Goal: Information Seeking & Learning: Check status

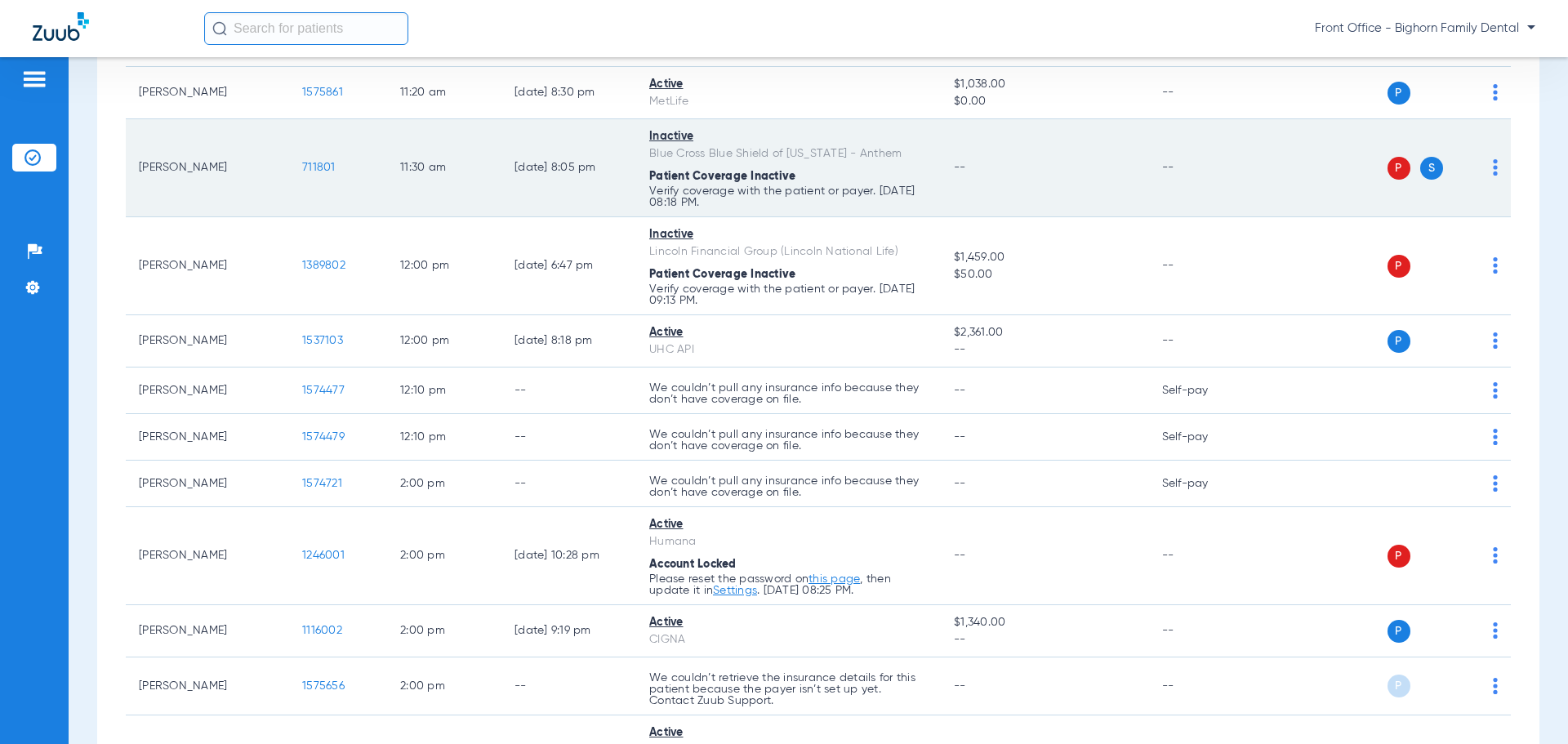
scroll to position [1307, 0]
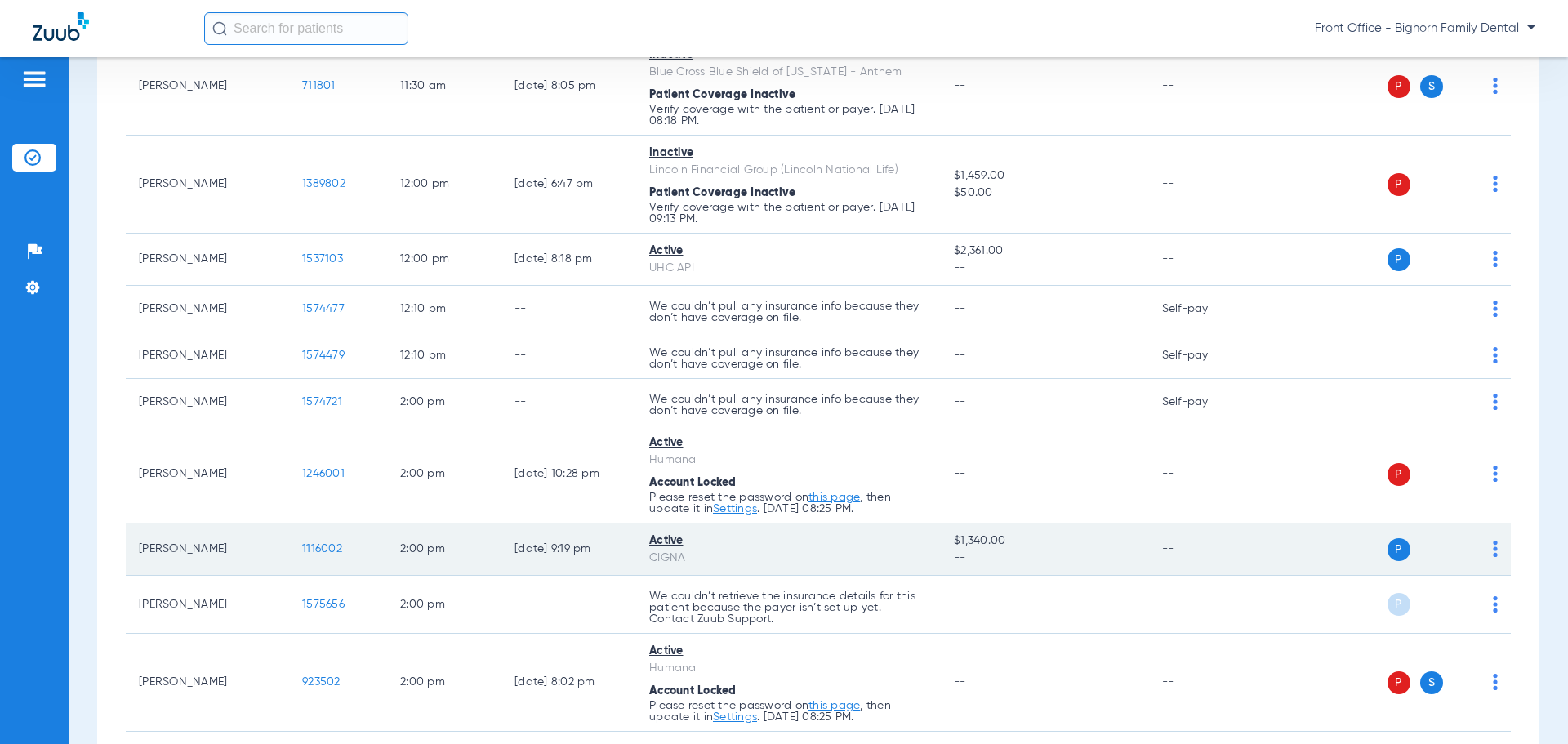
click at [328, 551] on span "1116002" at bounding box center [321, 550] width 40 height 12
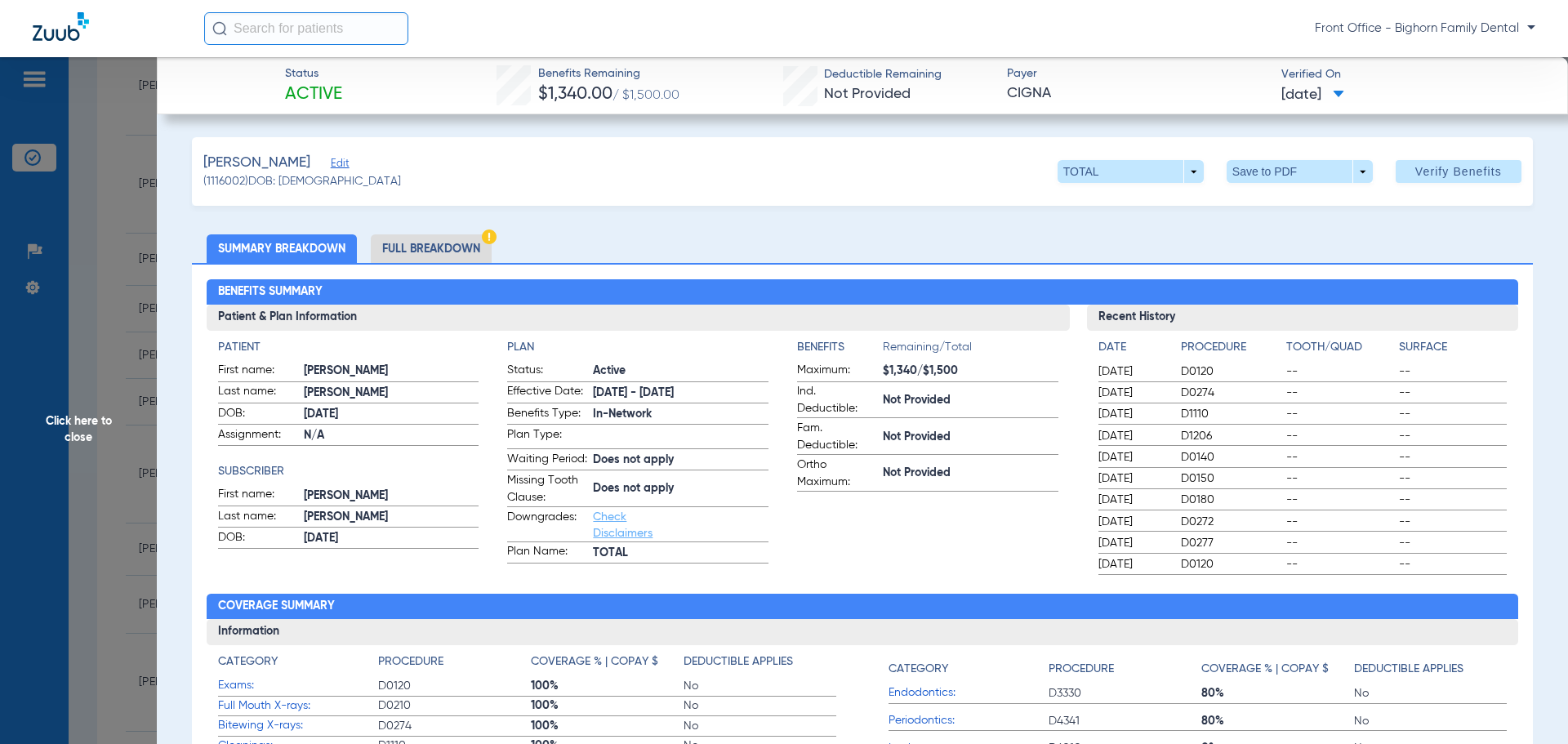
click at [408, 235] on li "Full Breakdown" at bounding box center [431, 249] width 121 height 29
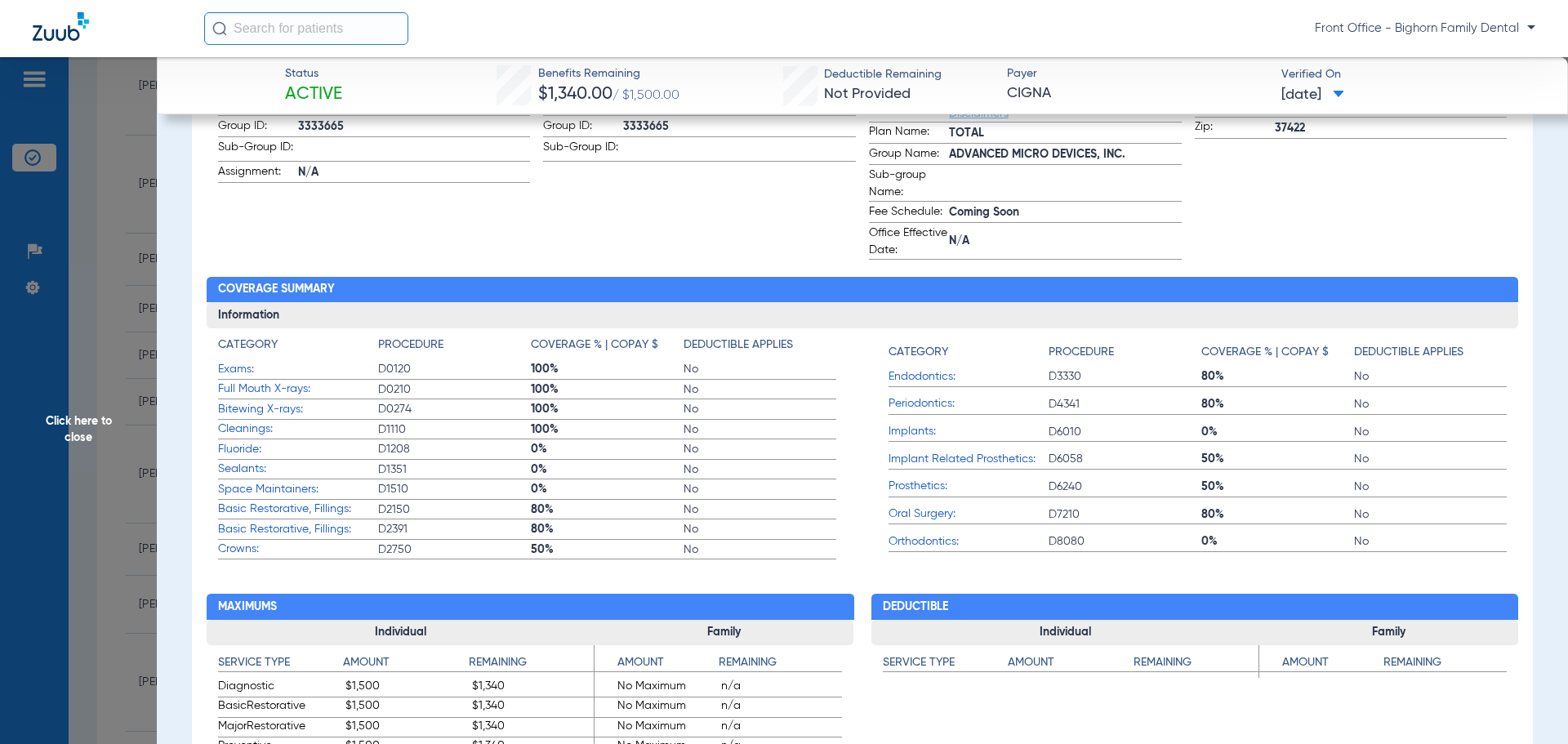
scroll to position [572, 0]
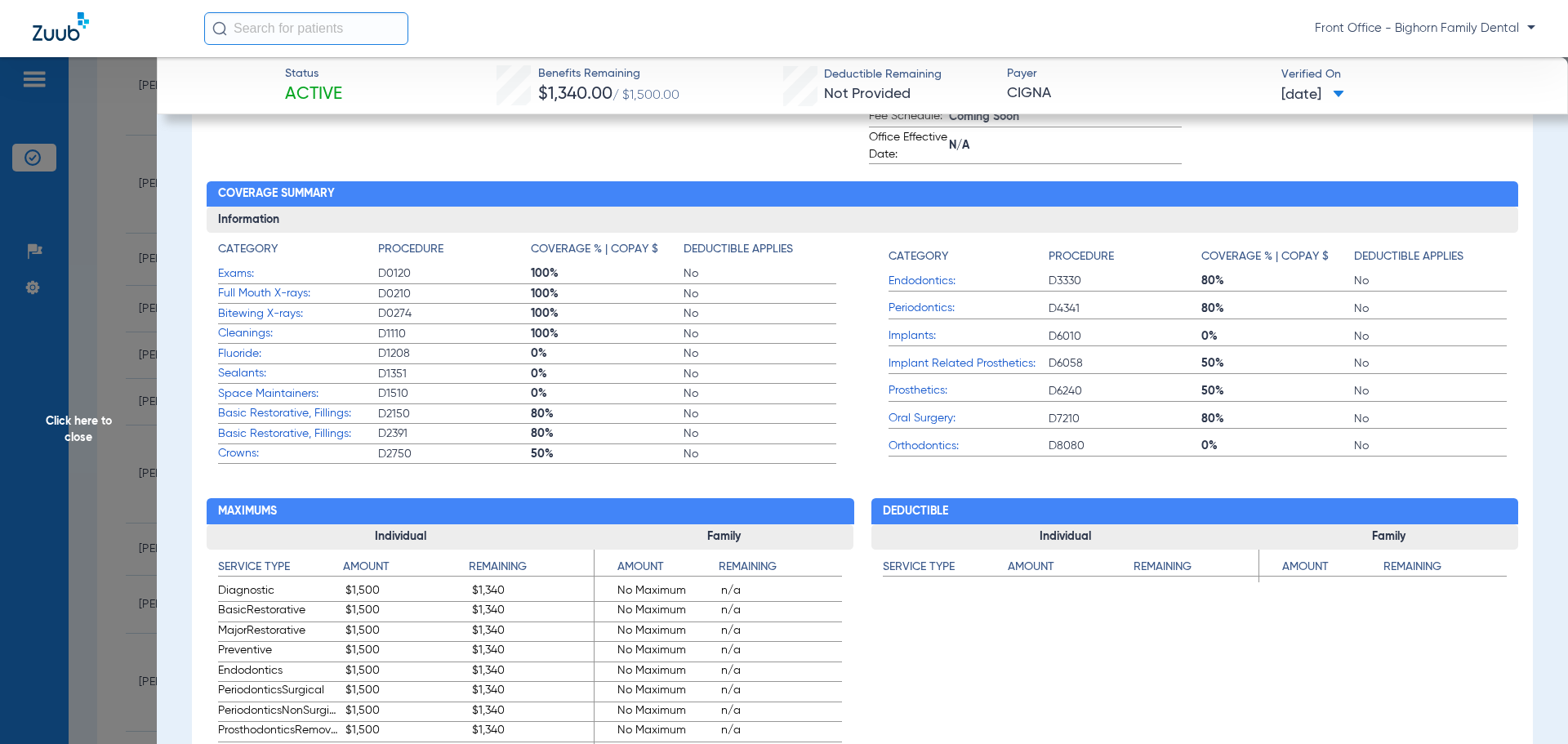
click at [64, 419] on span "Click here to close" at bounding box center [78, 429] width 157 height 744
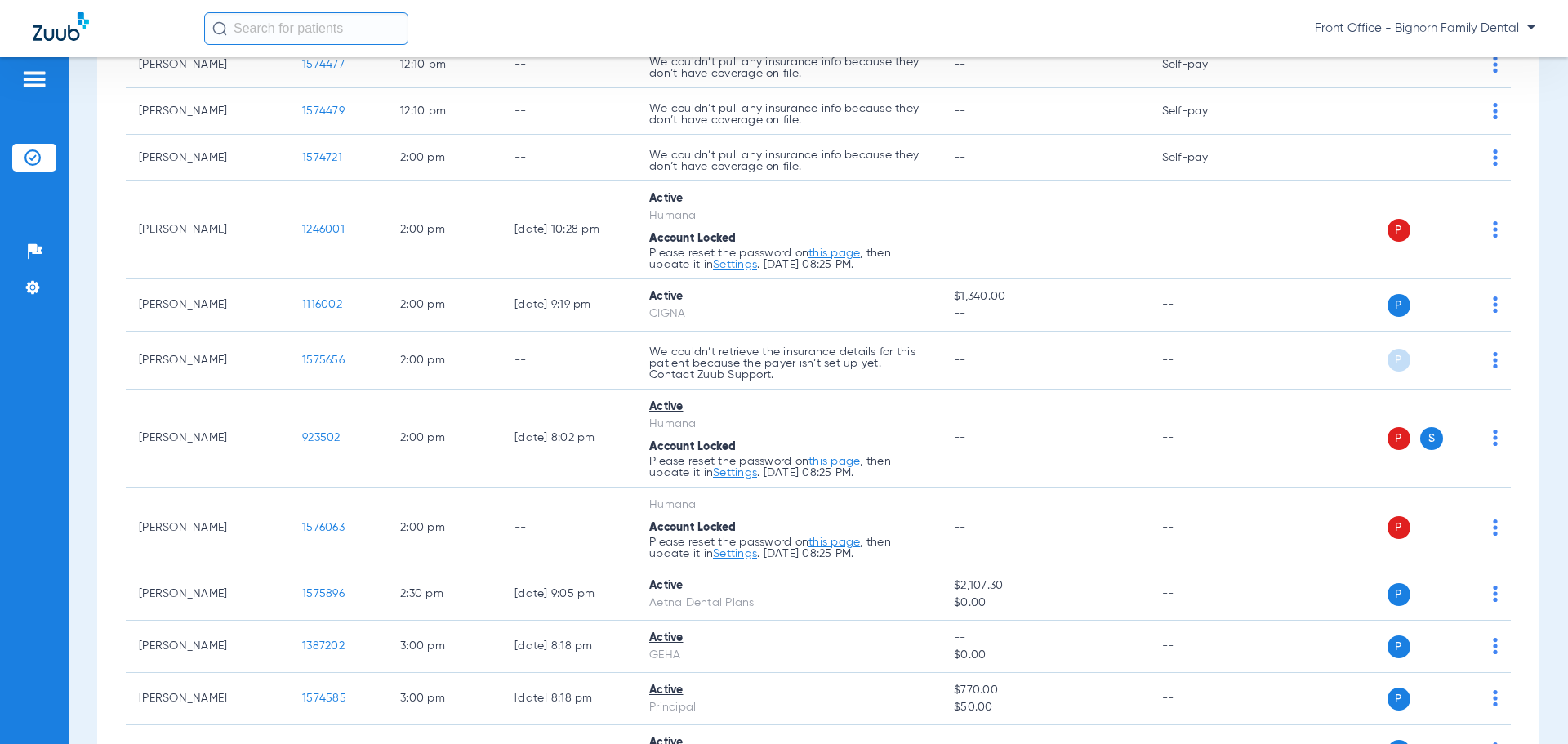
scroll to position [1552, 0]
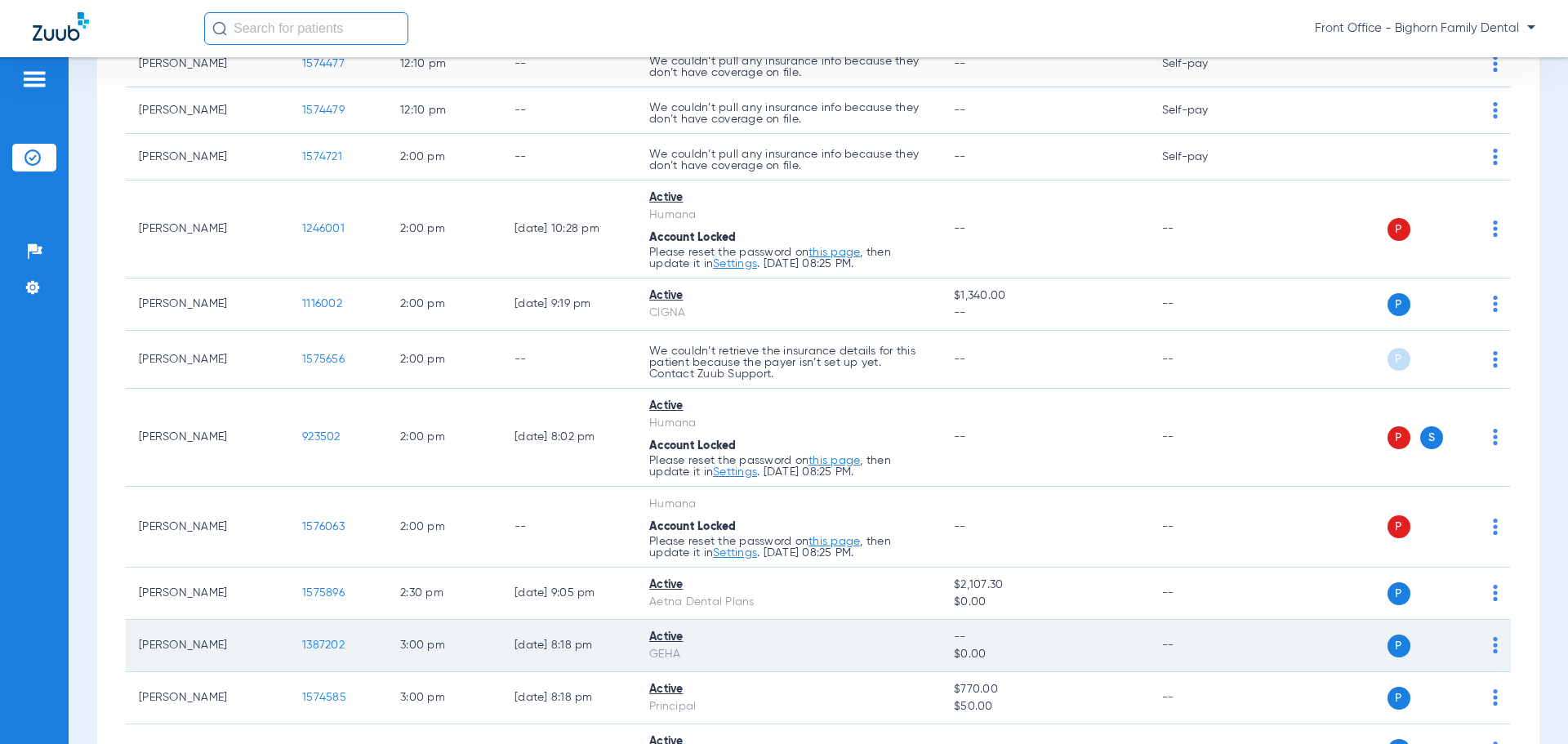
click at [312, 648] on span "1387202" at bounding box center [322, 645] width 42 height 12
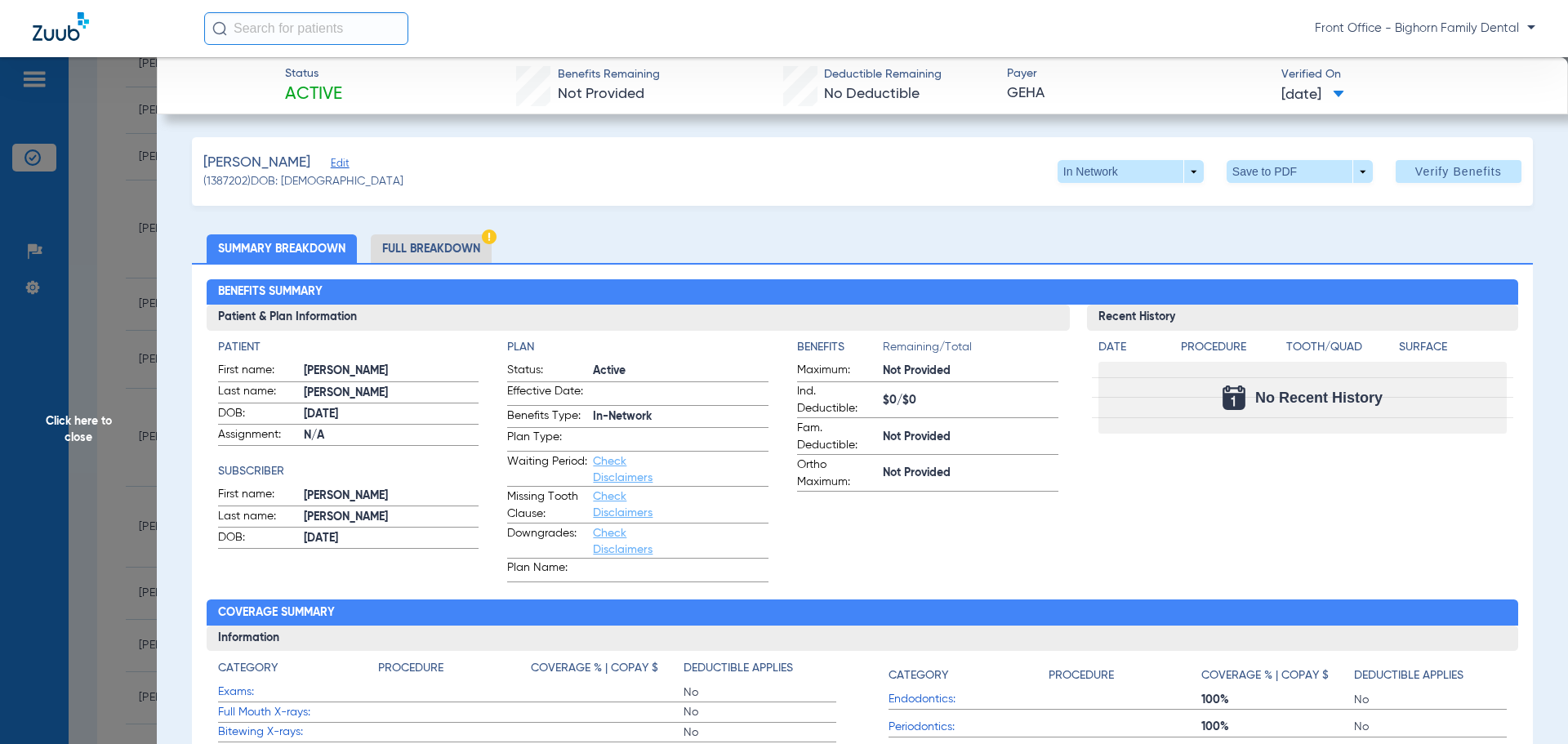
click at [424, 252] on li "Full Breakdown" at bounding box center [431, 249] width 121 height 29
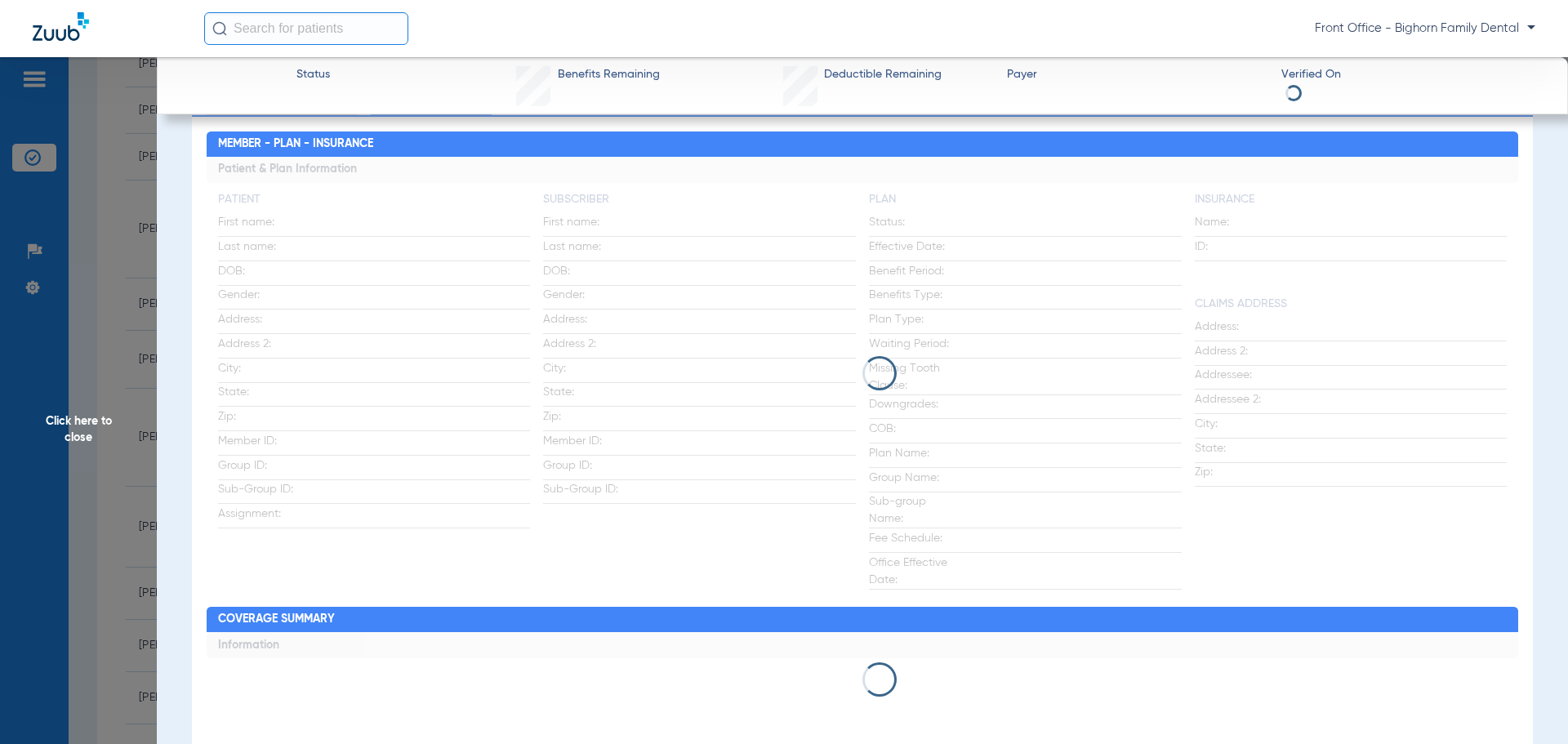
scroll to position [164, 0]
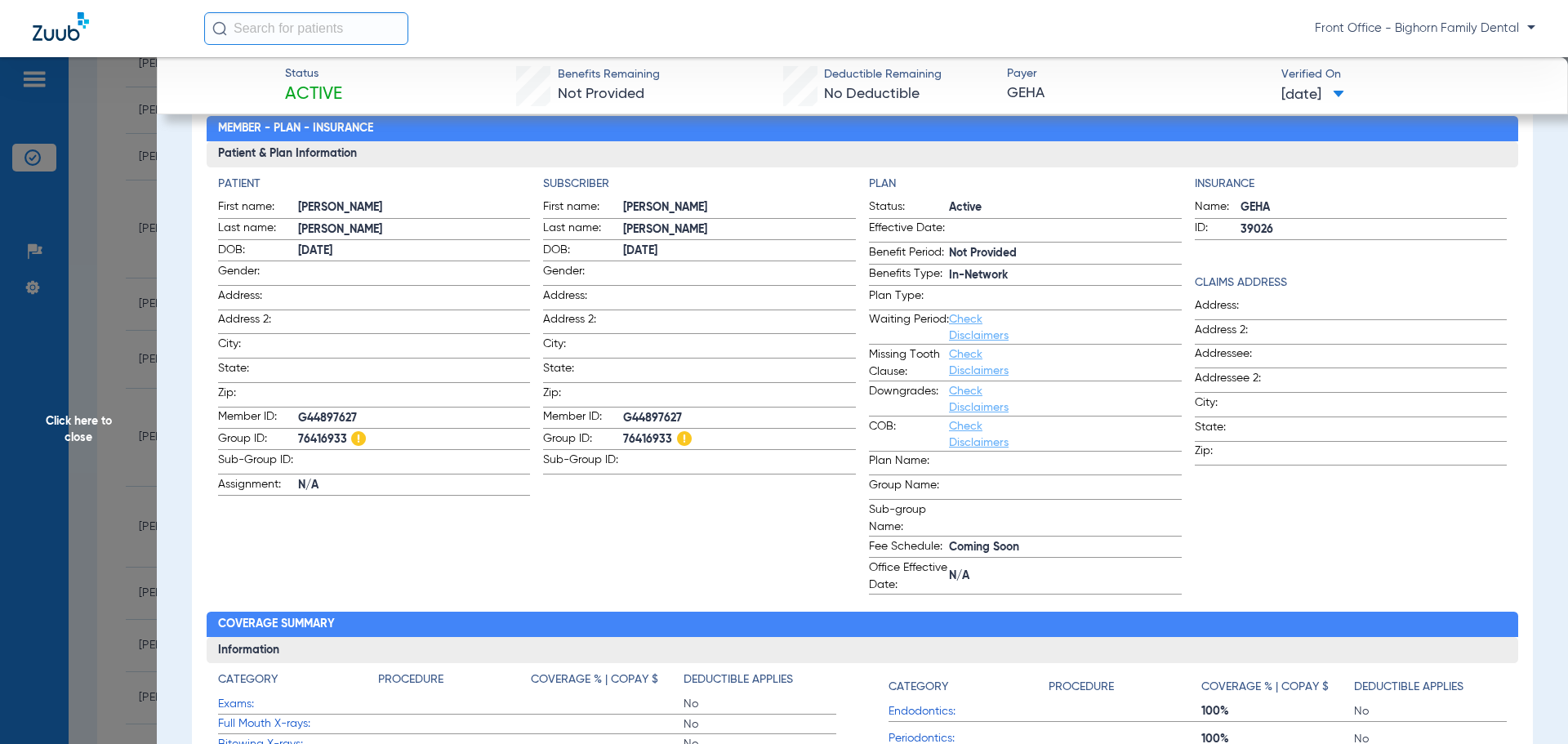
click at [43, 483] on span "Click here to close" at bounding box center [78, 429] width 157 height 744
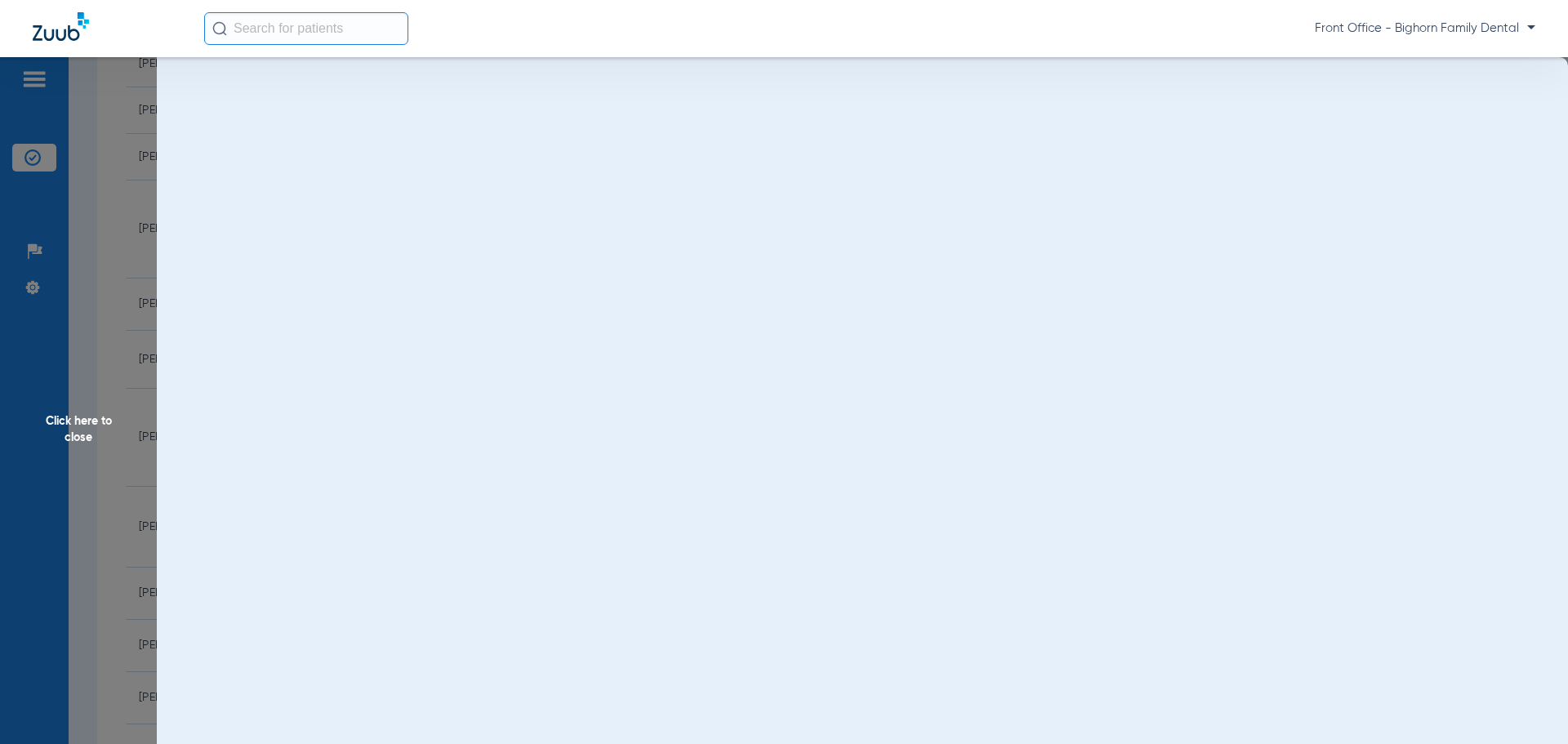
scroll to position [0, 0]
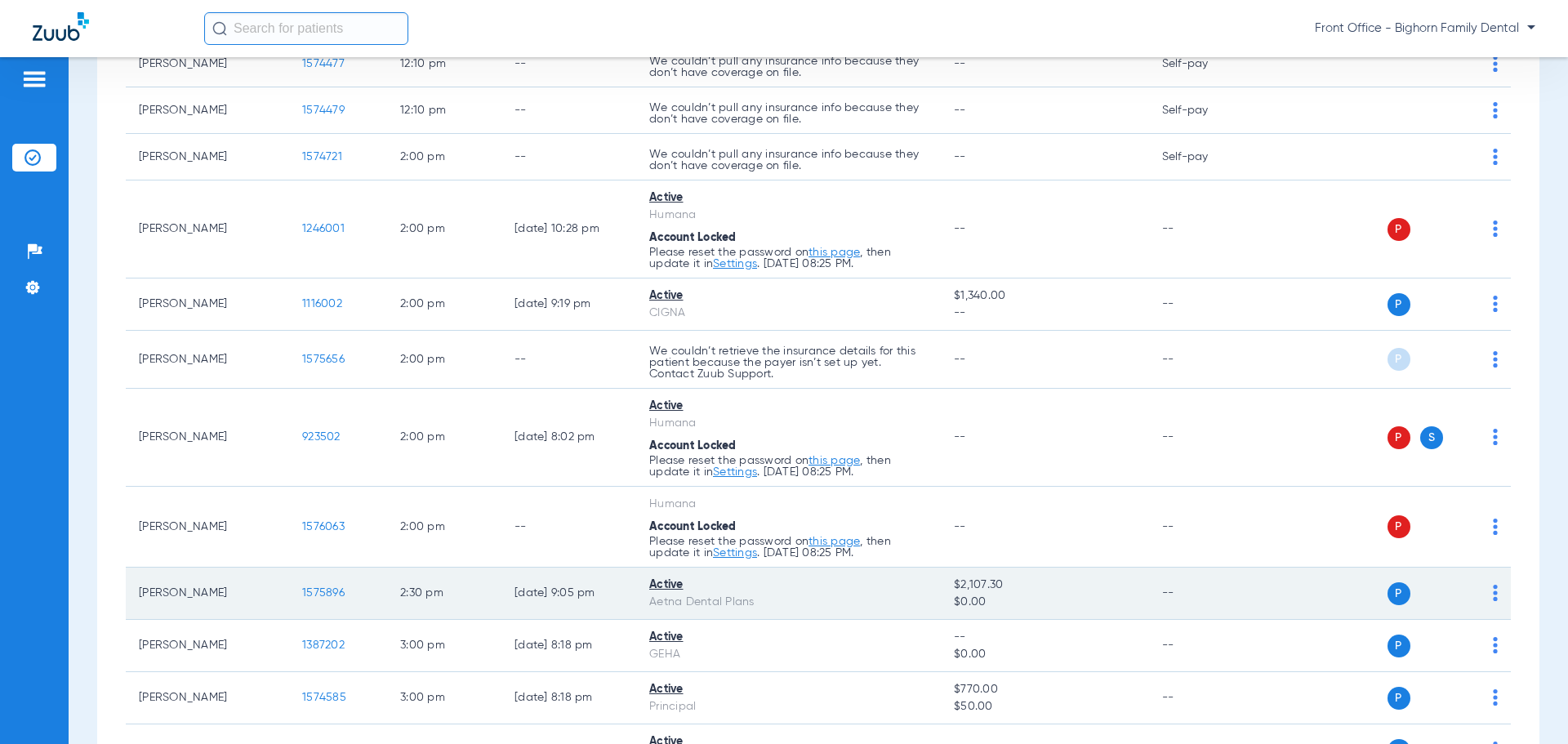
click at [320, 589] on span "1575896" at bounding box center [322, 593] width 42 height 12
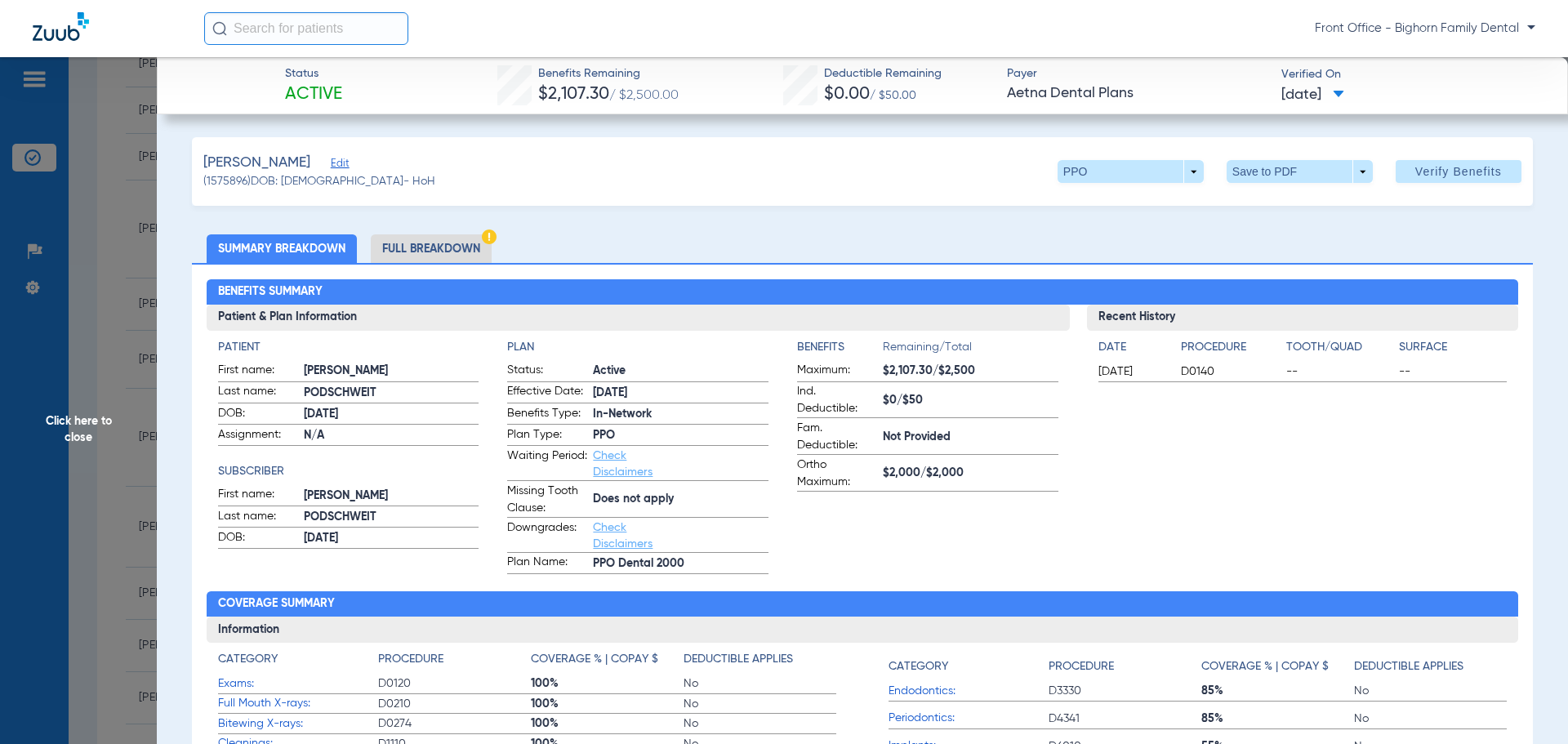
click at [428, 248] on li "Full Breakdown" at bounding box center [431, 249] width 121 height 29
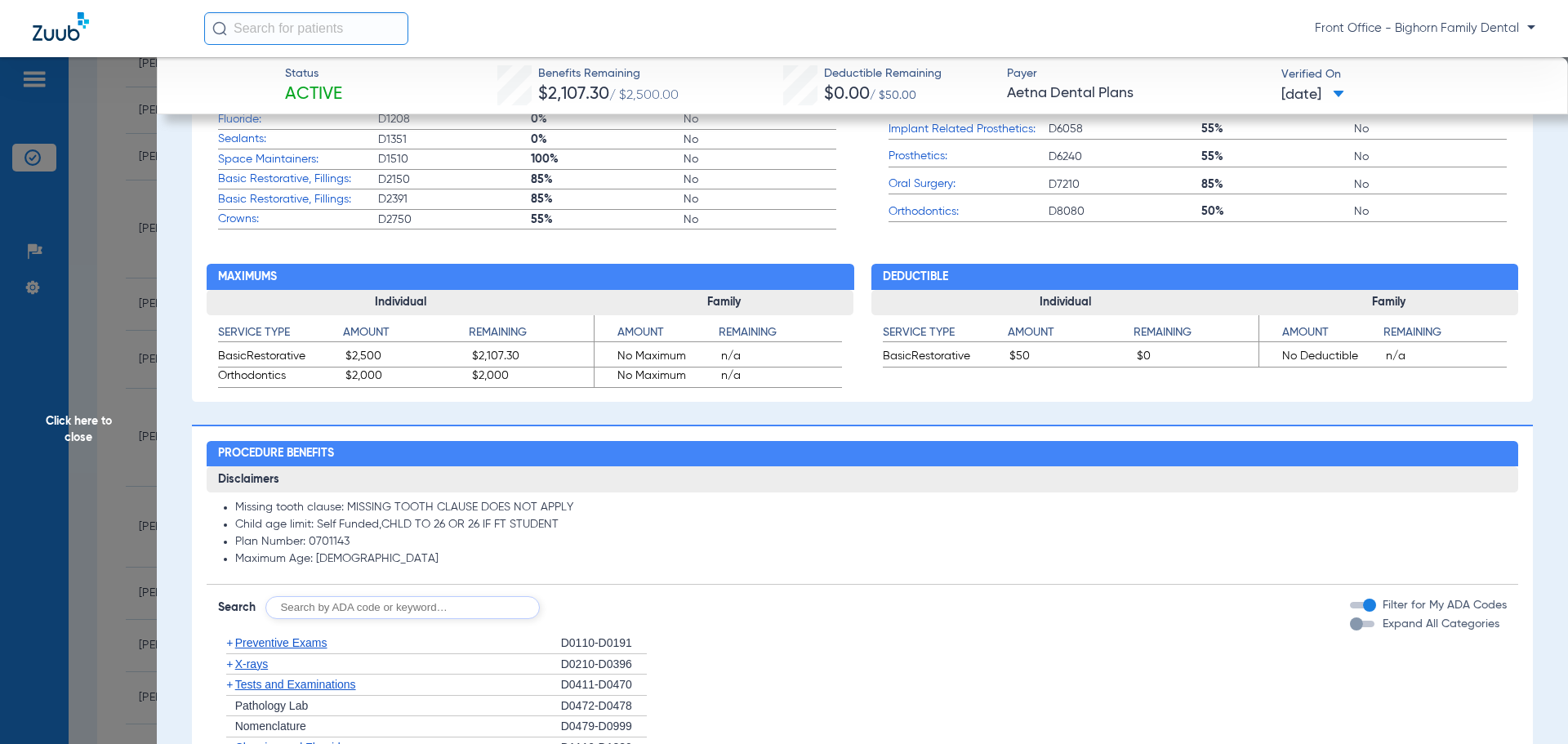
scroll to position [899, 0]
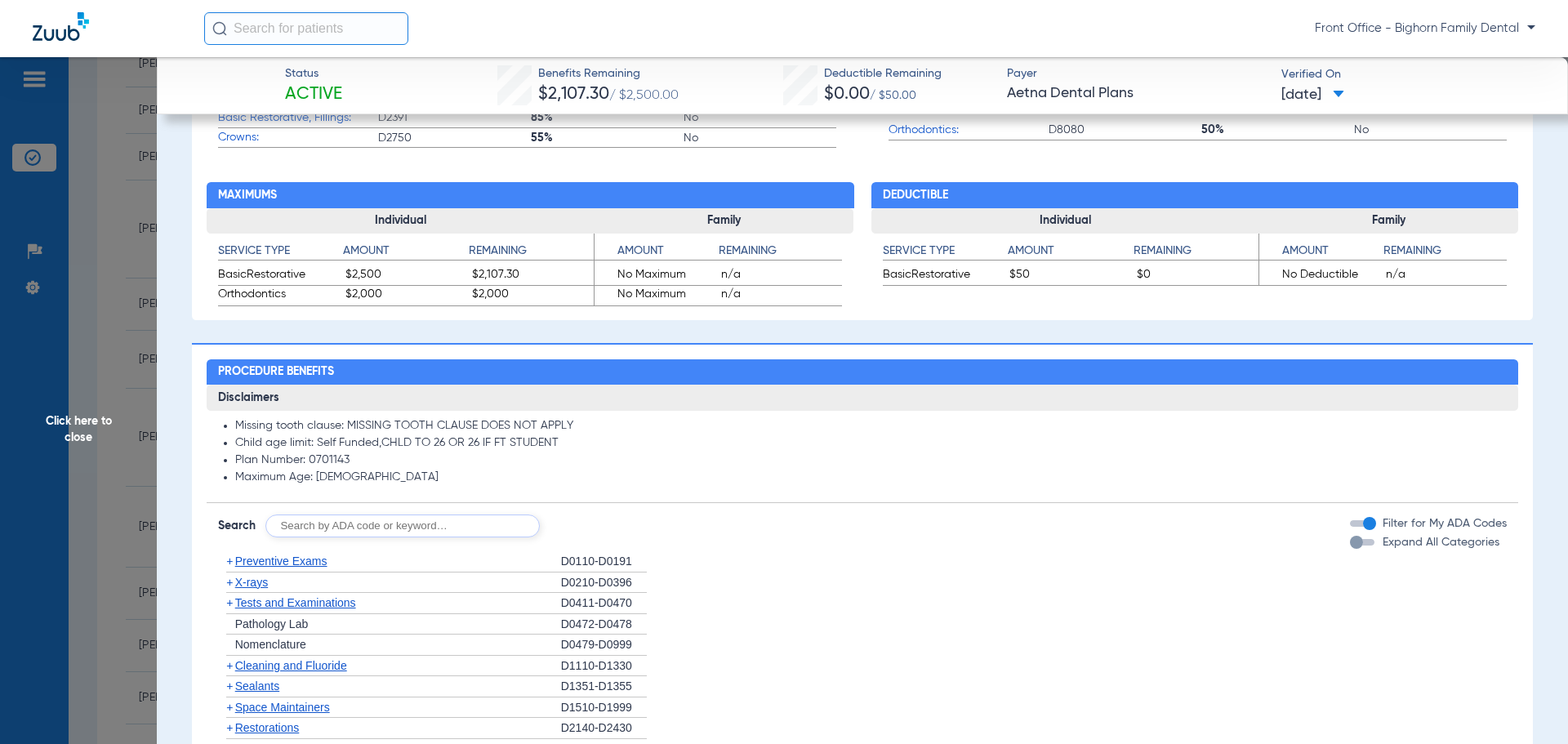
click at [1433, 538] on span "Expand All Categories" at bounding box center [1441, 543] width 116 height 12
click at [1380, 540] on button "Expand All Categories" at bounding box center [1365, 543] width 30 height 7
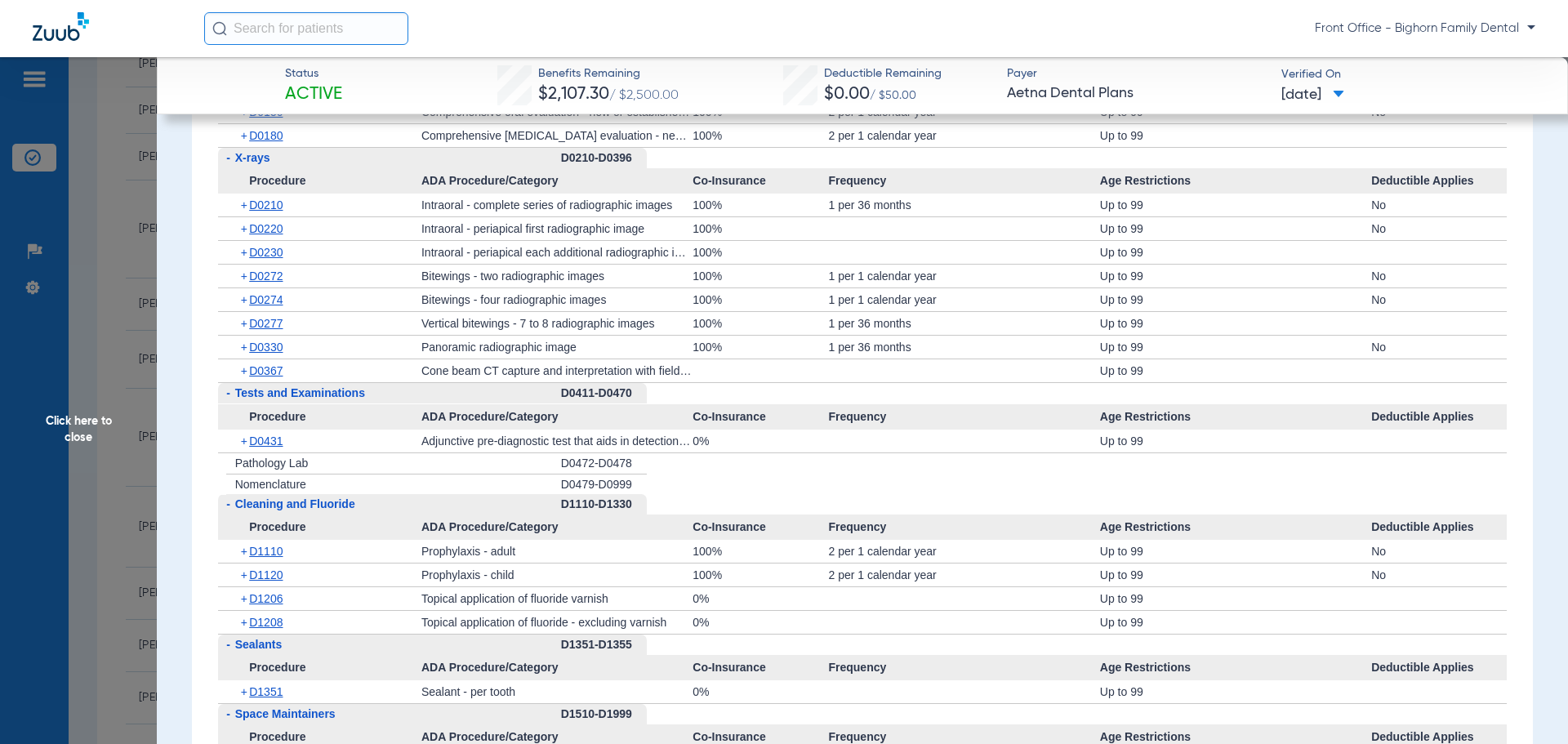
scroll to position [1471, 0]
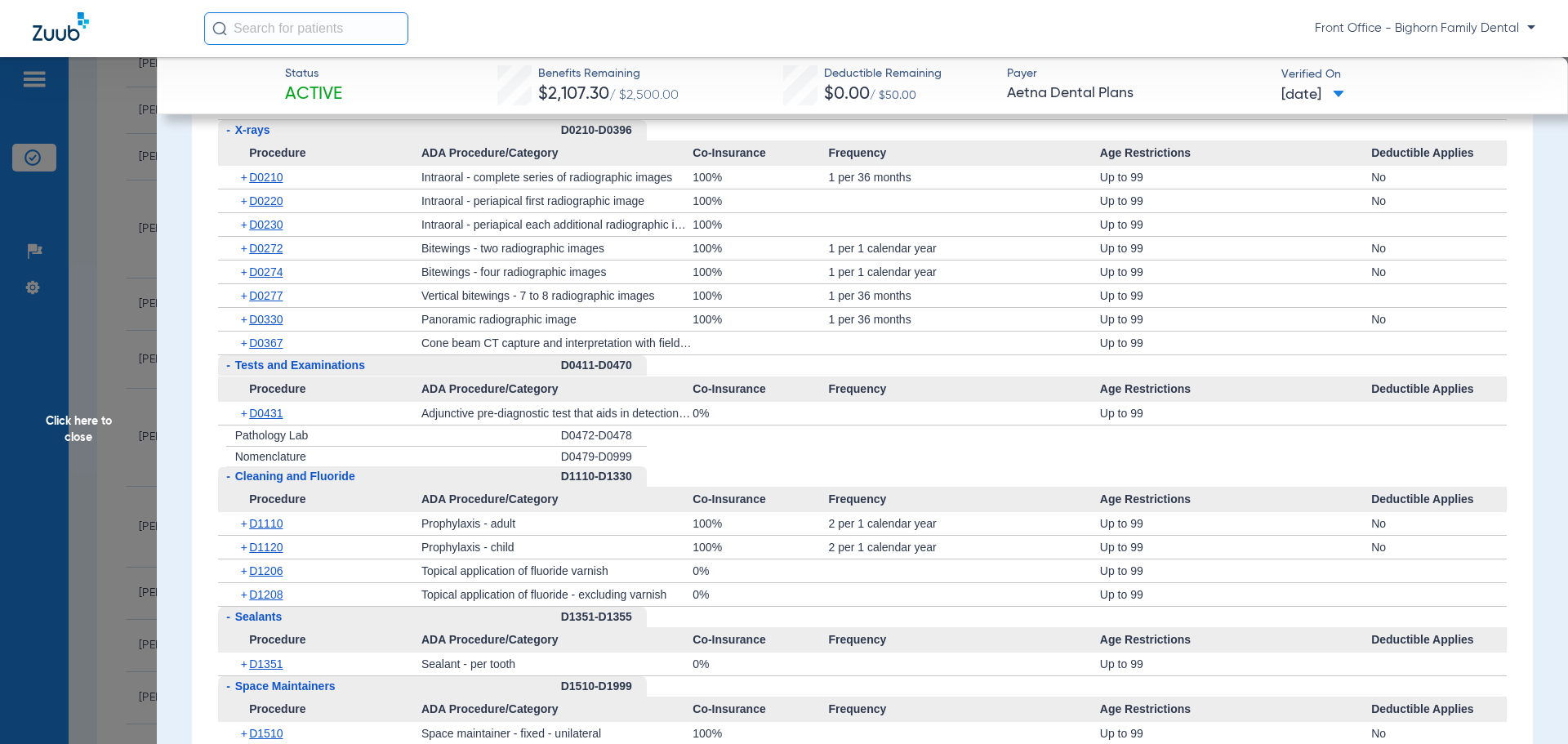
click at [38, 484] on span "Click here to close" at bounding box center [78, 429] width 157 height 744
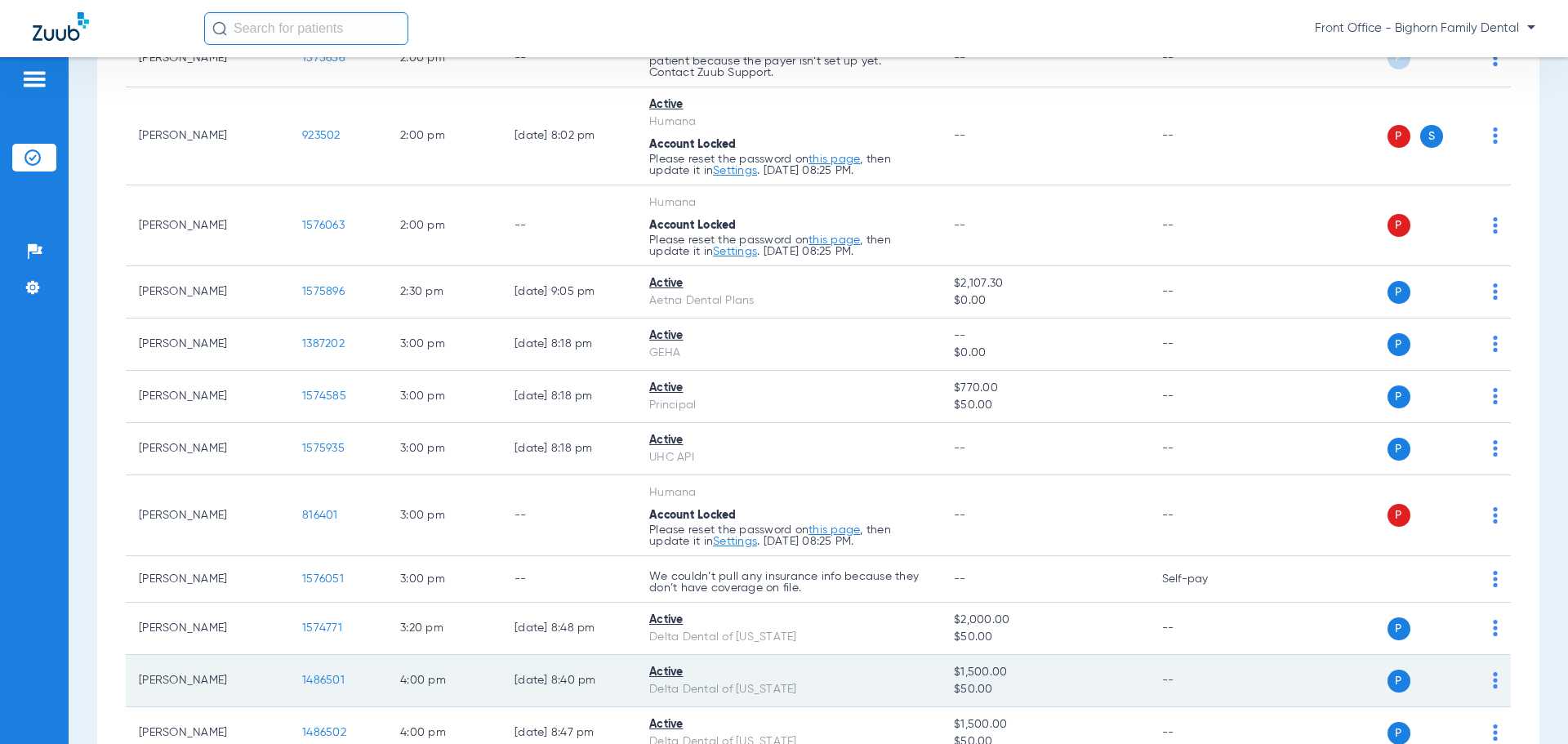
scroll to position [1880, 0]
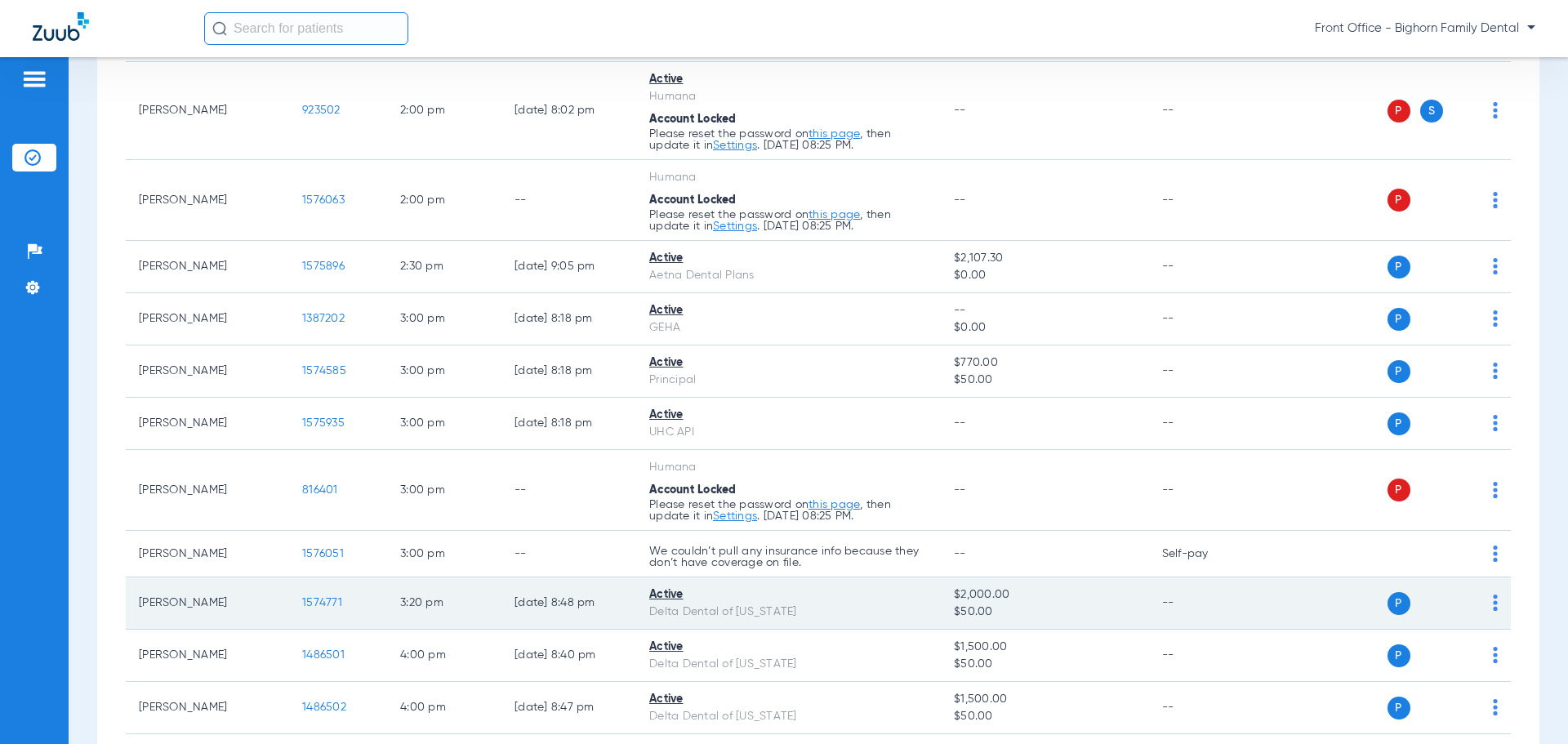
click at [321, 593] on td "1574771" at bounding box center [337, 603] width 98 height 52
click at [314, 606] on span "1574771" at bounding box center [321, 603] width 40 height 12
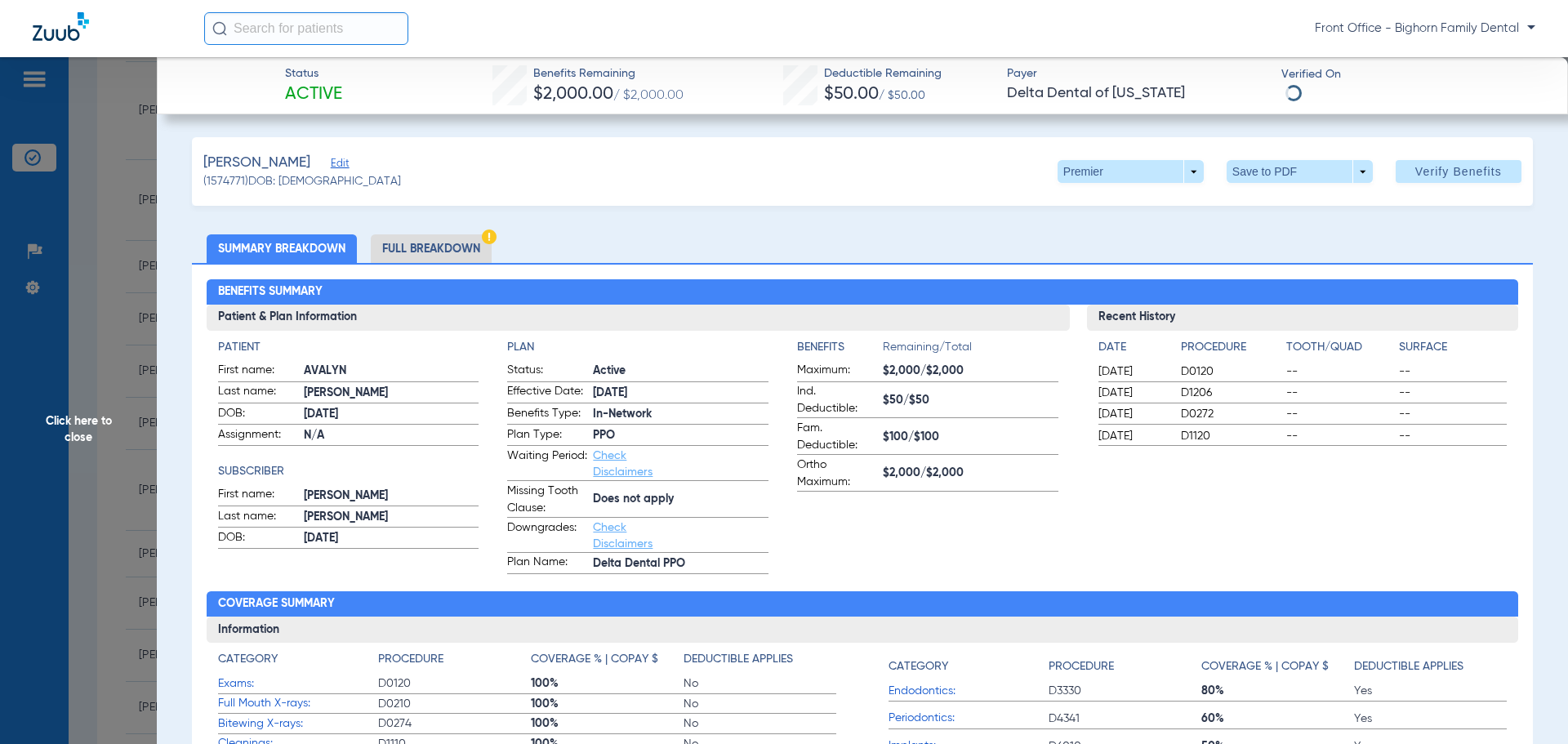
click at [392, 250] on li "Full Breakdown" at bounding box center [431, 249] width 121 height 29
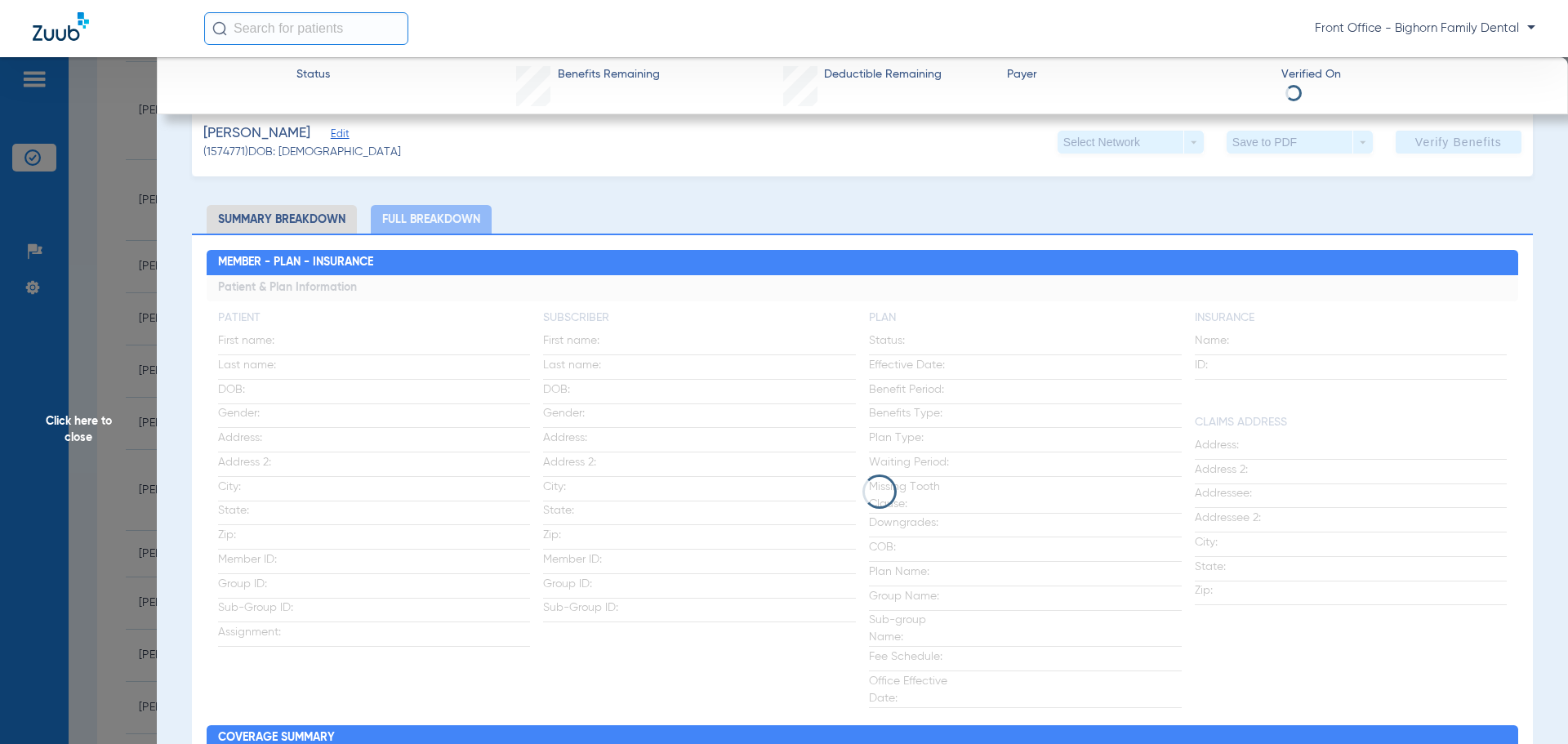
scroll to position [82, 0]
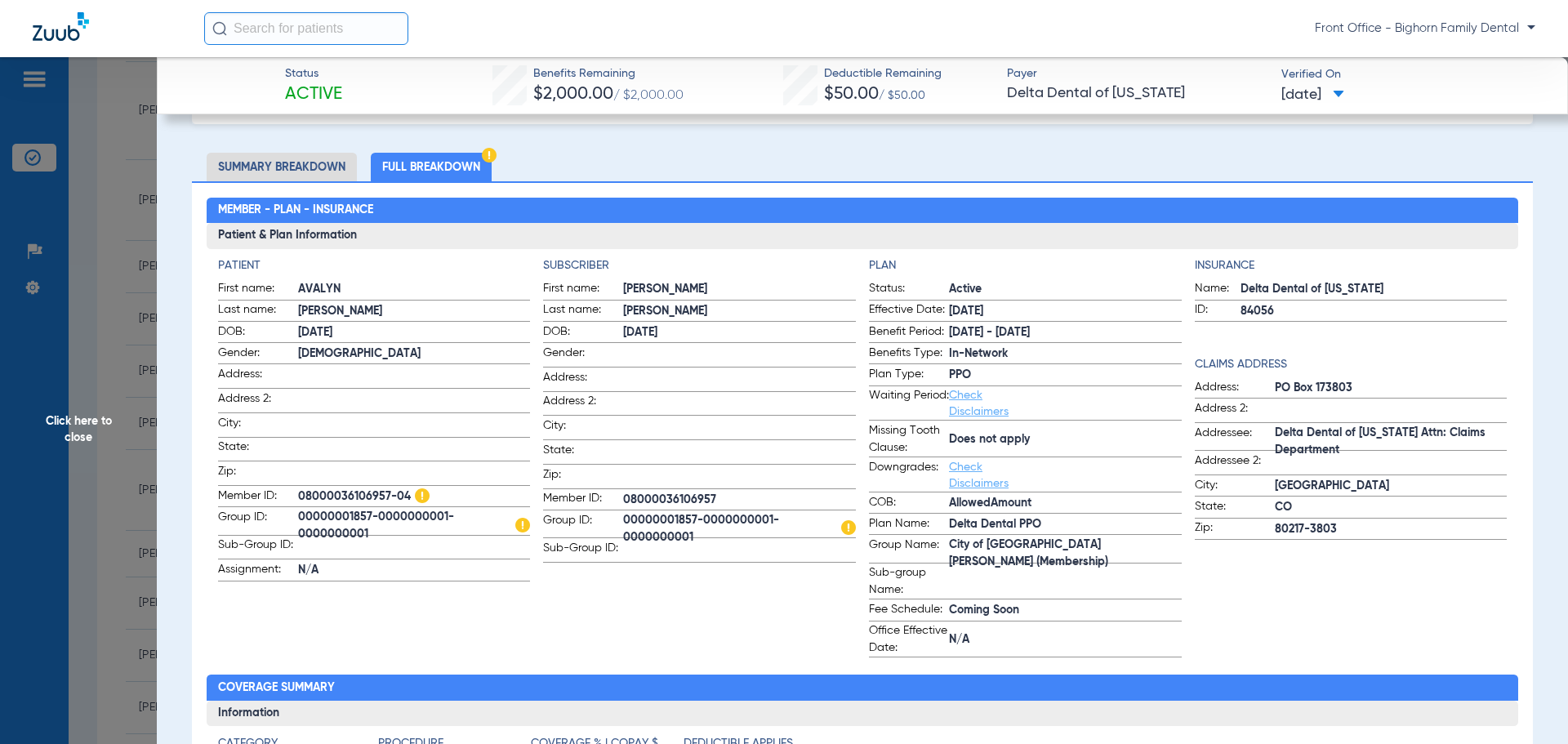
click at [76, 558] on span "Click here to close" at bounding box center [78, 429] width 157 height 744
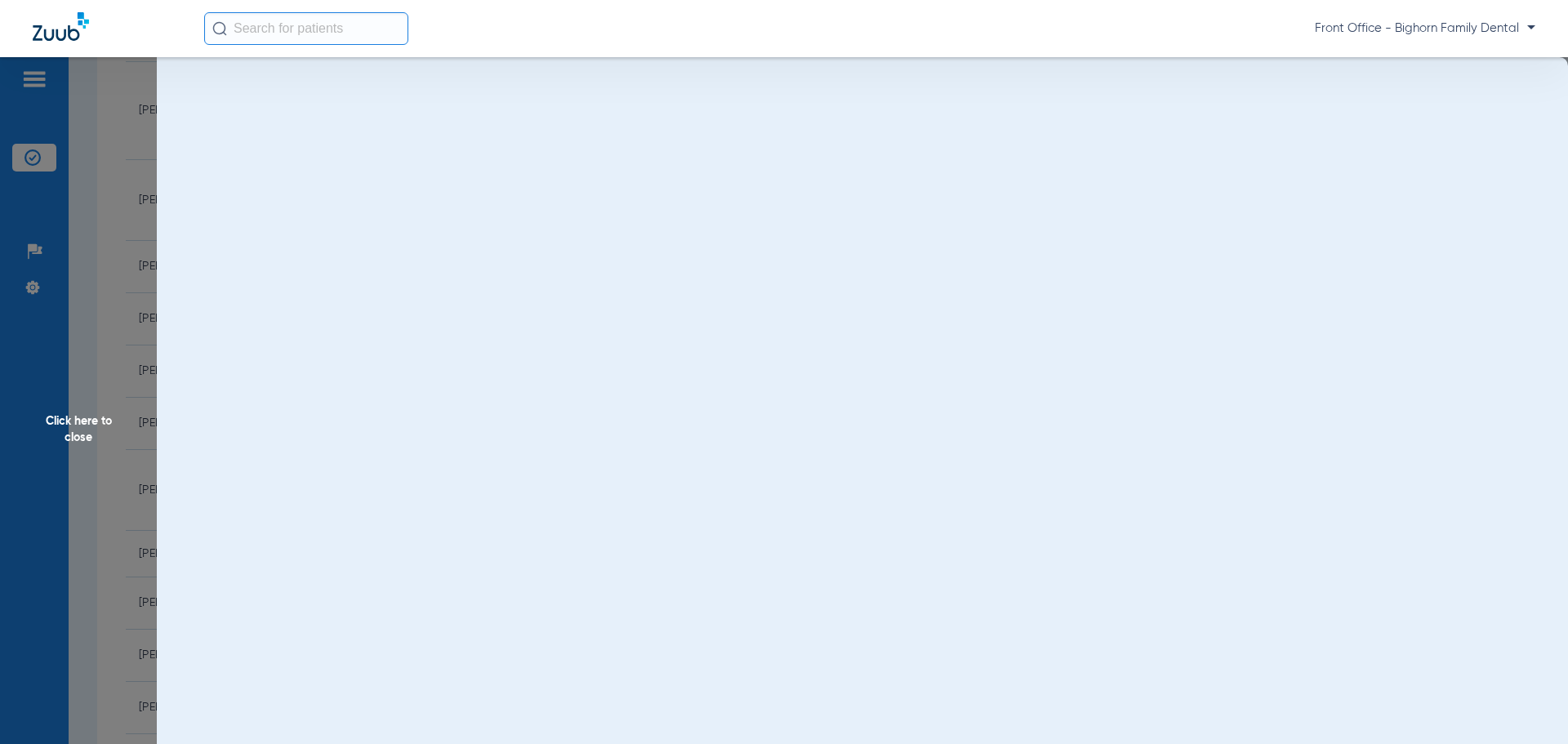
scroll to position [0, 0]
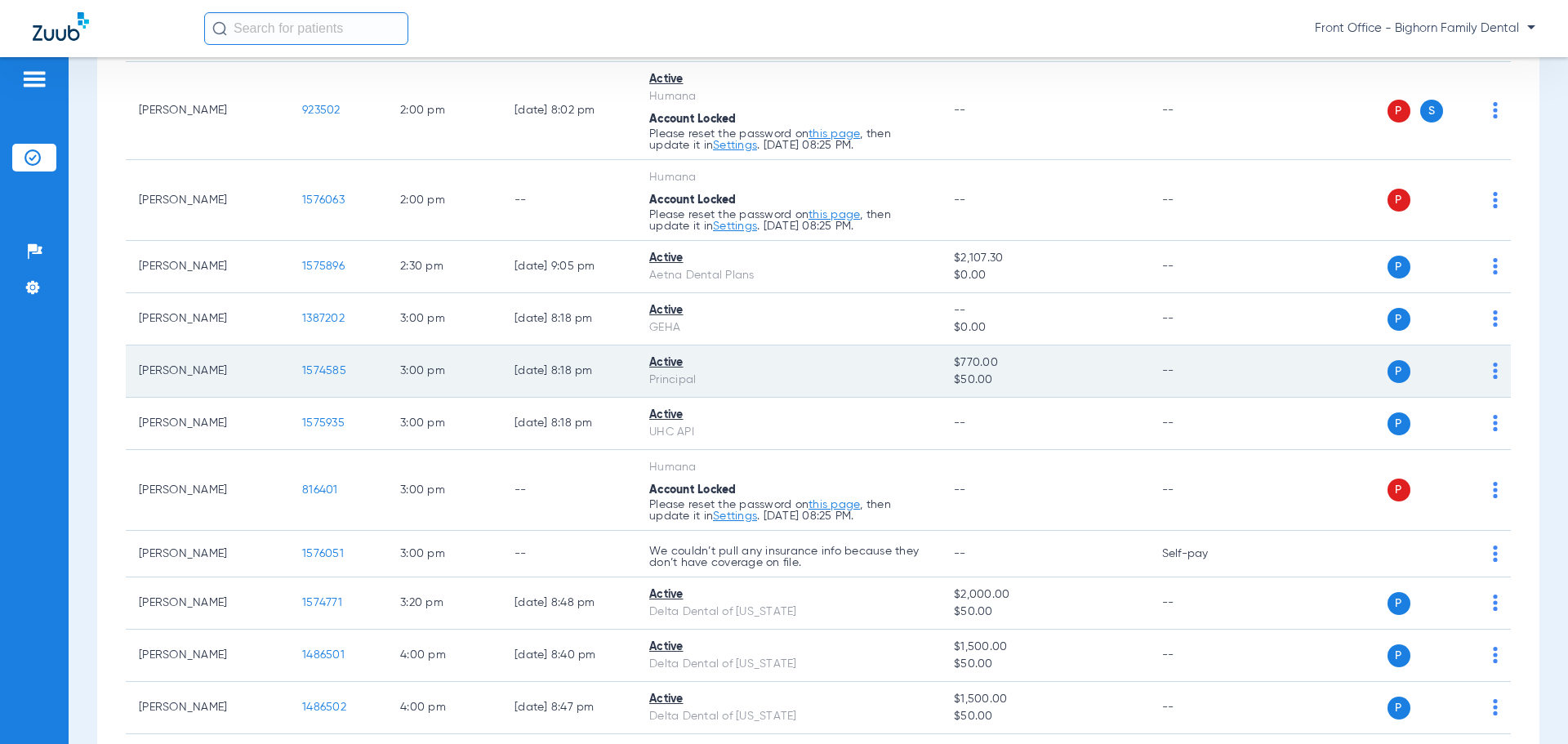
click at [311, 376] on span "1574585" at bounding box center [323, 371] width 44 height 12
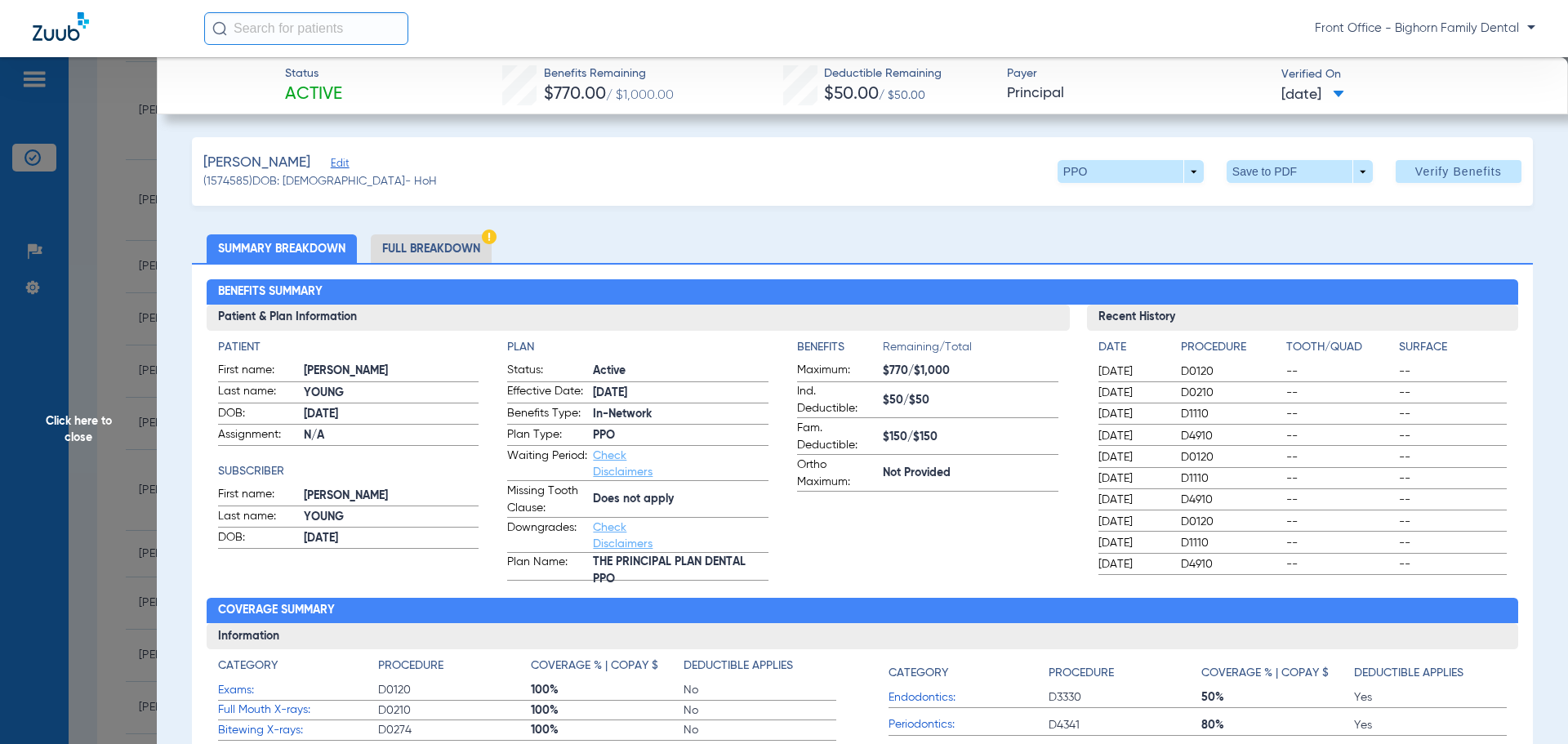
click at [440, 247] on li "Full Breakdown" at bounding box center [431, 249] width 121 height 29
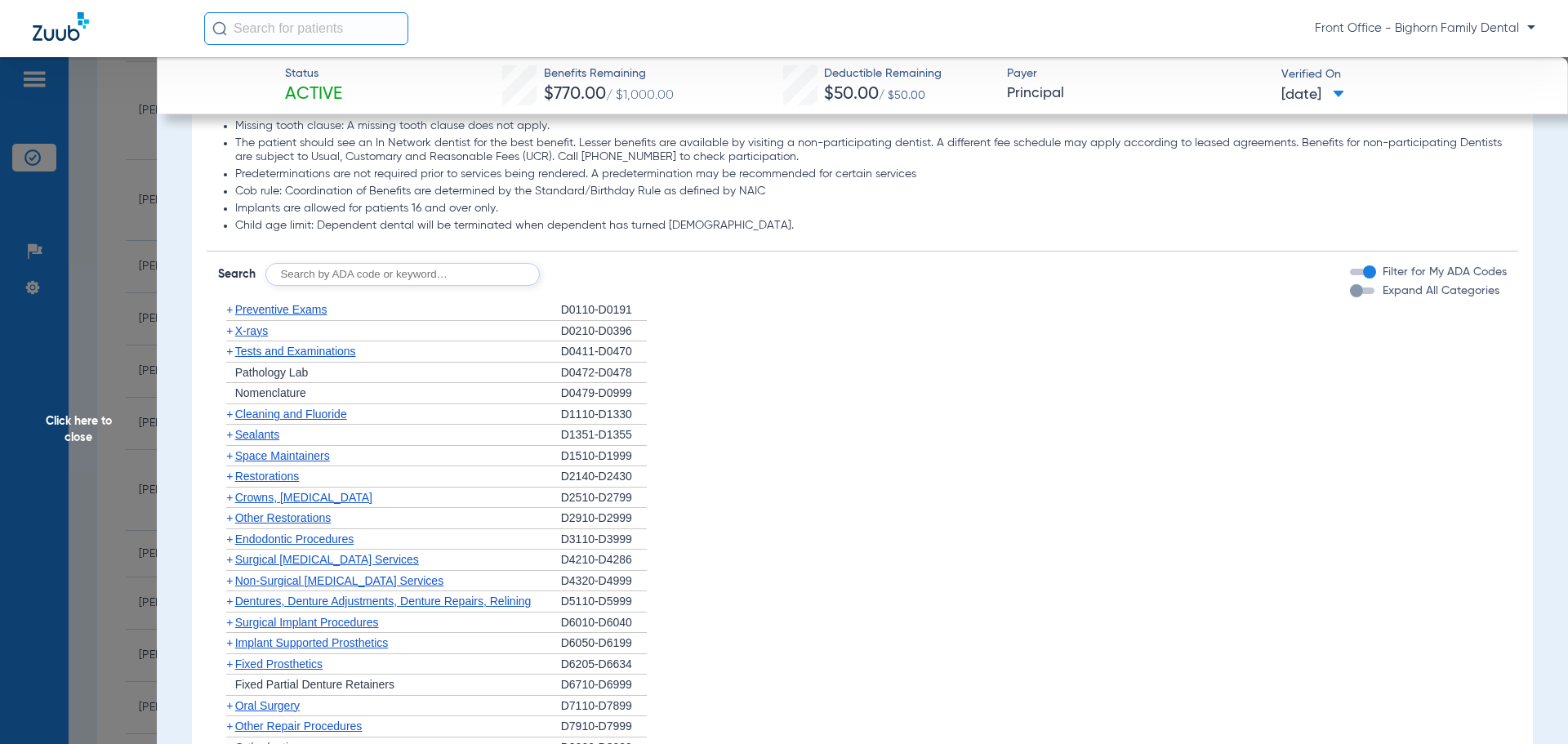
scroll to position [1389, 0]
drag, startPoint x: 1451, startPoint y: 302, endPoint x: 1454, endPoint y: 293, distance: 9.5
click at [1453, 299] on li "+ Preventive Exams D0110-D0191" at bounding box center [863, 308] width 1290 height 22
click at [1454, 293] on span "Expand All Categories" at bounding box center [1441, 288] width 116 height 12
click at [1380, 291] on button "Expand All Categories" at bounding box center [1365, 287] width 30 height 7
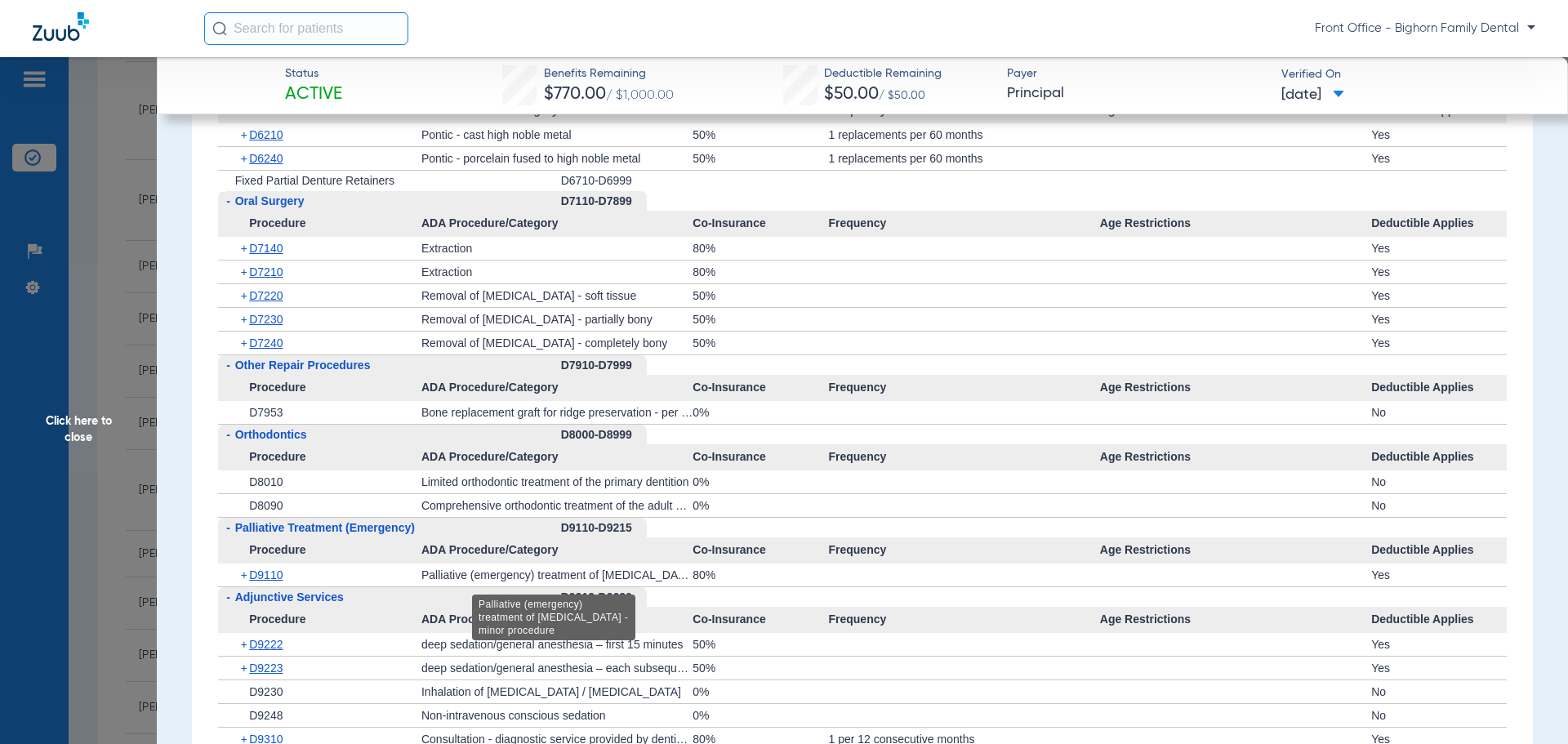
scroll to position [4004, 0]
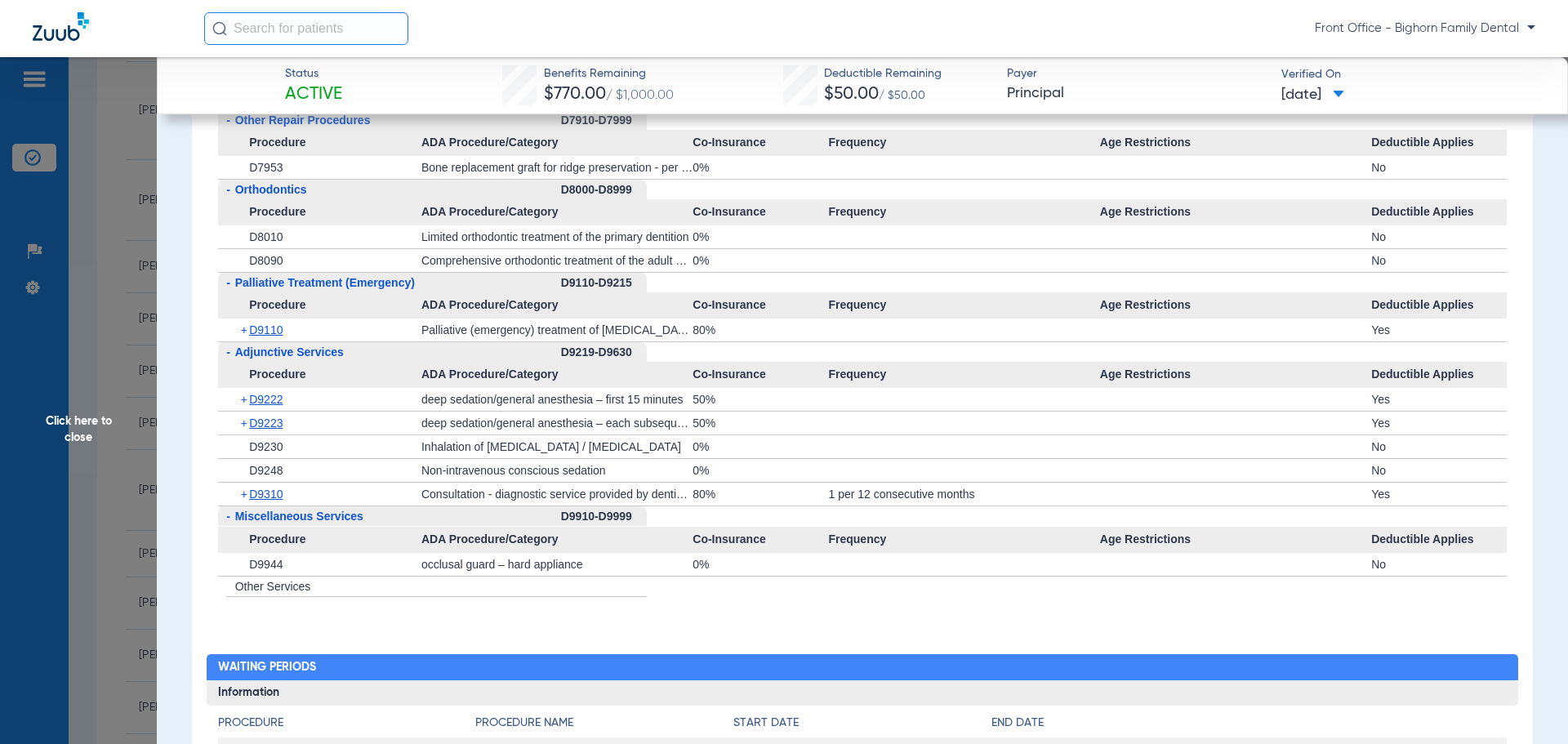
click at [107, 384] on span "Click here to close" at bounding box center [78, 429] width 157 height 744
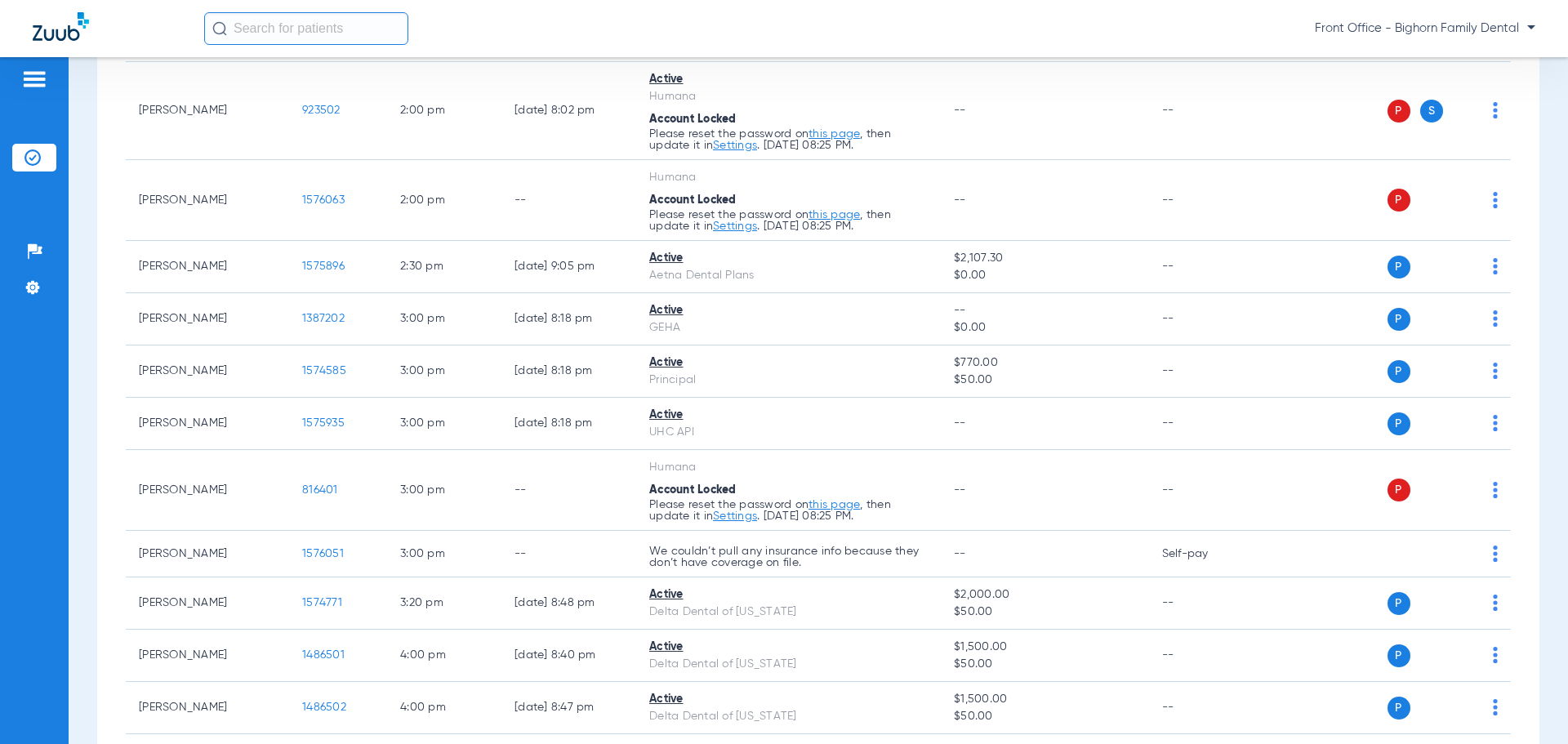
scroll to position [1961, 0]
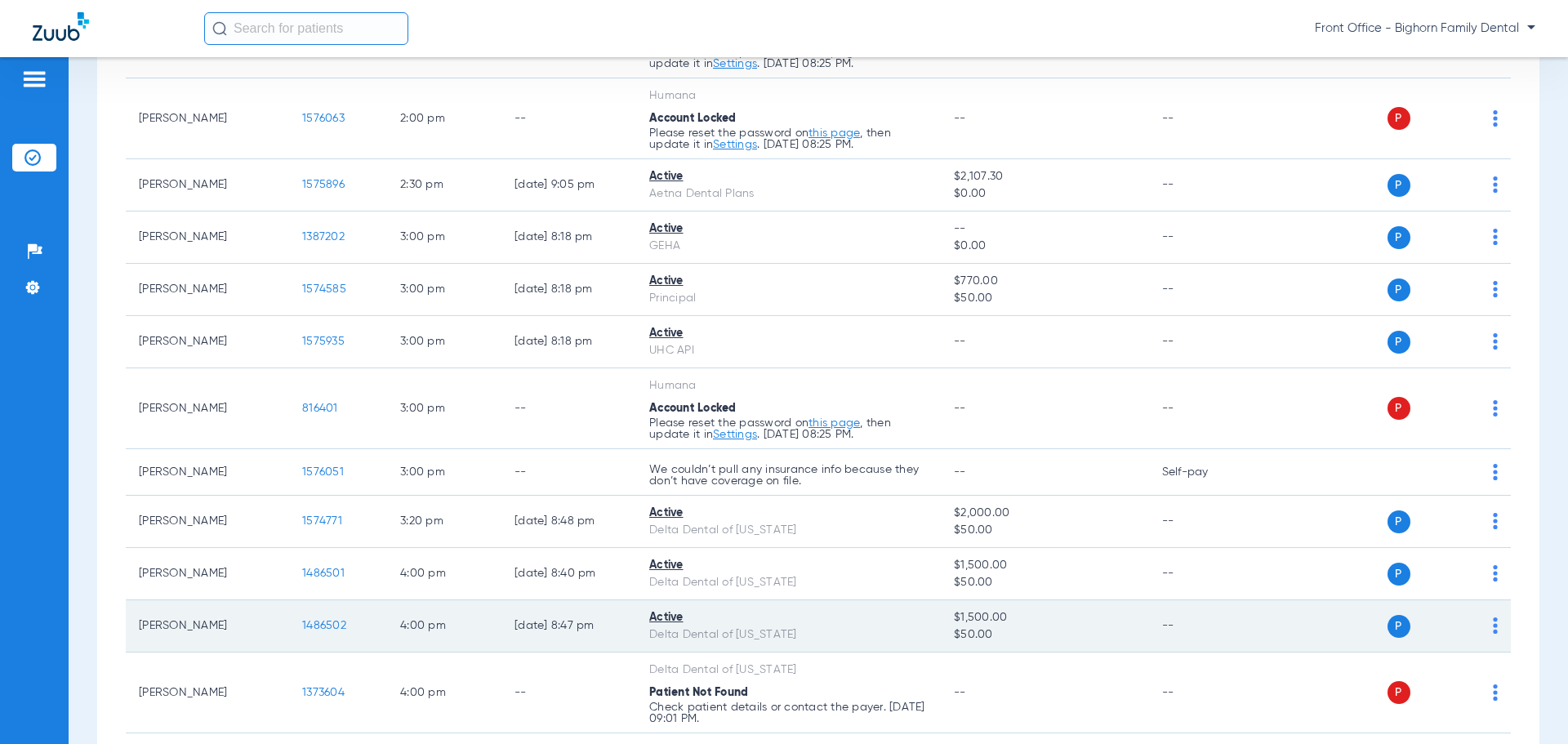
click at [321, 628] on span "1486502" at bounding box center [323, 627] width 44 height 12
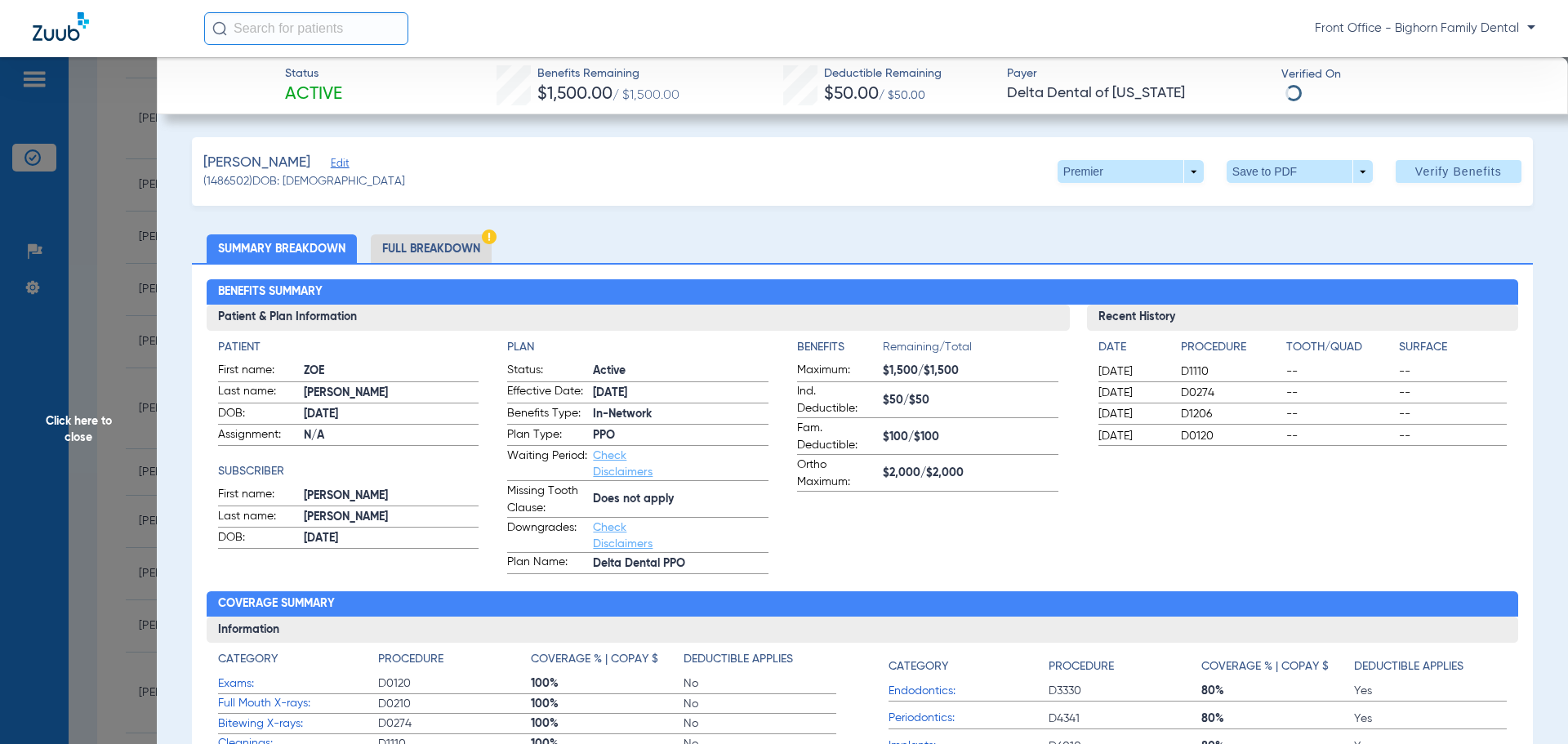
click at [430, 246] on li "Full Breakdown" at bounding box center [431, 249] width 121 height 29
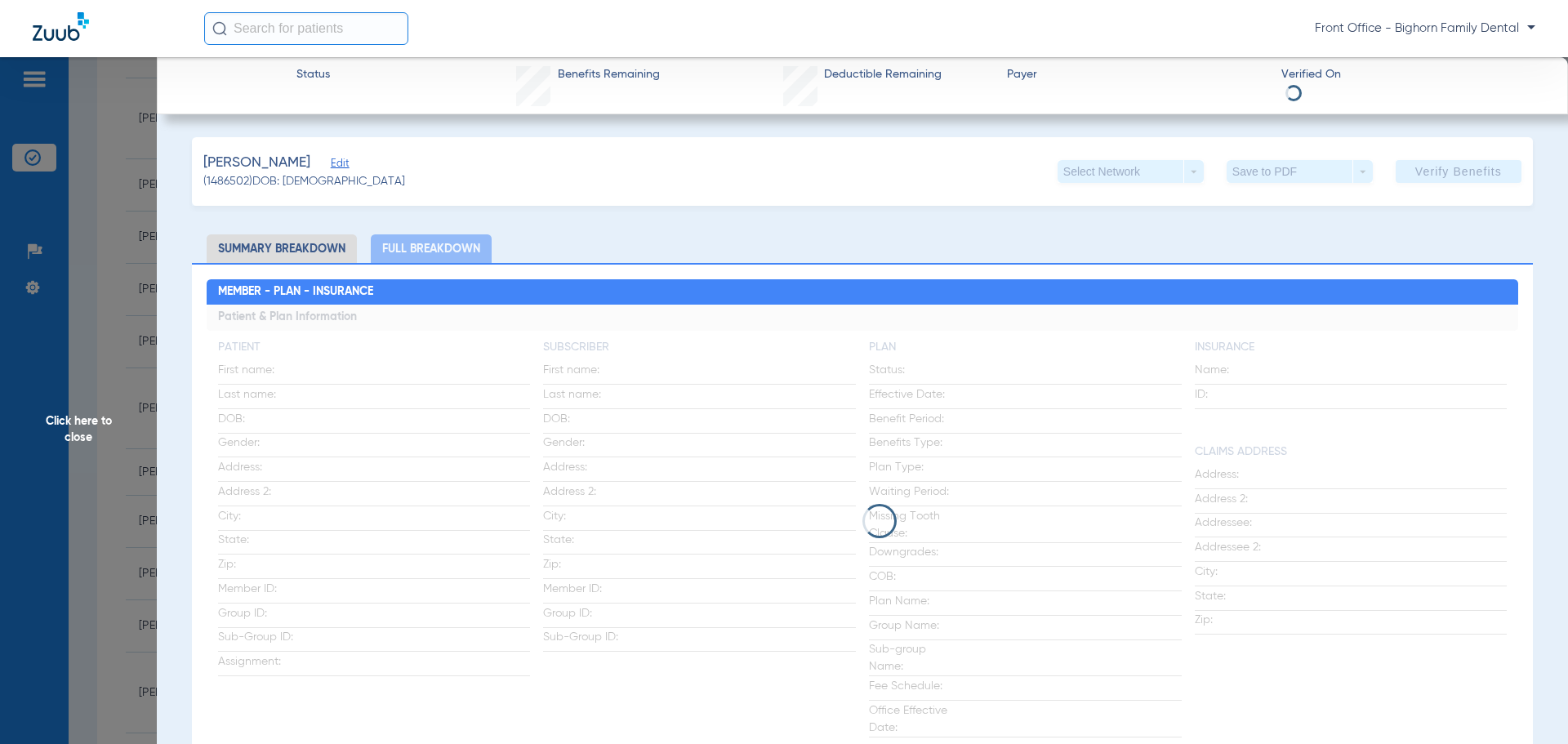
scroll to position [82, 0]
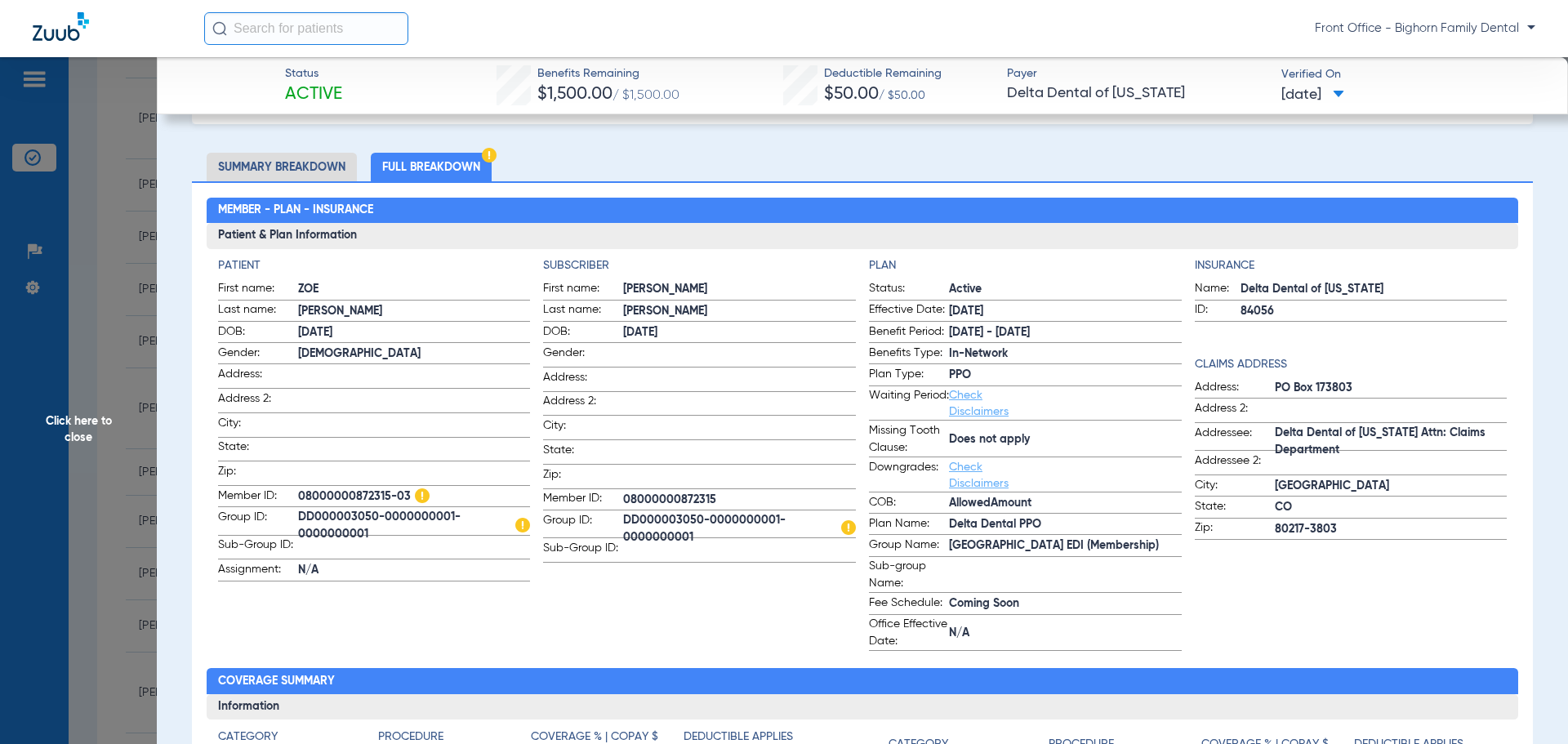
click at [68, 535] on span "Click here to close" at bounding box center [78, 429] width 157 height 744
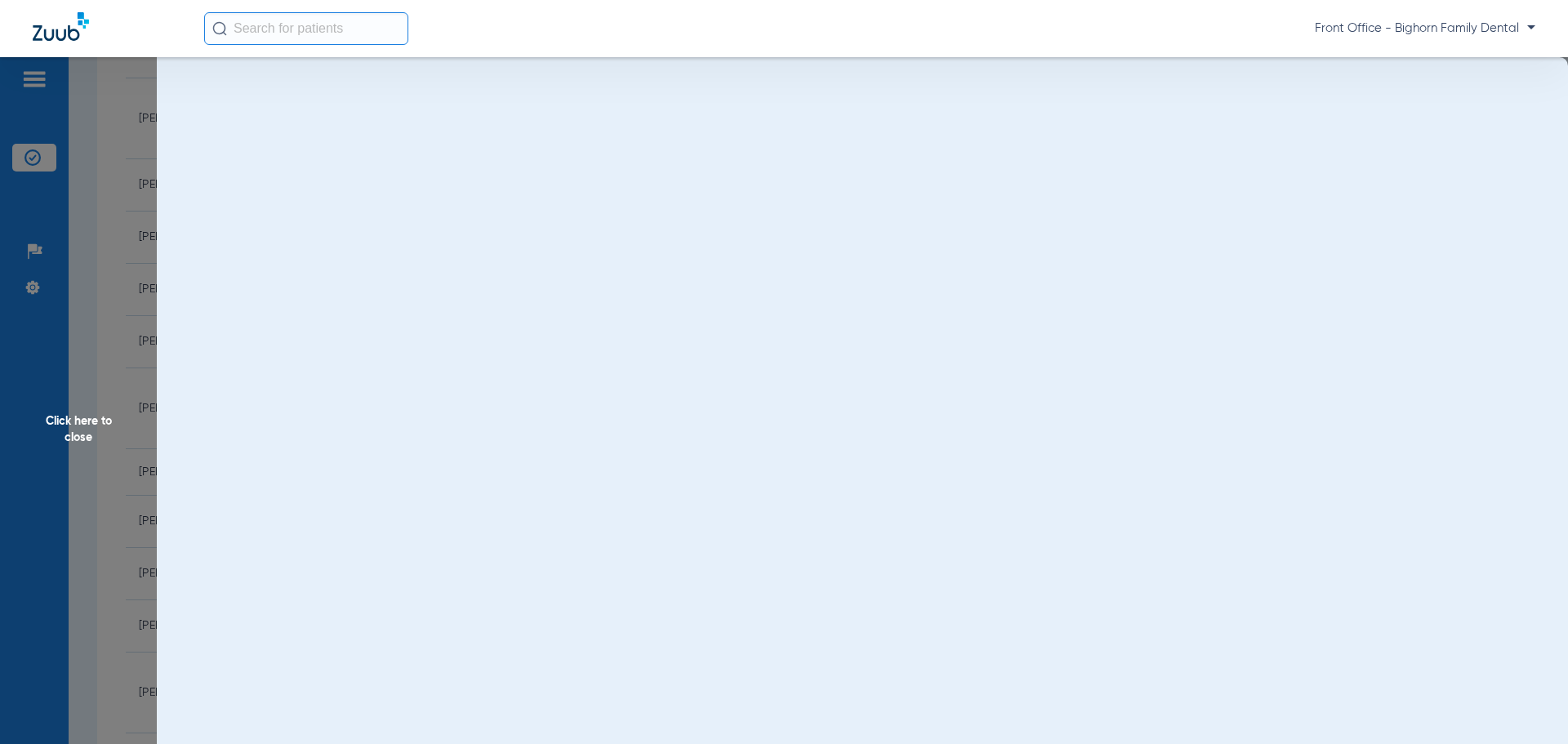
scroll to position [0, 0]
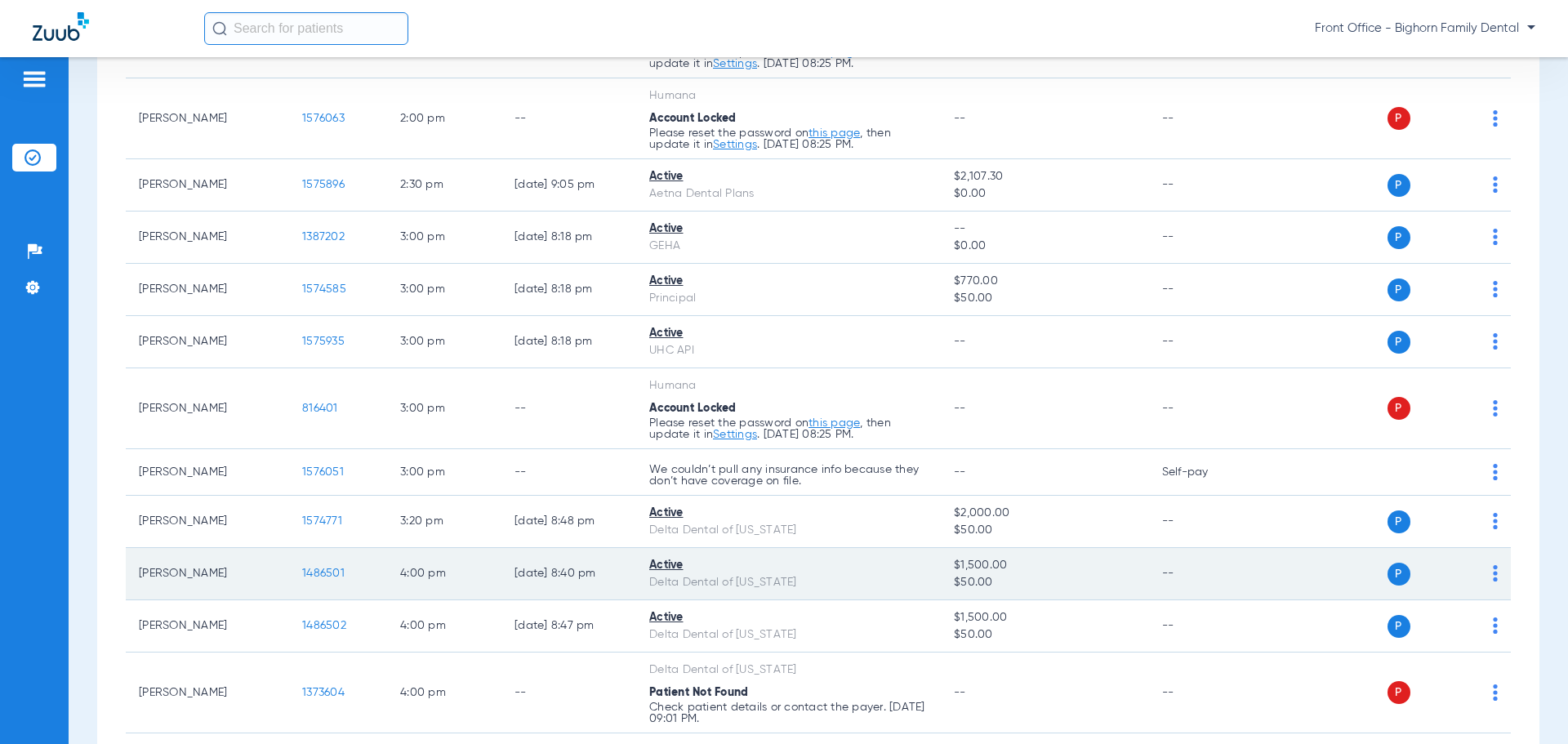
click at [339, 571] on span "1486501" at bounding box center [322, 574] width 42 height 12
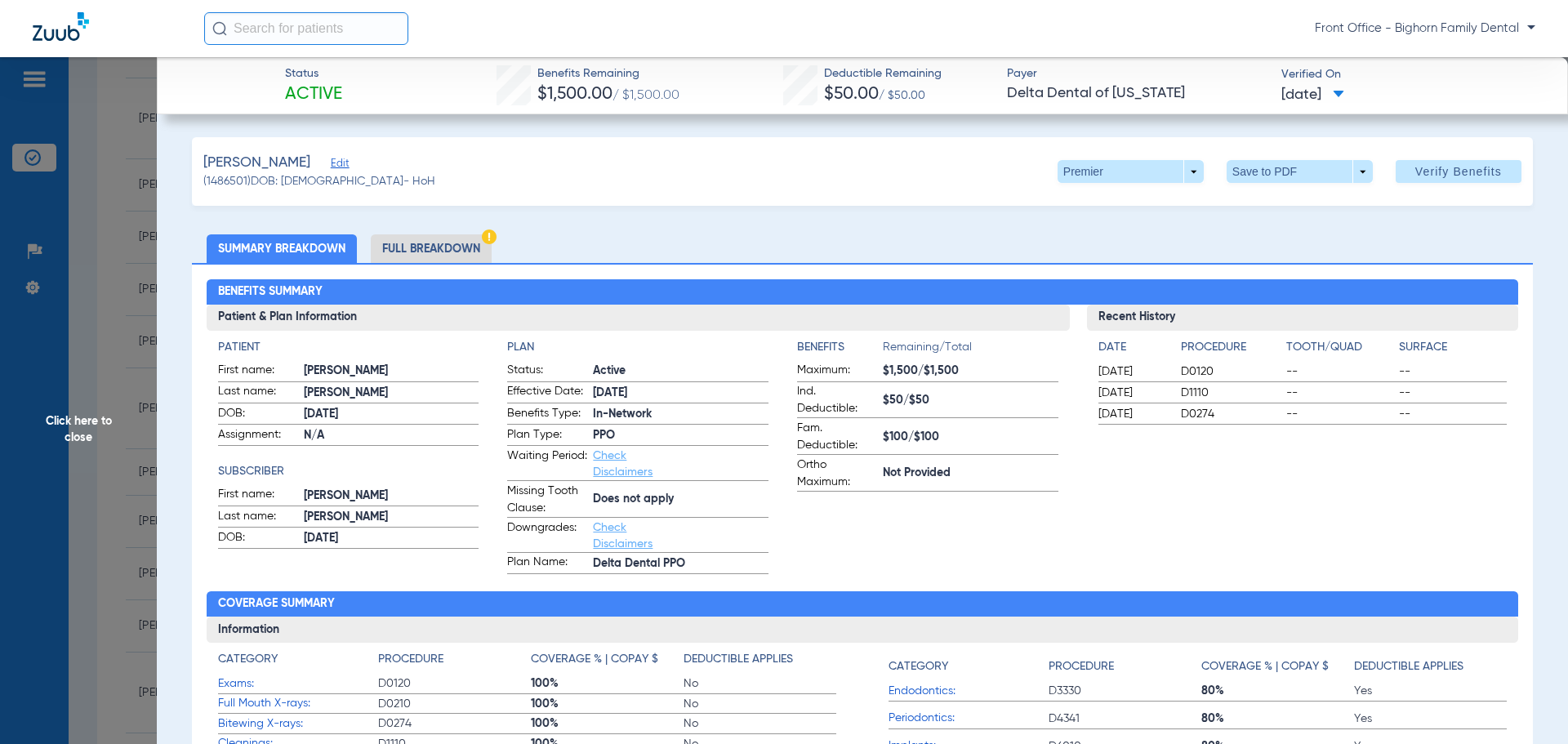
drag, startPoint x: 445, startPoint y: 250, endPoint x: 462, endPoint y: 248, distance: 17.1
click at [449, 249] on li "Full Breakdown" at bounding box center [431, 249] width 121 height 29
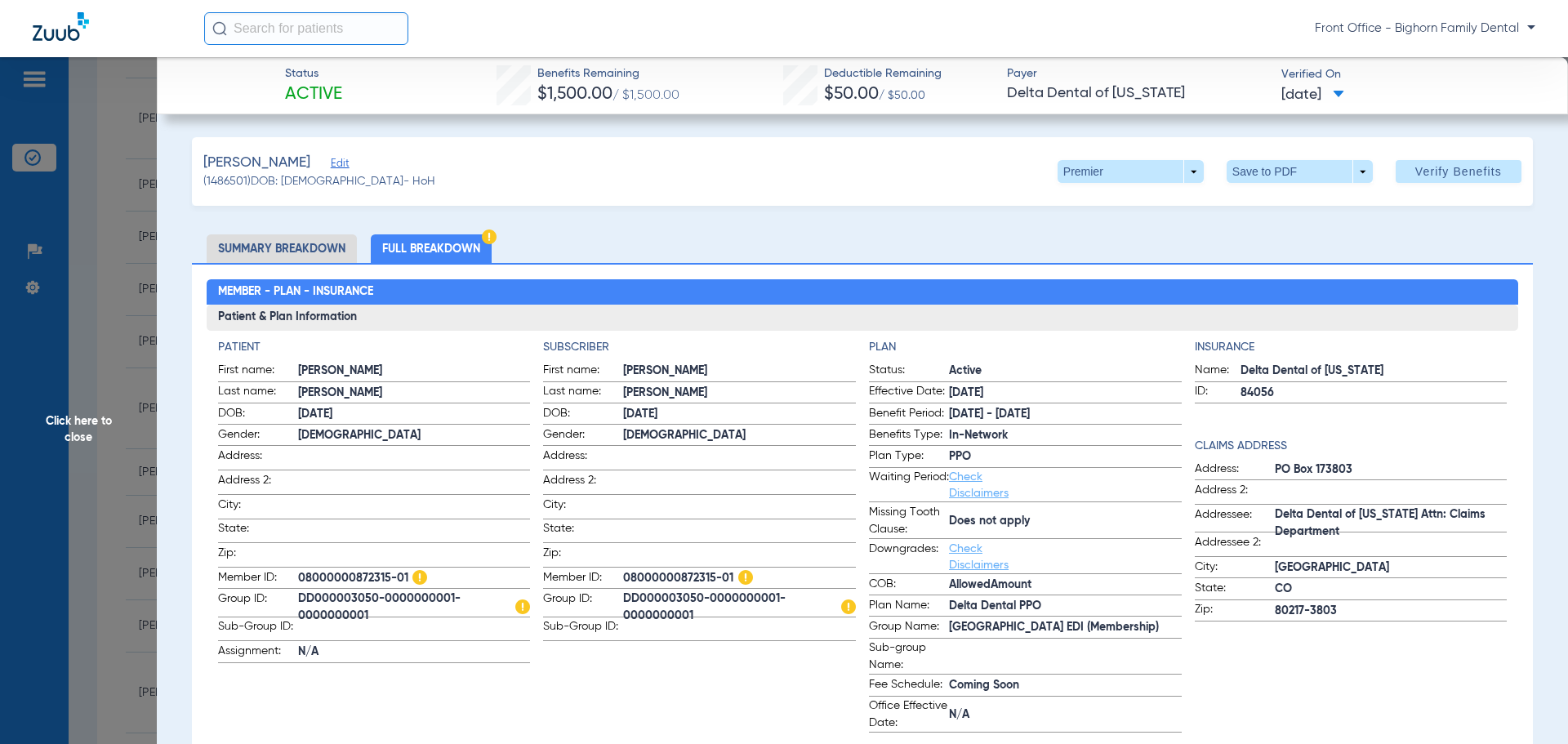
click at [55, 424] on span "Click here to close" at bounding box center [78, 429] width 157 height 744
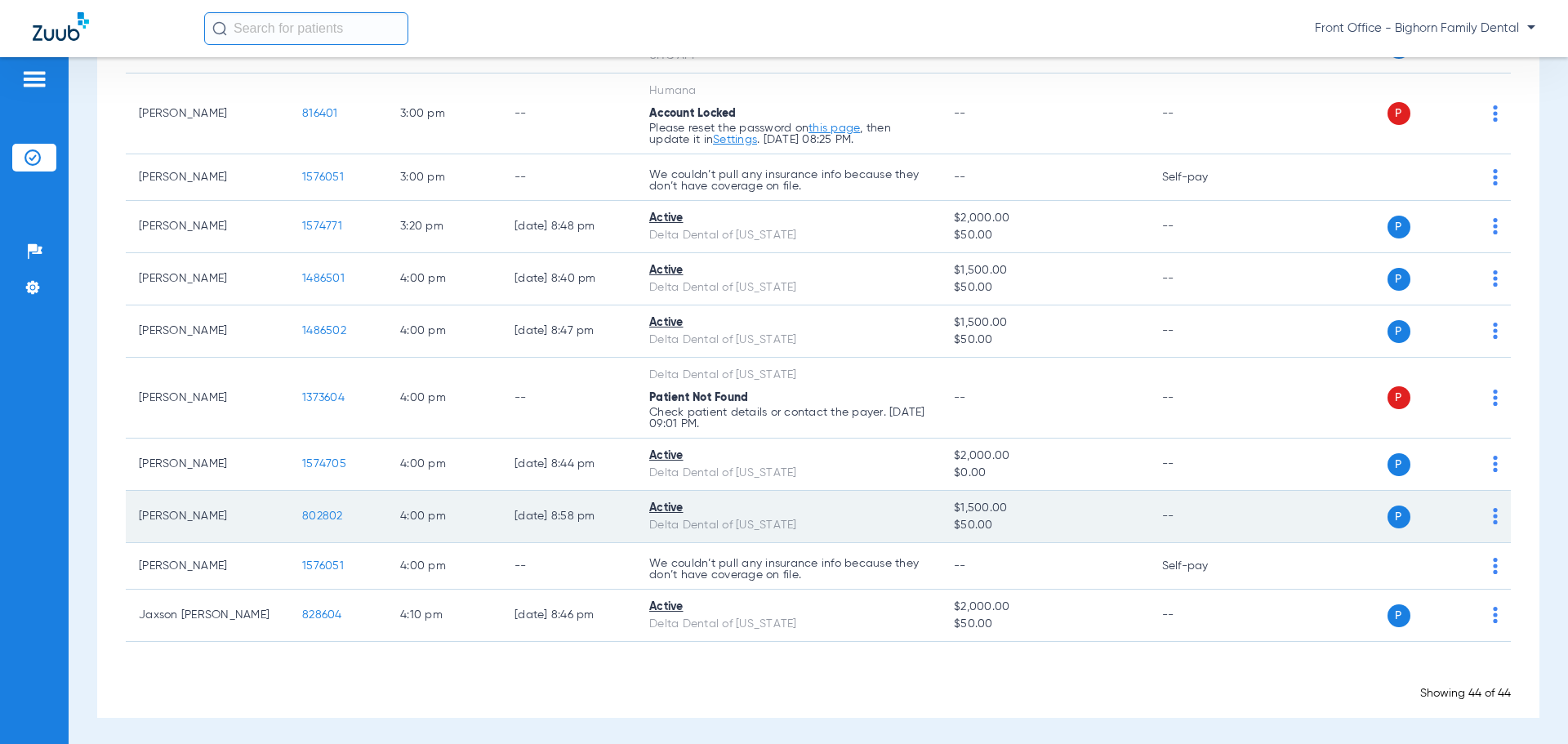
scroll to position [2259, 0]
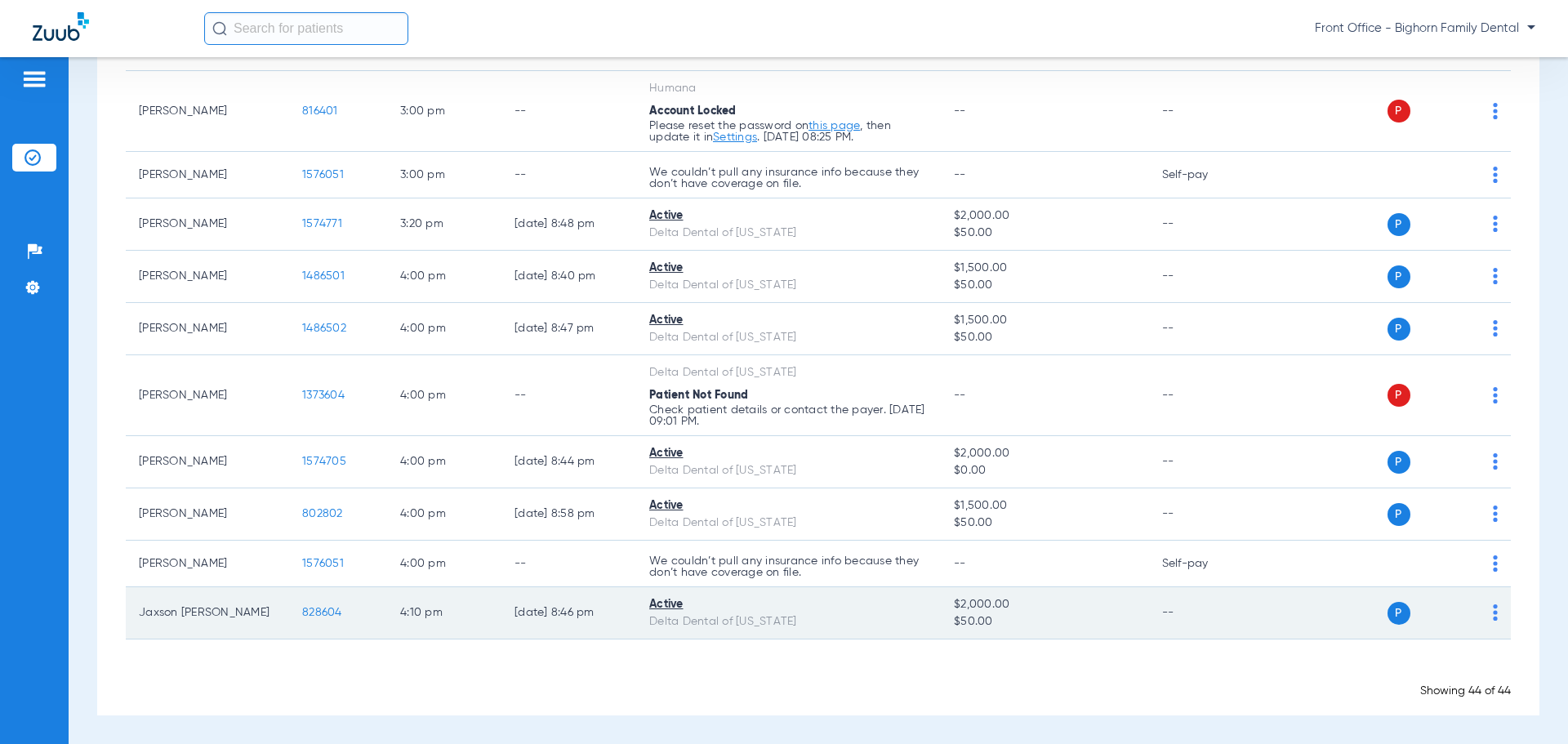
click at [317, 618] on span "828604" at bounding box center [321, 613] width 40 height 12
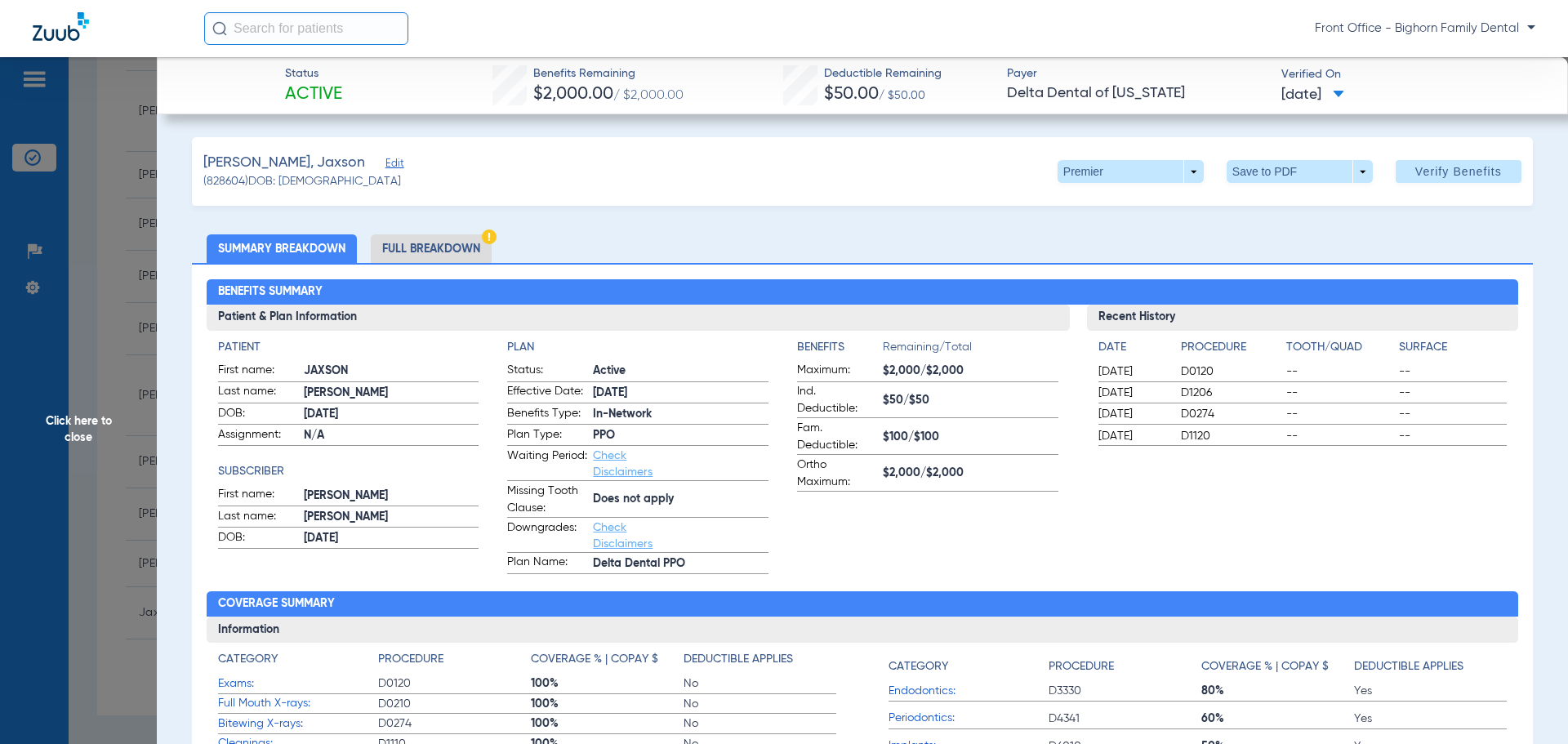
click at [64, 596] on span "Click here to close" at bounding box center [78, 429] width 157 height 744
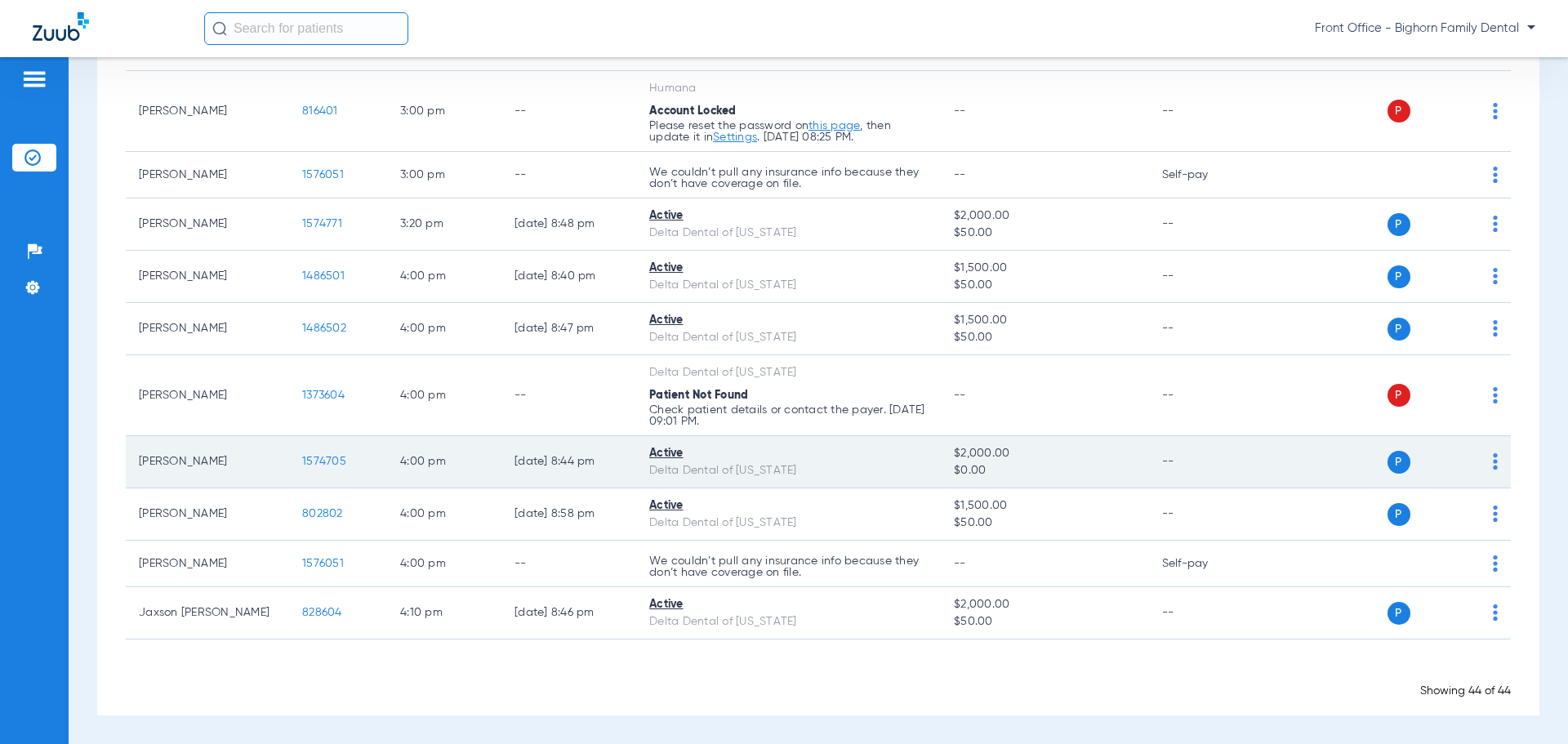
click at [306, 453] on td "1574705" at bounding box center [337, 462] width 98 height 52
click at [310, 461] on span "1574705" at bounding box center [323, 462] width 44 height 12
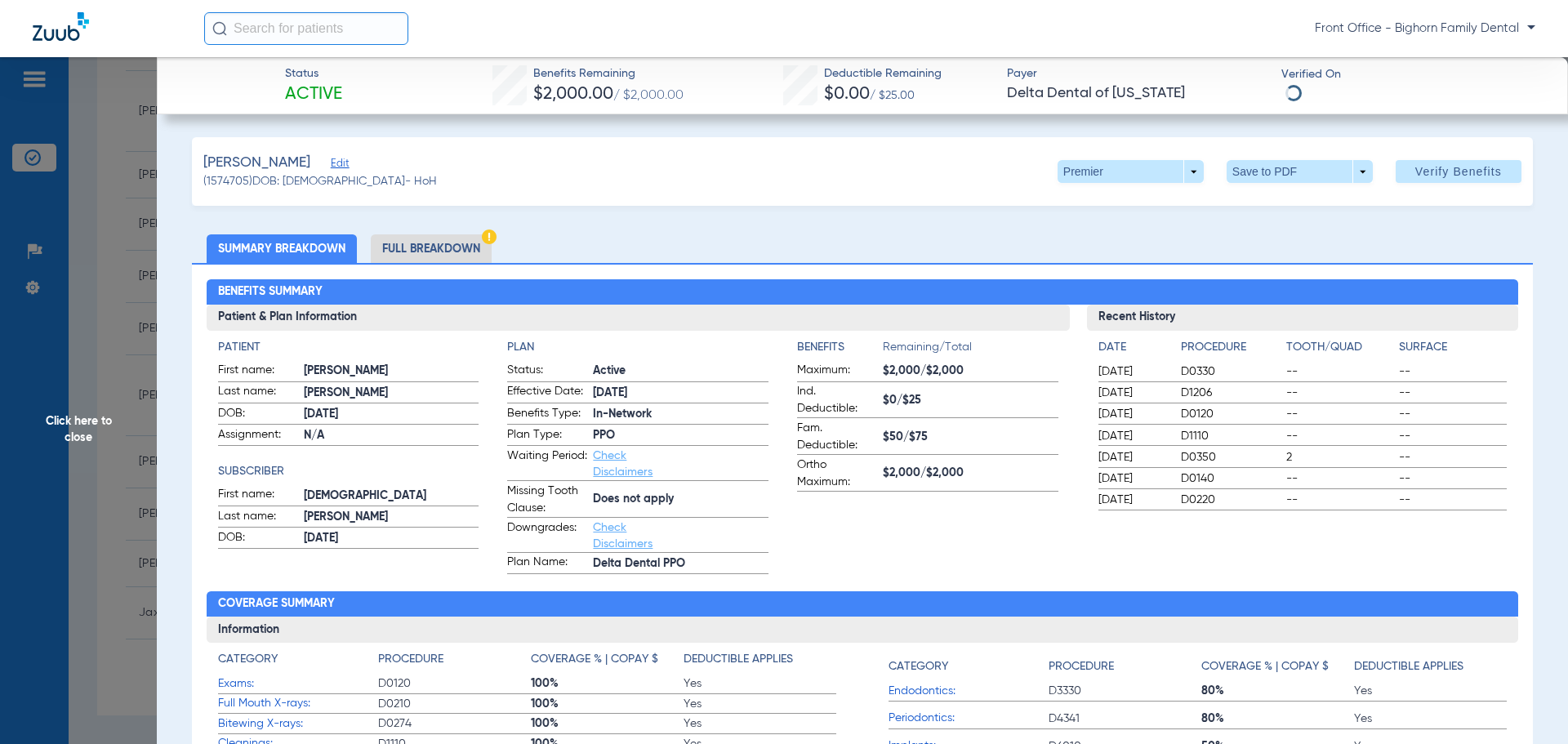
drag, startPoint x: 424, startPoint y: 247, endPoint x: 439, endPoint y: 260, distance: 19.8
click at [424, 247] on li "Full Breakdown" at bounding box center [431, 249] width 121 height 29
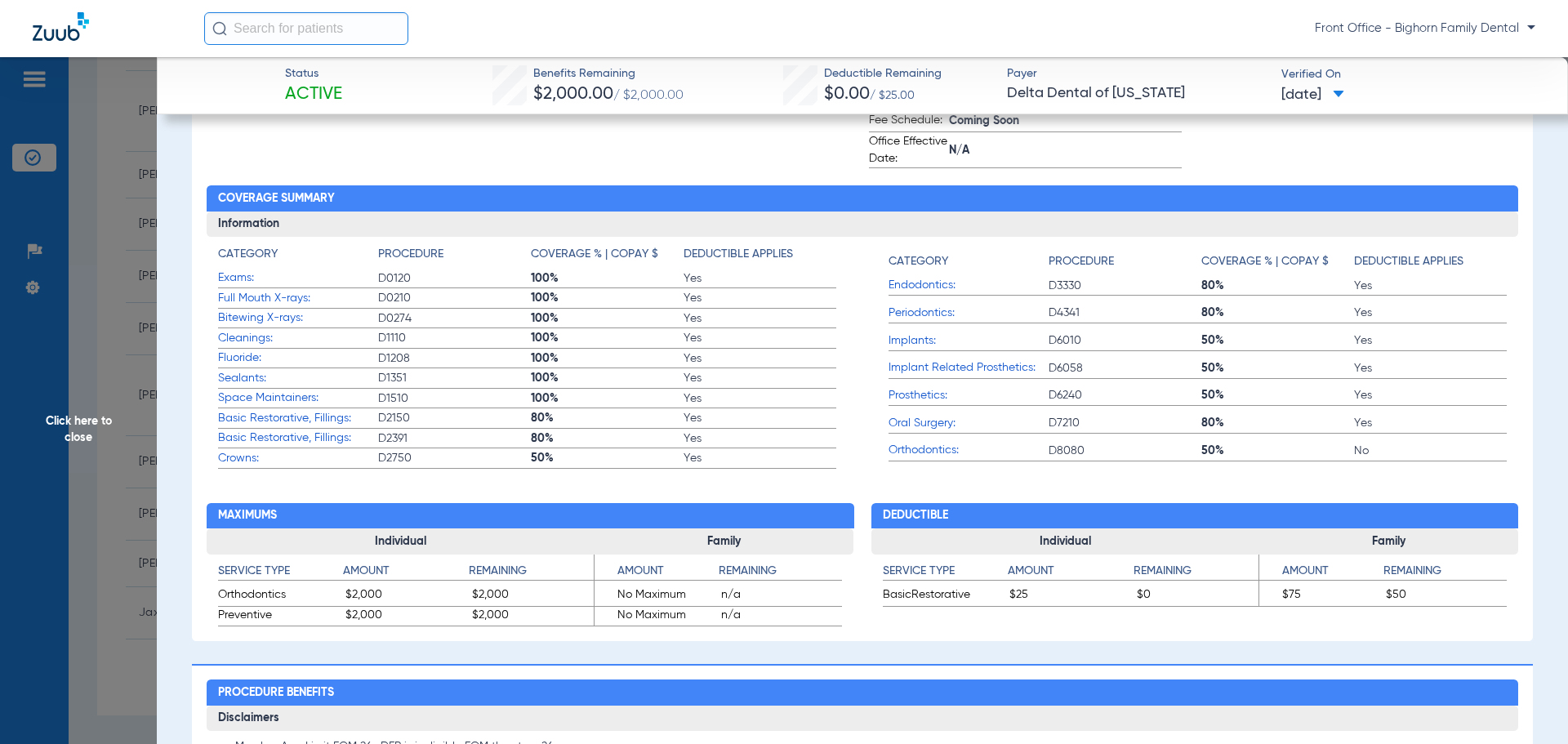
scroll to position [572, 0]
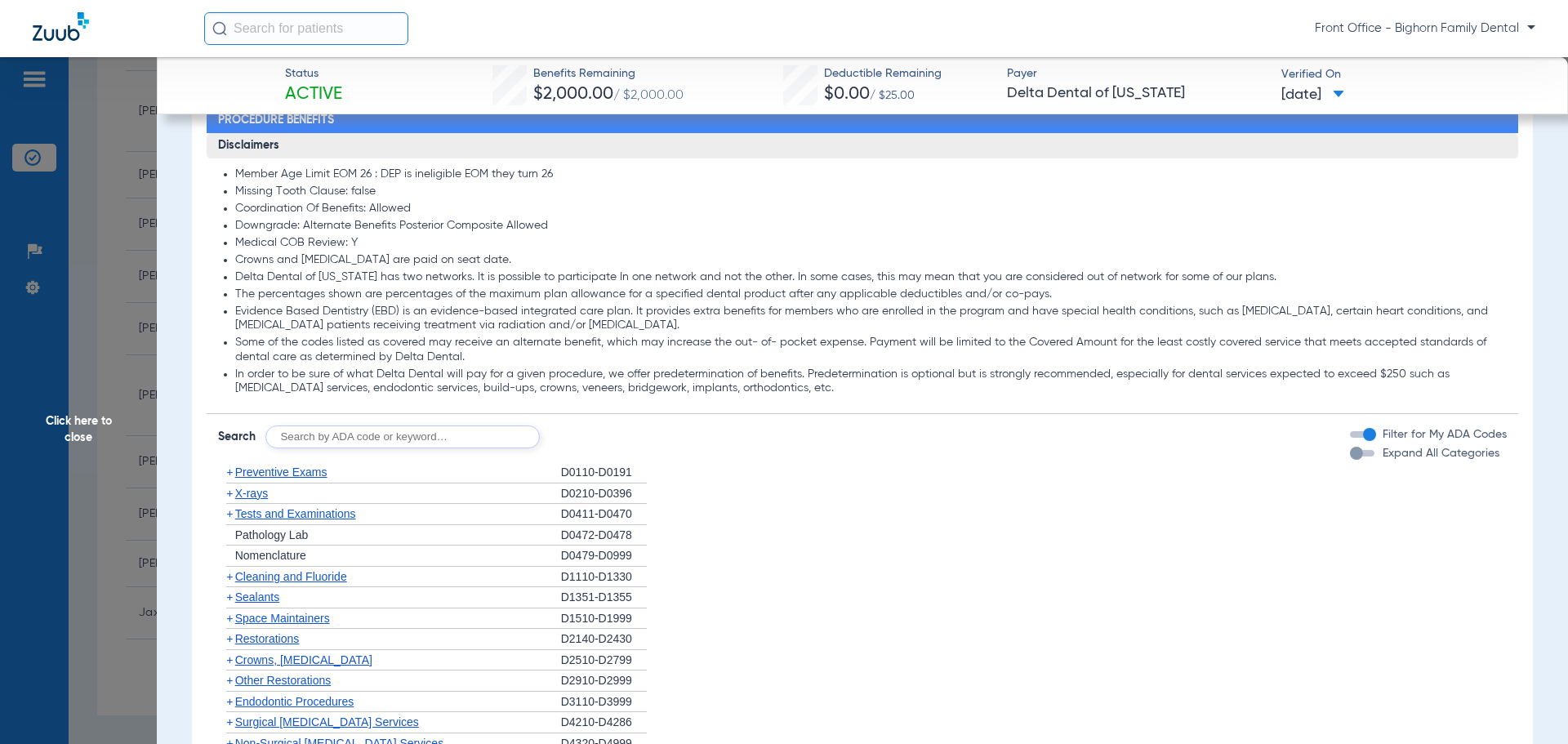
click at [1385, 453] on span "Expand All Categories" at bounding box center [1441, 454] width 116 height 12
click at [1380, 453] on button "Expand All Categories" at bounding box center [1365, 453] width 30 height 7
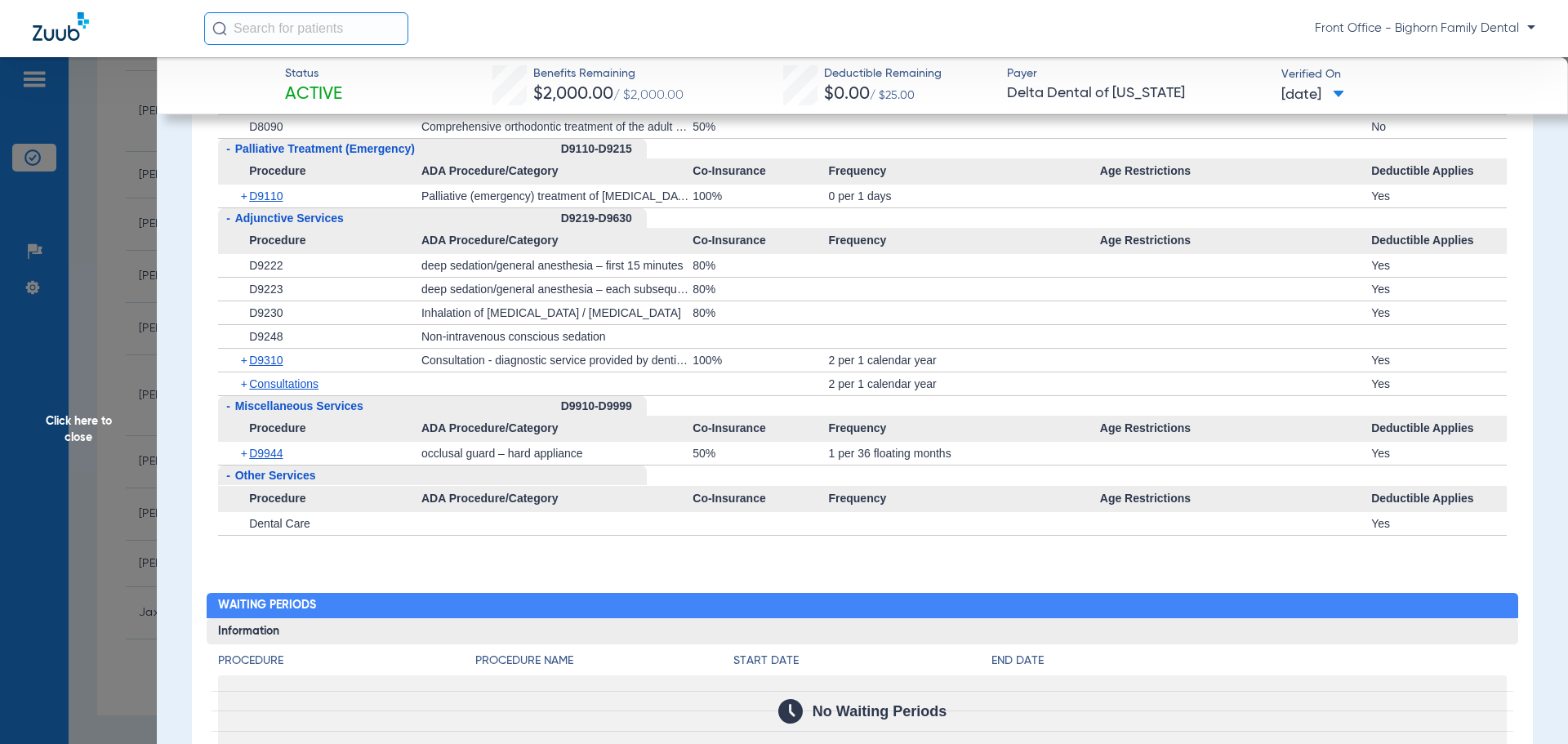
scroll to position [4167, 0]
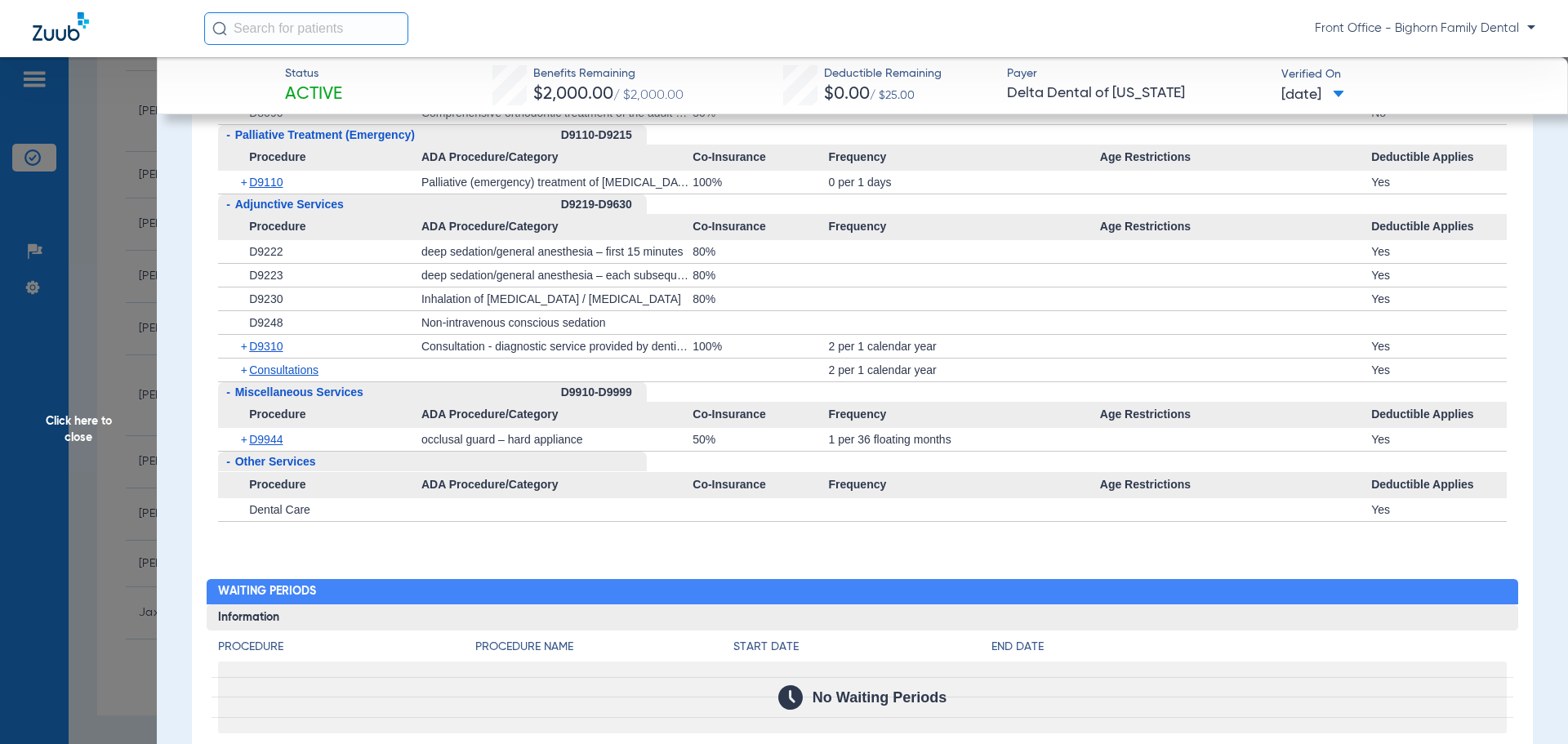
drag, startPoint x: 106, startPoint y: 500, endPoint x: 130, endPoint y: 500, distance: 24.0
click at [107, 500] on span "Click here to close" at bounding box center [78, 429] width 157 height 744
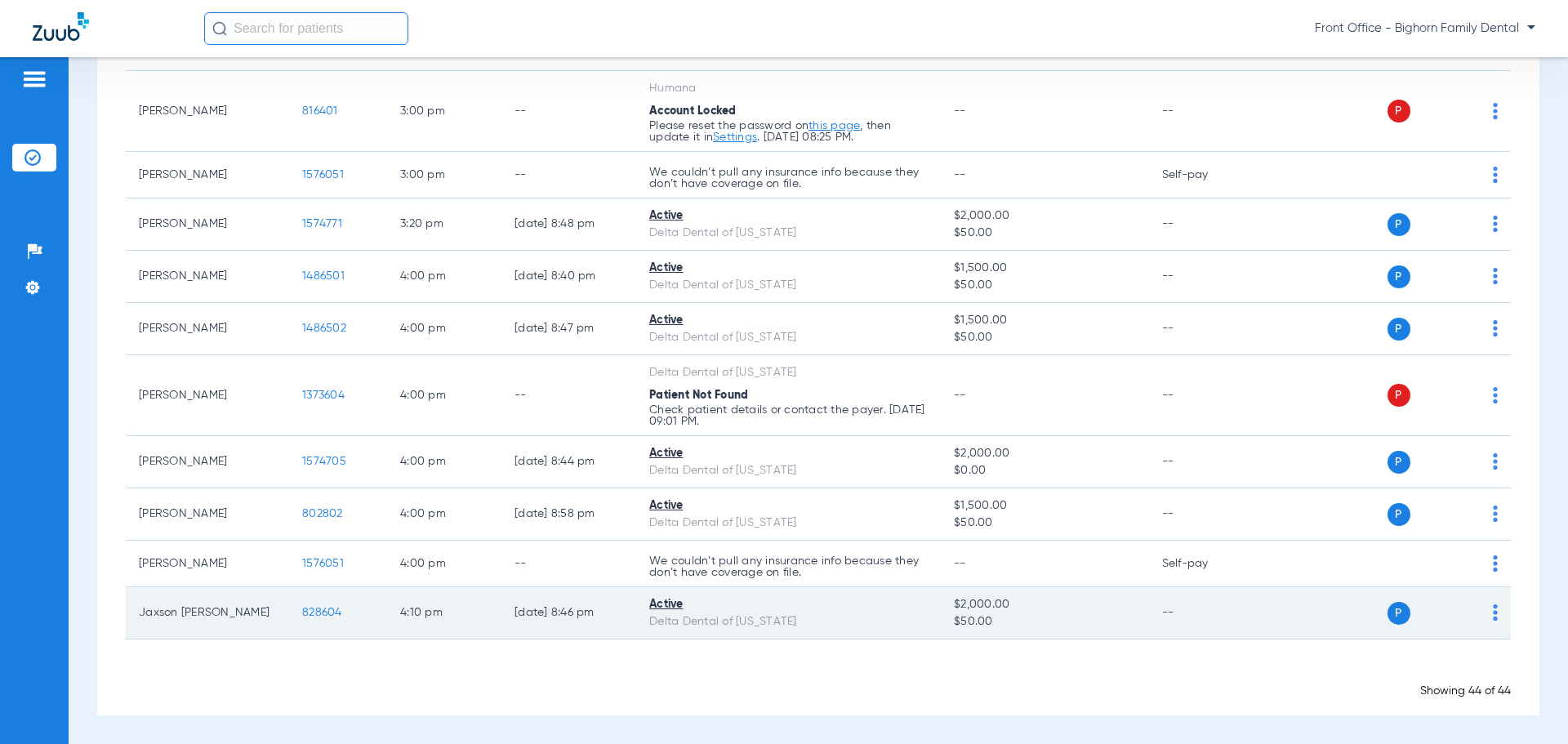
scroll to position [2177, 0]
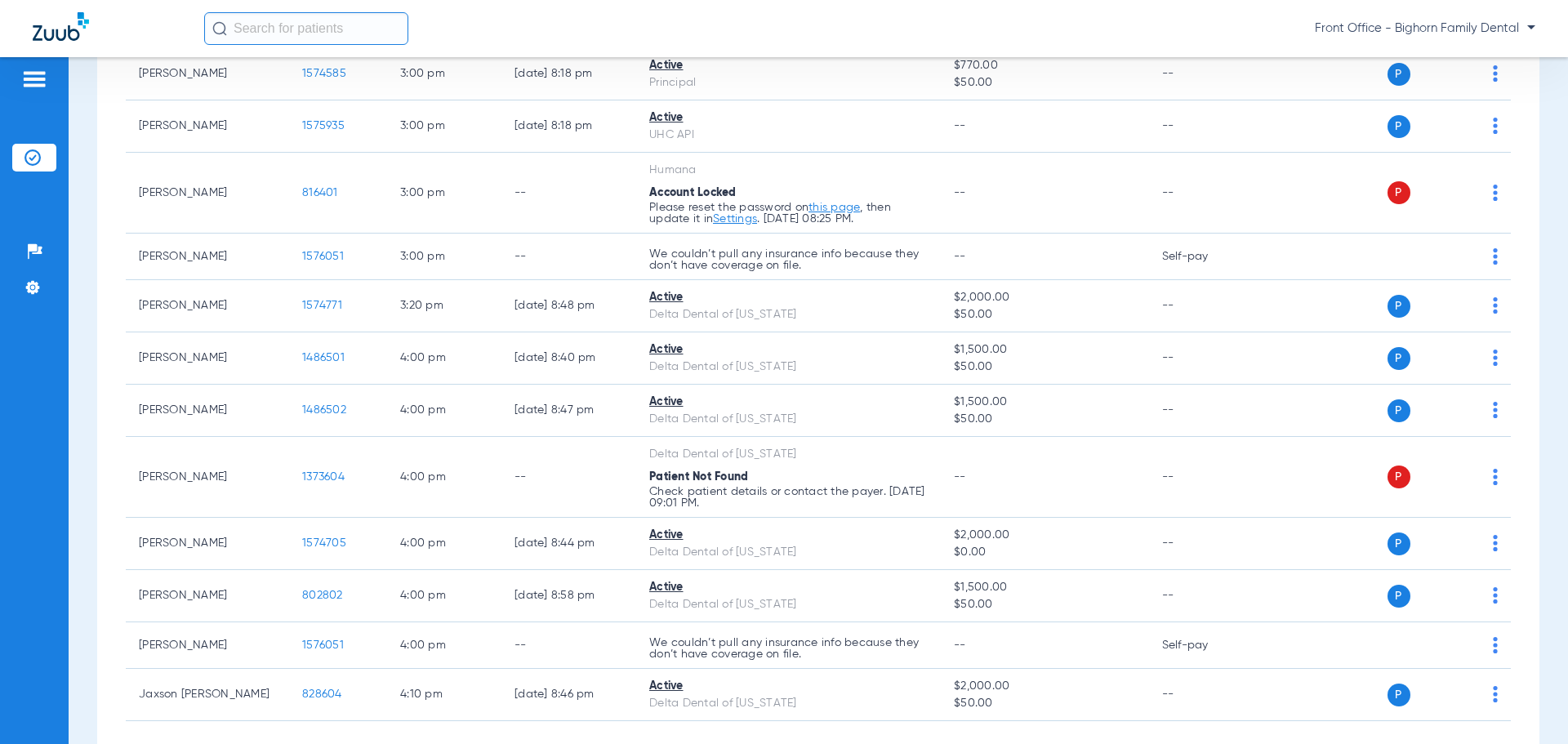
click at [336, 14] on input "text" at bounding box center [306, 28] width 204 height 33
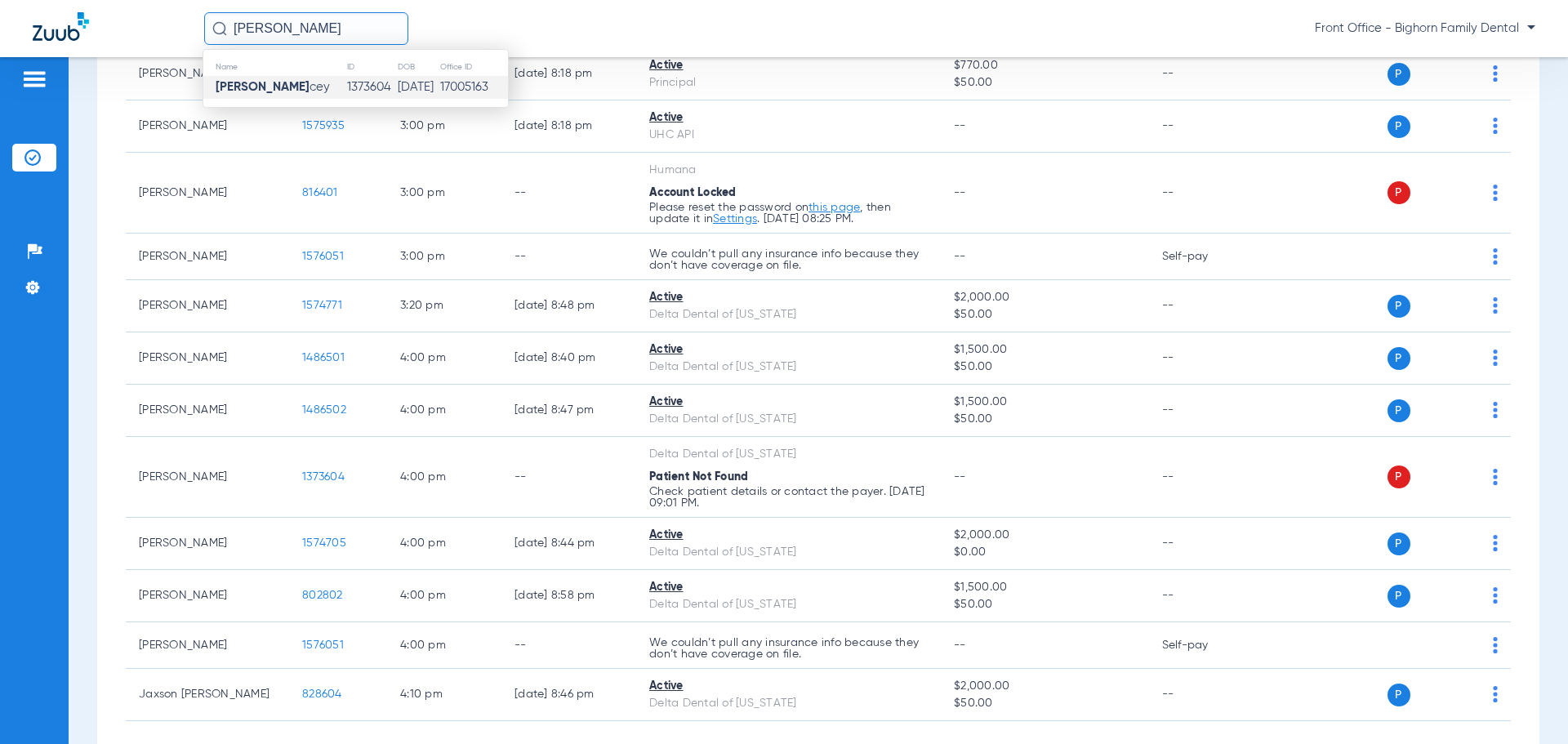
type input "[PERSON_NAME]"
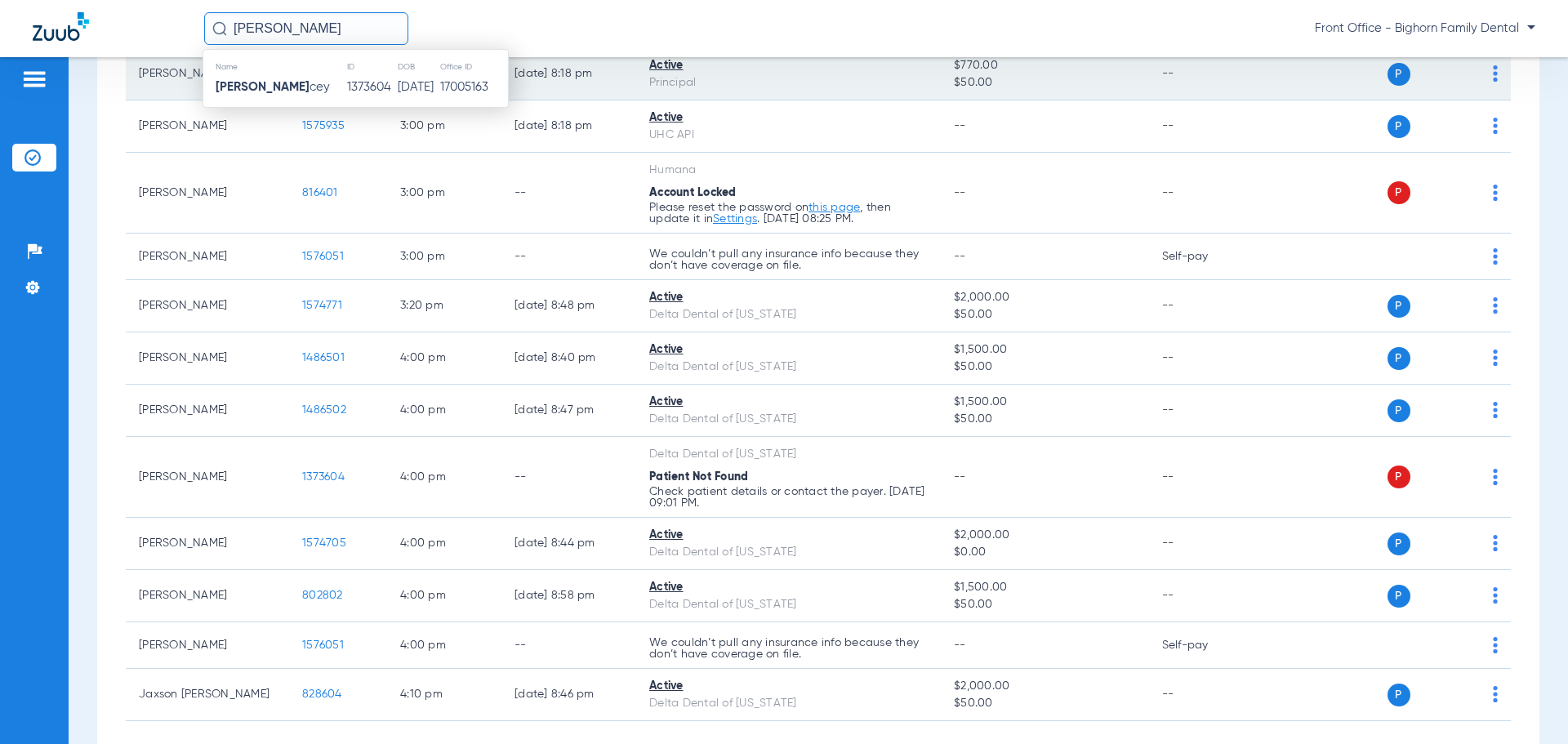
click at [346, 90] on td "1373604" at bounding box center [372, 87] width 51 height 23
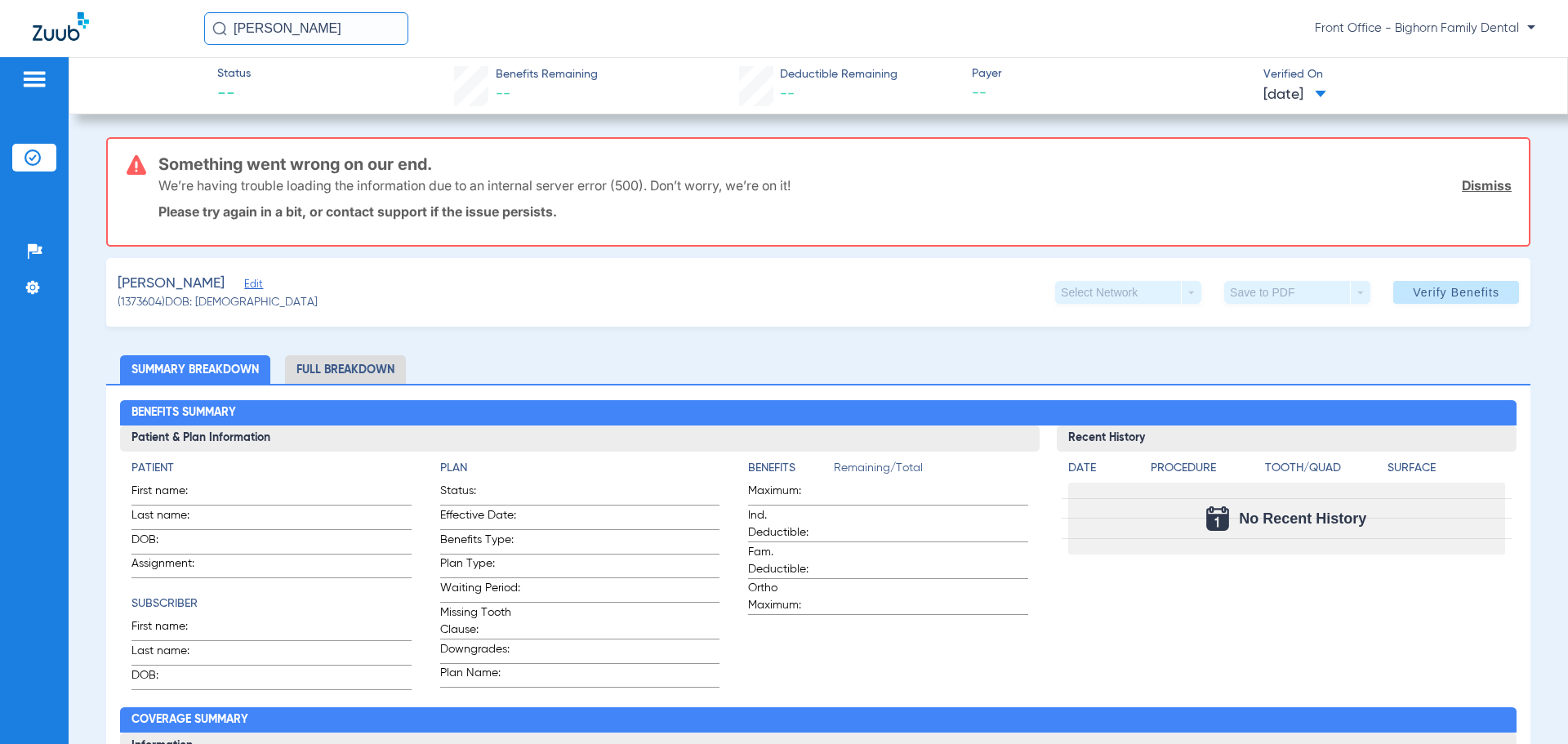
drag, startPoint x: 26, startPoint y: 173, endPoint x: 26, endPoint y: 151, distance: 22.0
click at [26, 170] on ul "Insurance Verification" at bounding box center [34, 166] width 44 height 44
click at [26, 151] on img at bounding box center [33, 158] width 17 height 17
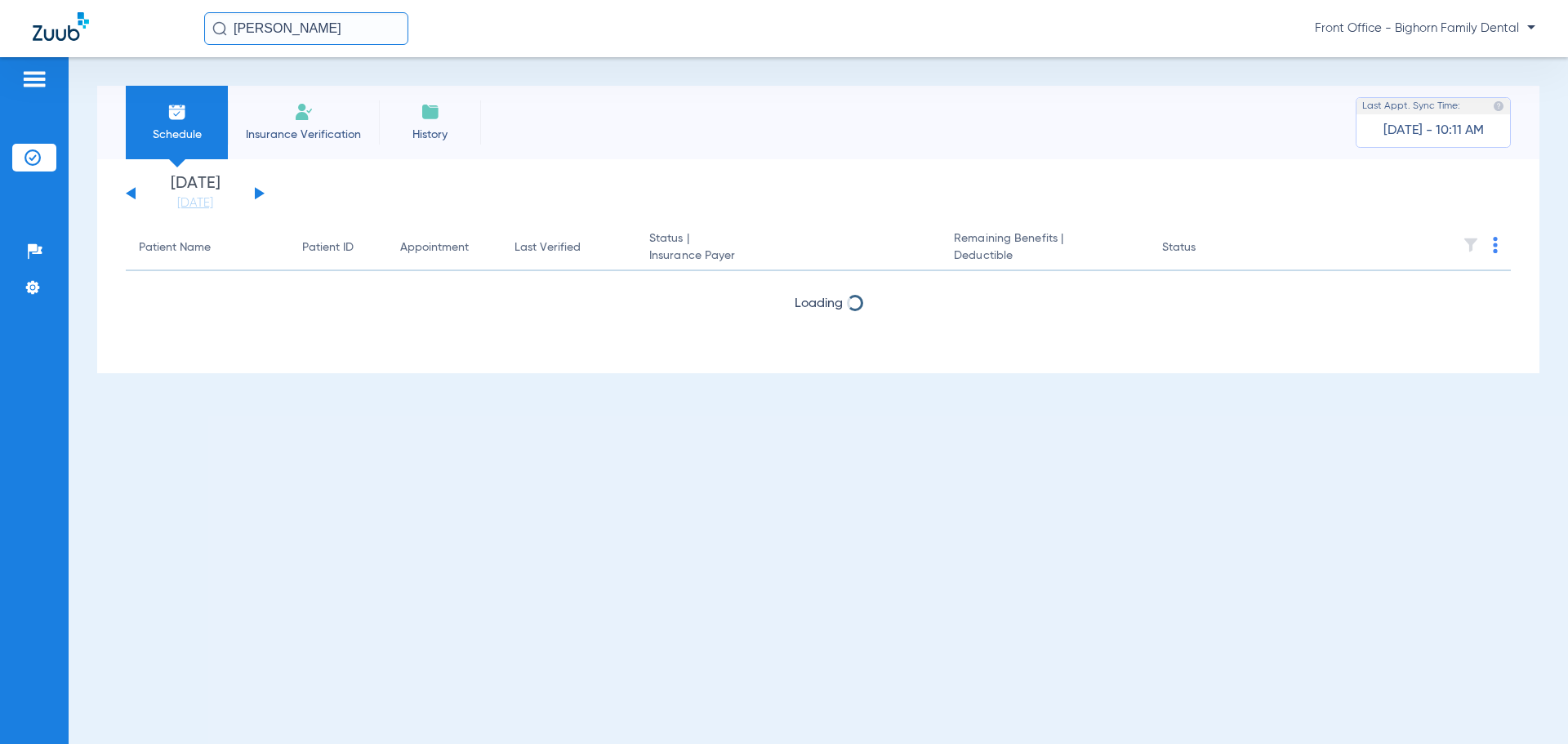
click at [252, 194] on div "[DATE] [DATE] [DATE] [DATE] [DATE] [DATE] [DATE] [DATE] [DATE] [DATE] [DATE] [D…" at bounding box center [195, 193] width 139 height 36
click at [254, 192] on div "[DATE] [DATE] [DATE] [DATE] [DATE] [DATE] [DATE] [DATE] [DATE] [DATE] [DATE] [D…" at bounding box center [195, 193] width 139 height 36
click at [257, 195] on button at bounding box center [259, 193] width 10 height 12
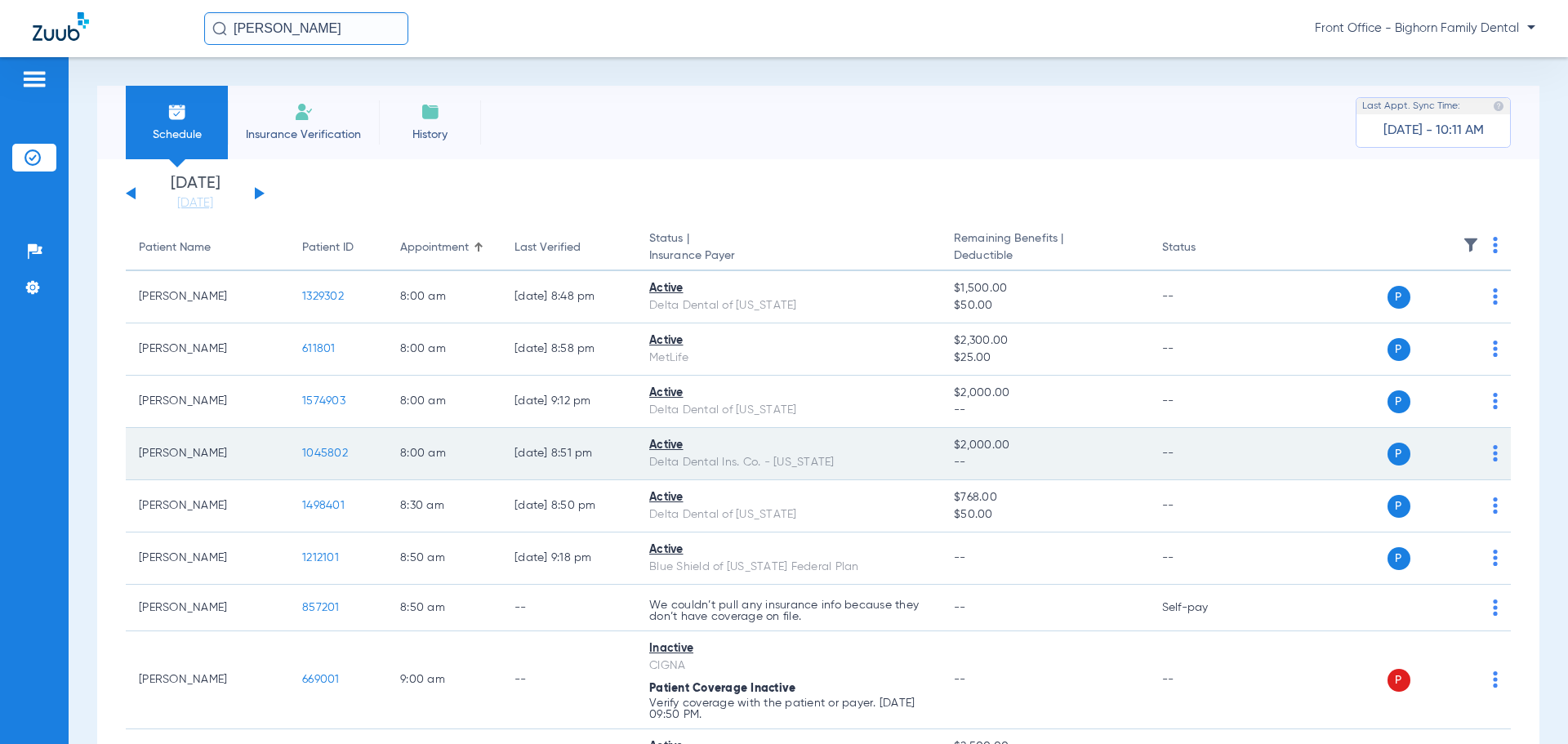
click at [311, 456] on span "1045802" at bounding box center [324, 454] width 45 height 12
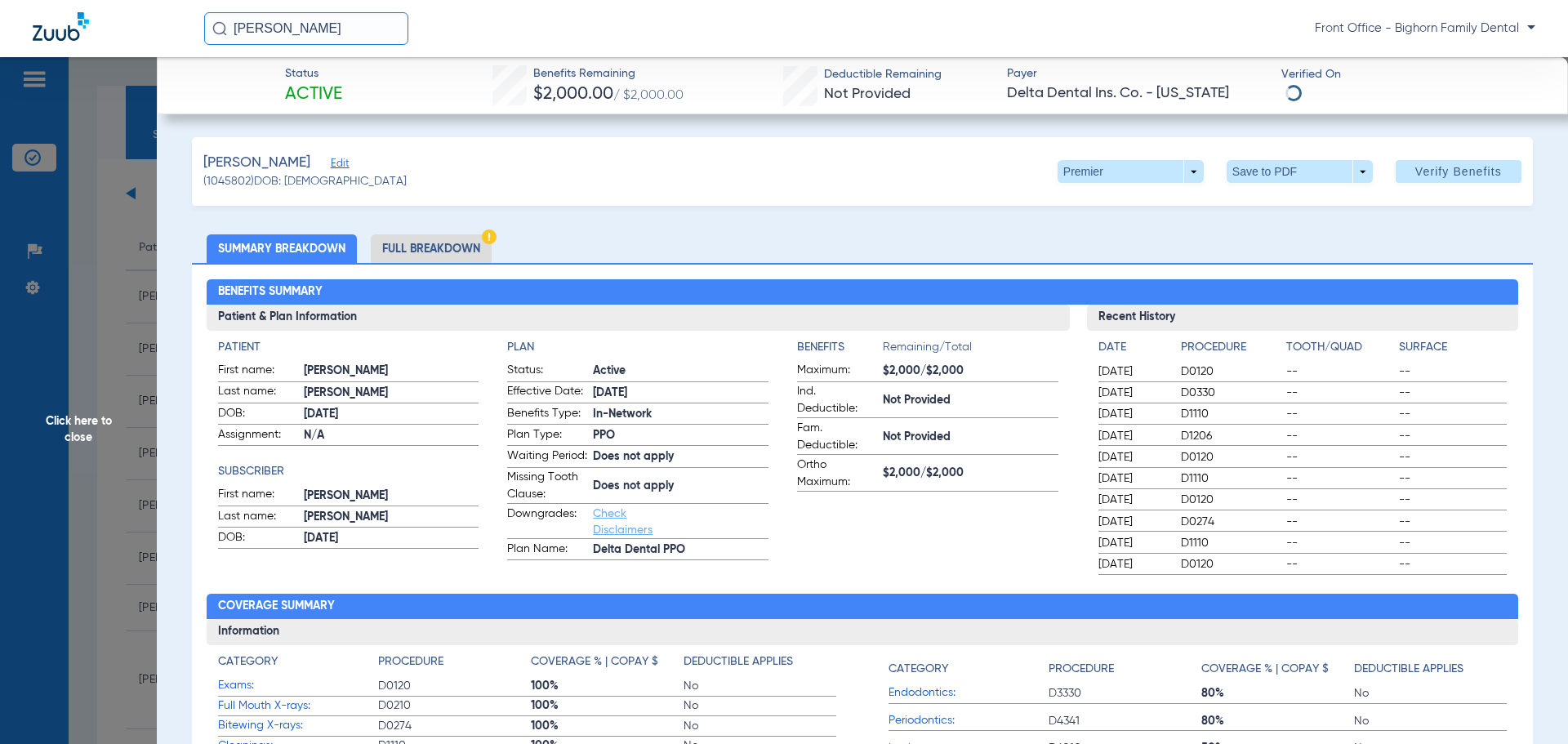
click at [412, 247] on li "Full Breakdown" at bounding box center [431, 249] width 121 height 29
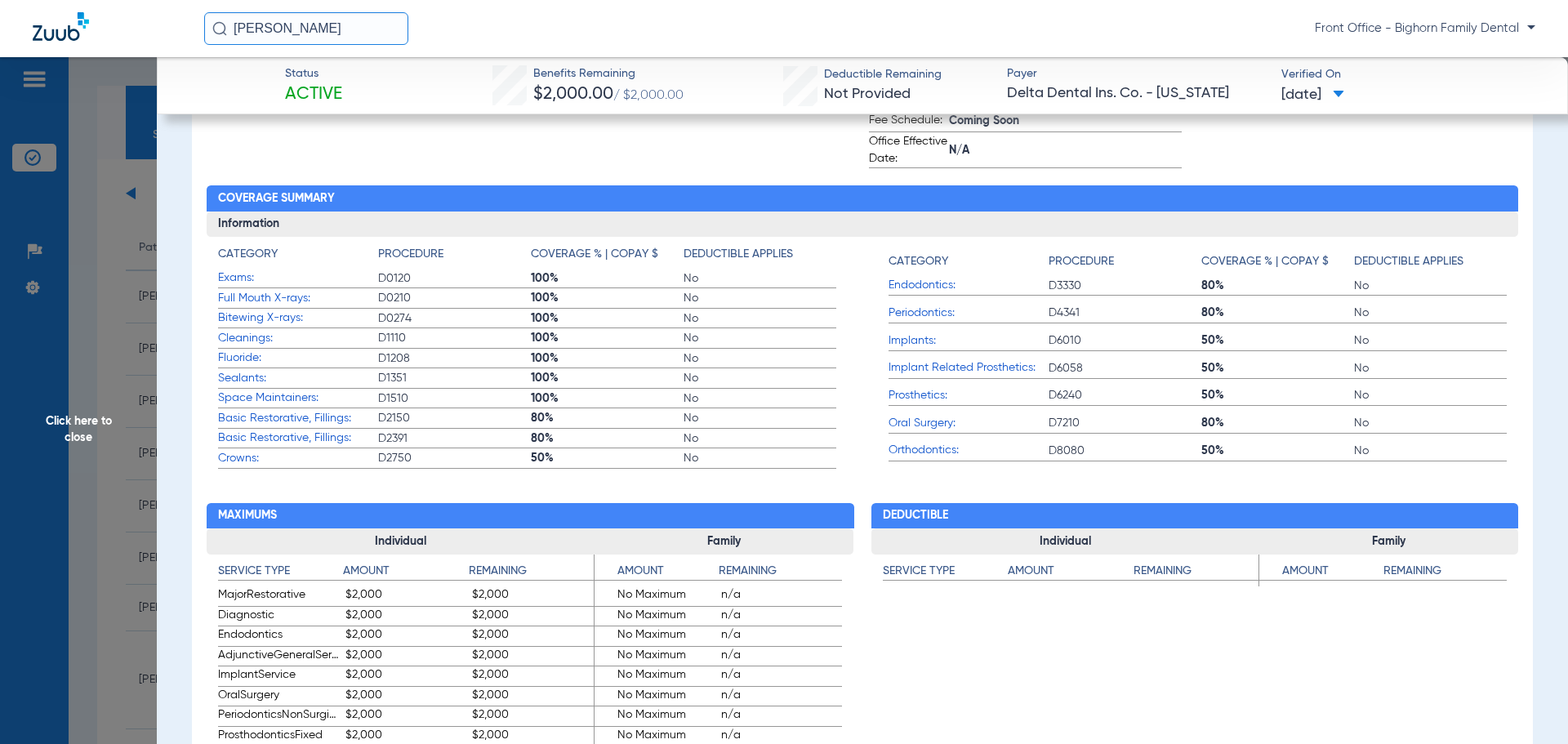
scroll to position [735, 0]
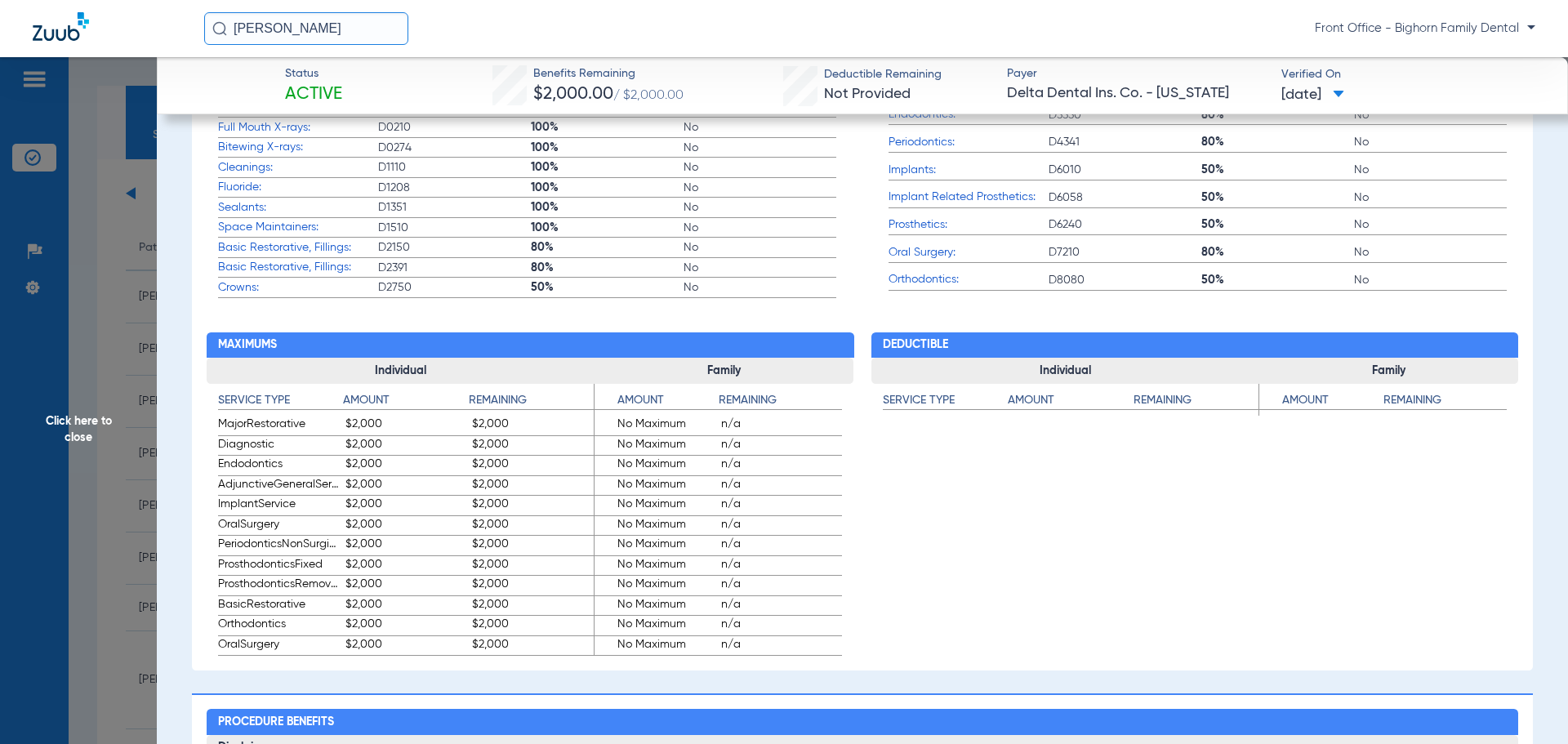
click at [1566, 43] on div "[PERSON_NAME] Front Office - Bighorn Family Dental" at bounding box center [784, 29] width 1568 height 57
click at [53, 459] on span "Click here to close" at bounding box center [78, 429] width 157 height 744
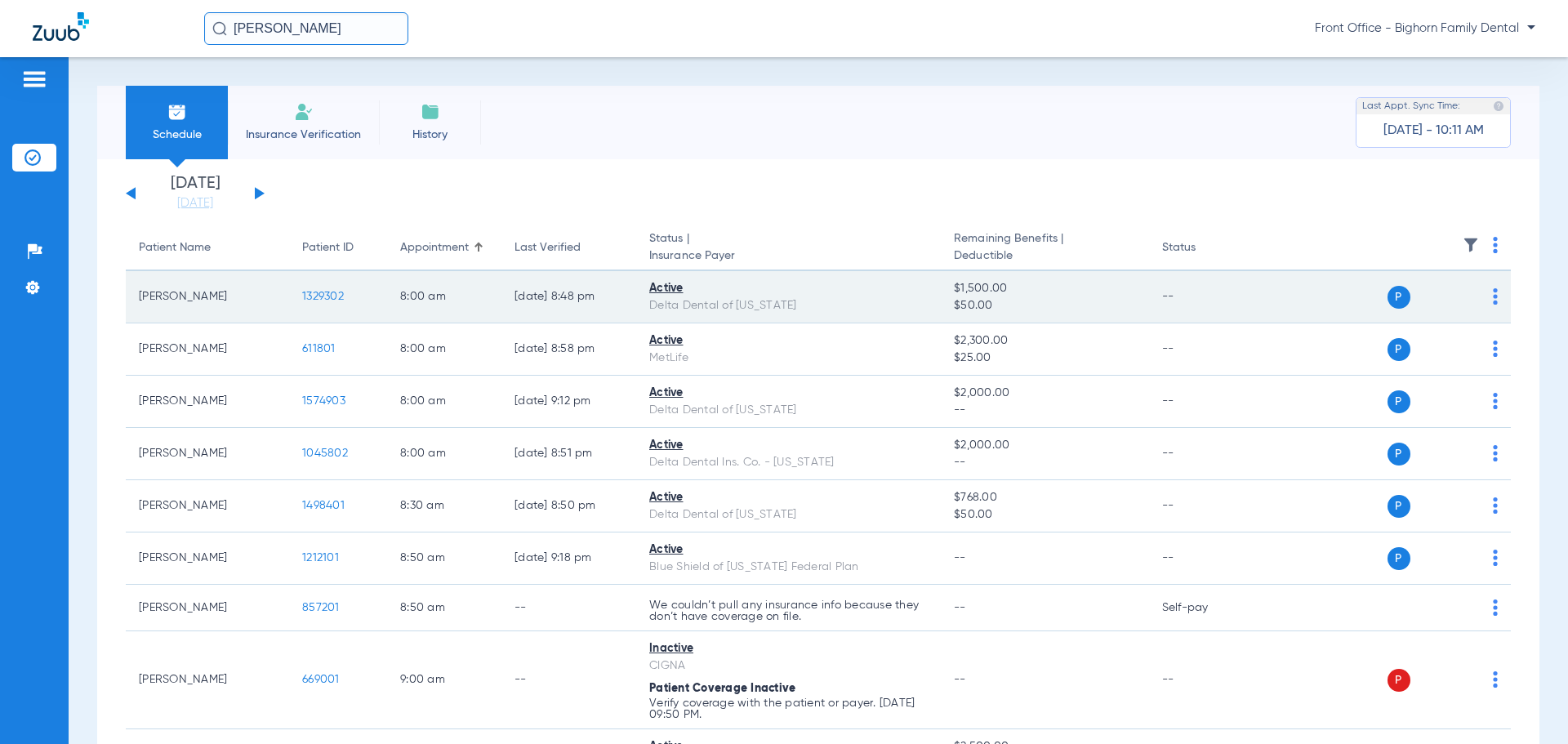
click at [325, 295] on span "1329302" at bounding box center [322, 297] width 41 height 12
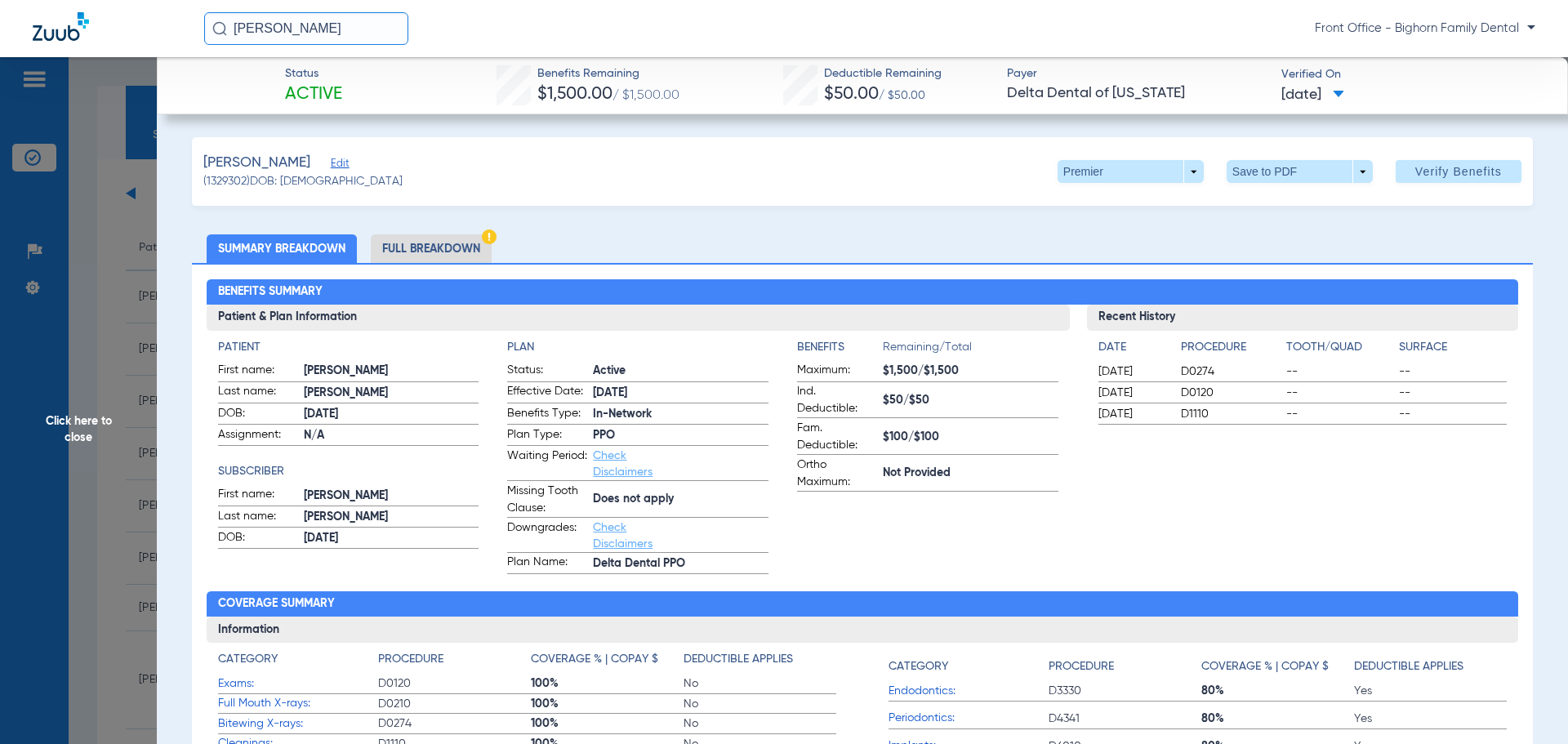
click at [410, 251] on li "Full Breakdown" at bounding box center [431, 249] width 121 height 29
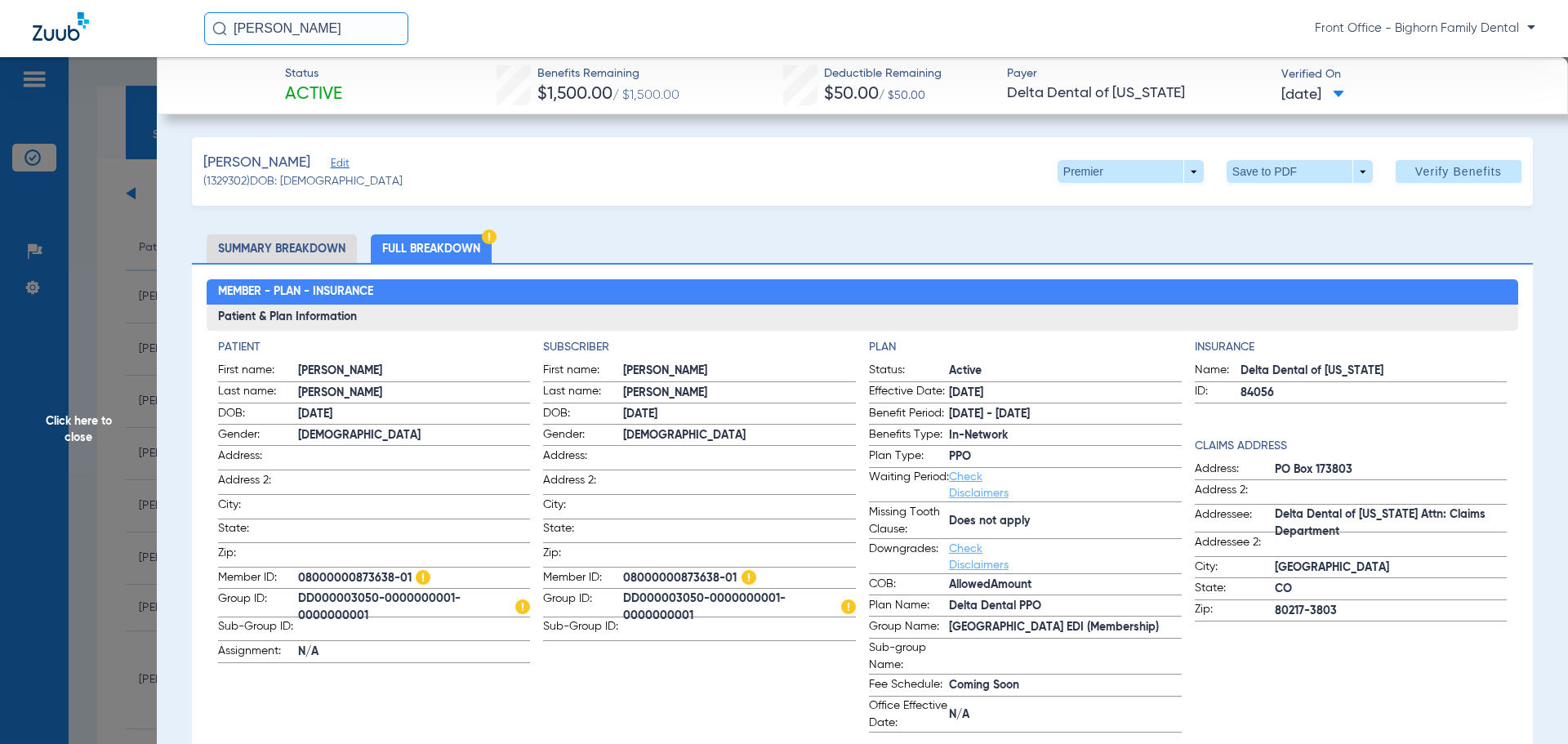
drag, startPoint x: 1558, startPoint y: 39, endPoint x: 1567, endPoint y: 37, distance: 9.2
click at [1564, 38] on div "[PERSON_NAME] Front Office - Bighorn Family Dental" at bounding box center [784, 29] width 1568 height 57
click at [78, 455] on span "Click here to close" at bounding box center [78, 429] width 157 height 744
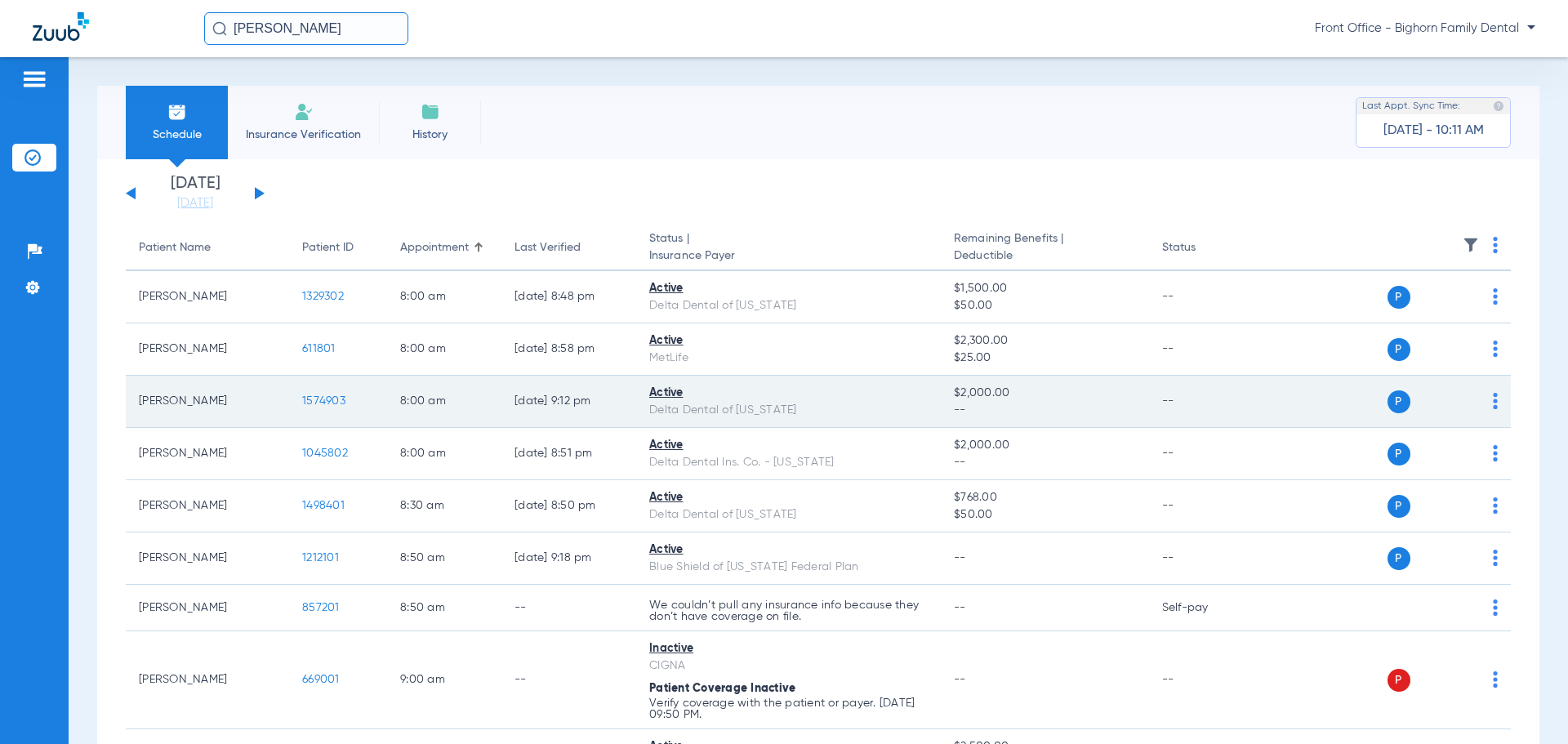
click at [318, 398] on span "1574903" at bounding box center [323, 402] width 43 height 12
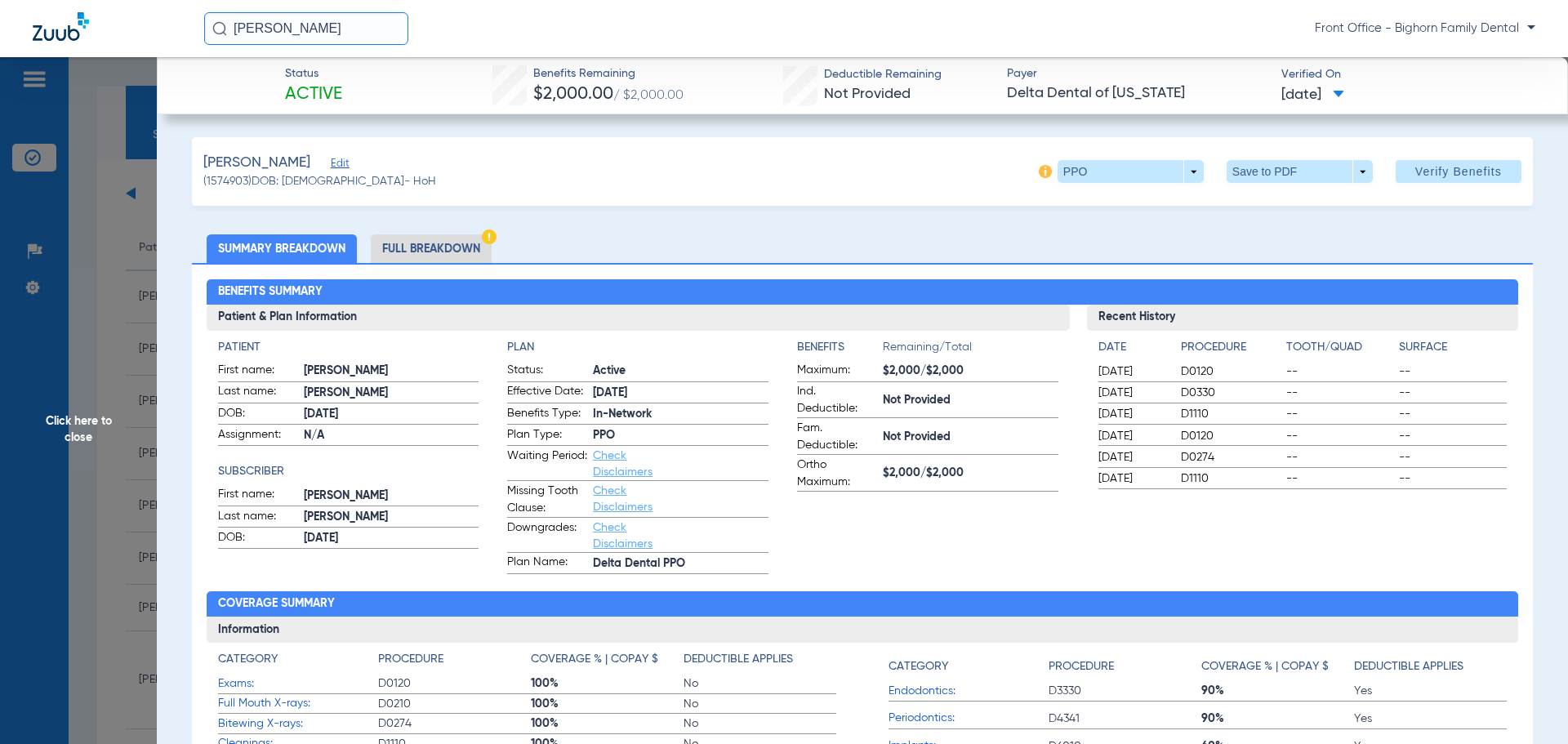
click at [422, 255] on li "Full Breakdown" at bounding box center [431, 249] width 121 height 29
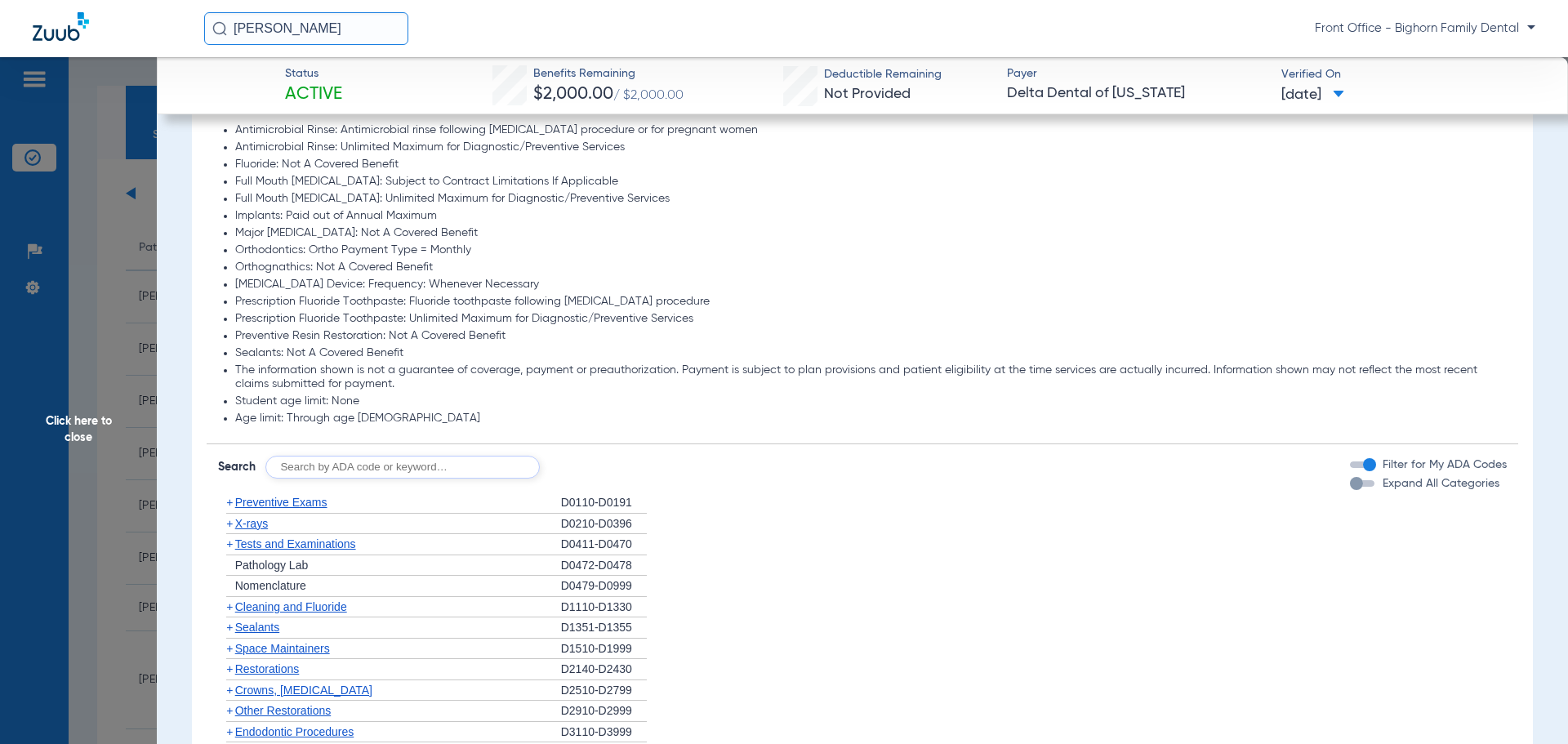
scroll to position [1226, 0]
click at [1470, 485] on span "Expand All Categories" at bounding box center [1441, 480] width 116 height 12
click at [1380, 483] on button "Expand All Categories" at bounding box center [1365, 480] width 30 height 7
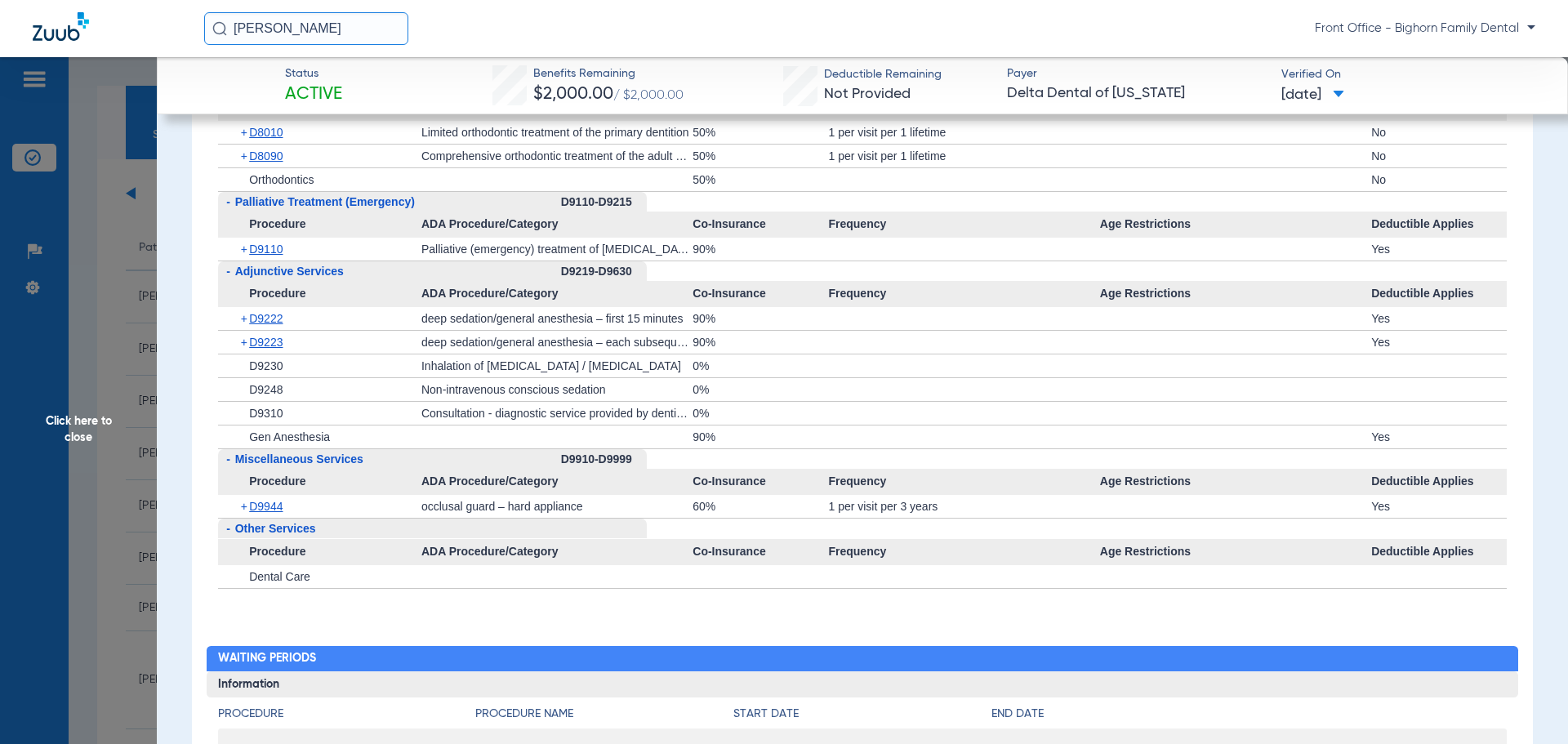
scroll to position [4331, 0]
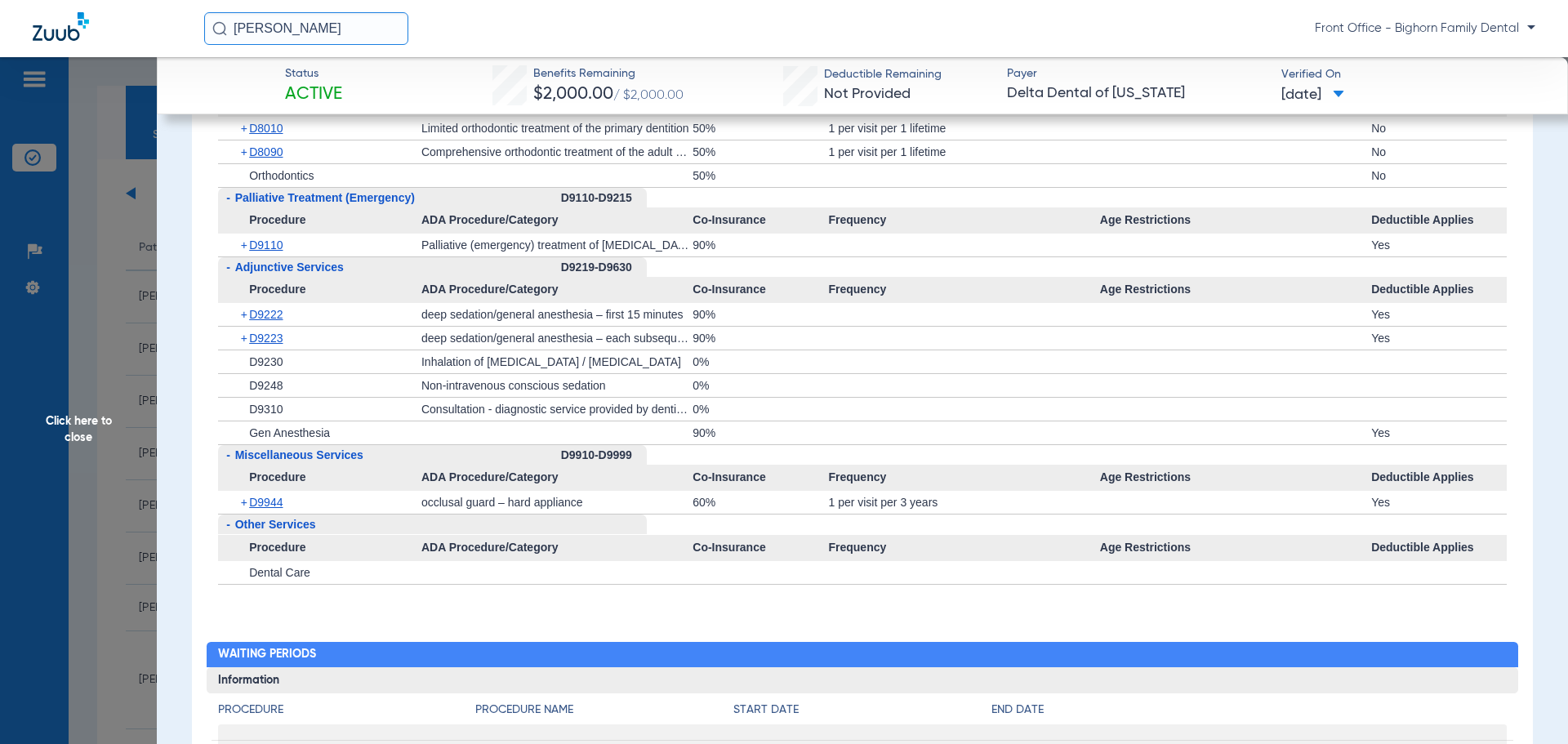
click at [79, 409] on span "Click here to close" at bounding box center [78, 429] width 157 height 744
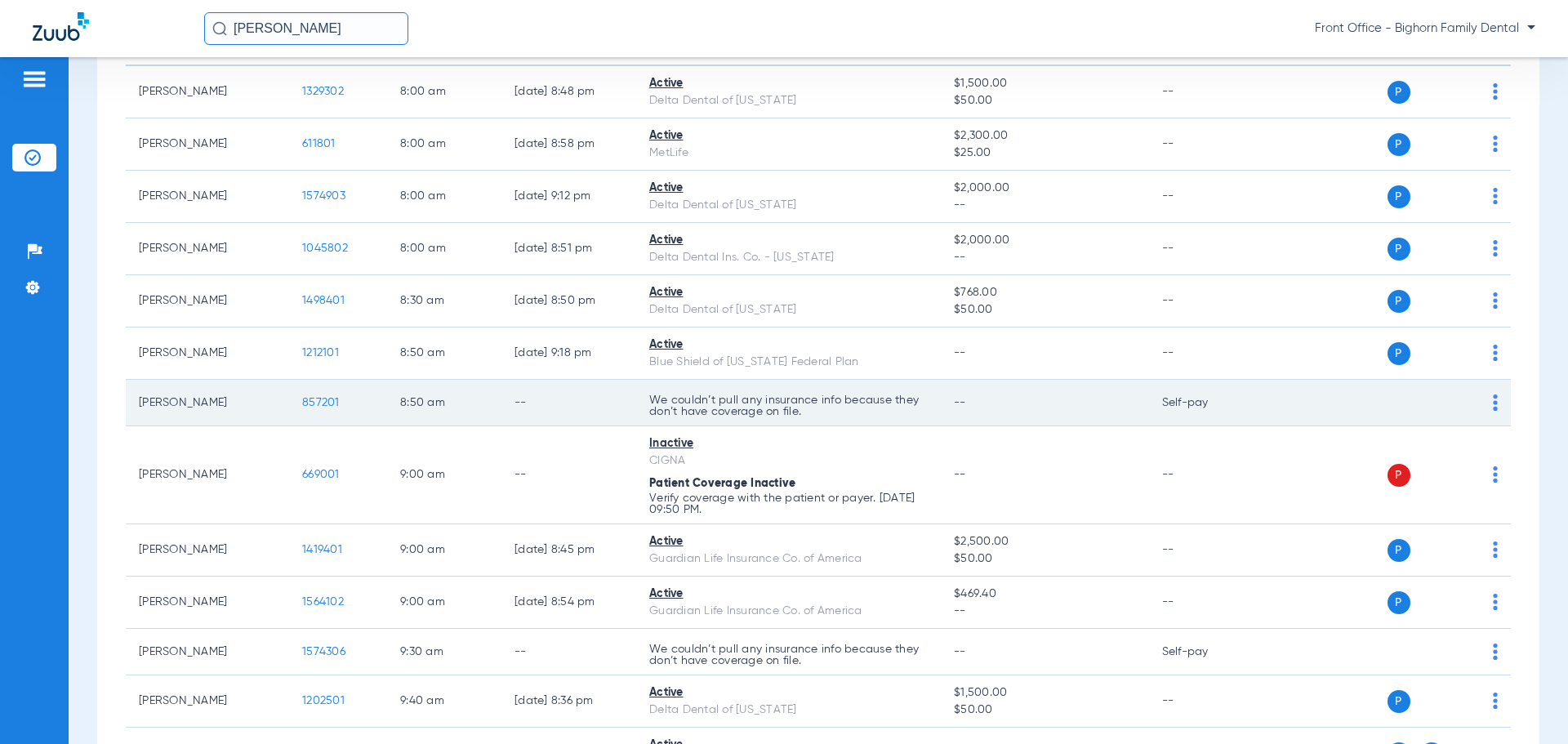
scroll to position [245, 0]
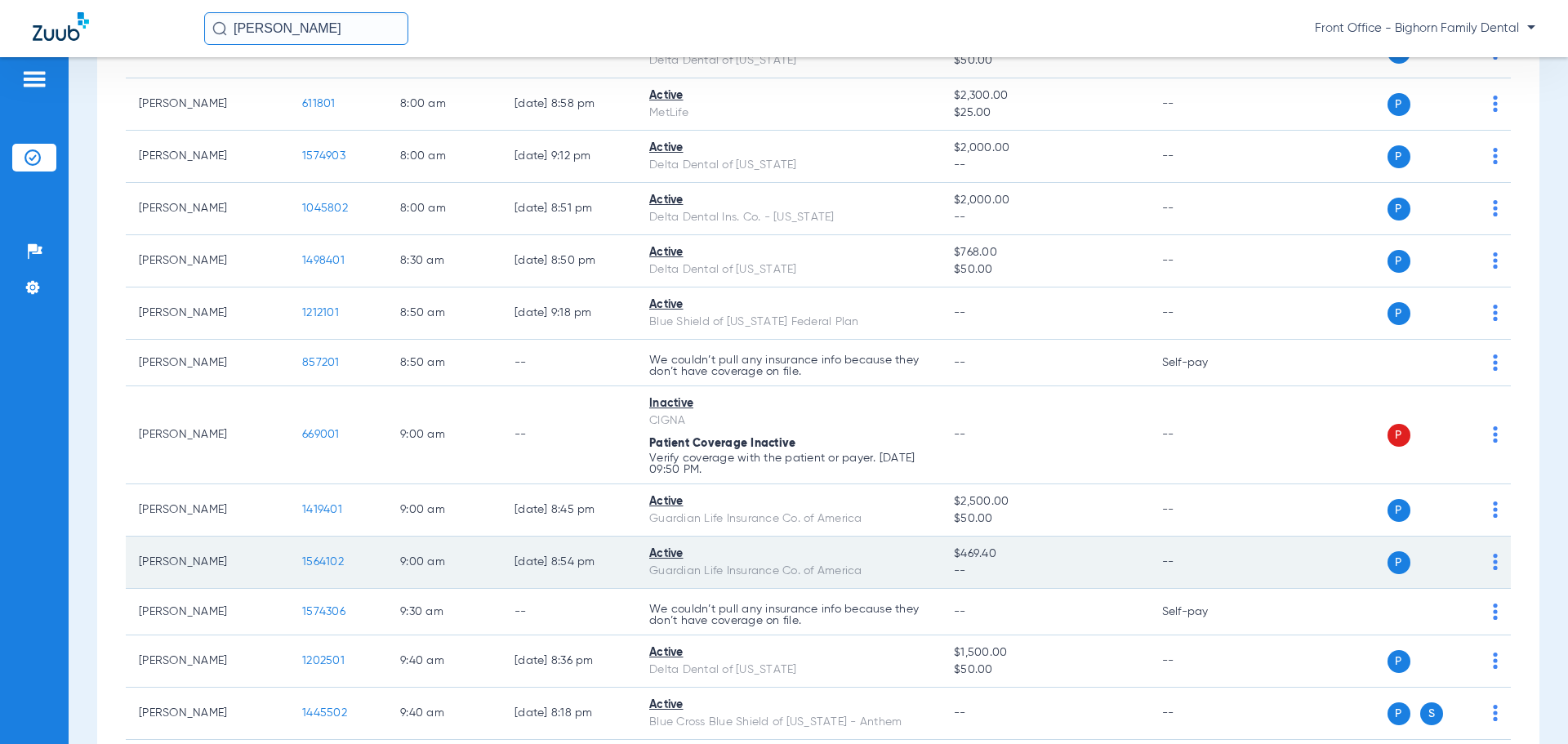
click at [332, 564] on span "1564102" at bounding box center [322, 562] width 41 height 12
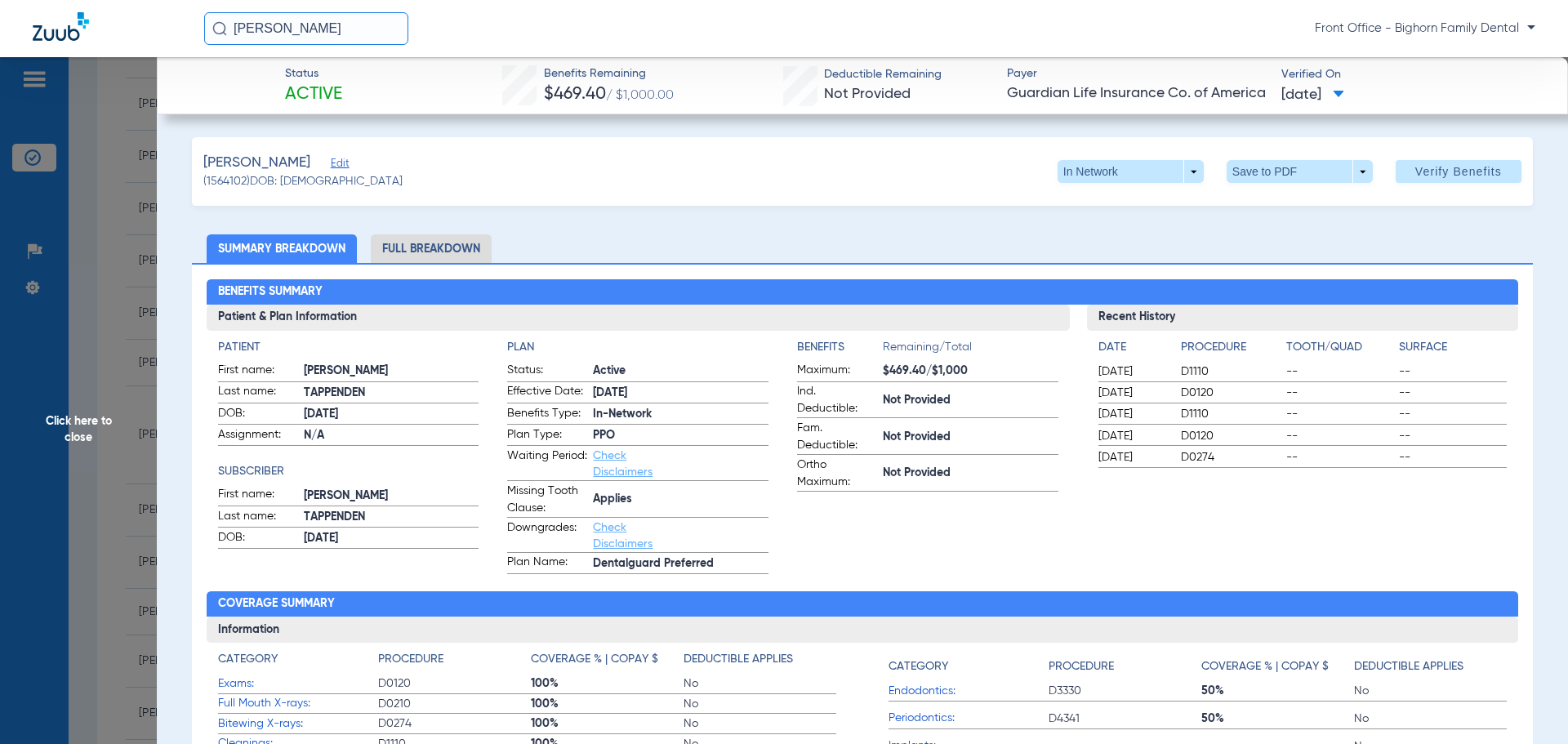
click at [406, 238] on li "Full Breakdown" at bounding box center [431, 249] width 121 height 29
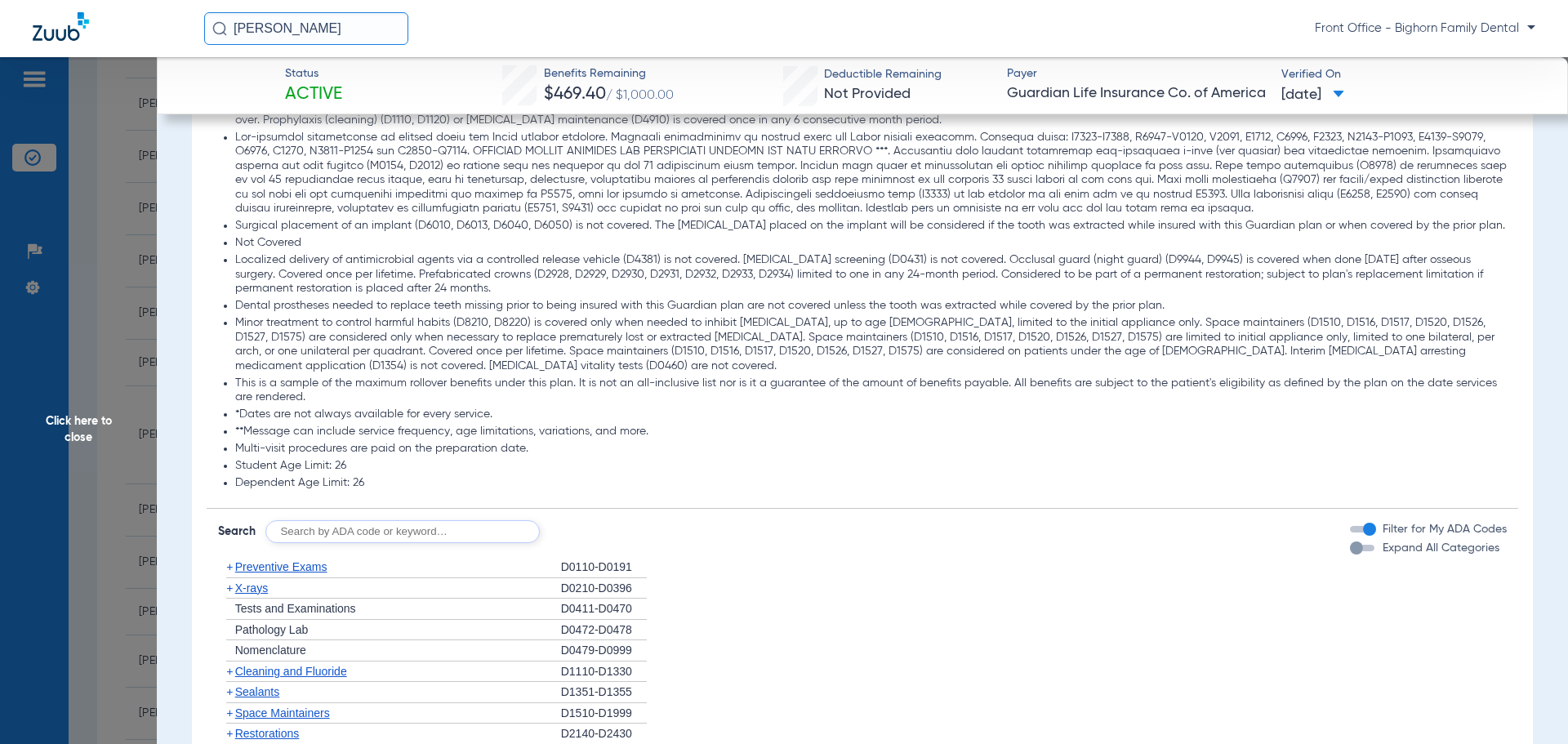
scroll to position [1716, 0]
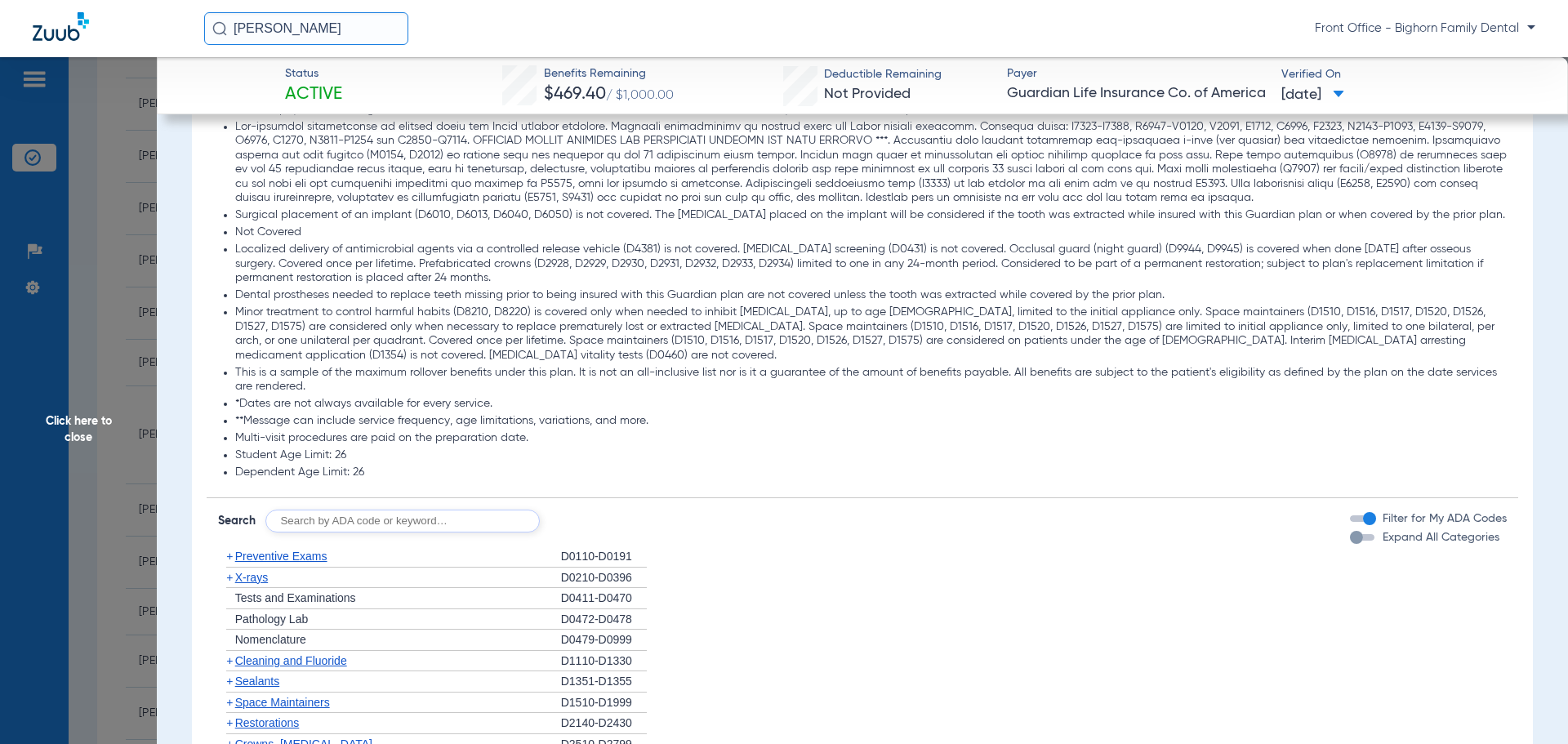
click at [1380, 528] on label "Filter for My ADA Codes" at bounding box center [1443, 519] width 127 height 17
click at [1375, 522] on button "Filter for My ADA Codes" at bounding box center [1365, 519] width 30 height 7
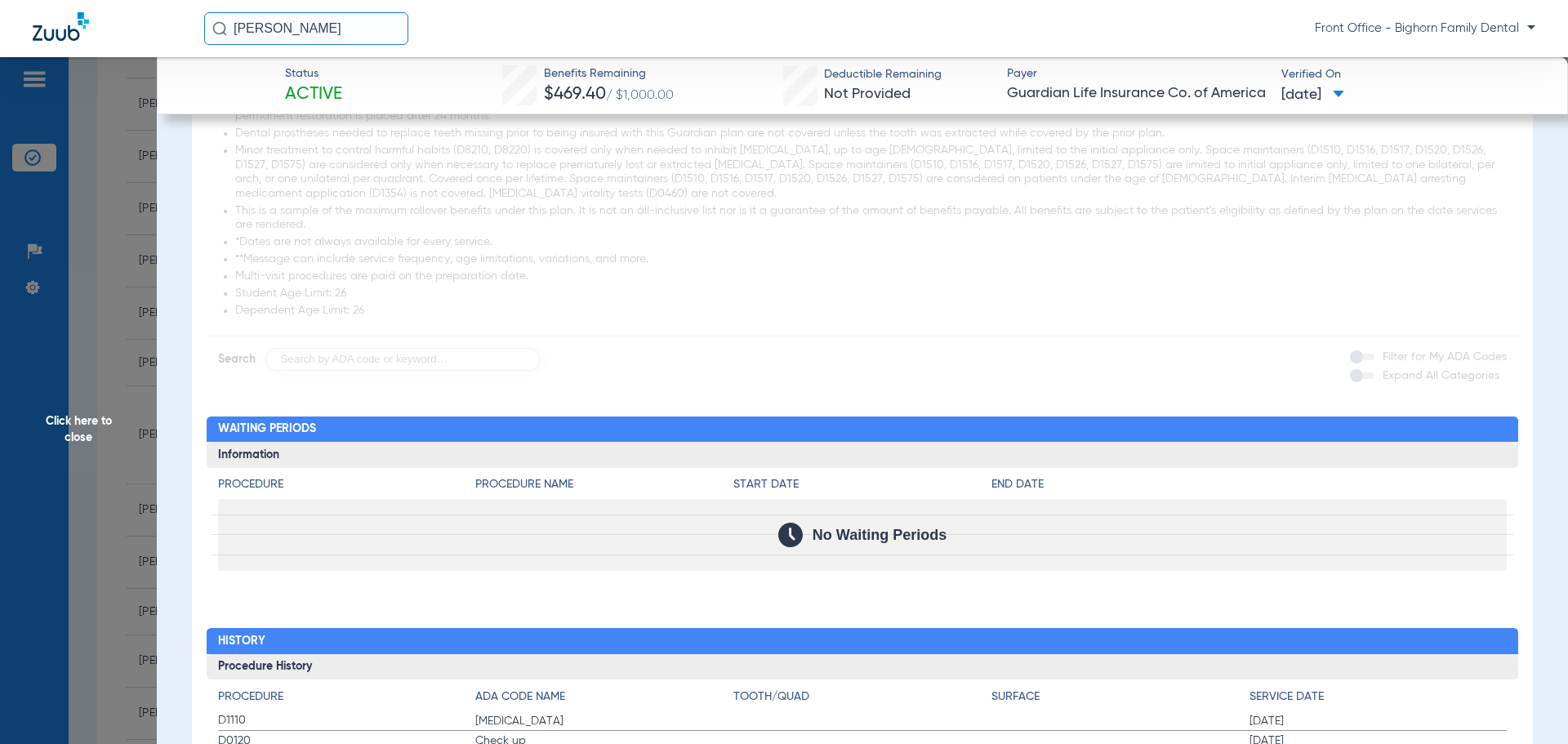
scroll to position [1880, 0]
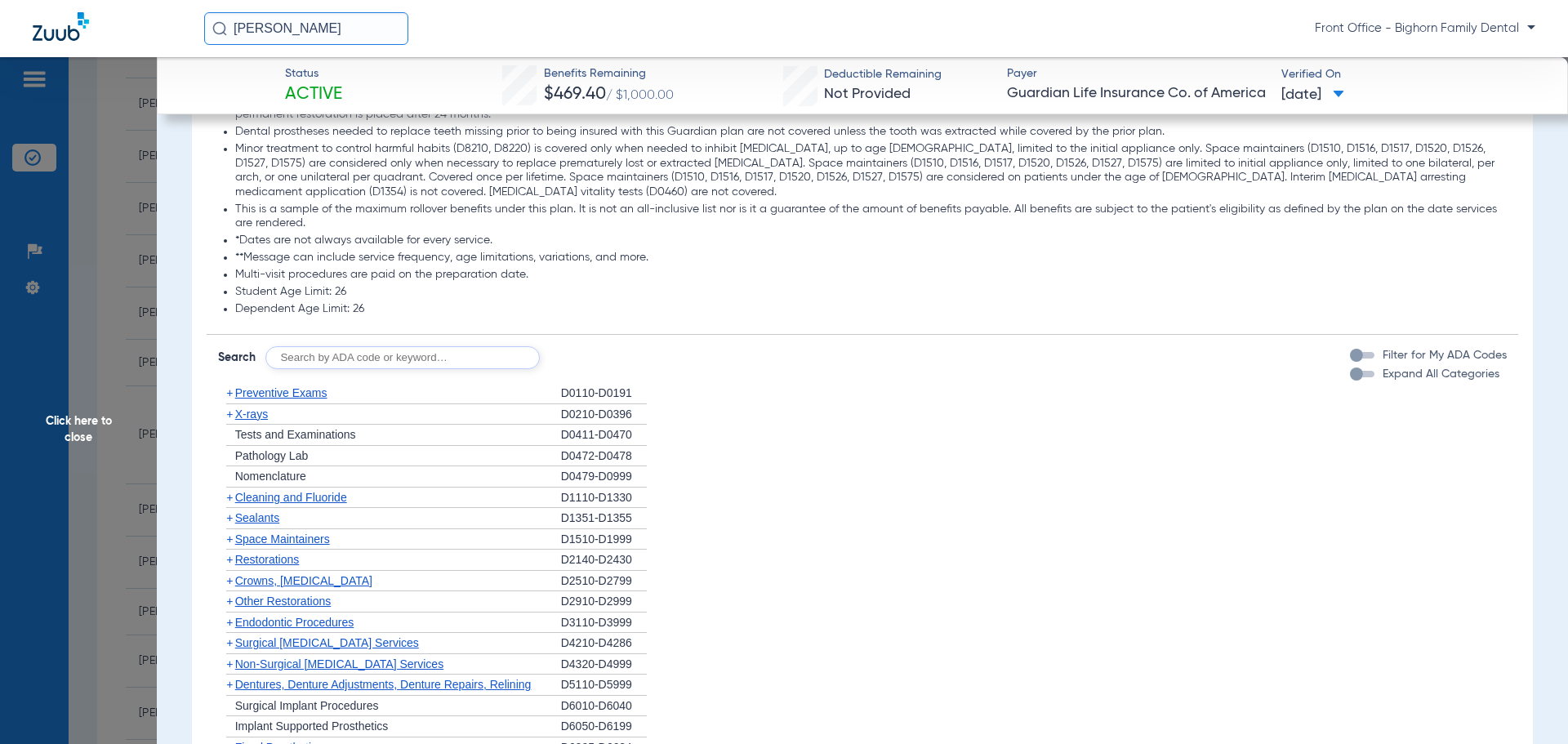
click at [1404, 364] on label "Filter for My ADA Codes" at bounding box center [1443, 355] width 127 height 17
click at [1380, 359] on button "Filter for My ADA Codes" at bounding box center [1365, 355] width 30 height 7
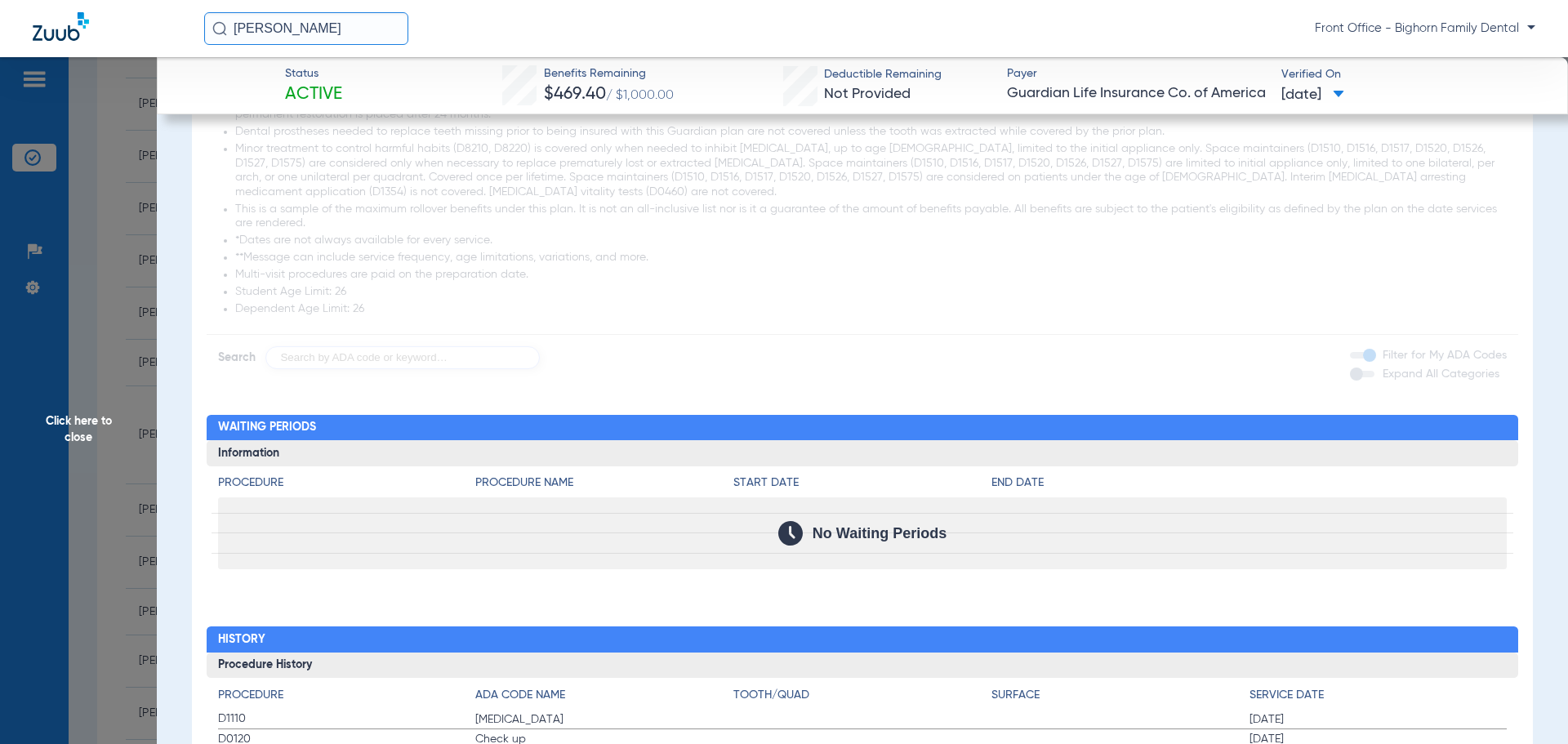
click at [1398, 380] on span "Expand All Categories" at bounding box center [1441, 374] width 116 height 12
click at [1380, 378] on button "Expand All Categories" at bounding box center [1365, 374] width 30 height 7
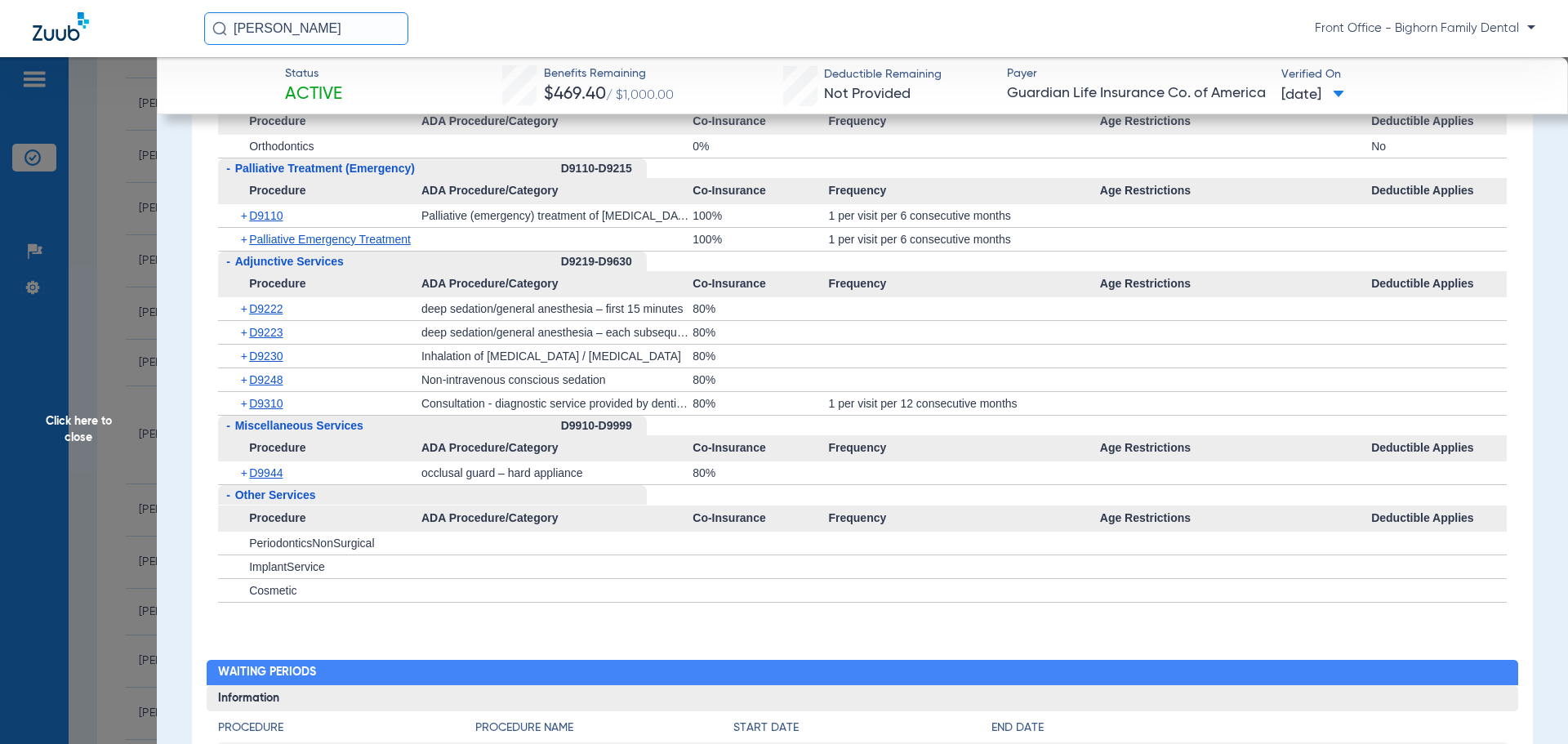
scroll to position [4657, 0]
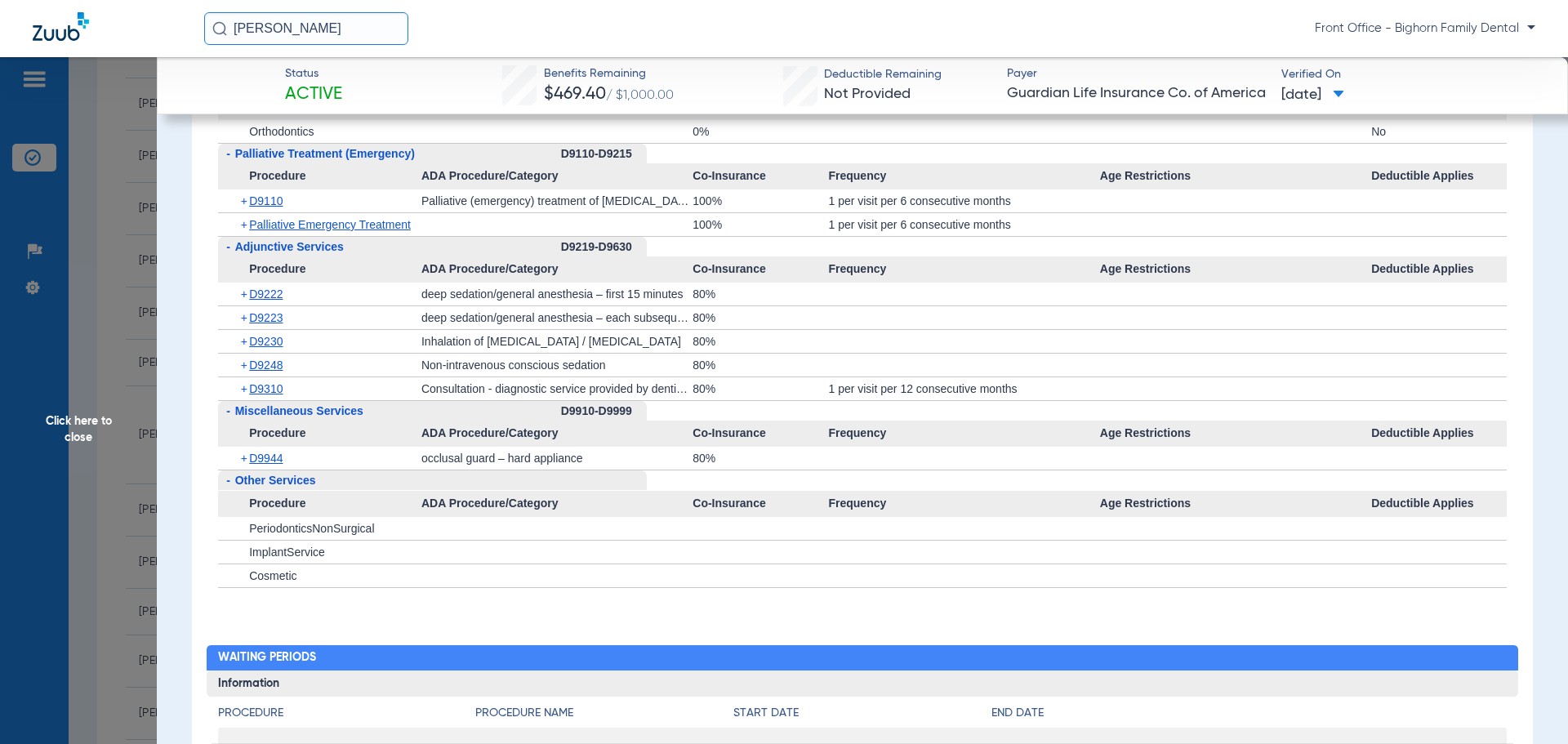
click at [124, 416] on span "Click here to close" at bounding box center [78, 429] width 157 height 744
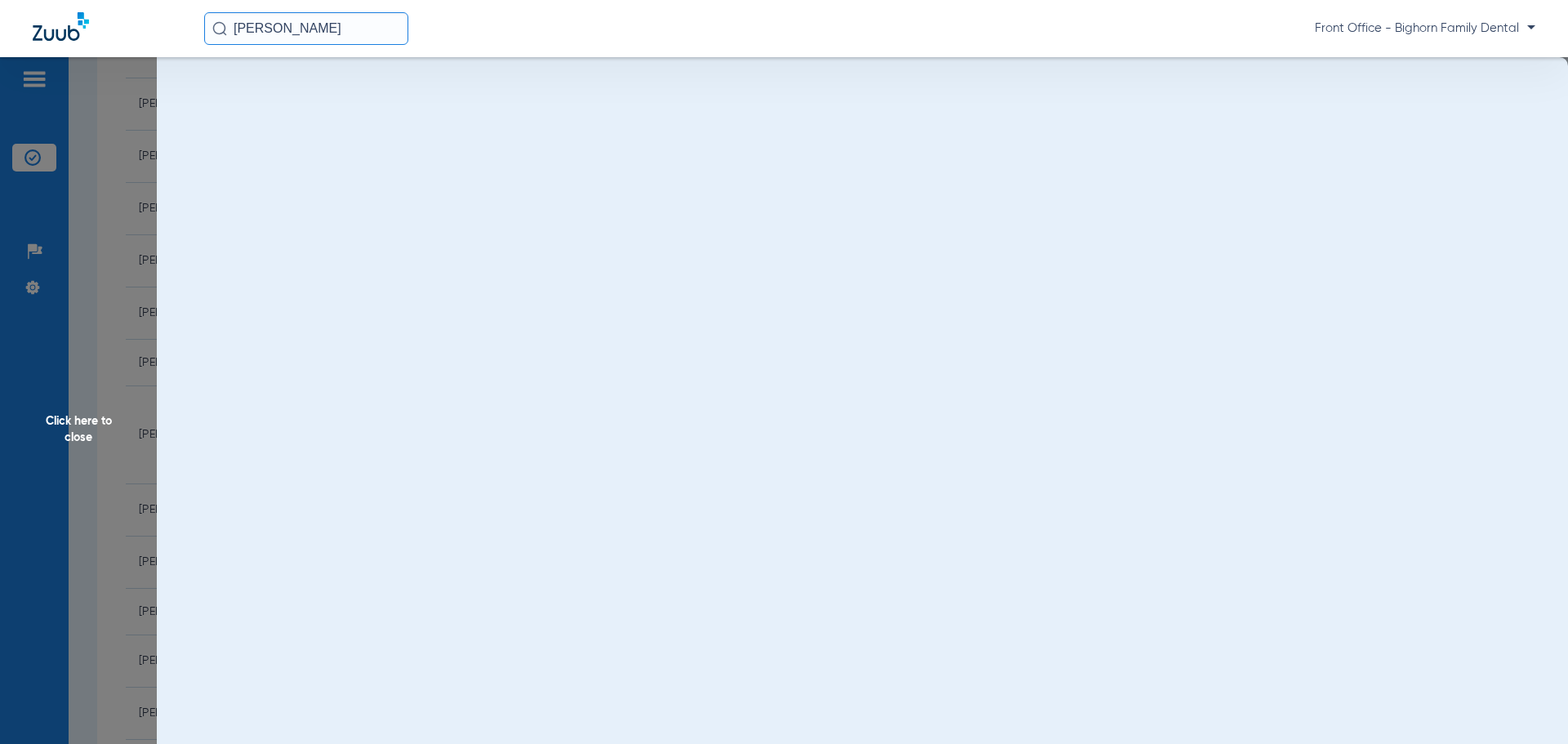
scroll to position [0, 0]
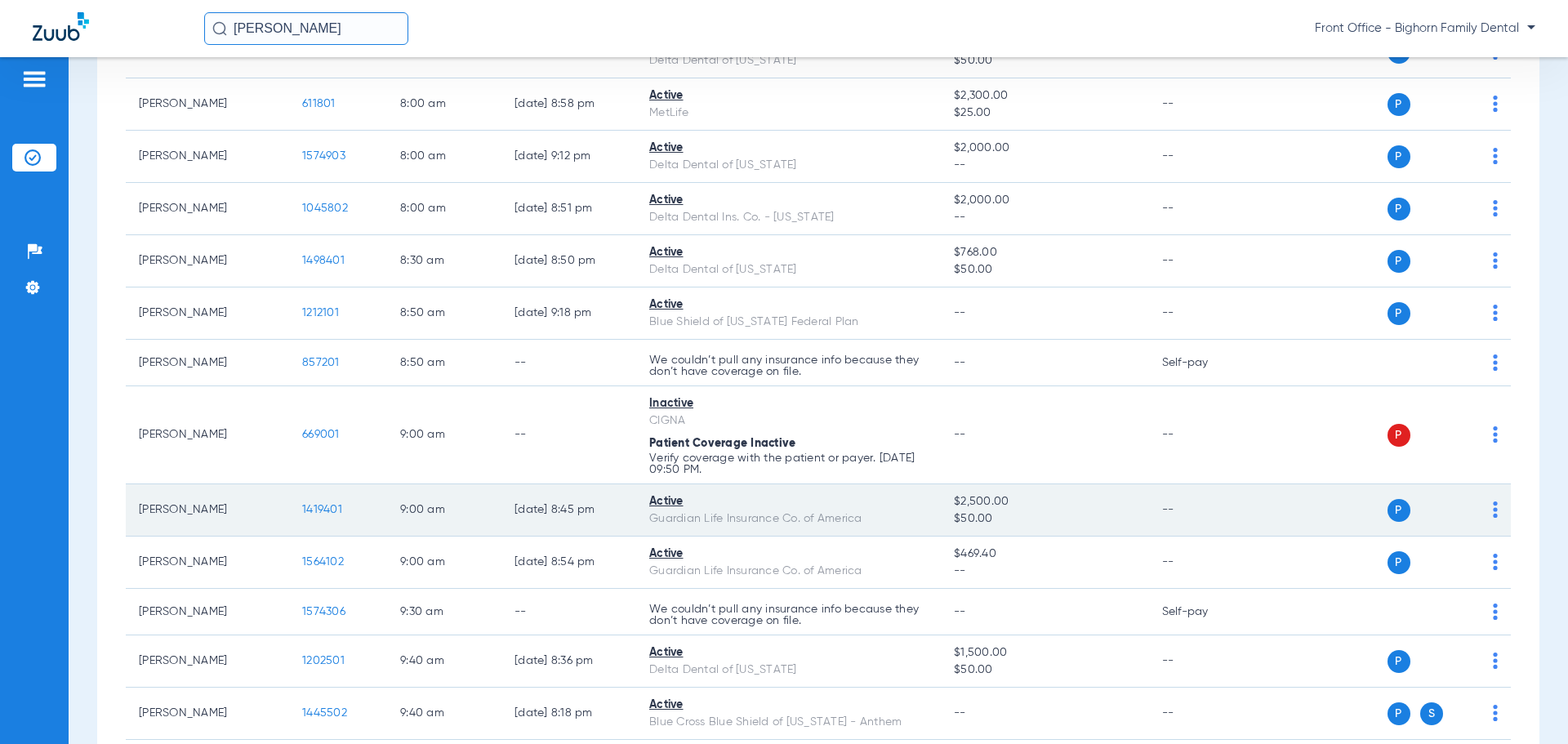
click at [326, 513] on span "1419401" at bounding box center [321, 510] width 40 height 12
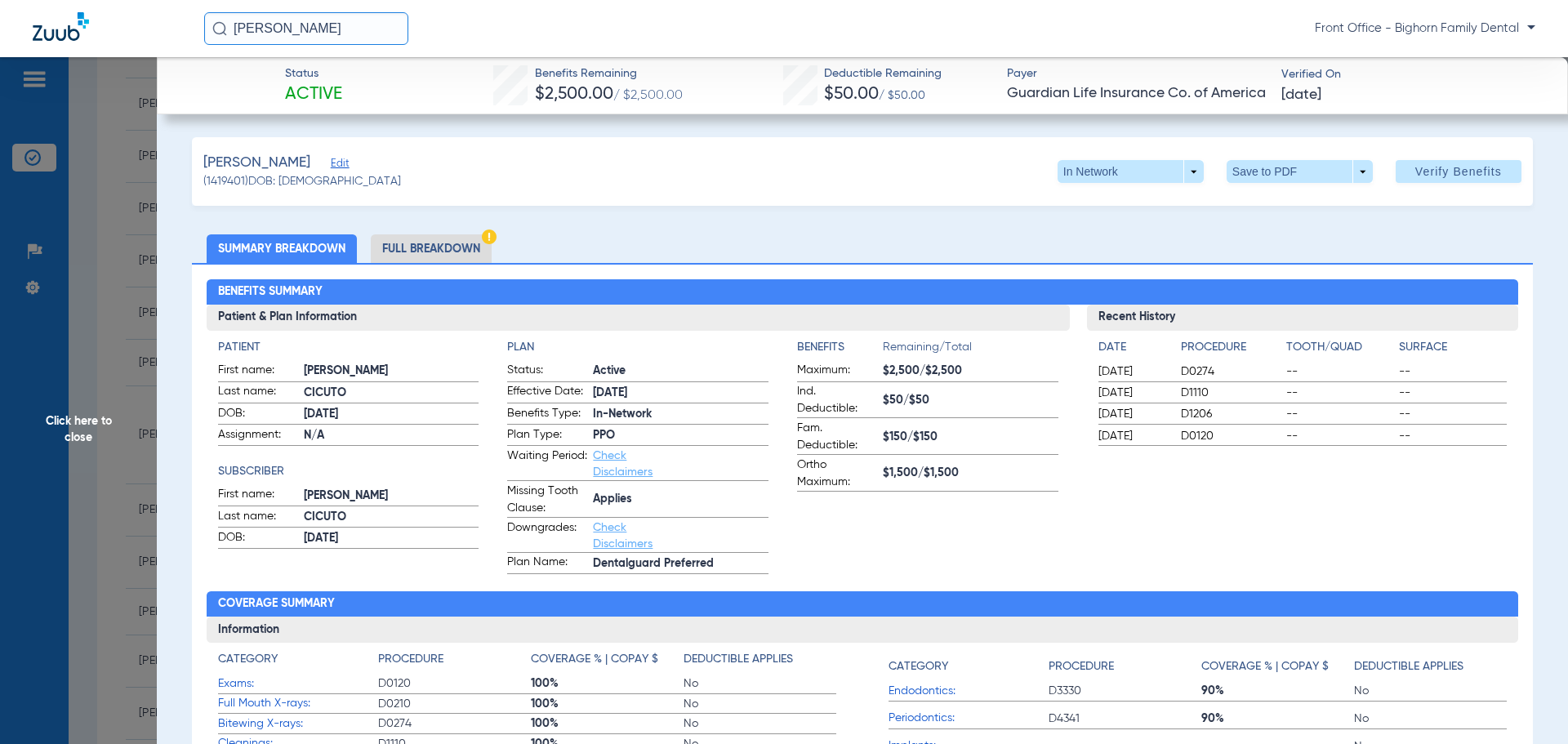
click at [446, 255] on li "Full Breakdown" at bounding box center [431, 249] width 121 height 29
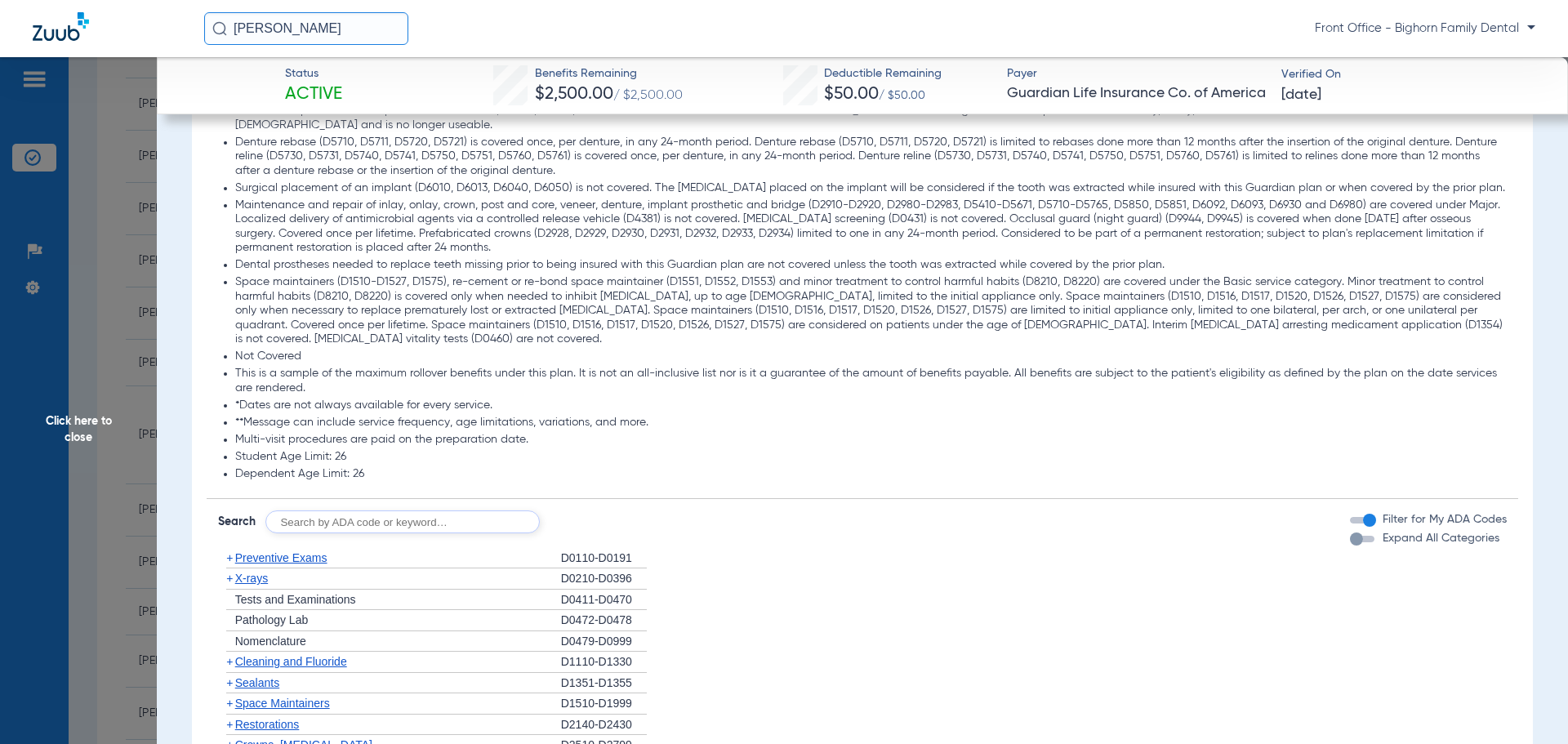
scroll to position [1961, 0]
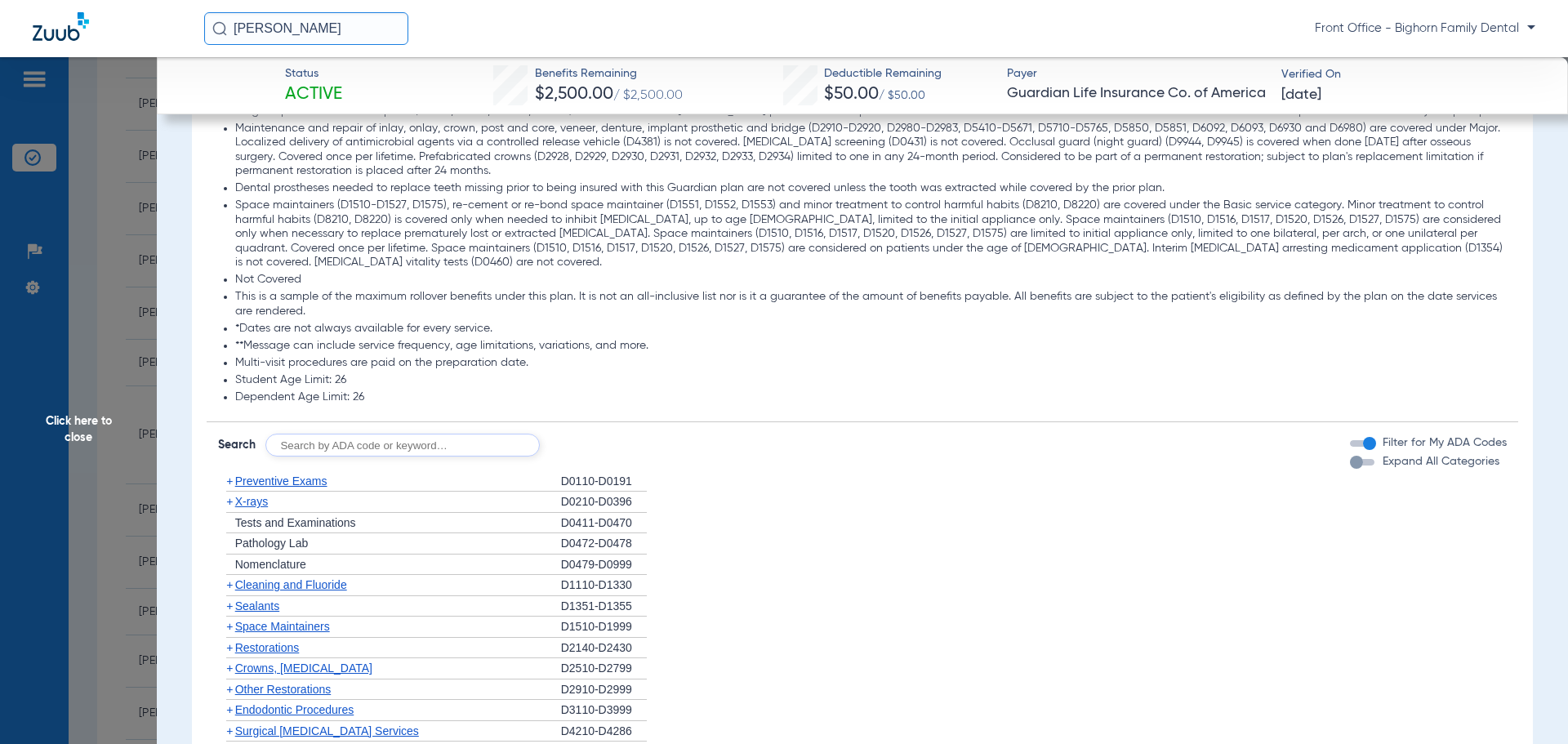
click at [1433, 468] on span "Expand All Categories" at bounding box center [1441, 462] width 116 height 12
click at [1380, 466] on button "Expand All Categories" at bounding box center [1365, 462] width 30 height 7
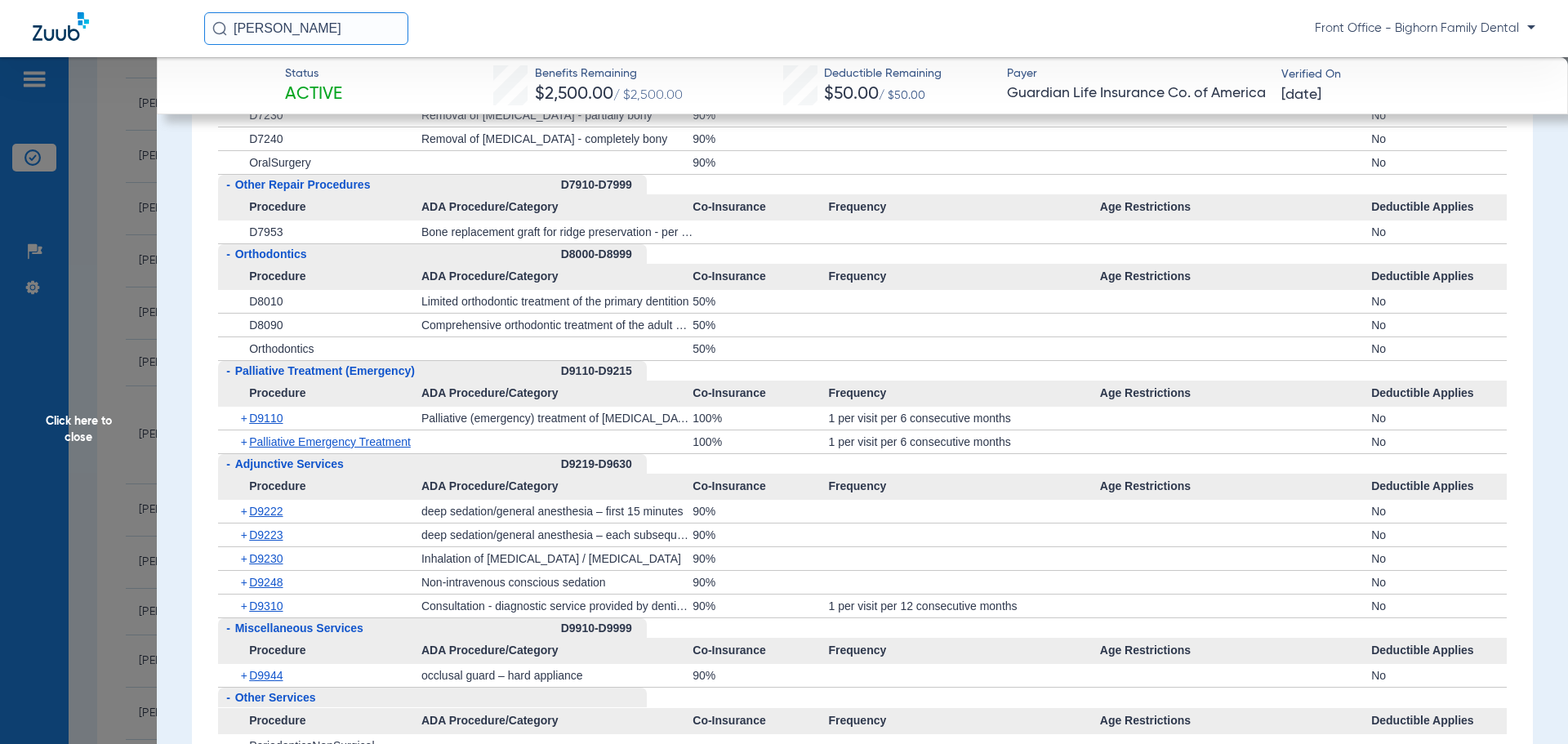
scroll to position [4902, 0]
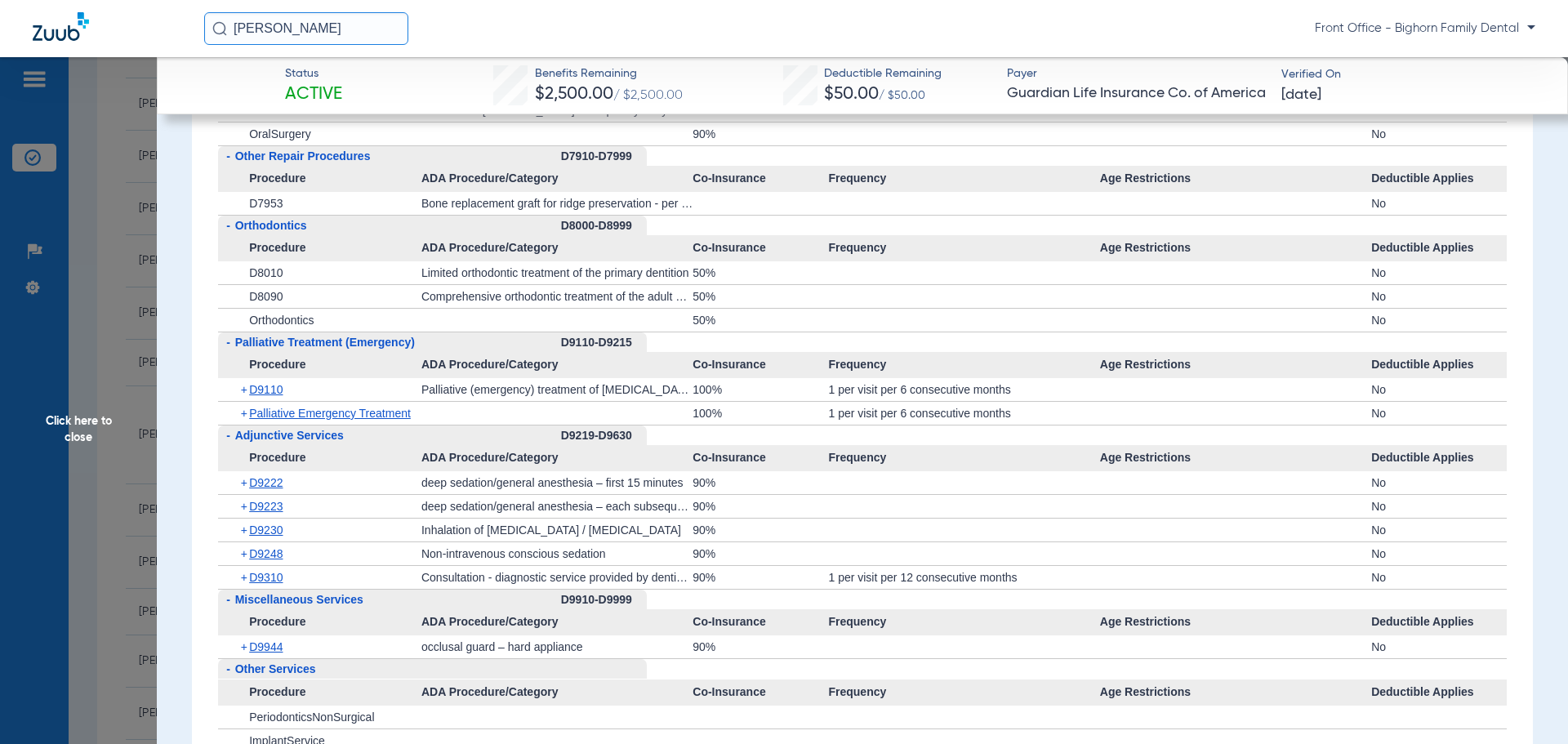
click at [97, 426] on span "Click here to close" at bounding box center [78, 429] width 157 height 744
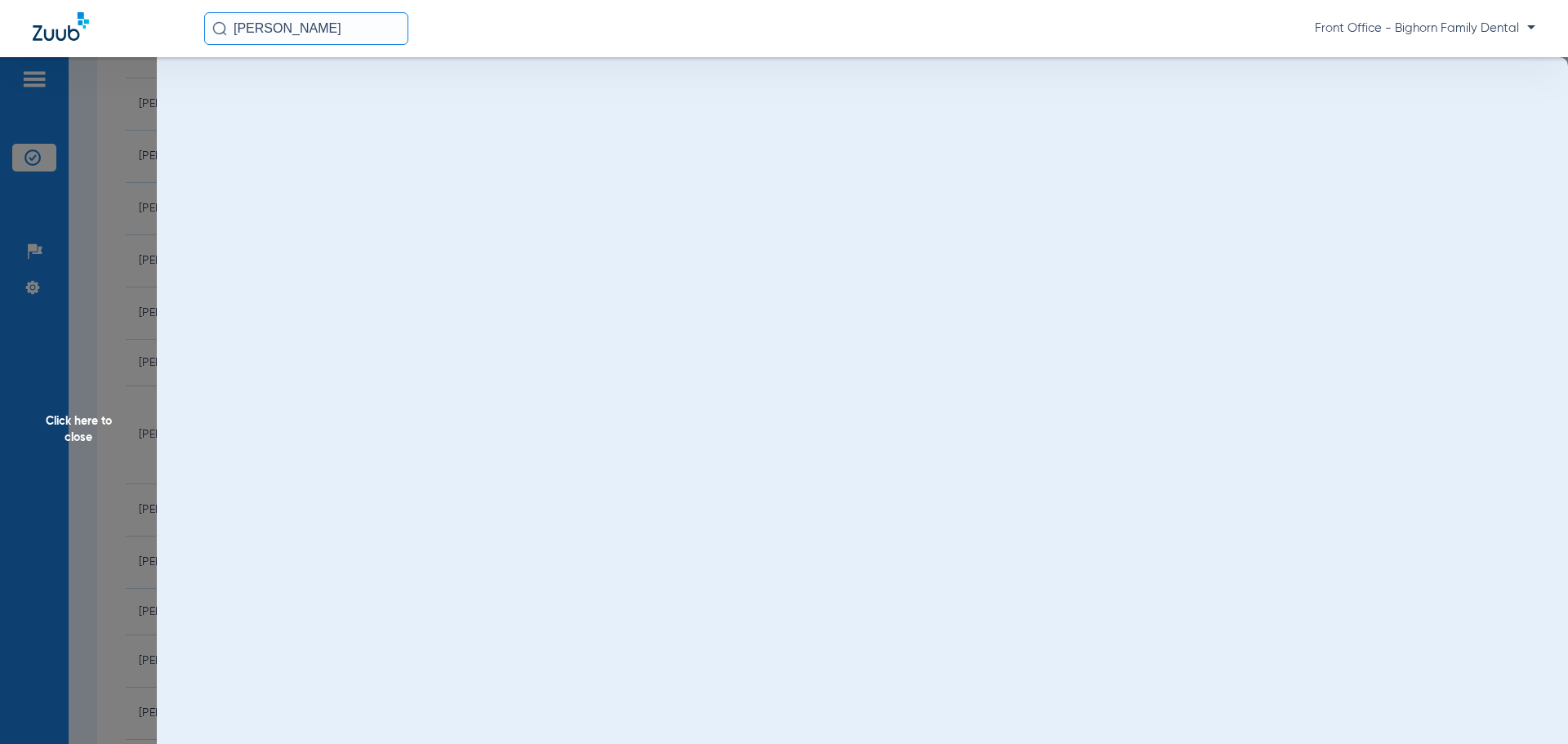
scroll to position [0, 0]
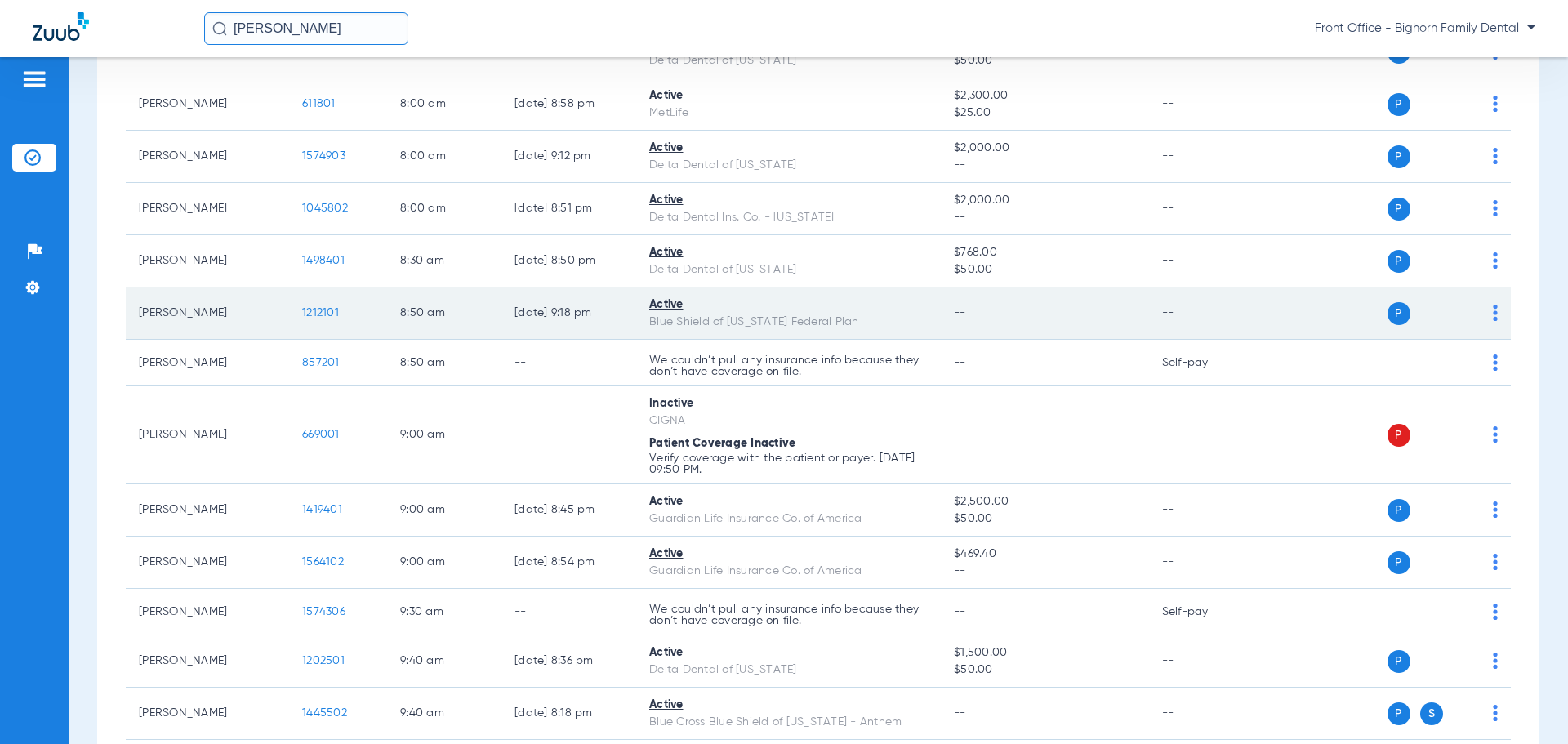
click at [330, 316] on span "1212101" at bounding box center [320, 313] width 36 height 12
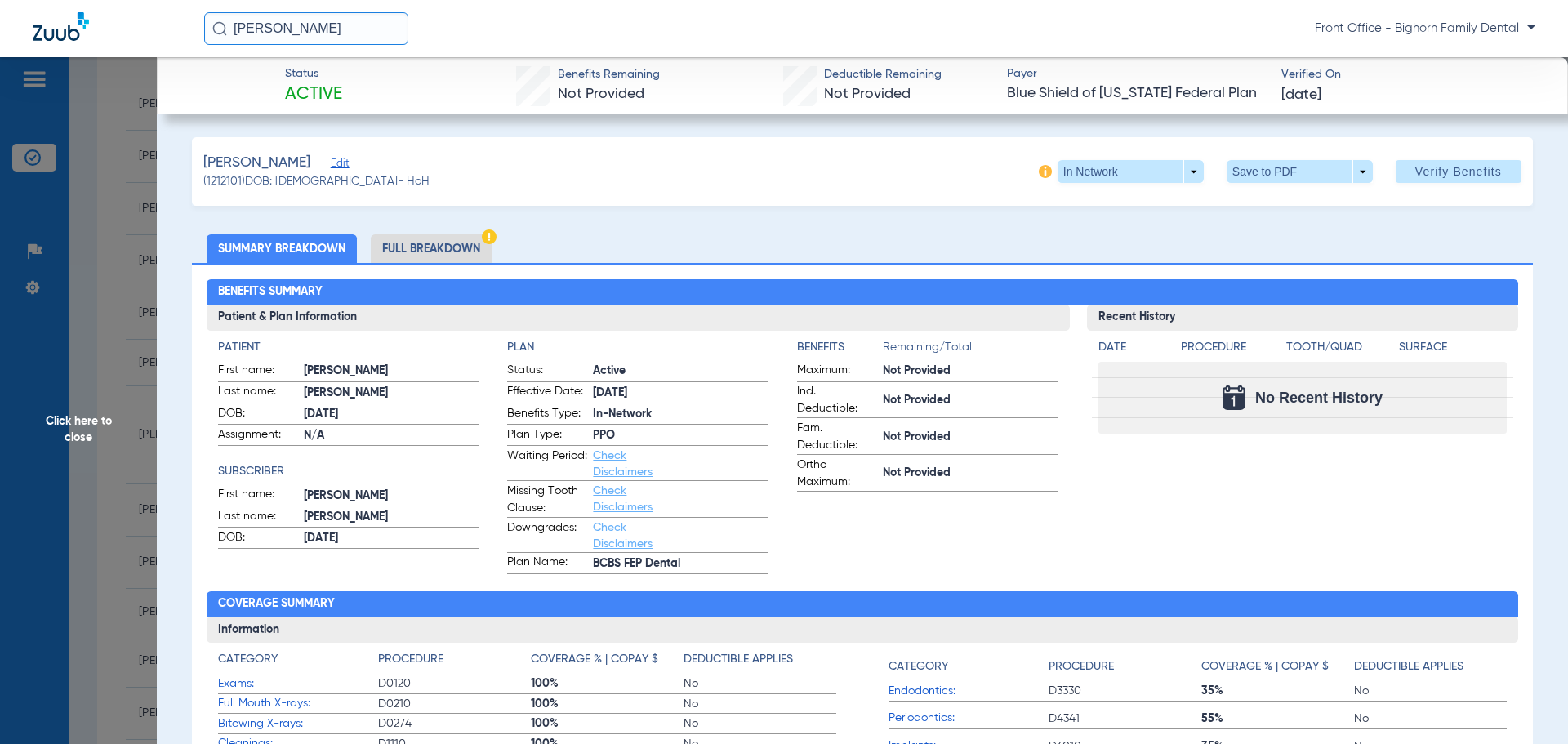
click at [396, 251] on li "Full Breakdown" at bounding box center [431, 249] width 121 height 29
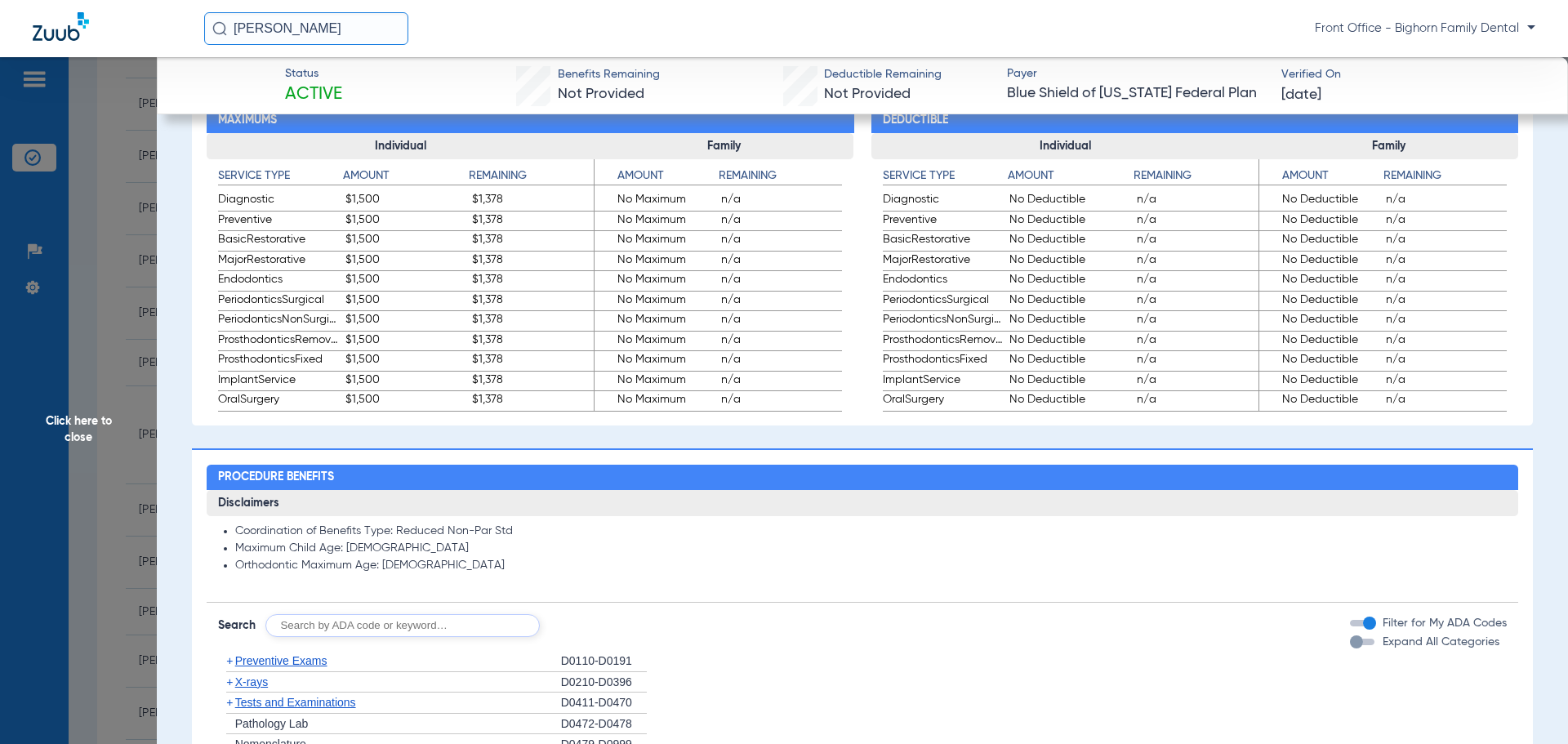
scroll to position [981, 0]
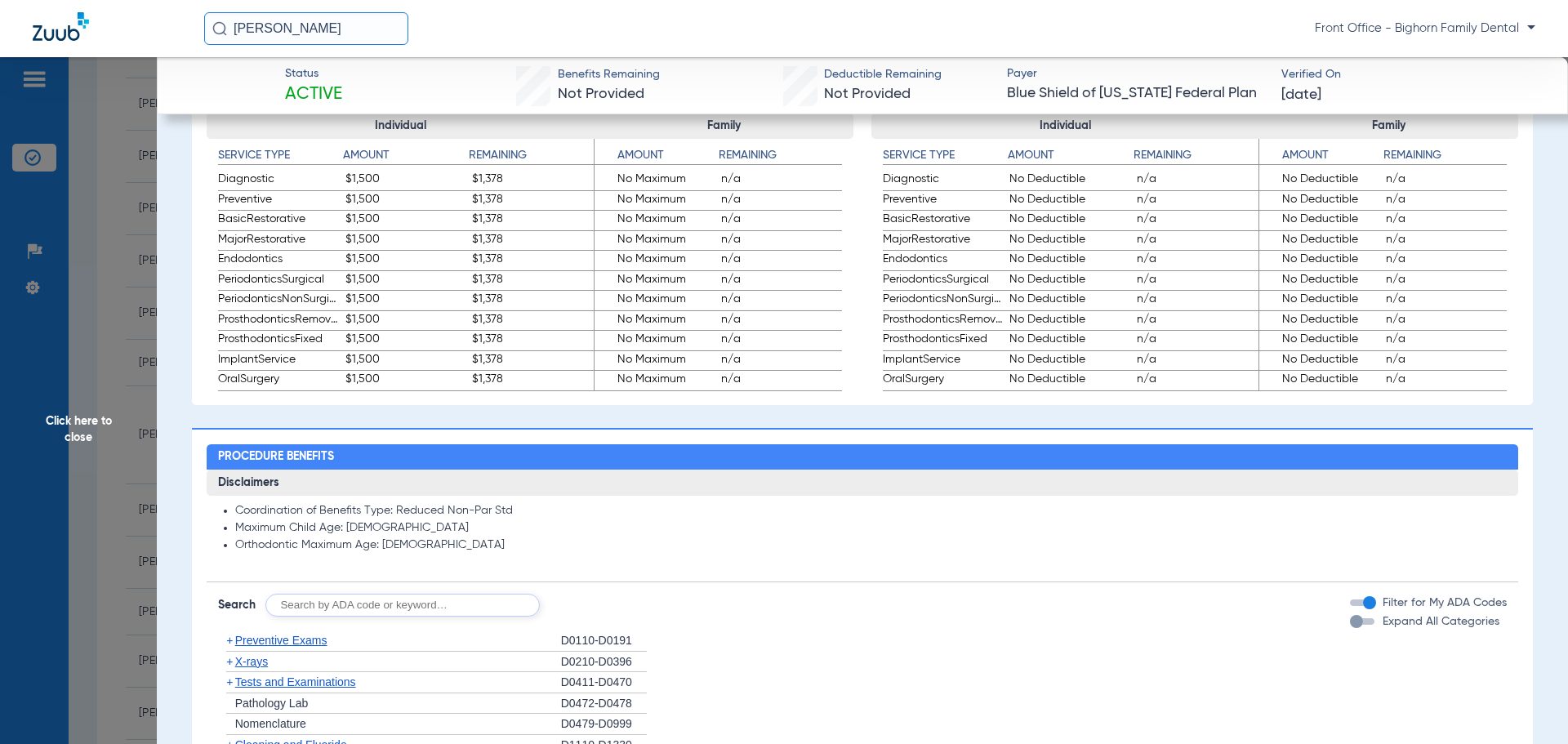
click at [1421, 623] on span "Expand All Categories" at bounding box center [1441, 622] width 116 height 12
click at [1380, 623] on button "Expand All Categories" at bounding box center [1365, 622] width 30 height 7
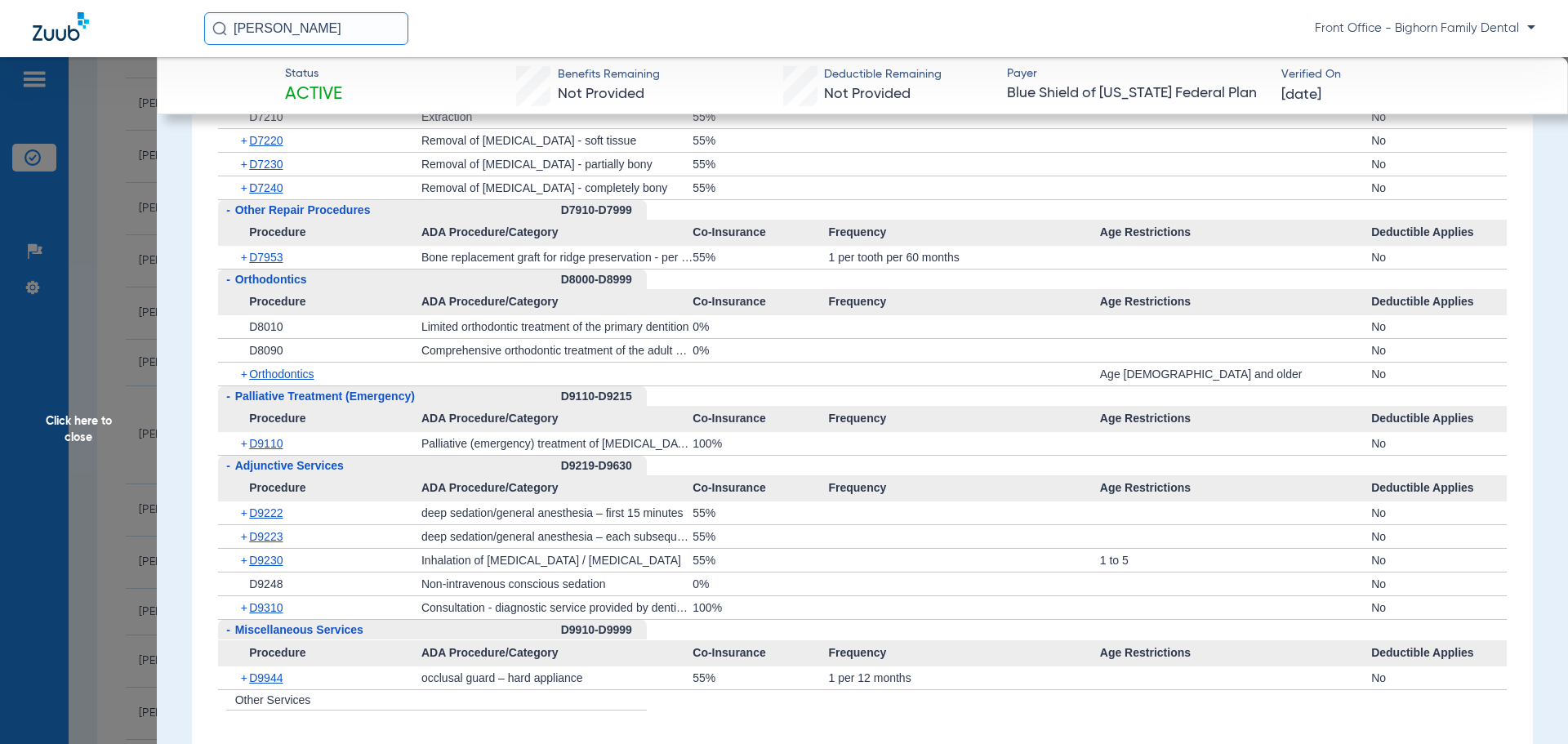
scroll to position [3840, 0]
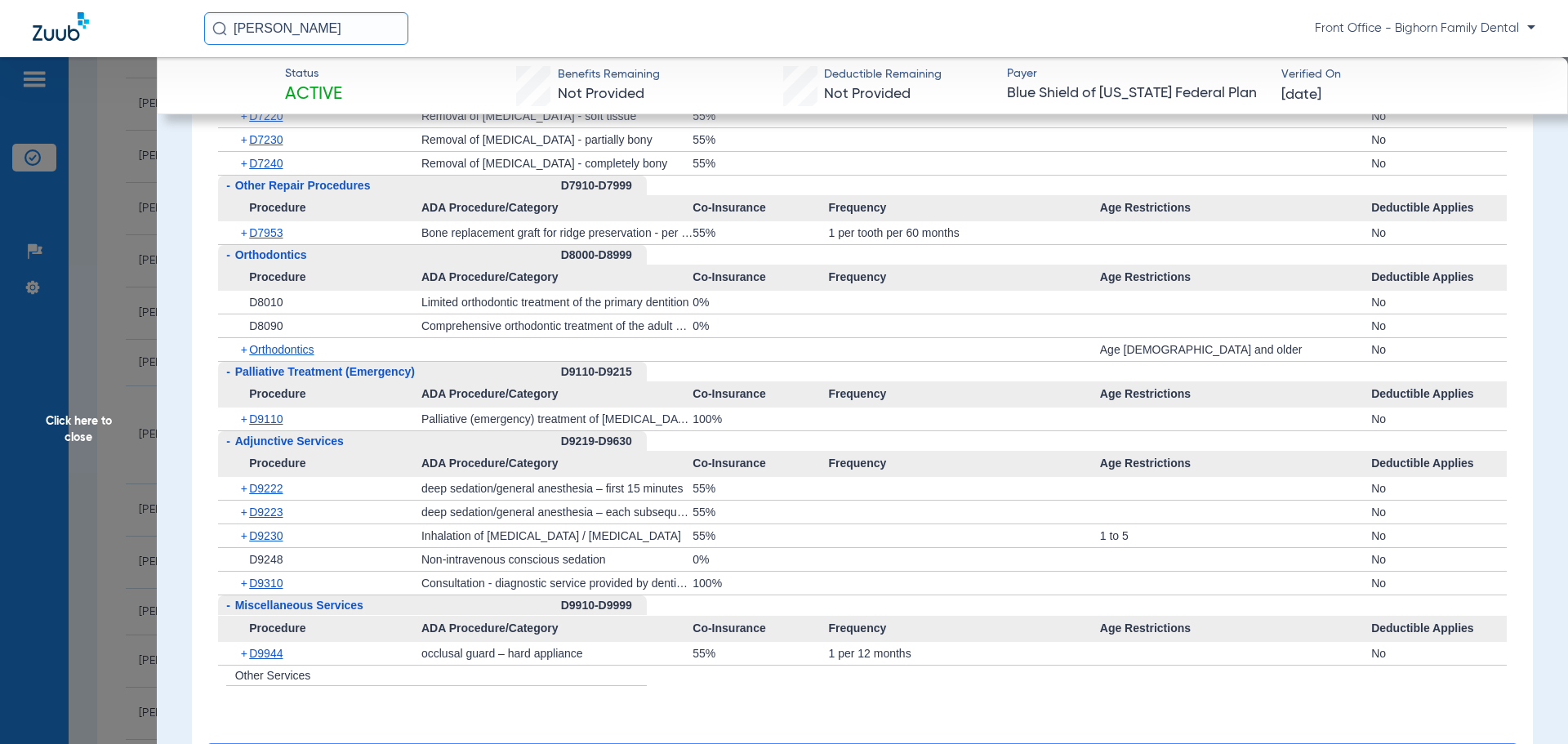
drag, startPoint x: 33, startPoint y: 442, endPoint x: 44, endPoint y: 439, distance: 11.4
click at [34, 442] on span "Click here to close" at bounding box center [78, 429] width 157 height 744
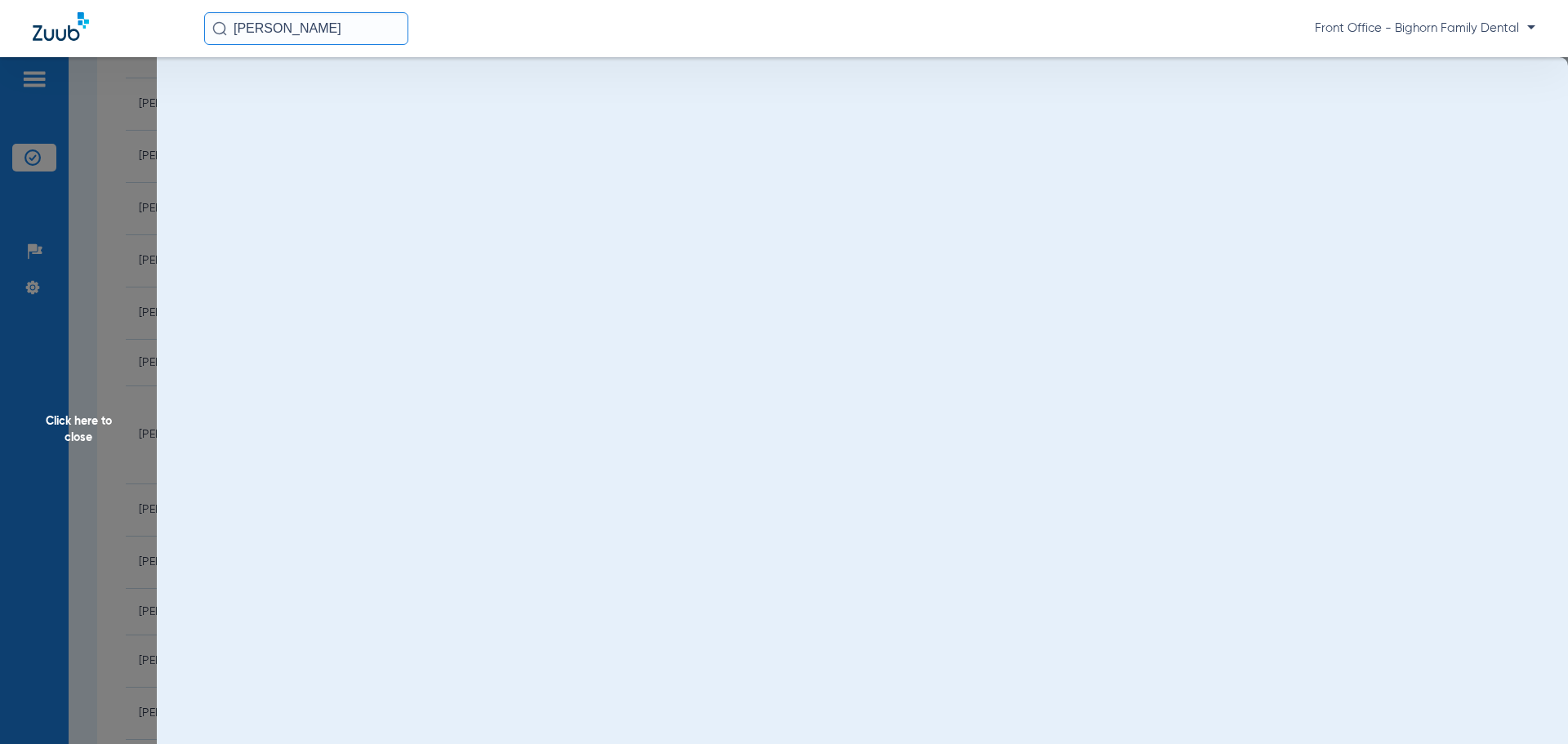
scroll to position [0, 0]
click at [59, 430] on span "Click here to close" at bounding box center [78, 429] width 157 height 744
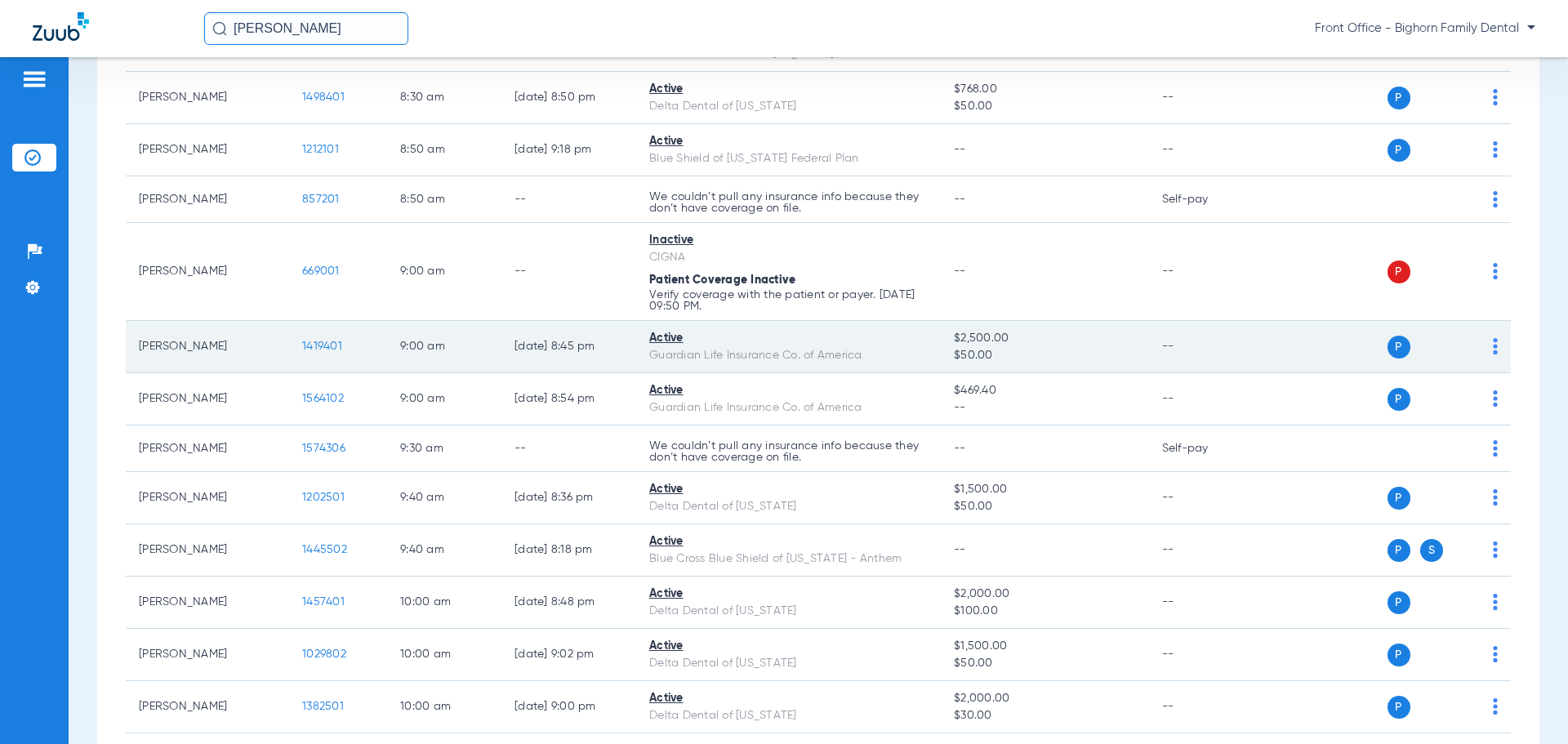
scroll to position [490, 0]
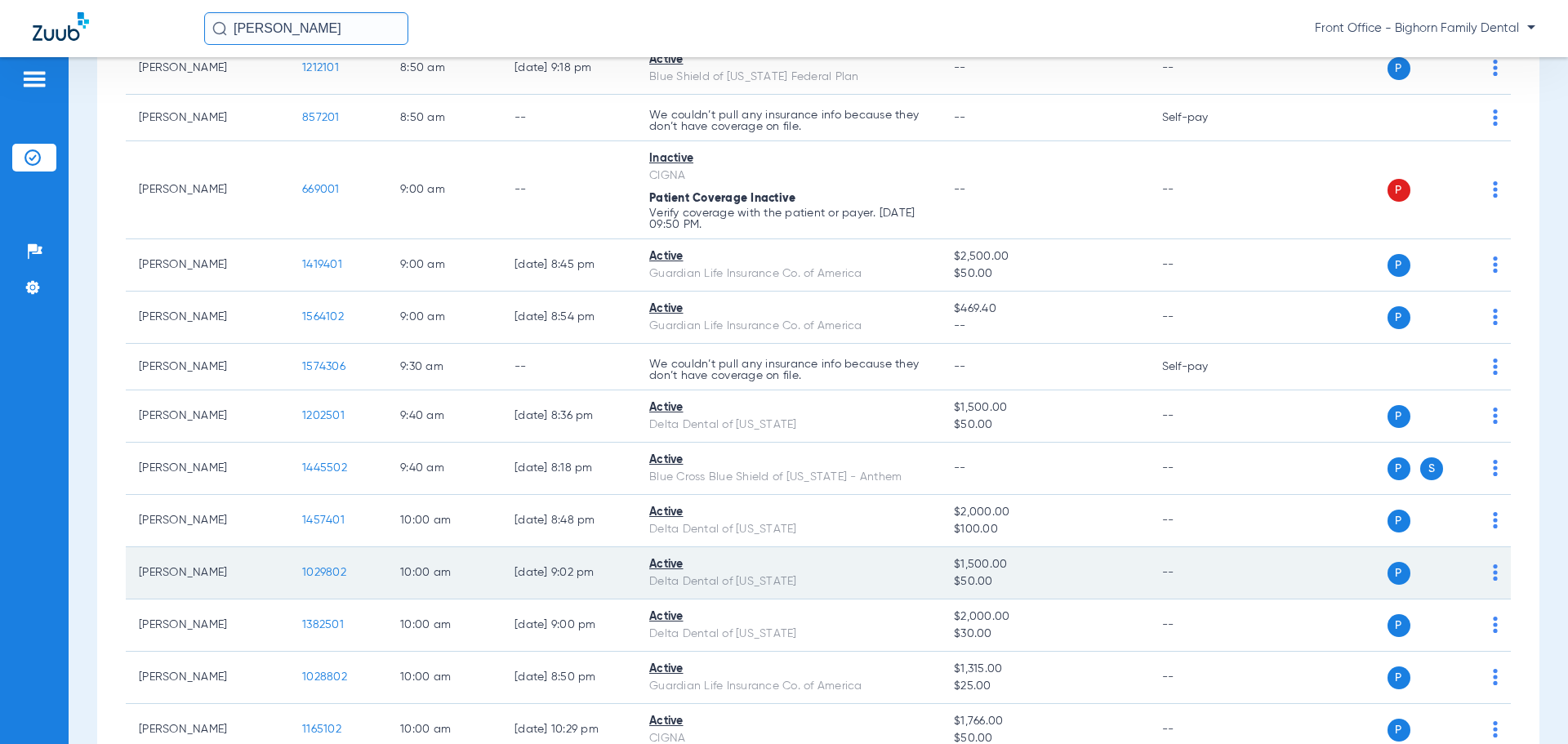
click at [320, 576] on span "1029802" at bounding box center [323, 573] width 44 height 12
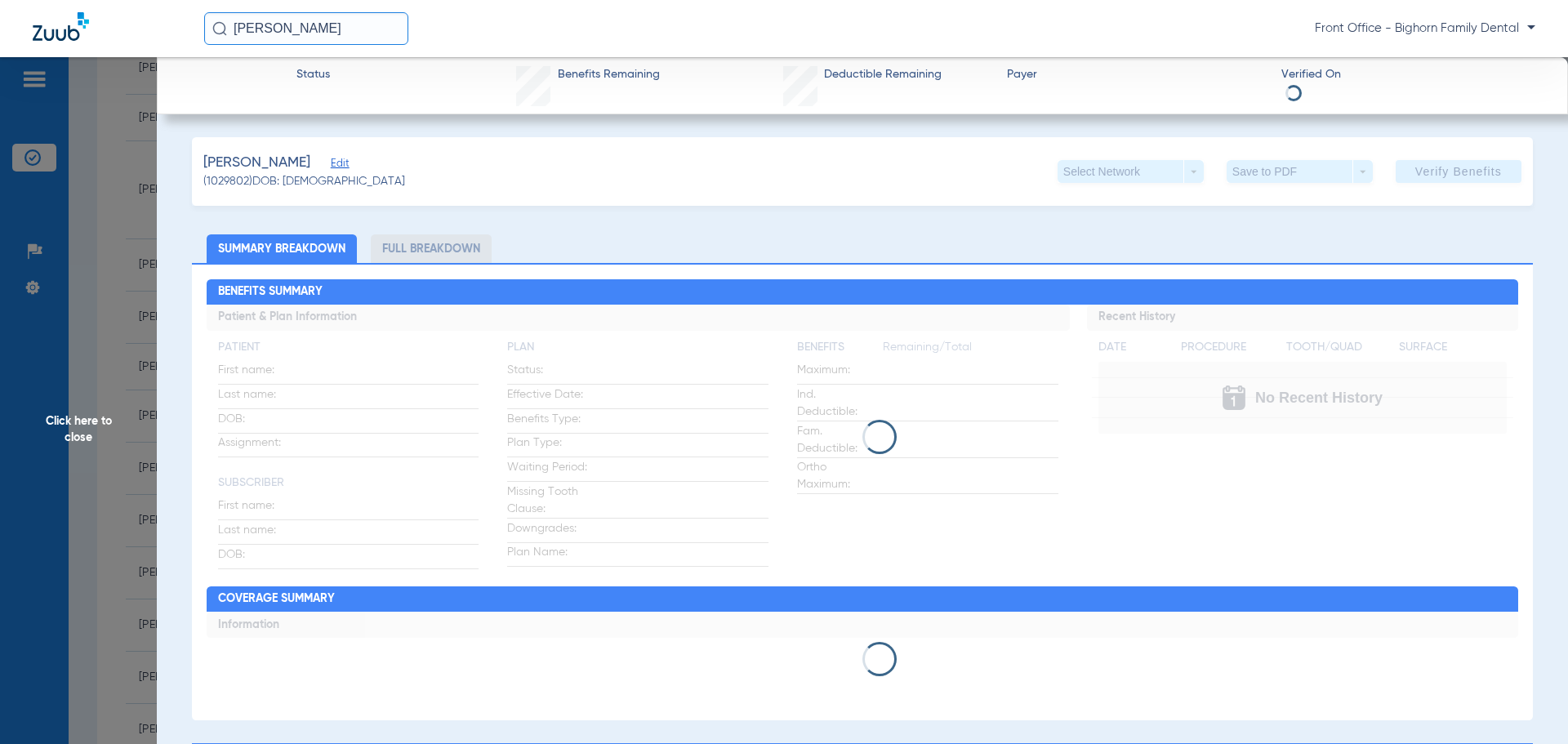
click at [398, 250] on li "Full Breakdown" at bounding box center [431, 249] width 121 height 29
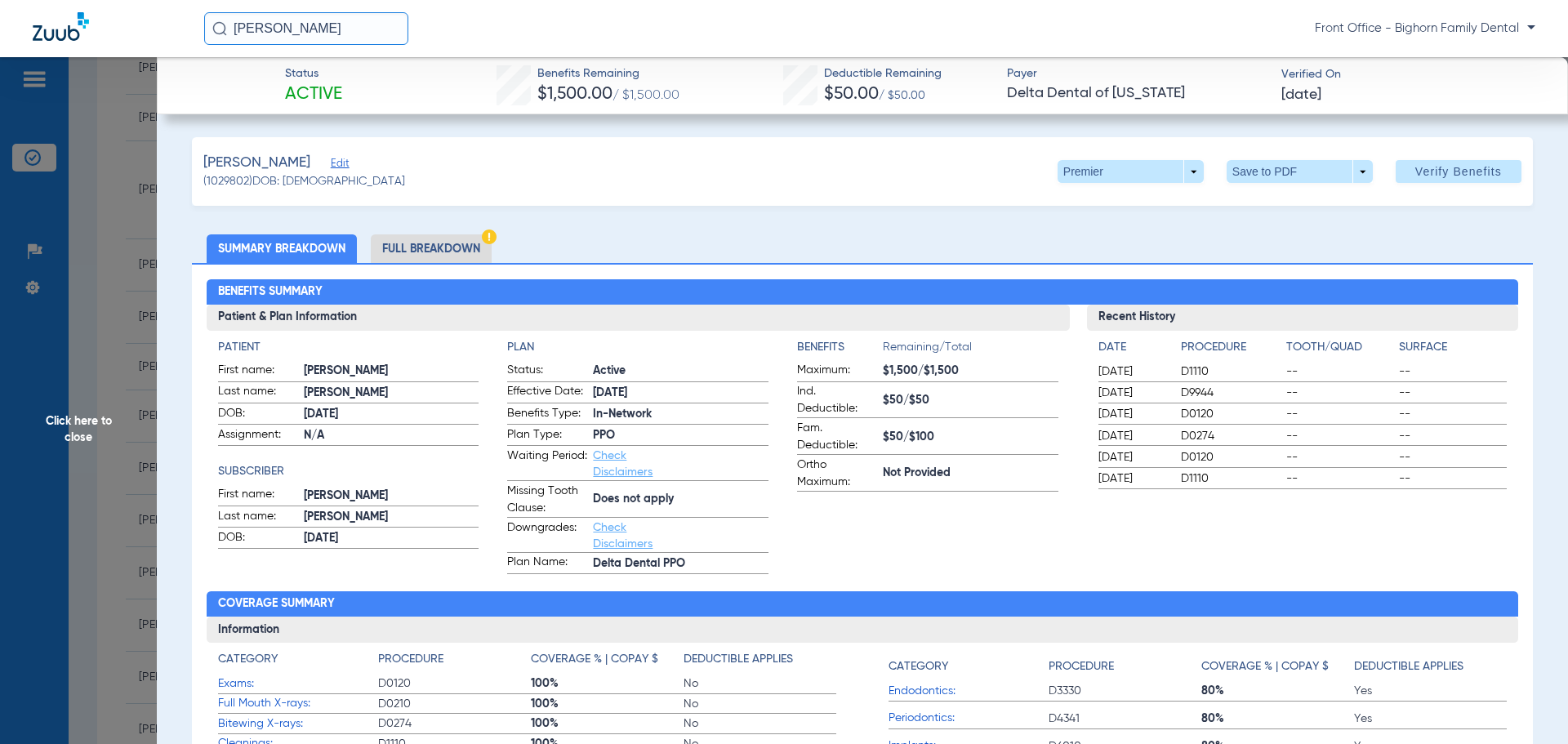
click at [398, 250] on li "Full Breakdown" at bounding box center [431, 249] width 121 height 29
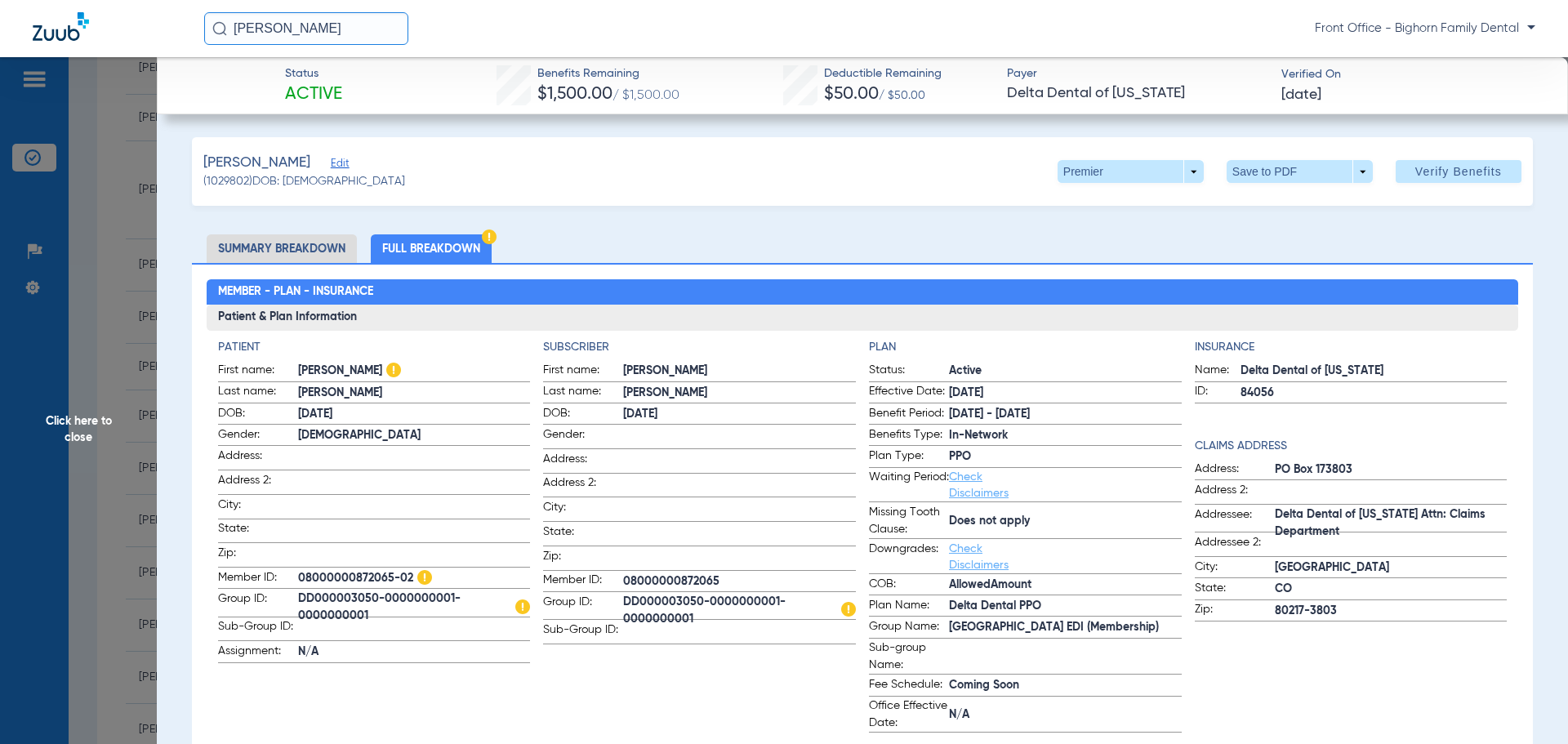
click at [149, 461] on span "Click here to close" at bounding box center [78, 429] width 157 height 744
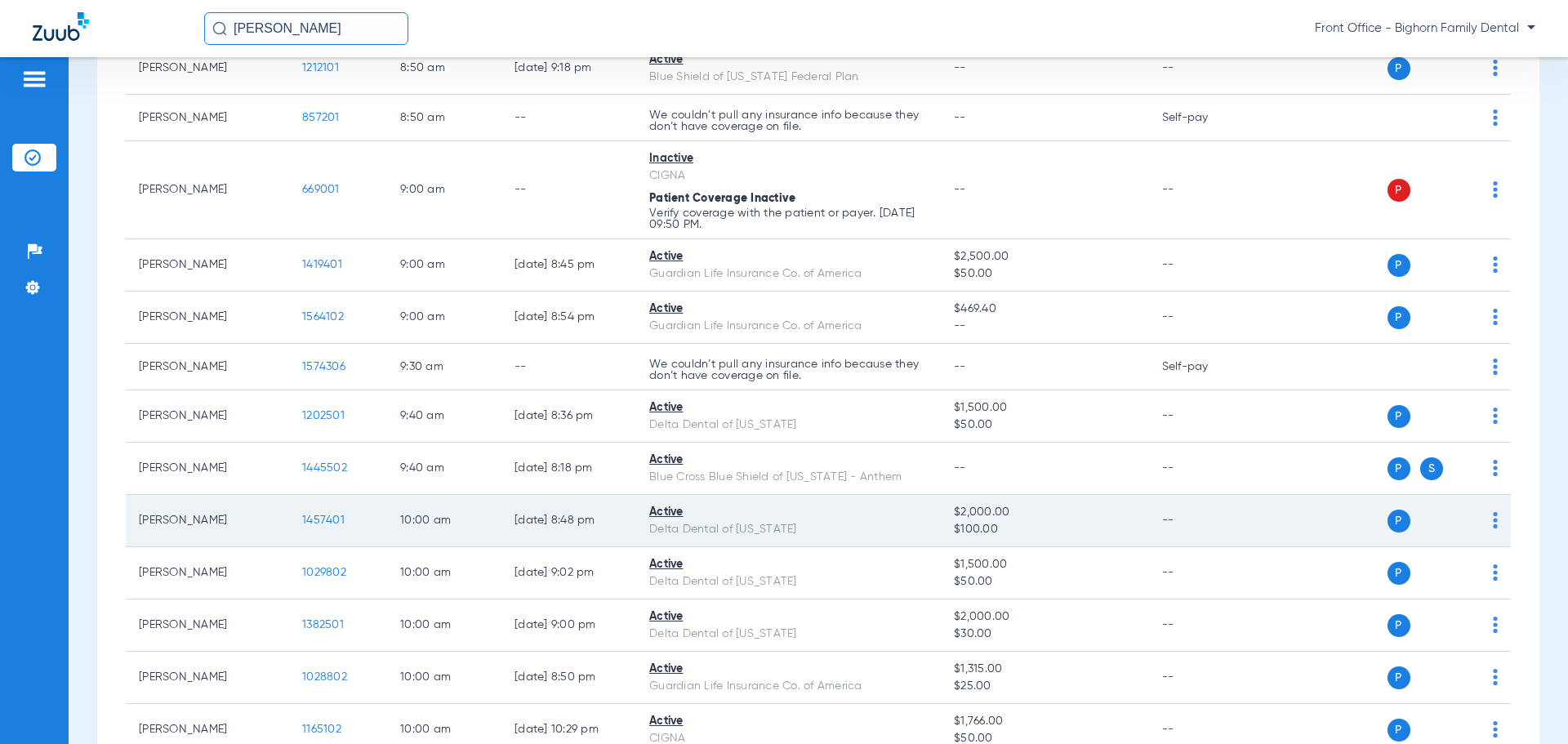
click at [316, 517] on span "1457401" at bounding box center [322, 521] width 42 height 12
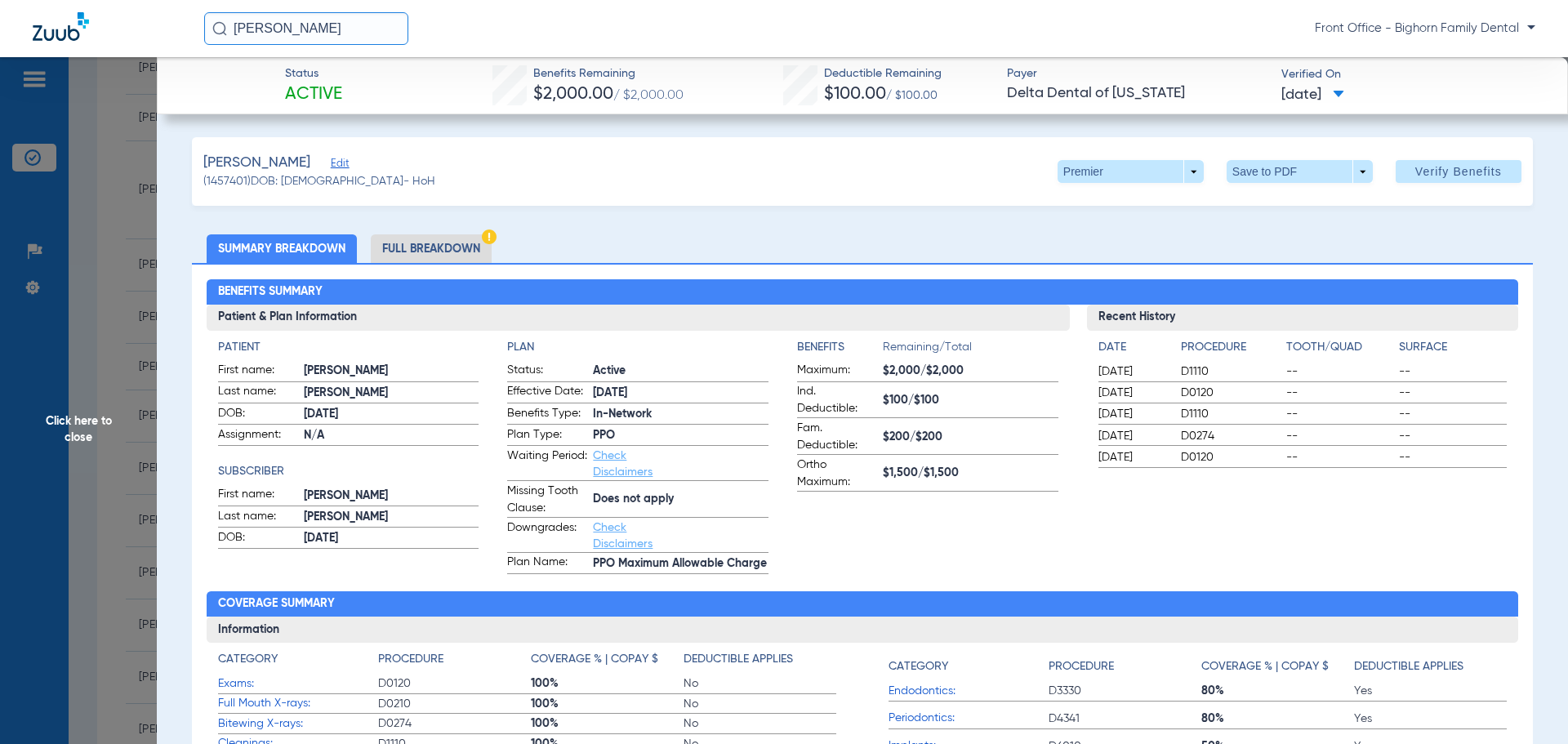
click at [457, 250] on li "Full Breakdown" at bounding box center [431, 249] width 121 height 29
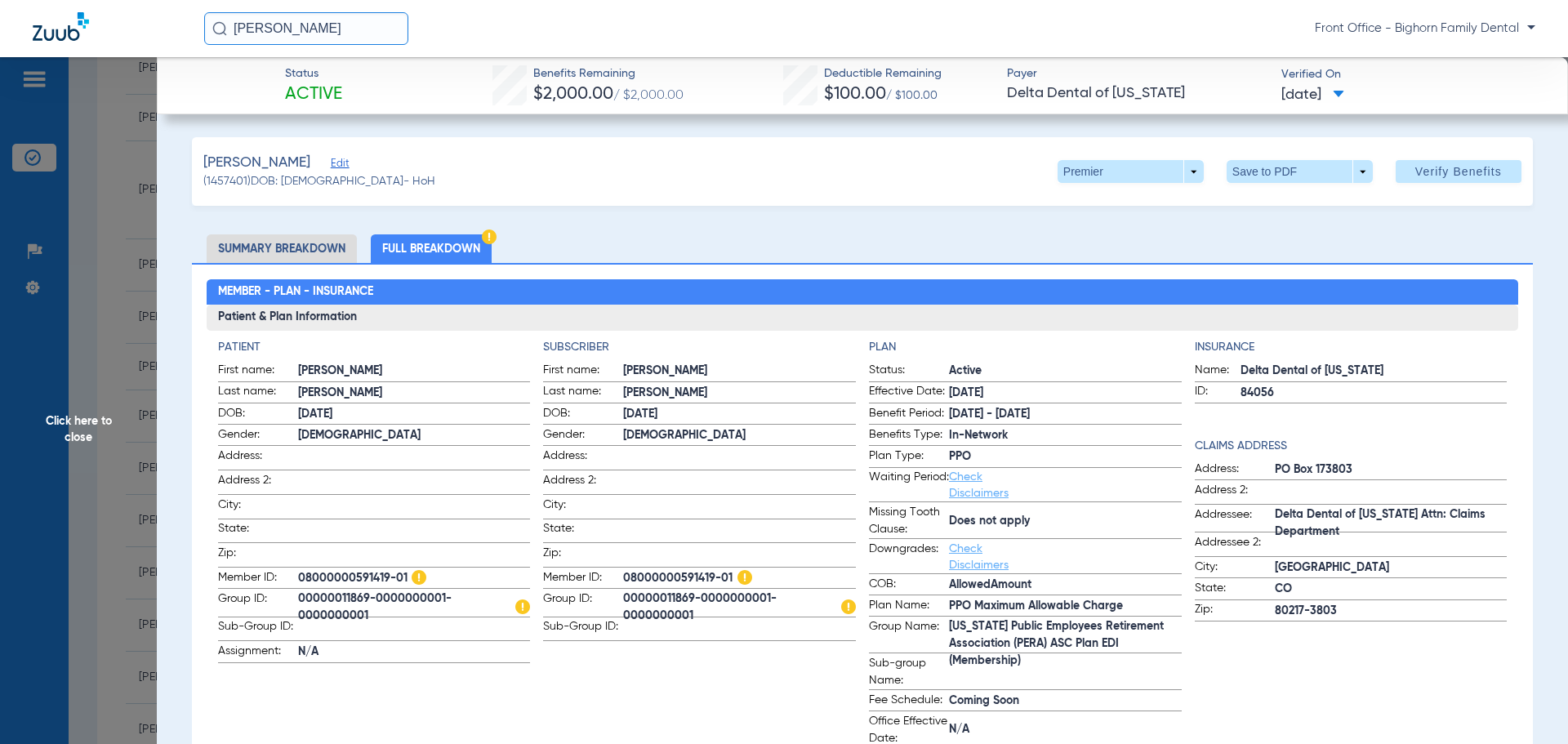
click at [106, 357] on span "Click here to close" at bounding box center [78, 429] width 157 height 744
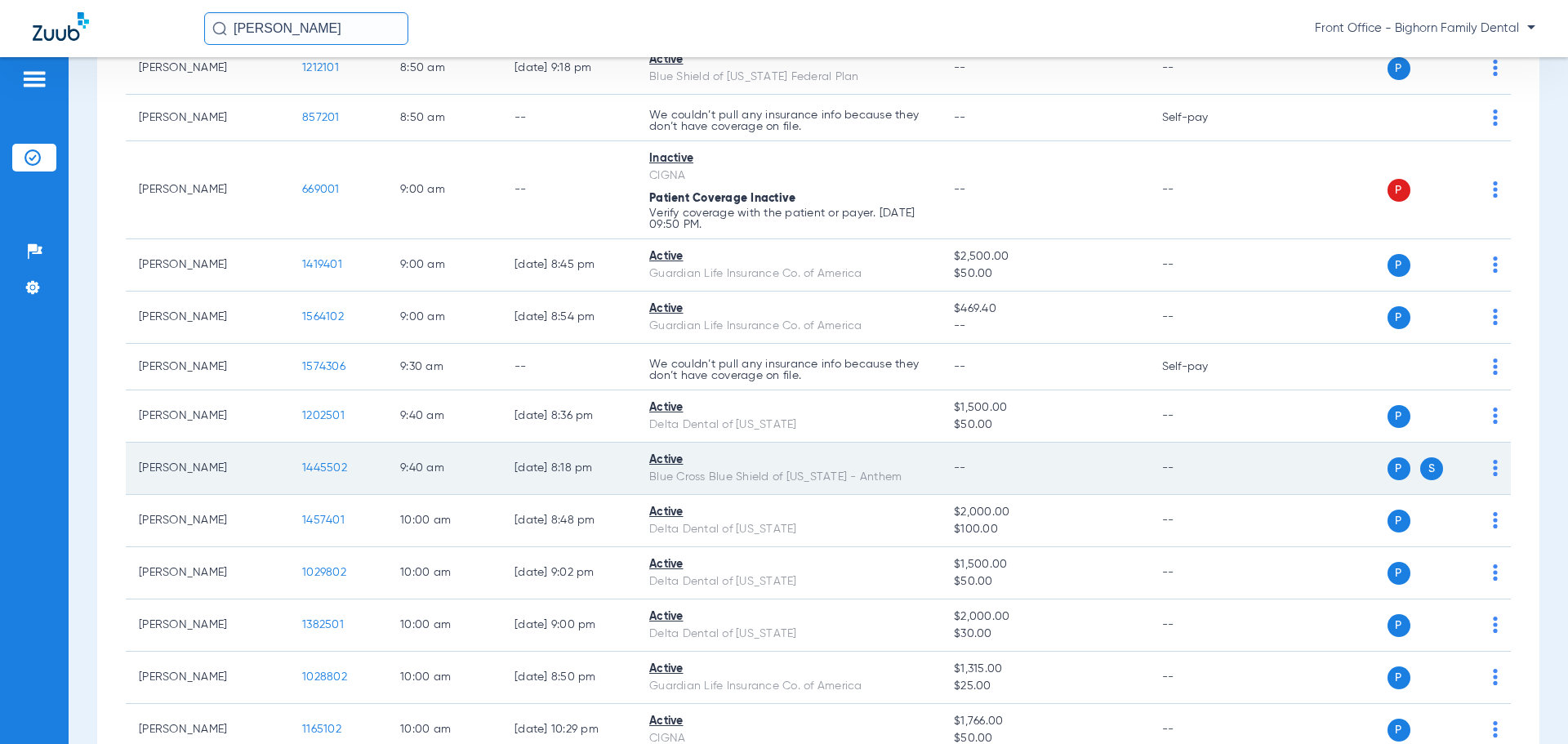
click at [336, 468] on span "1445502" at bounding box center [324, 469] width 45 height 12
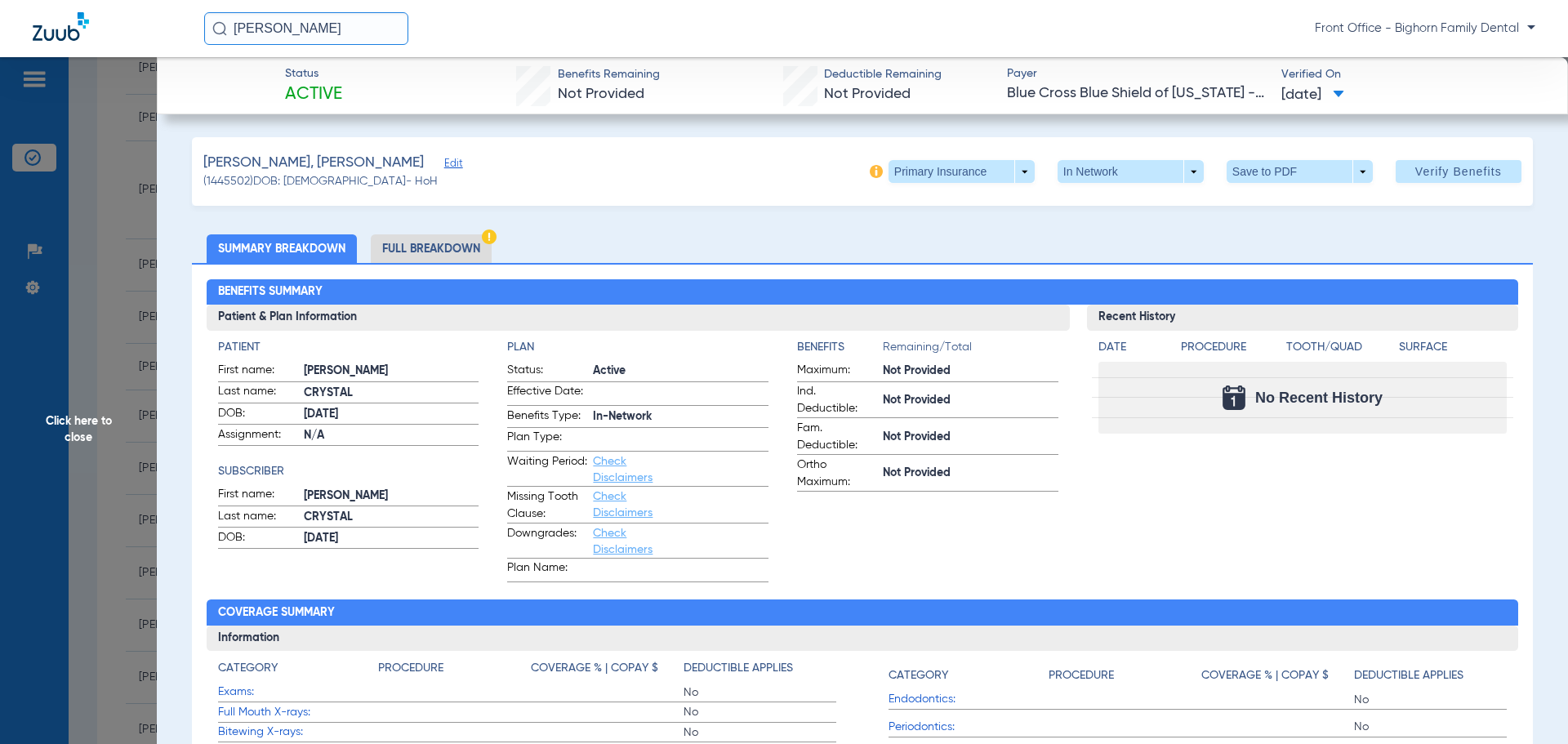
click at [388, 253] on li "Full Breakdown" at bounding box center [431, 249] width 121 height 29
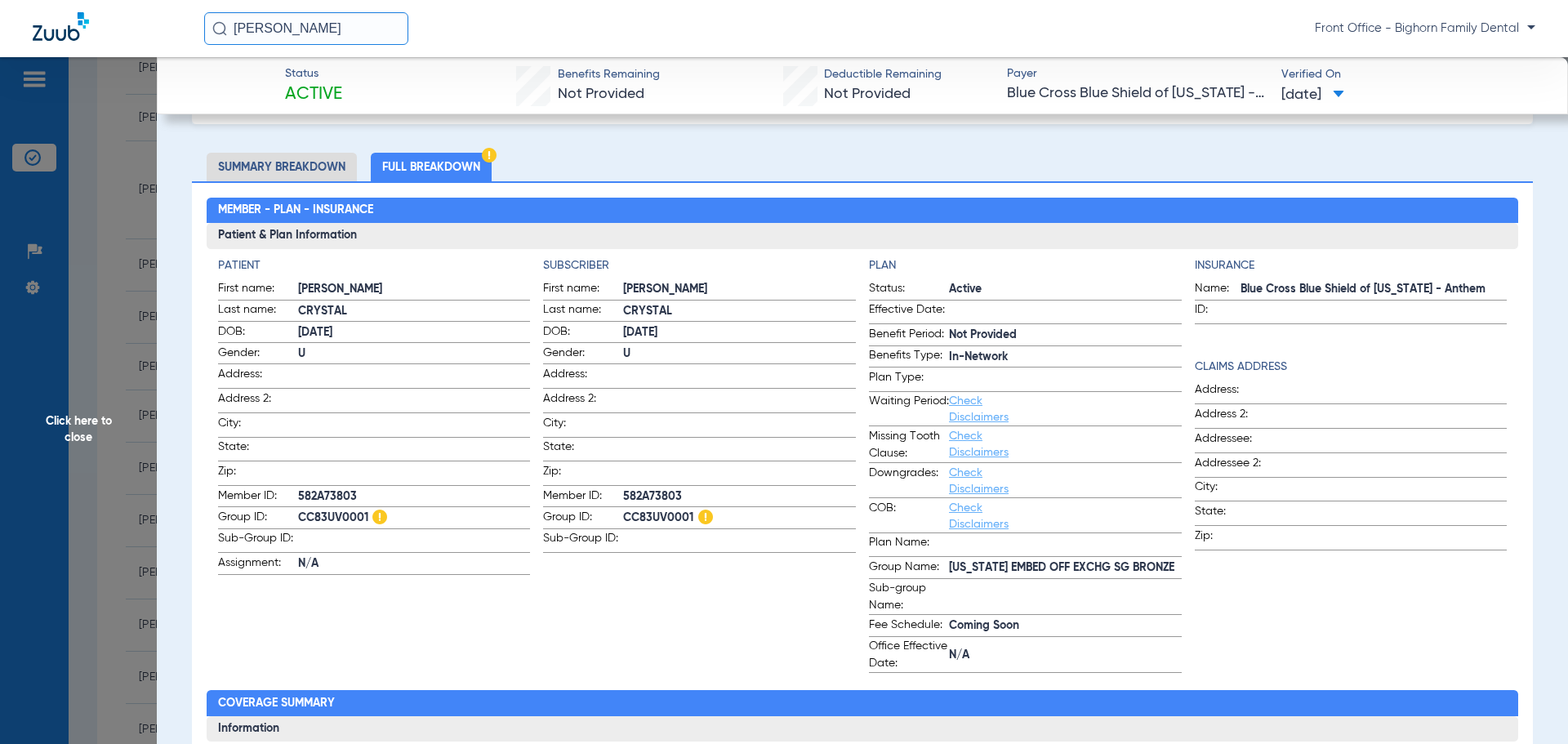
scroll to position [0, 0]
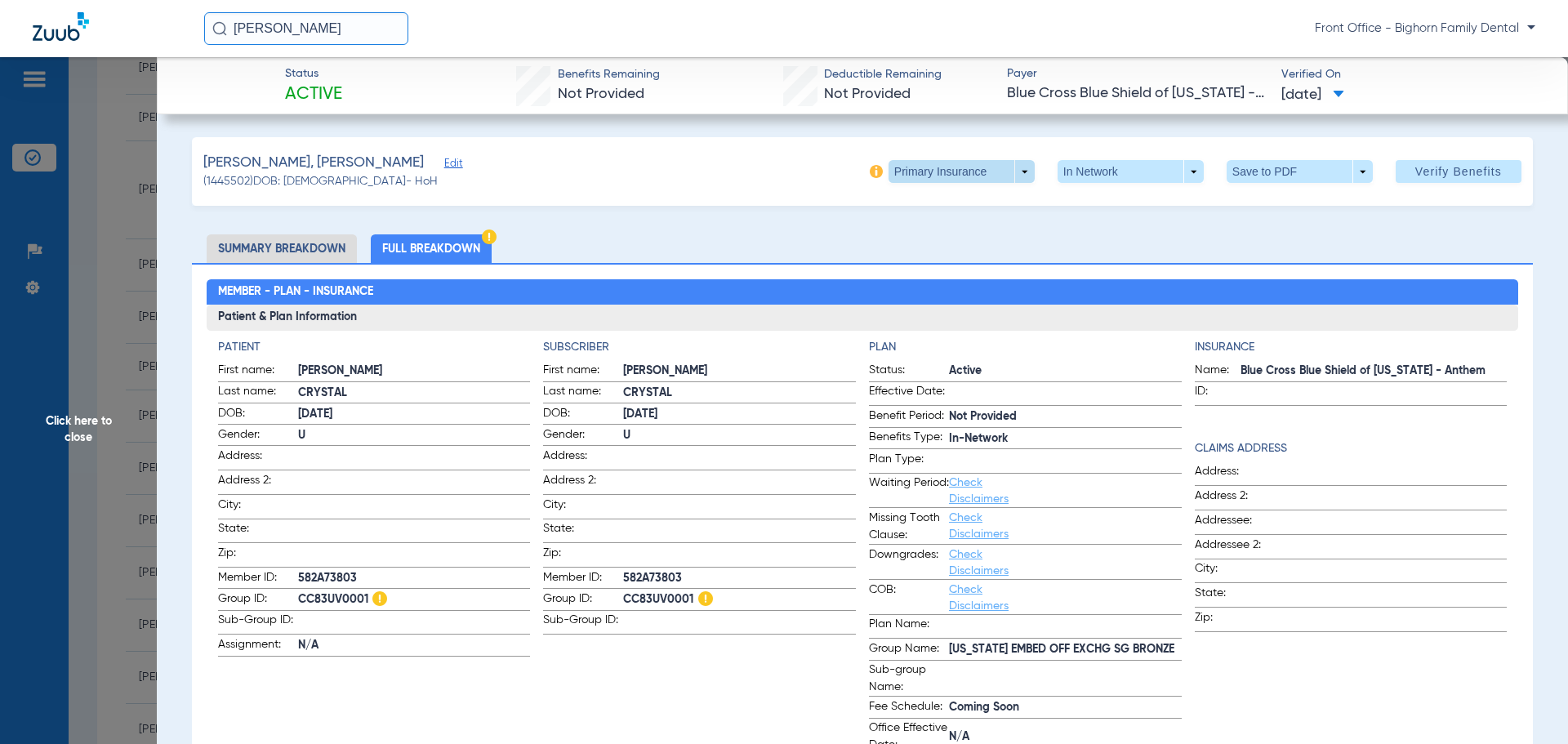
click at [1018, 178] on span at bounding box center [962, 171] width 146 height 23
click at [948, 227] on button "Secondary Insurance" at bounding box center [944, 237] width 134 height 33
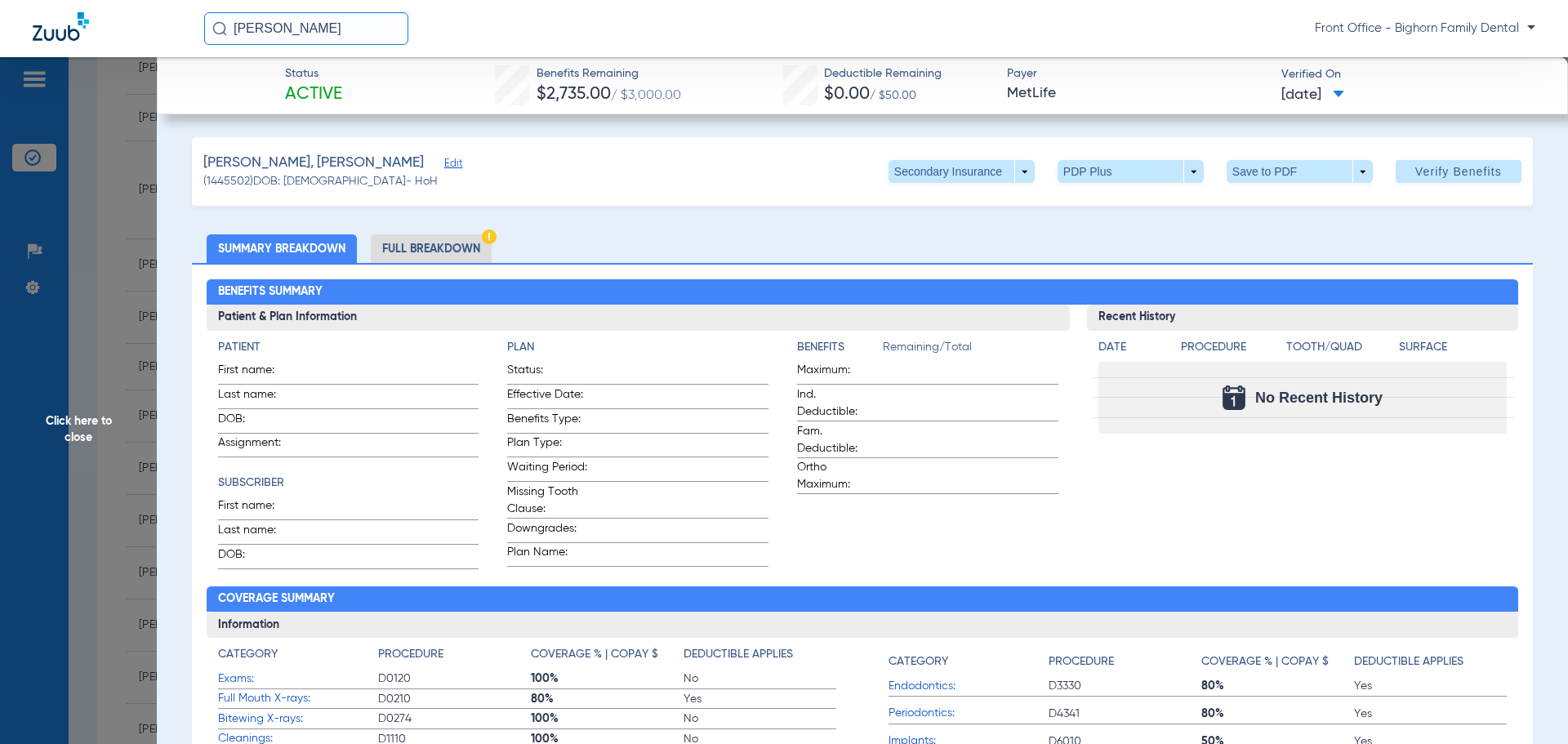
click at [477, 238] on li "Full Breakdown" at bounding box center [431, 249] width 121 height 29
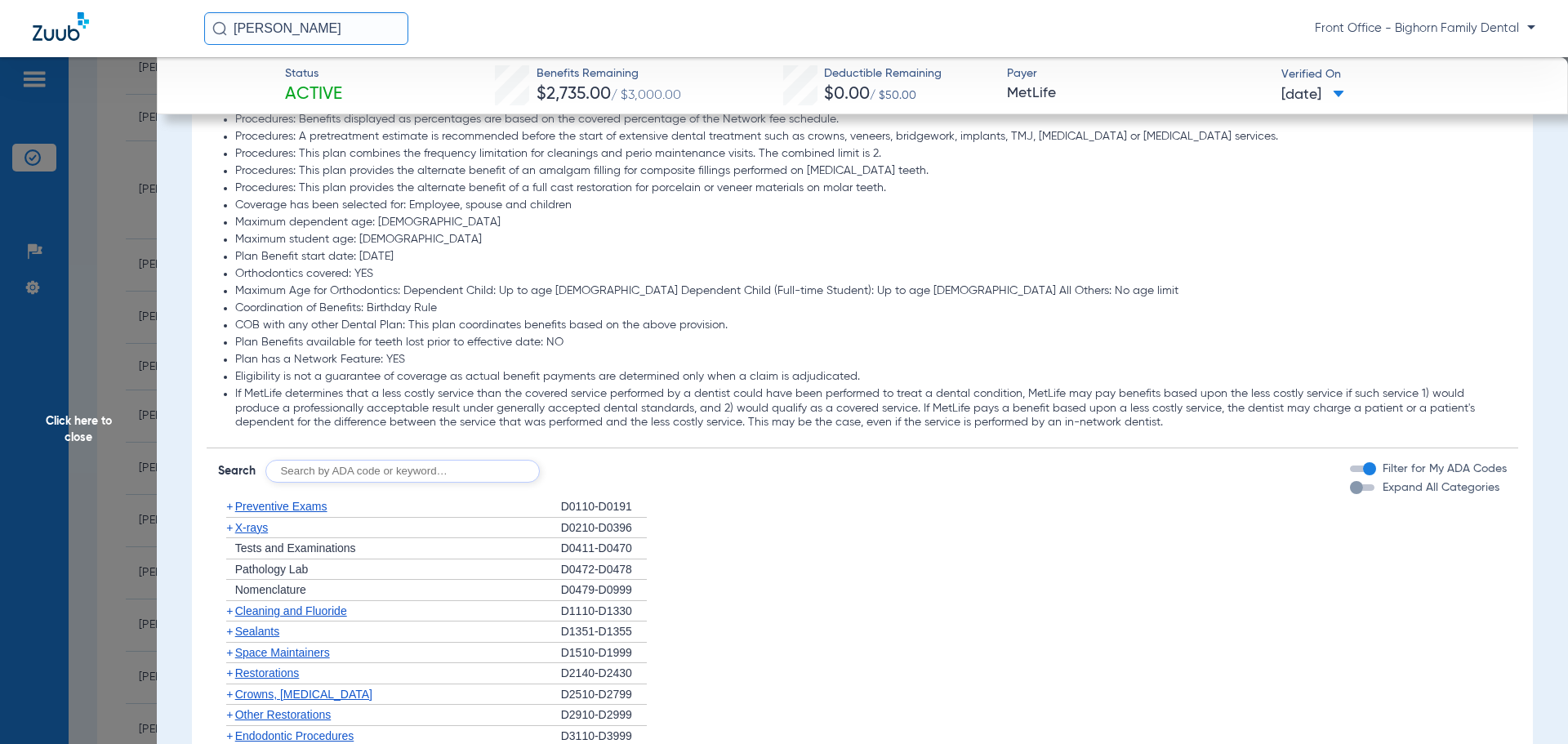
scroll to position [2043, 0]
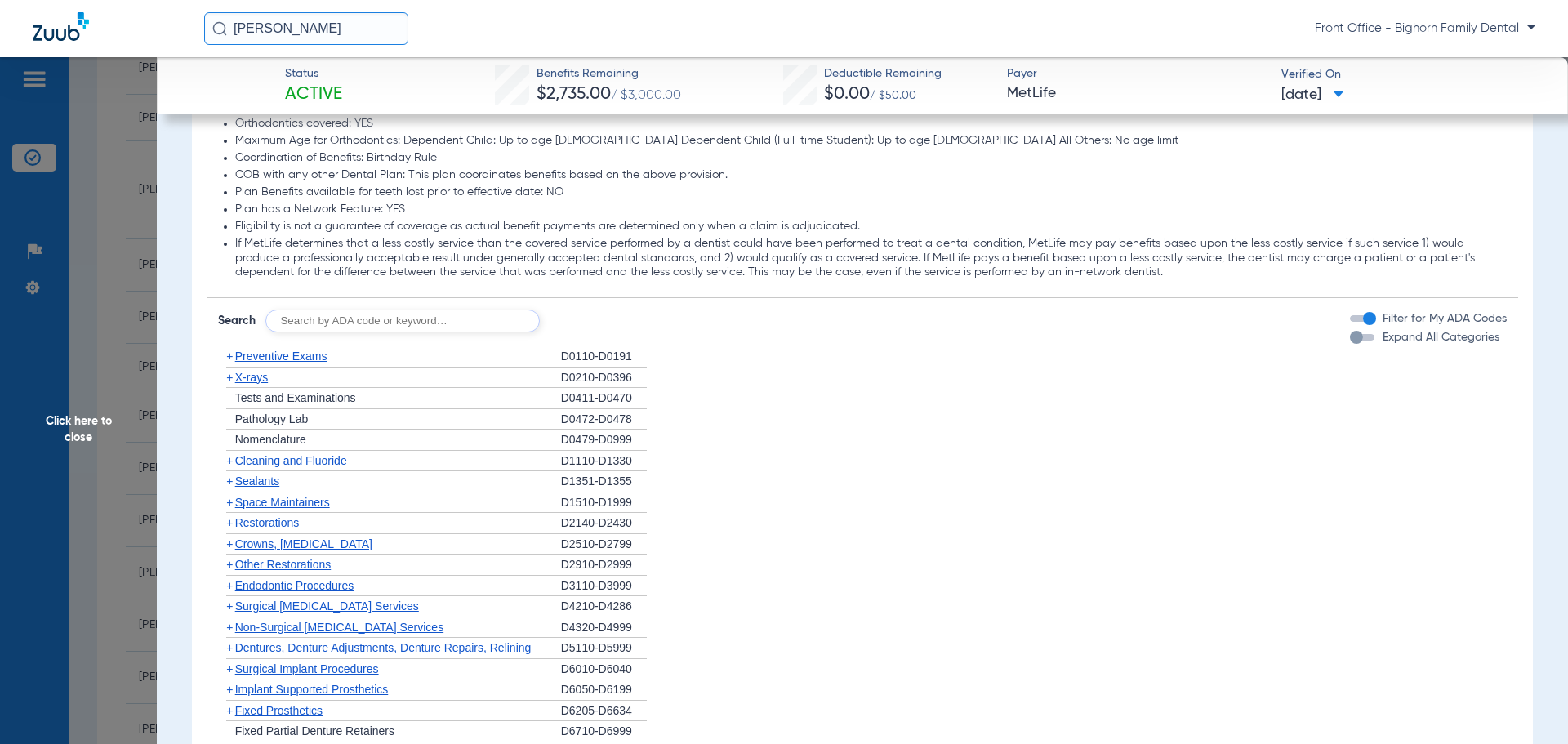
click at [83, 415] on span "Click here to close" at bounding box center [78, 429] width 157 height 744
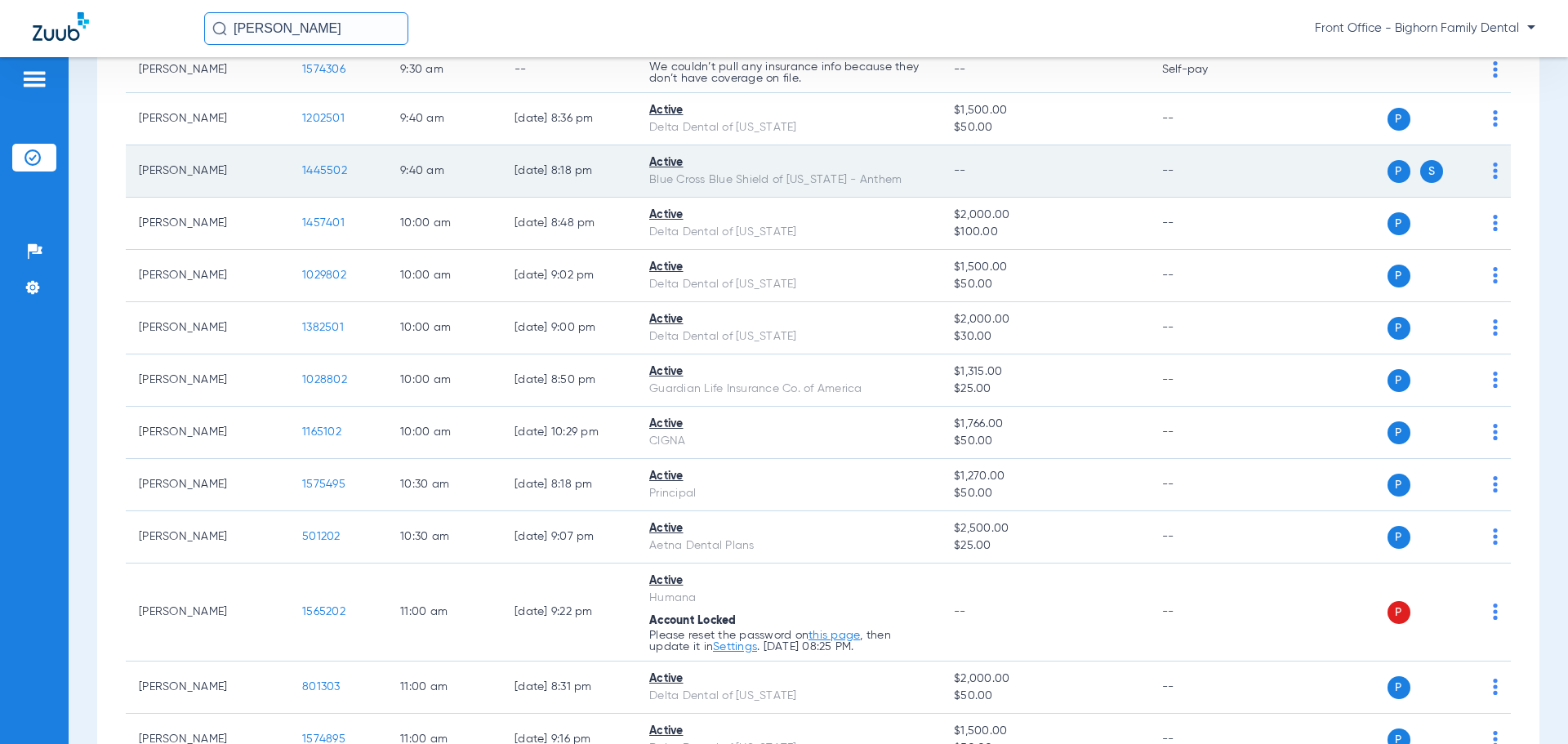
scroll to position [817, 0]
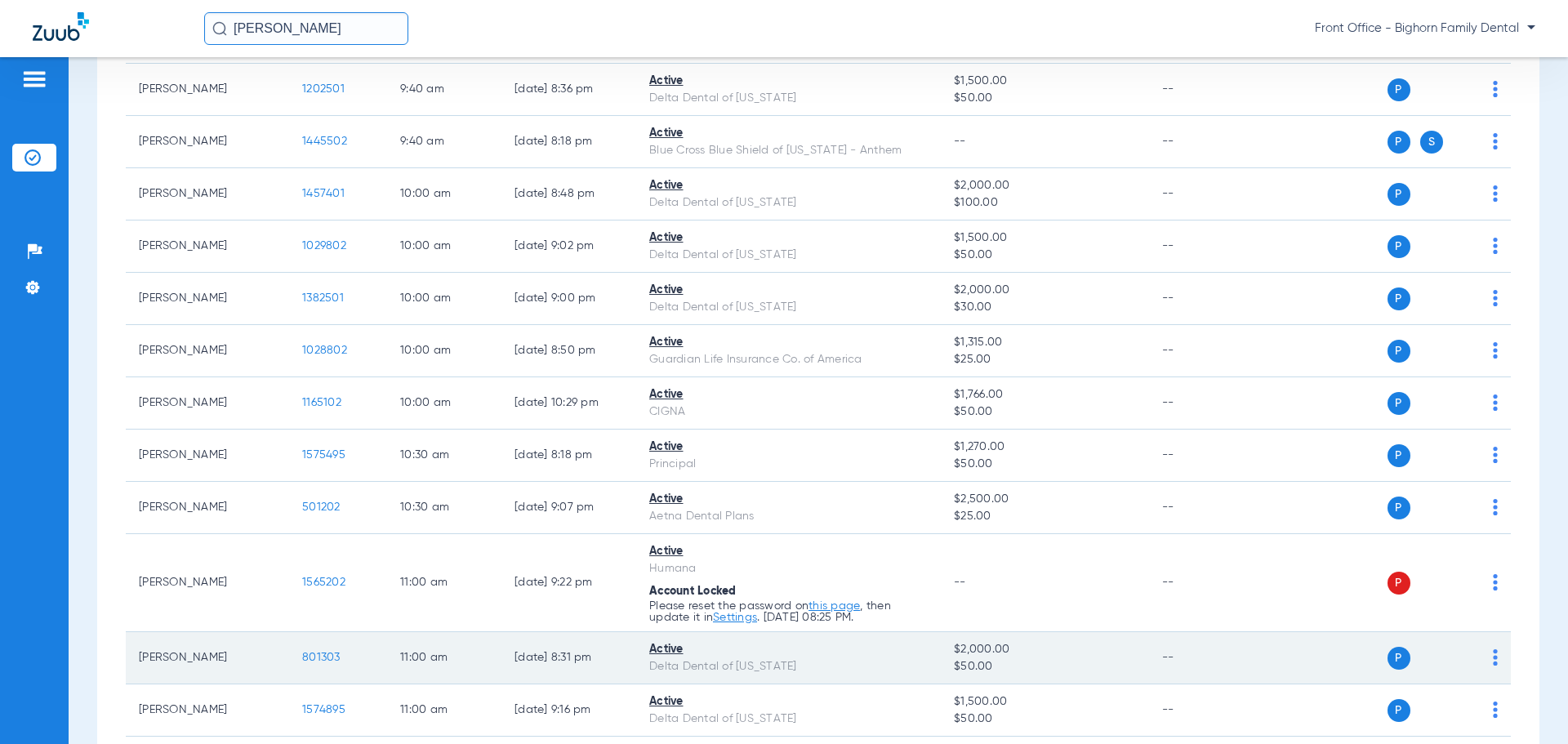
click at [333, 658] on span "801303" at bounding box center [321, 658] width 38 height 12
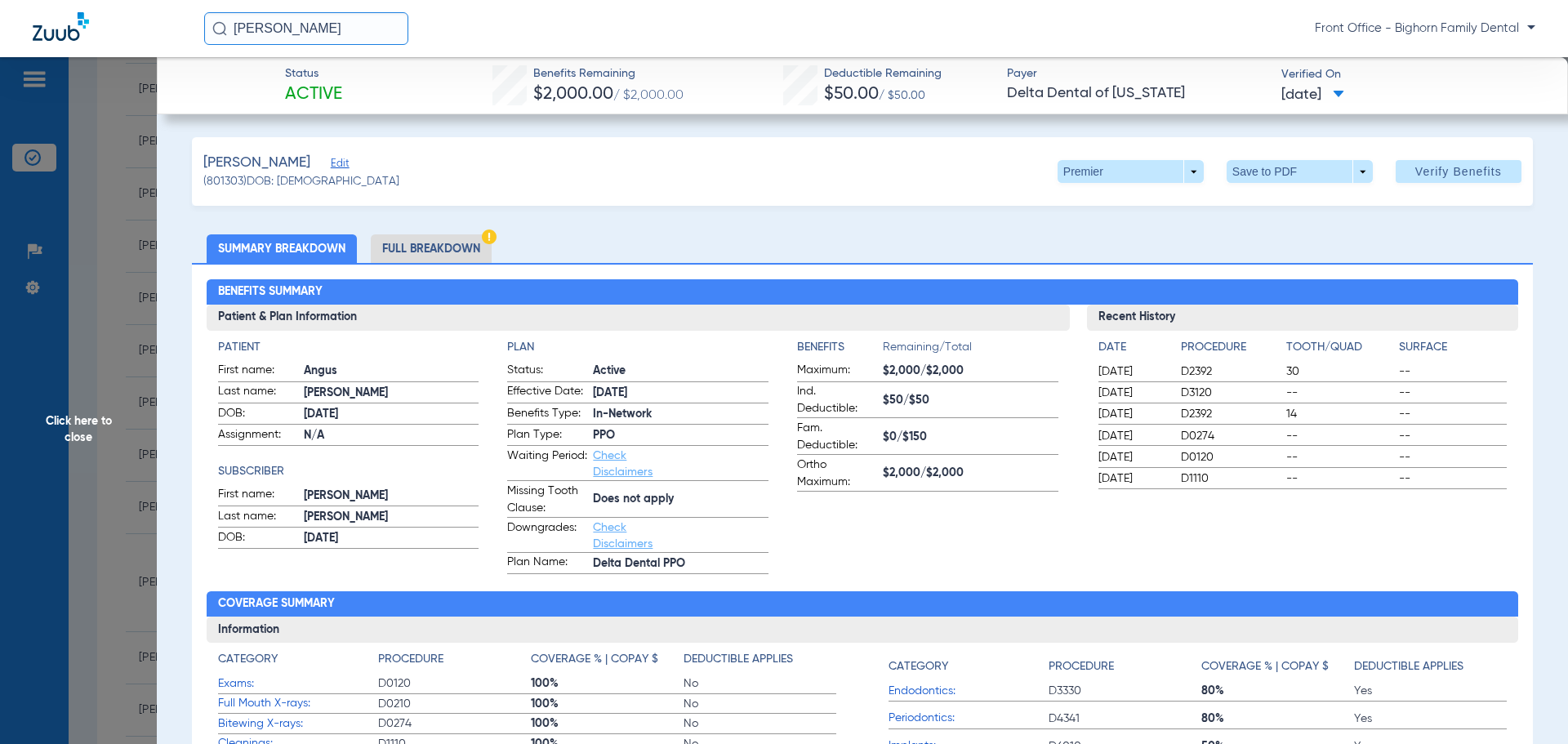
click at [461, 245] on li "Full Breakdown" at bounding box center [431, 249] width 121 height 29
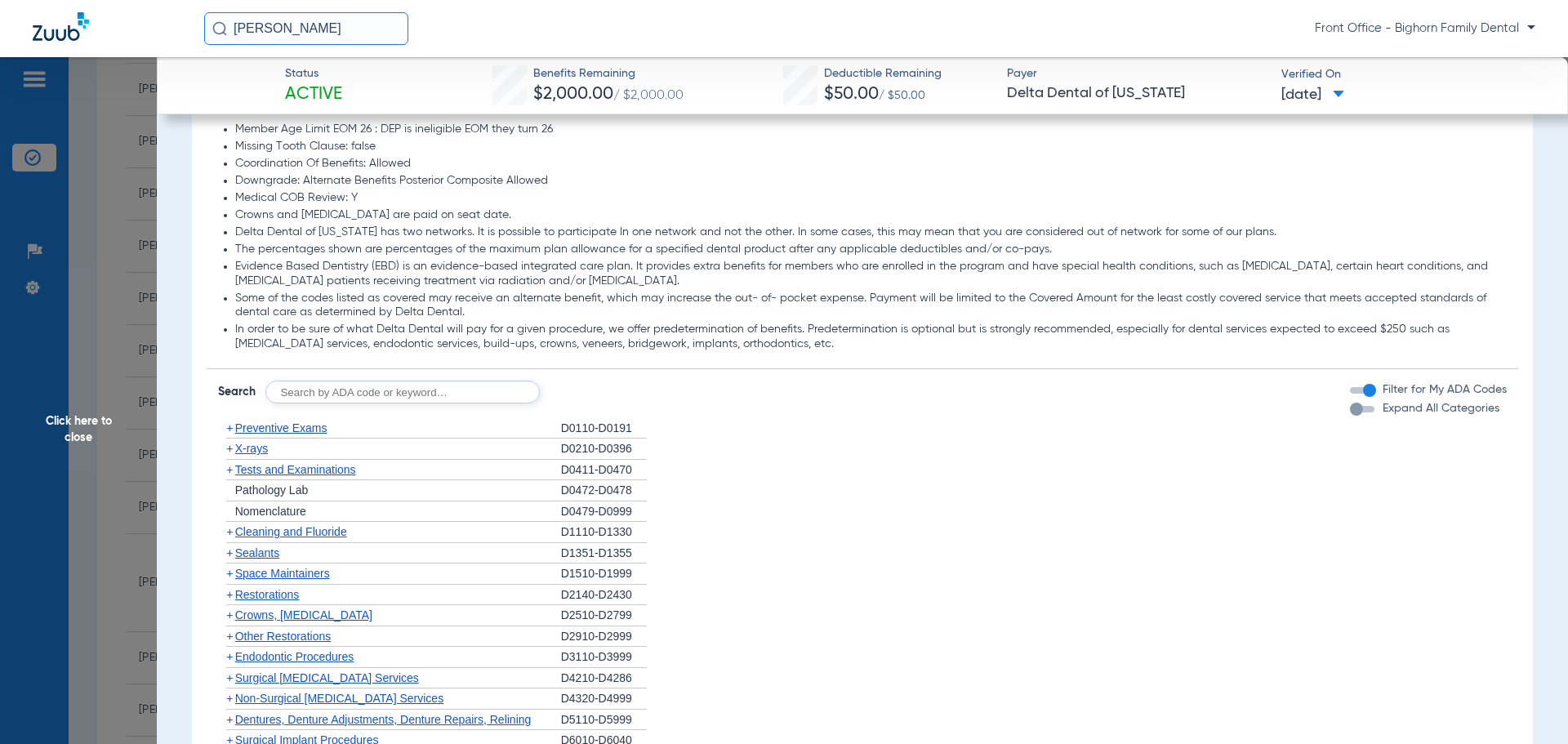
scroll to position [1226, 0]
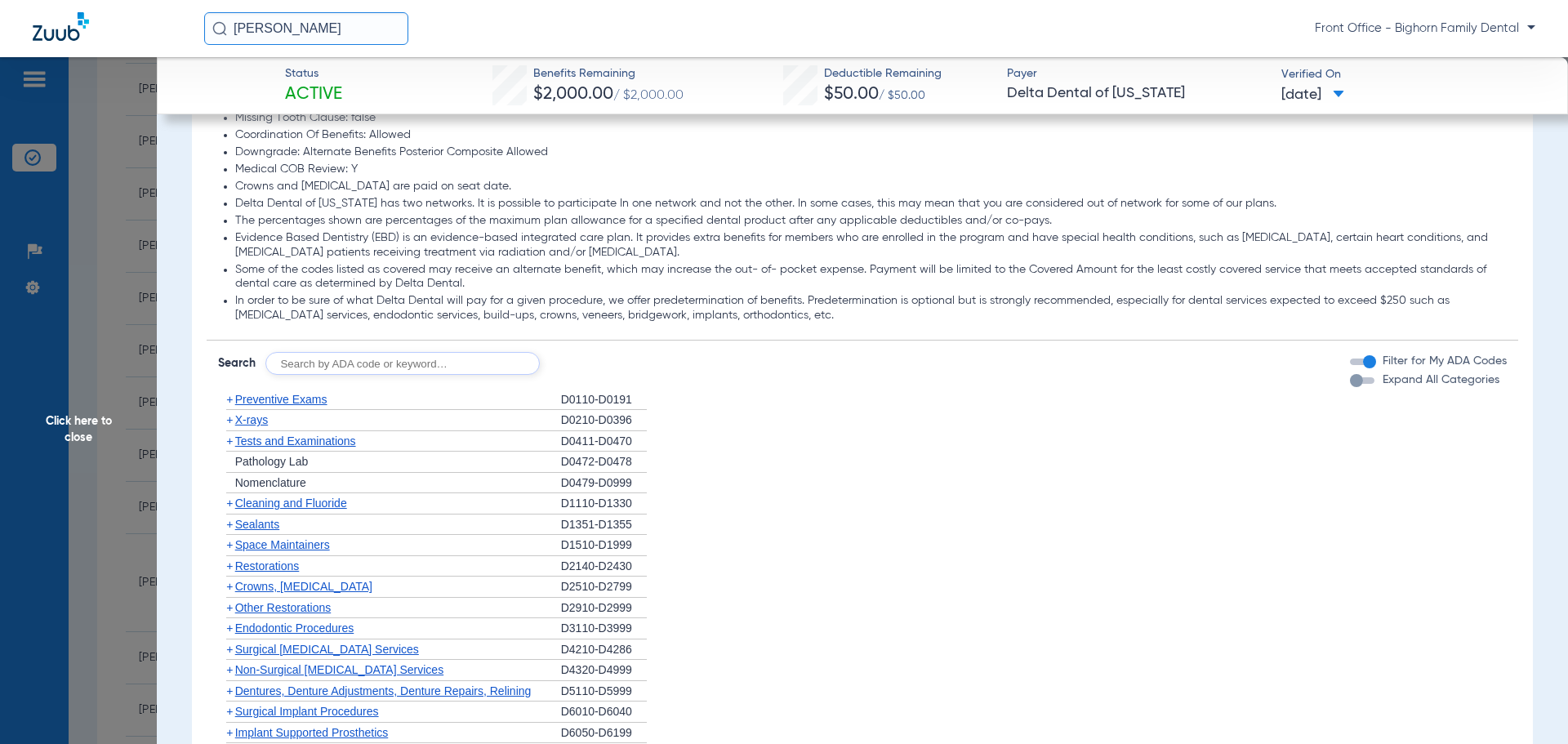
click at [1426, 381] on span "Expand All Categories" at bounding box center [1441, 380] width 116 height 12
click at [1380, 381] on button "Expand All Categories" at bounding box center [1365, 381] width 30 height 7
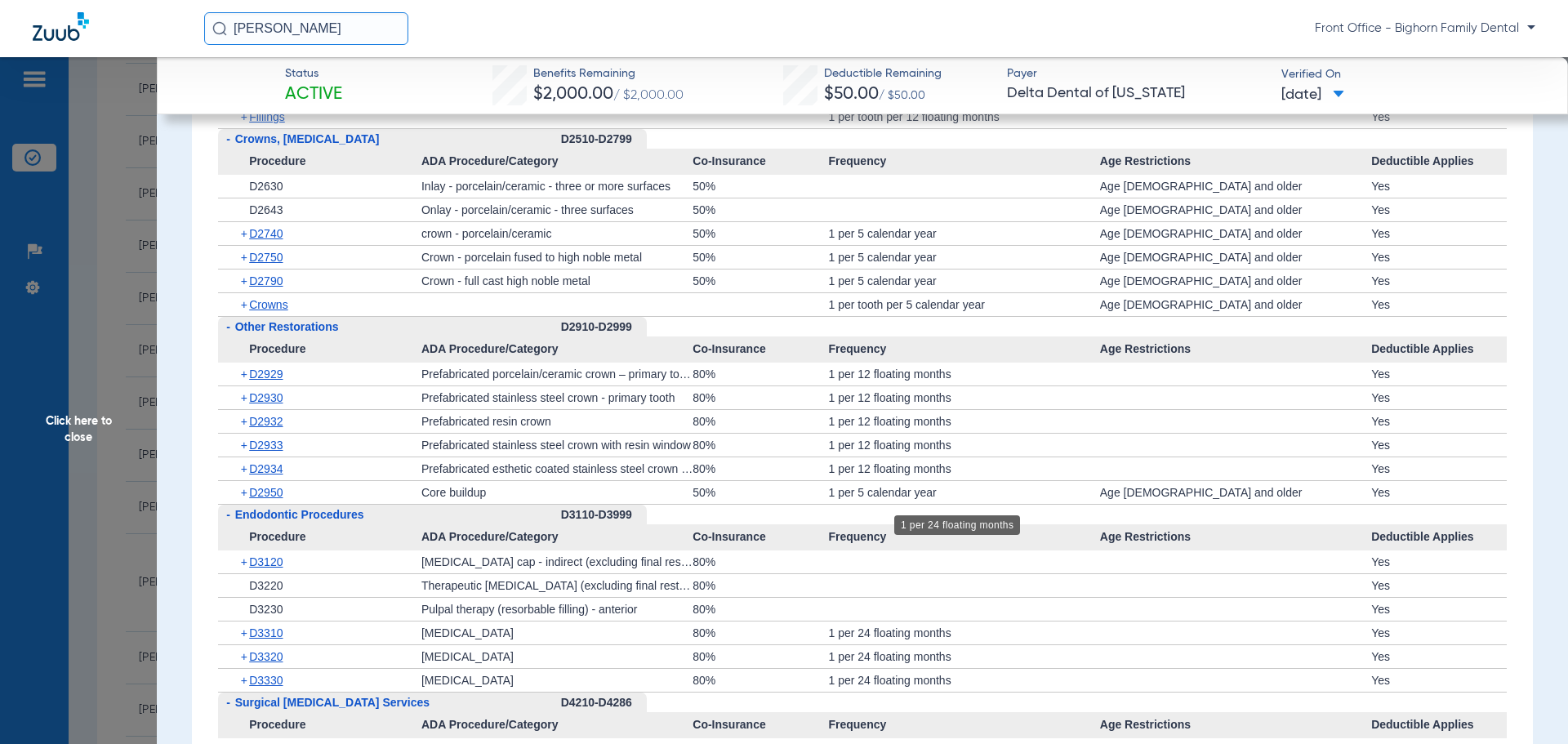
scroll to position [2533, 0]
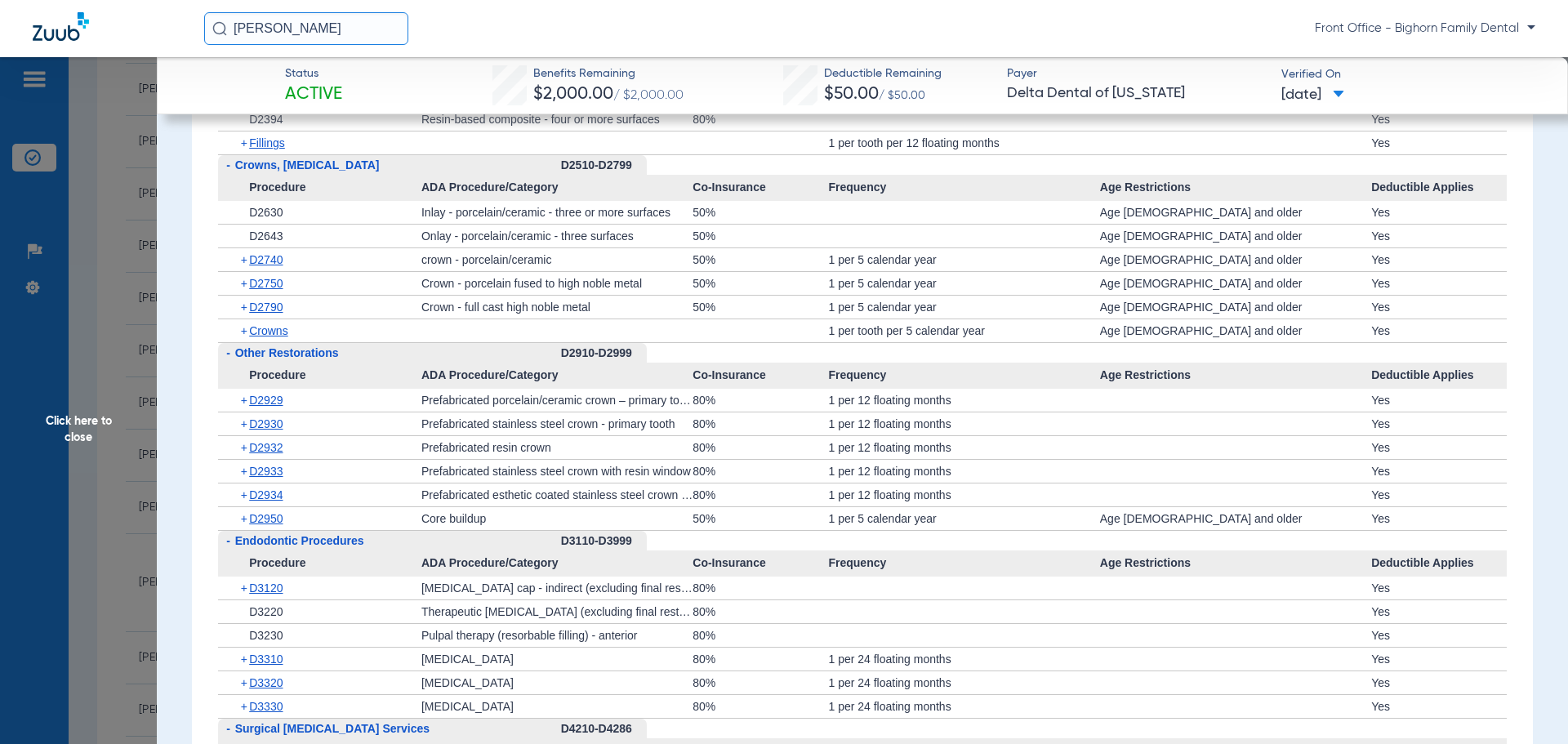
click at [24, 422] on span "Click here to close" at bounding box center [78, 429] width 157 height 744
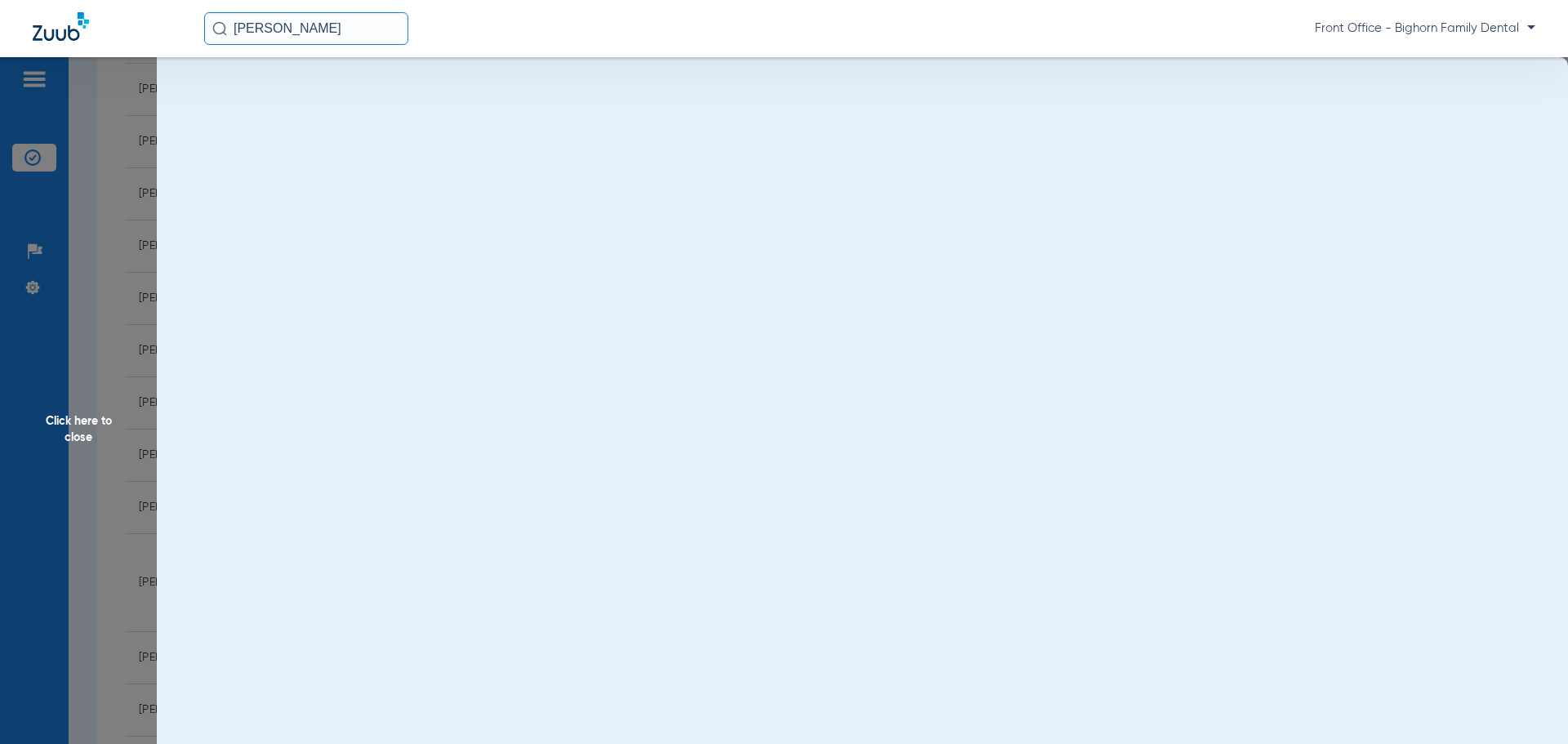
scroll to position [0, 0]
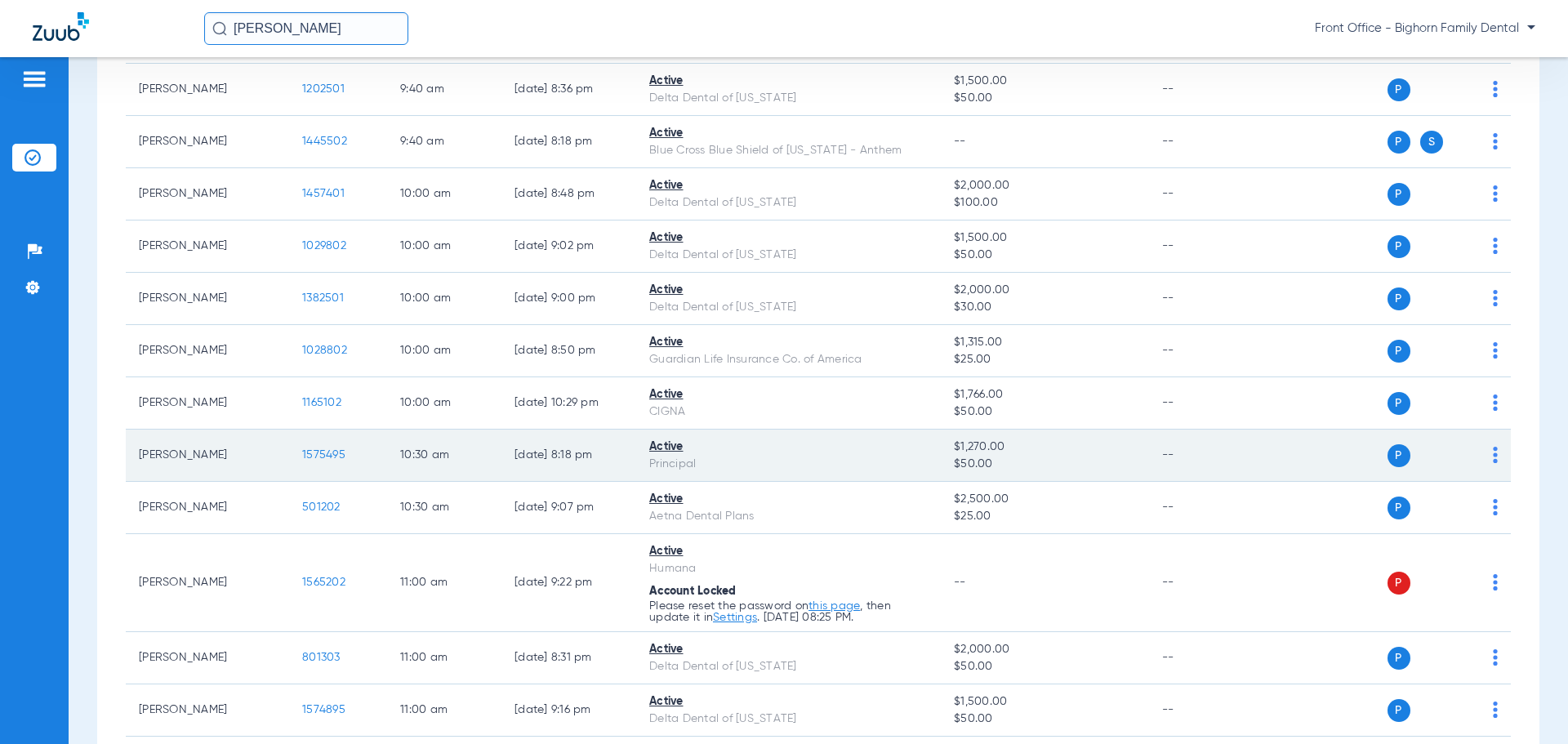
click at [327, 461] on td "1575495" at bounding box center [337, 456] width 98 height 52
click at [327, 455] on span "1575495" at bounding box center [323, 455] width 43 height 12
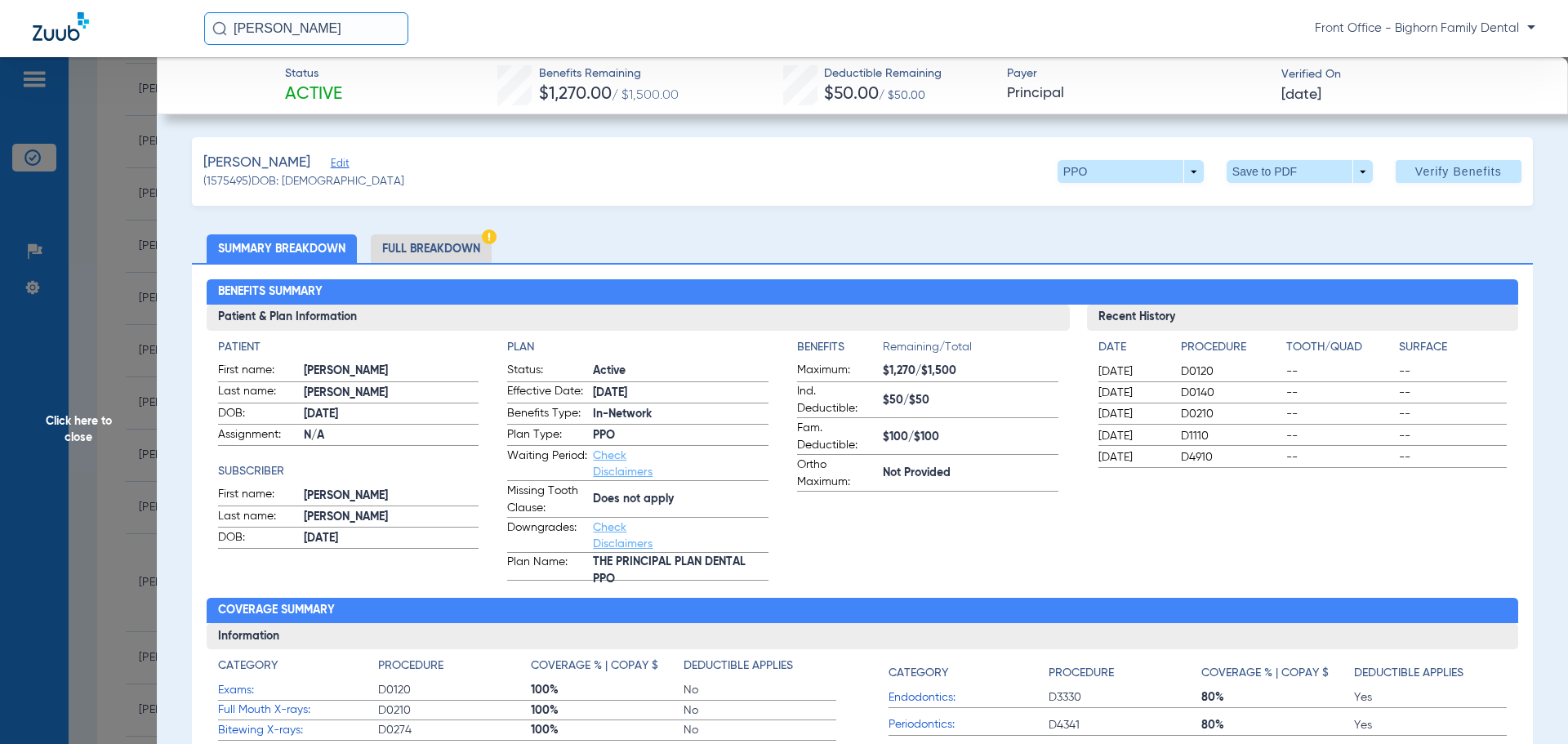
click at [427, 244] on li "Full Breakdown" at bounding box center [431, 249] width 121 height 29
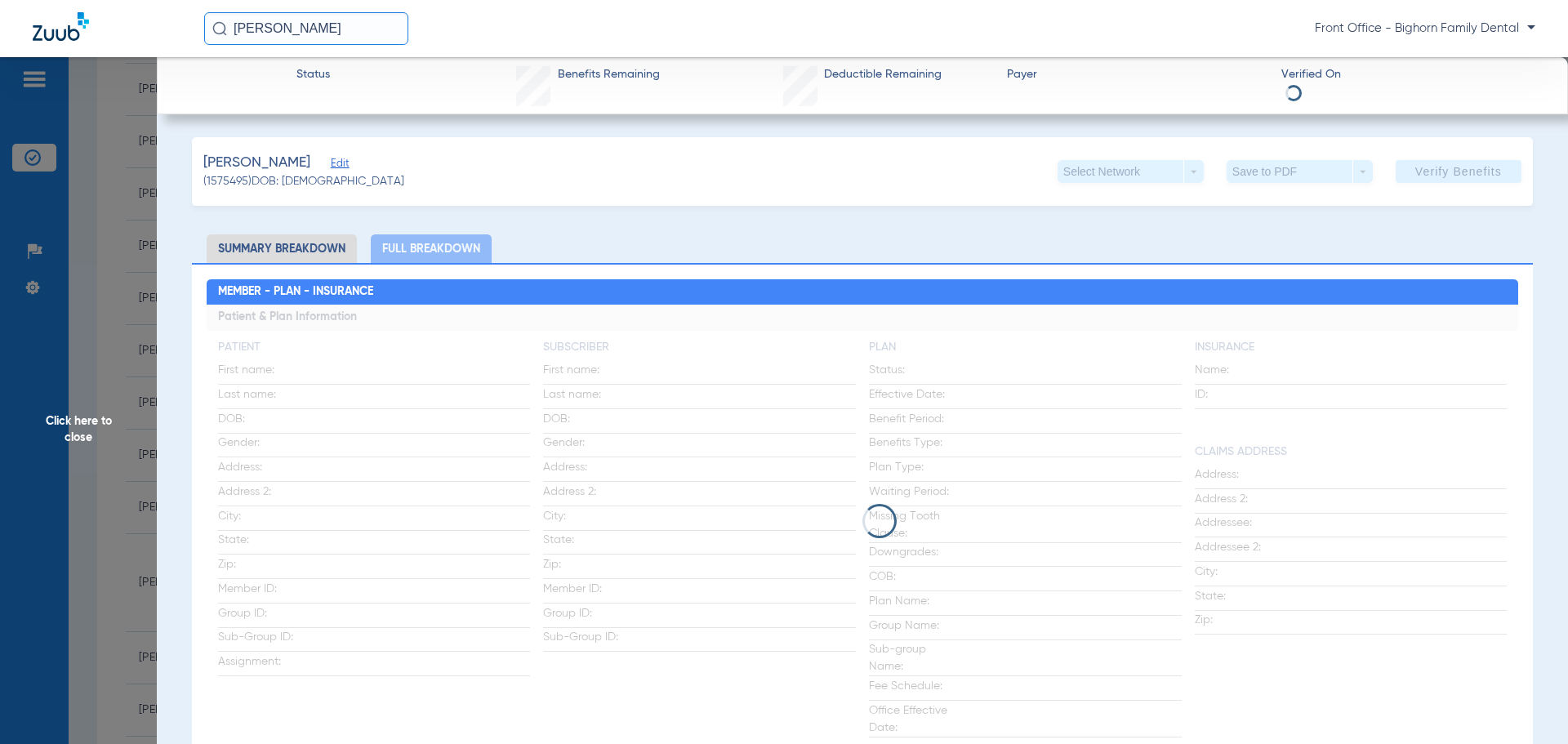
scroll to position [82, 0]
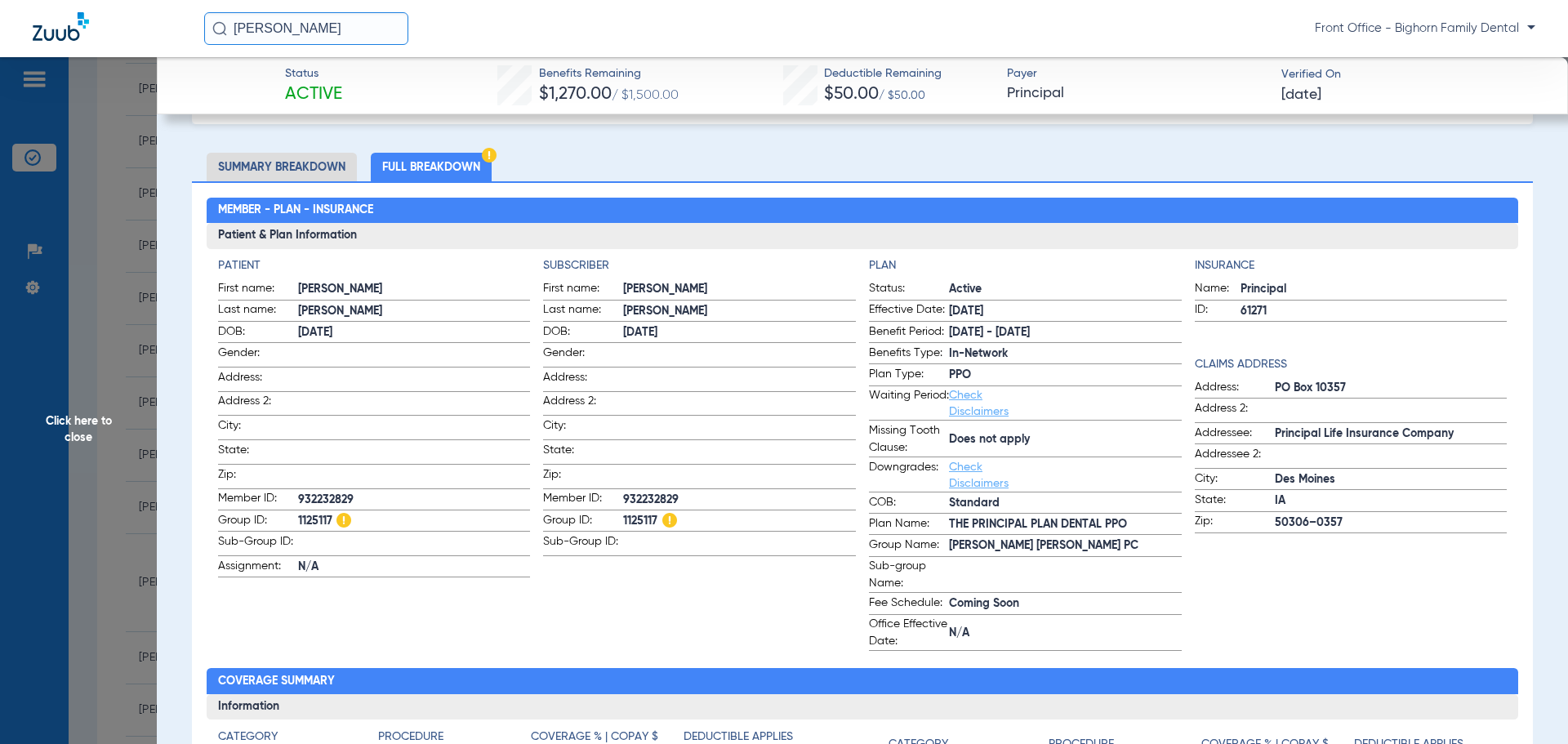
click at [126, 506] on span "Click here to close" at bounding box center [78, 429] width 157 height 744
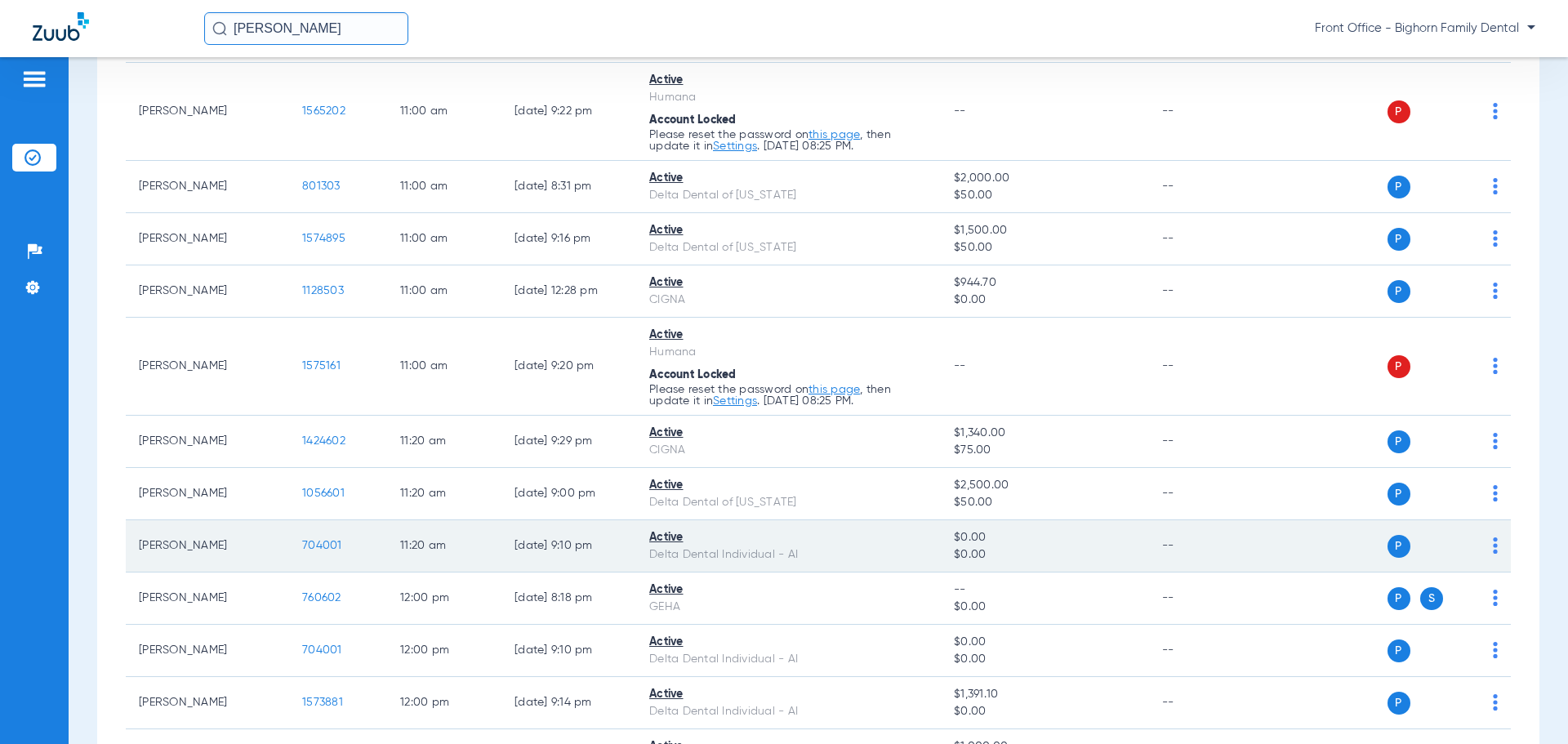
scroll to position [1307, 0]
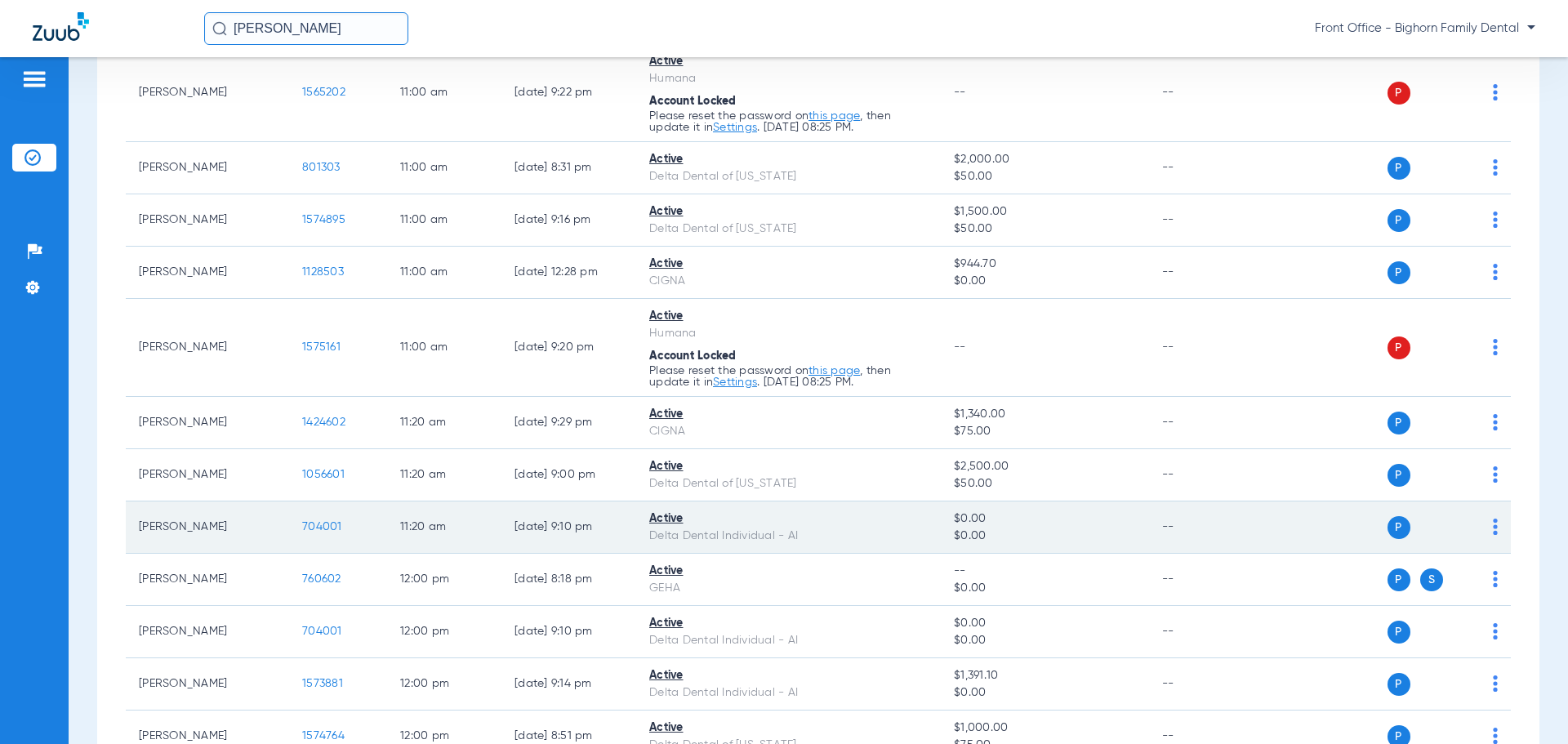
click at [318, 525] on span "704001" at bounding box center [321, 527] width 40 height 12
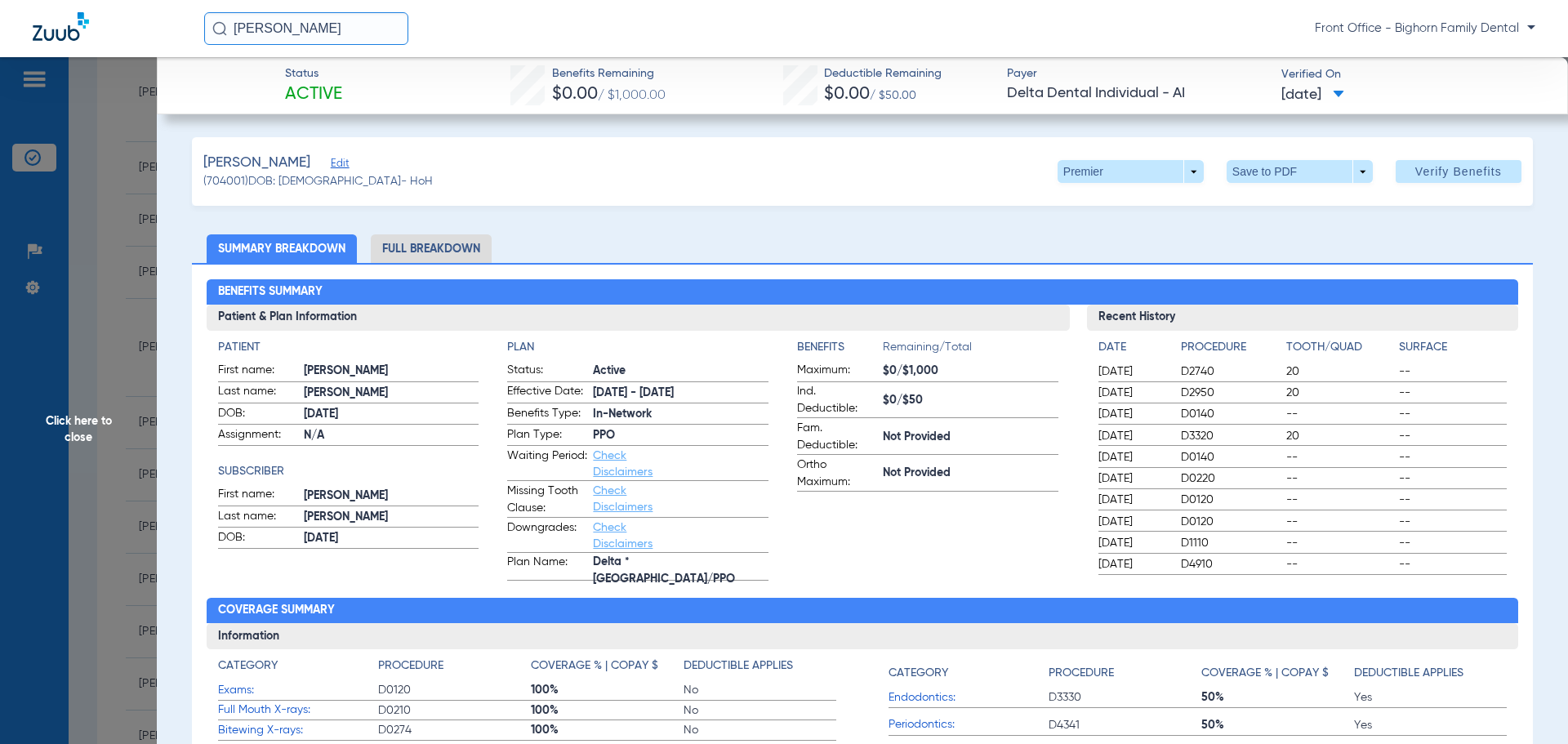
click at [422, 245] on li "Full Breakdown" at bounding box center [431, 249] width 121 height 29
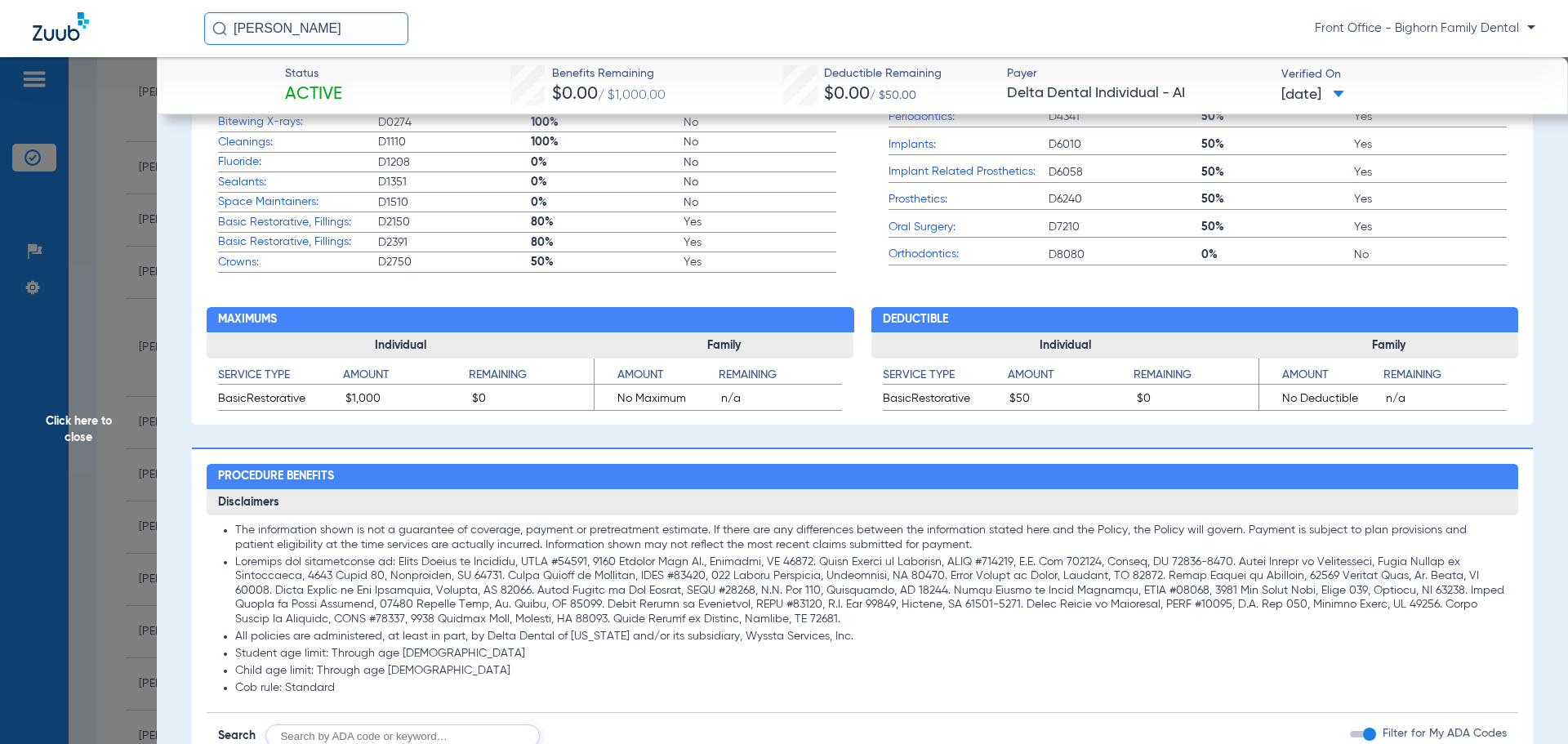
scroll to position [981, 0]
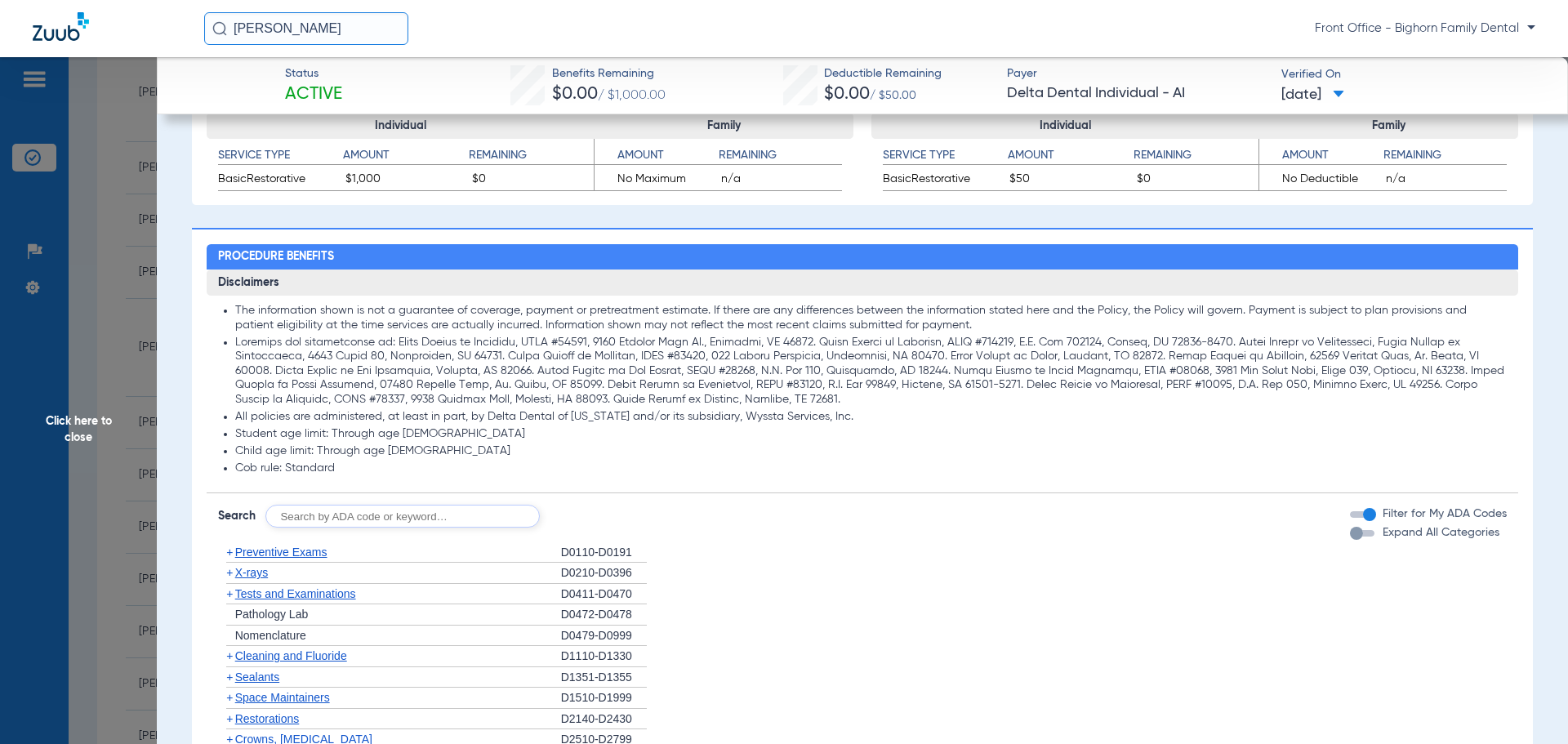
click at [1350, 530] on div "Expand All Categories" at bounding box center [1425, 533] width 150 height 17
click at [1350, 533] on div "button" at bounding box center [1356, 533] width 13 height 13
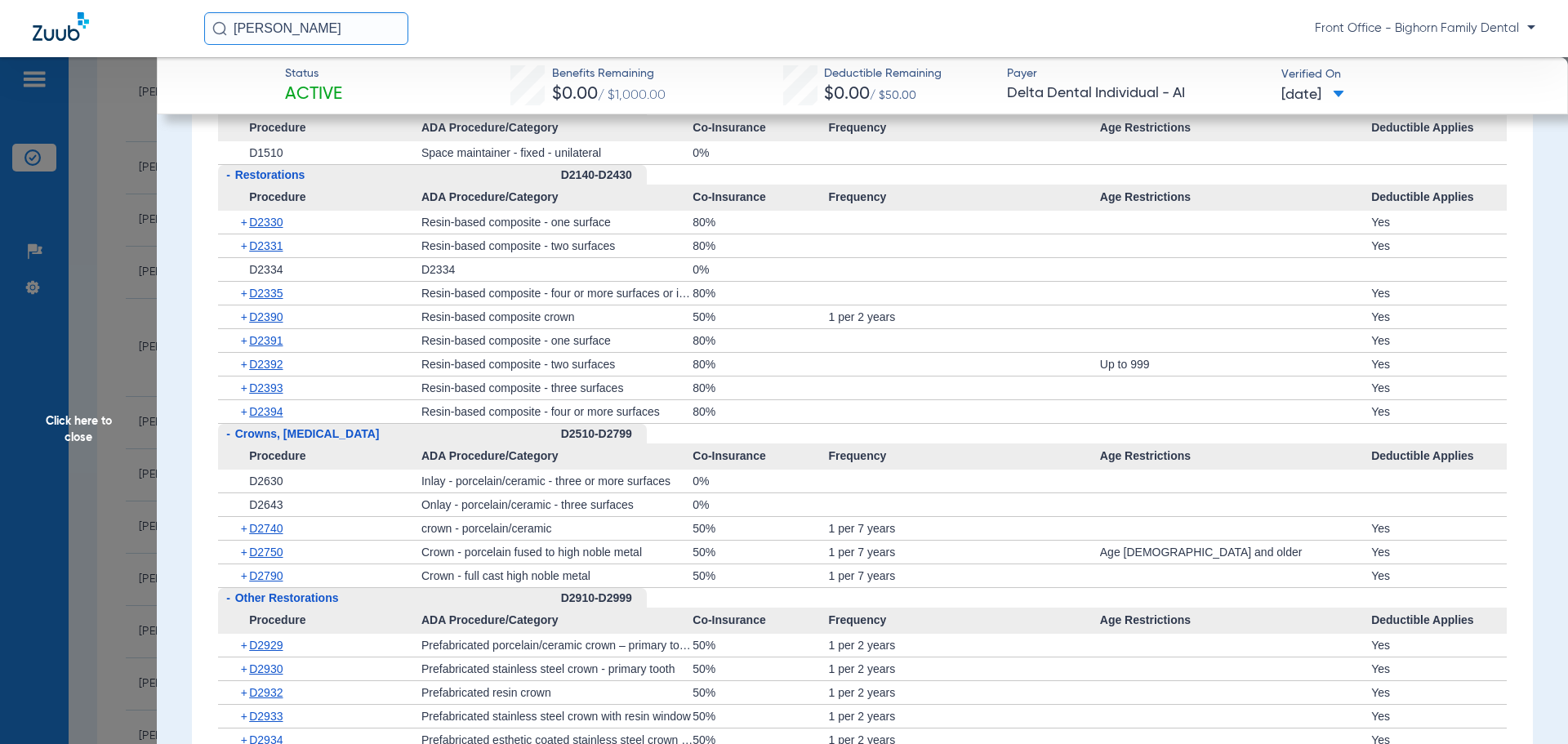
scroll to position [2697, 0]
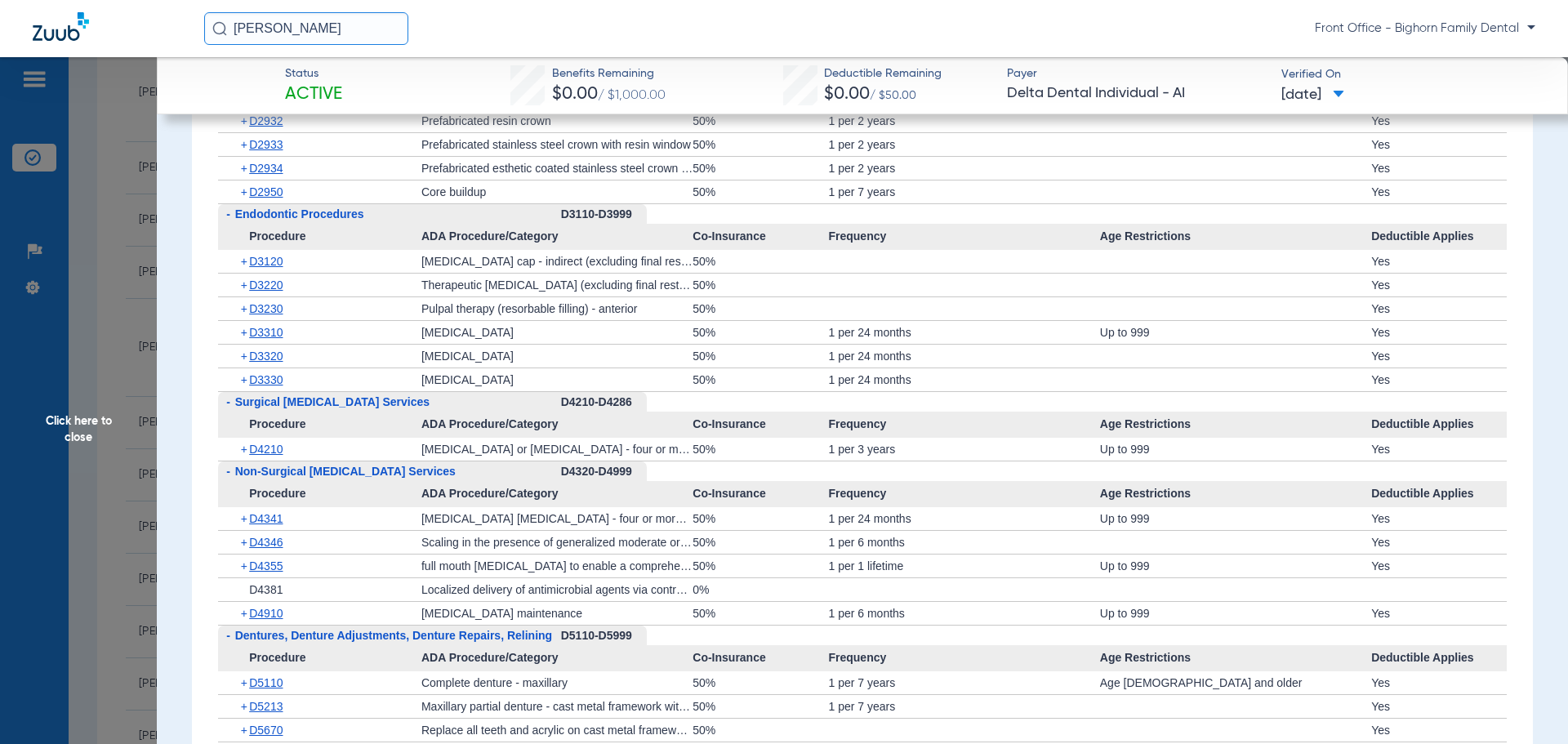
click at [108, 459] on span "Click here to close" at bounding box center [78, 429] width 157 height 744
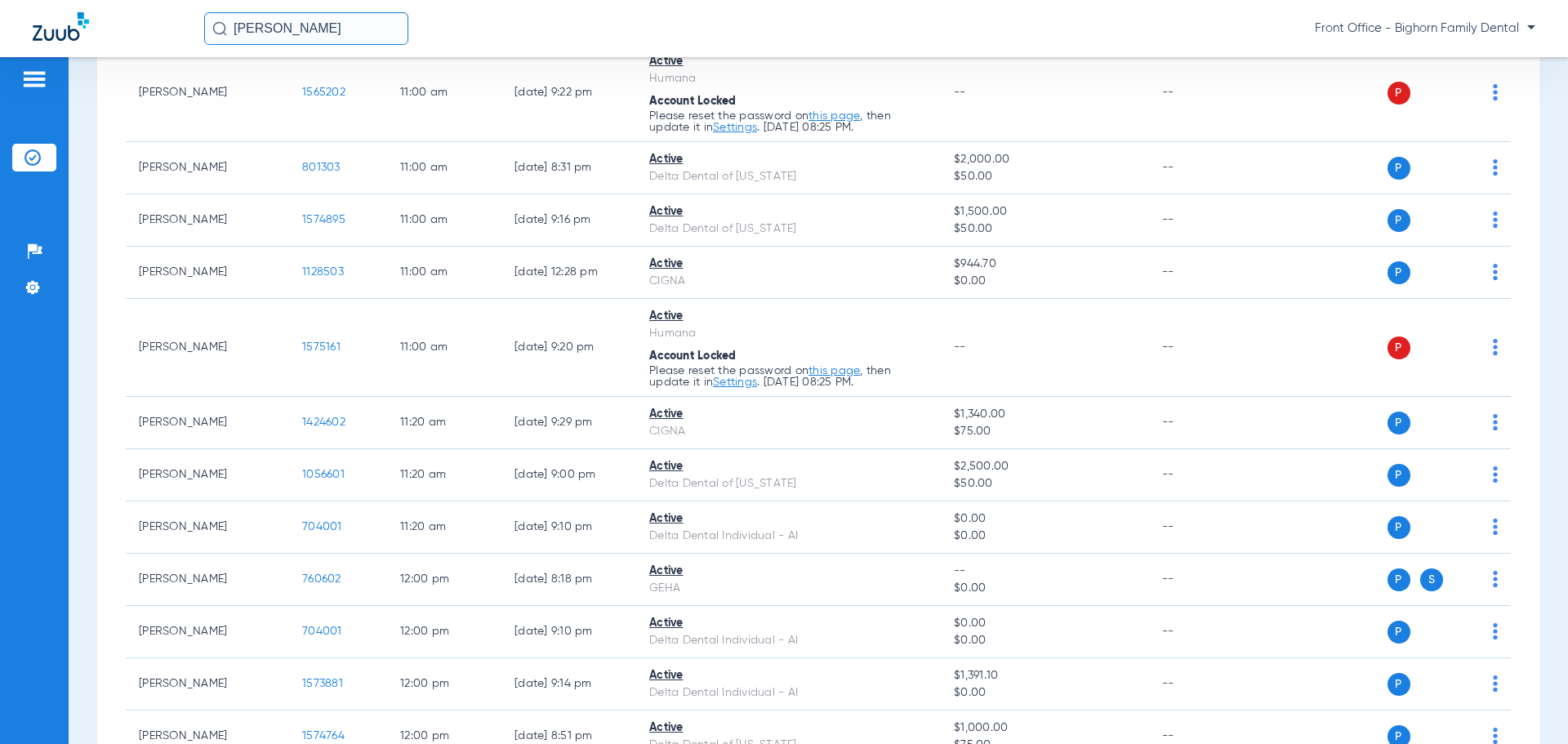
scroll to position [1389, 0]
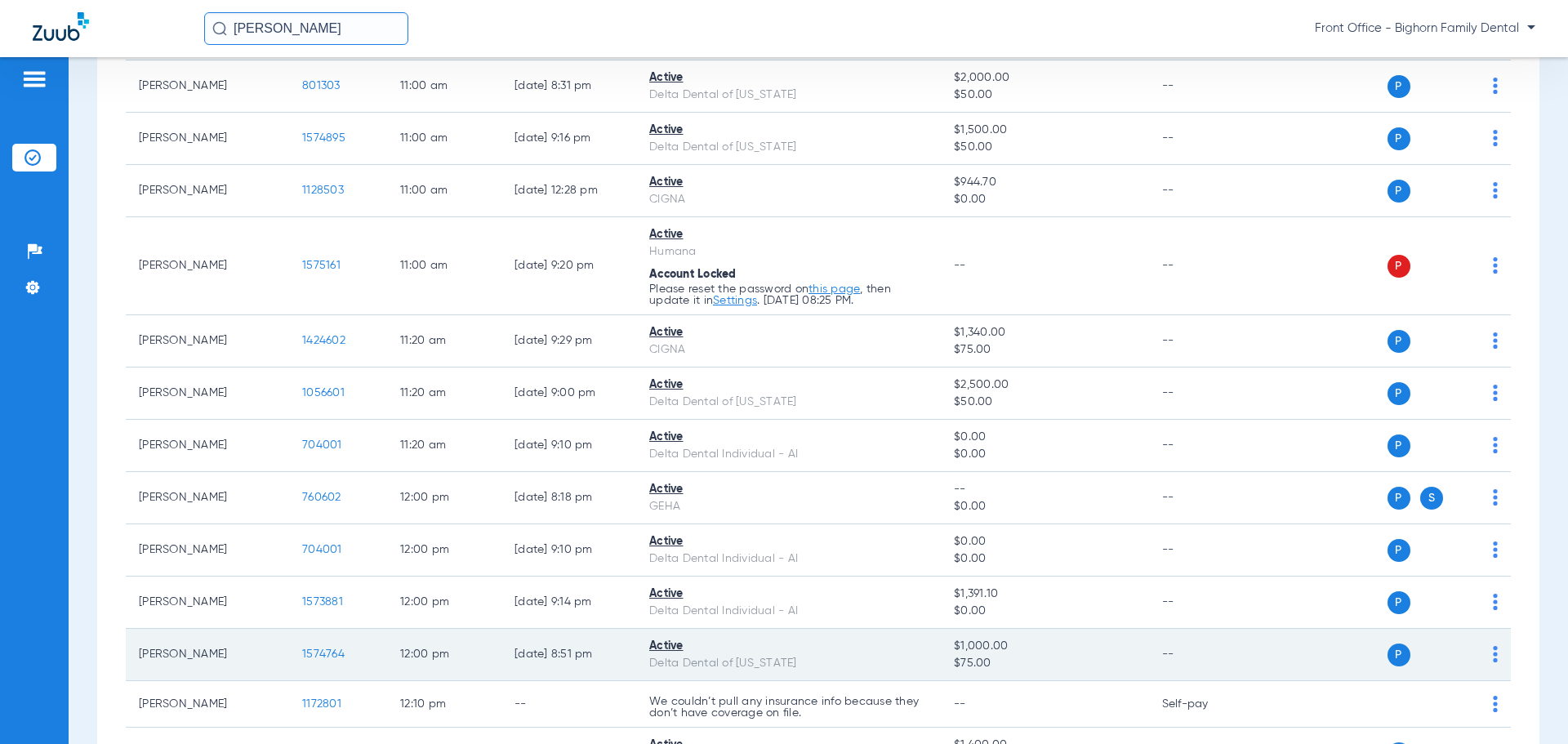
click at [334, 652] on span "1574764" at bounding box center [322, 654] width 42 height 12
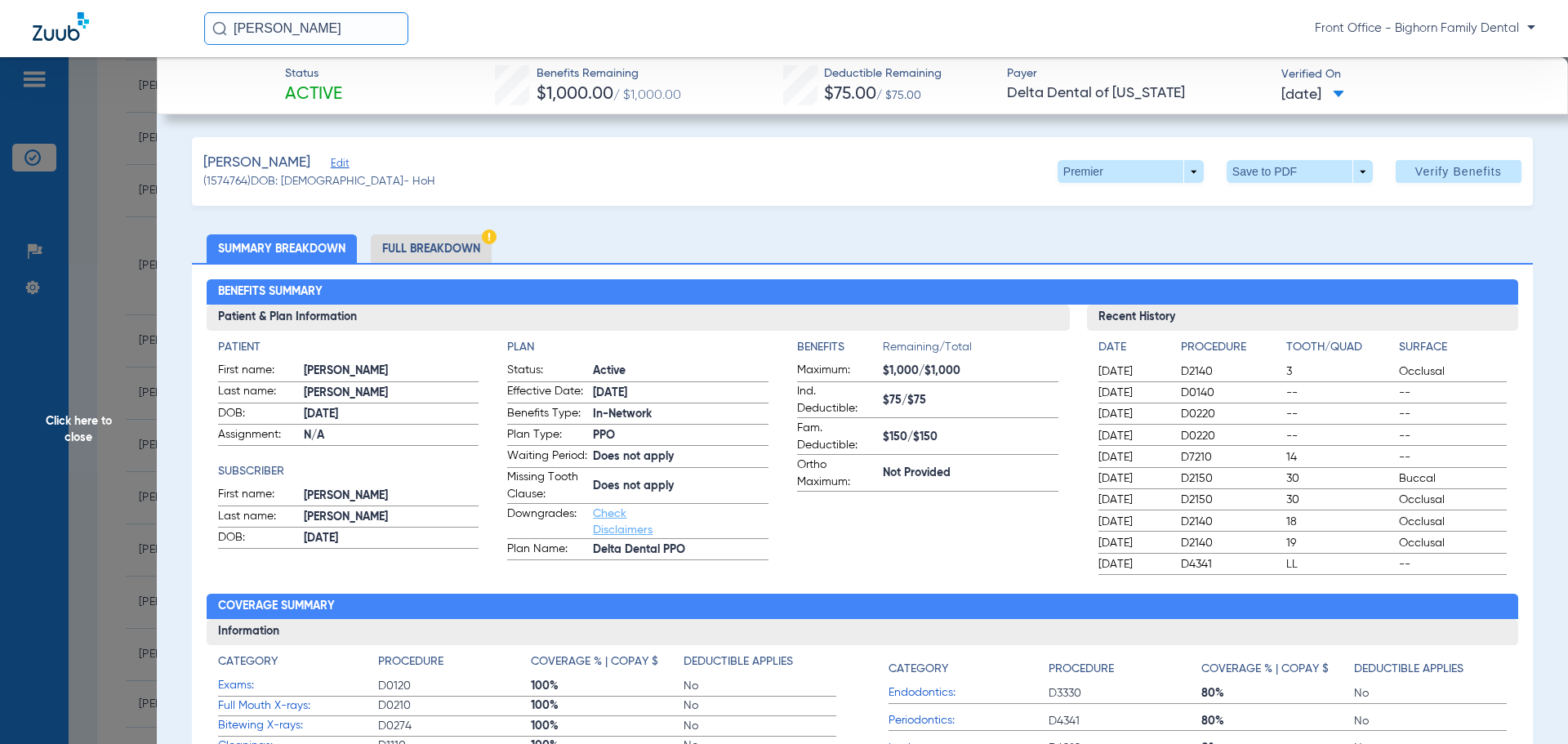
click at [50, 420] on span "Click here to close" at bounding box center [78, 429] width 157 height 744
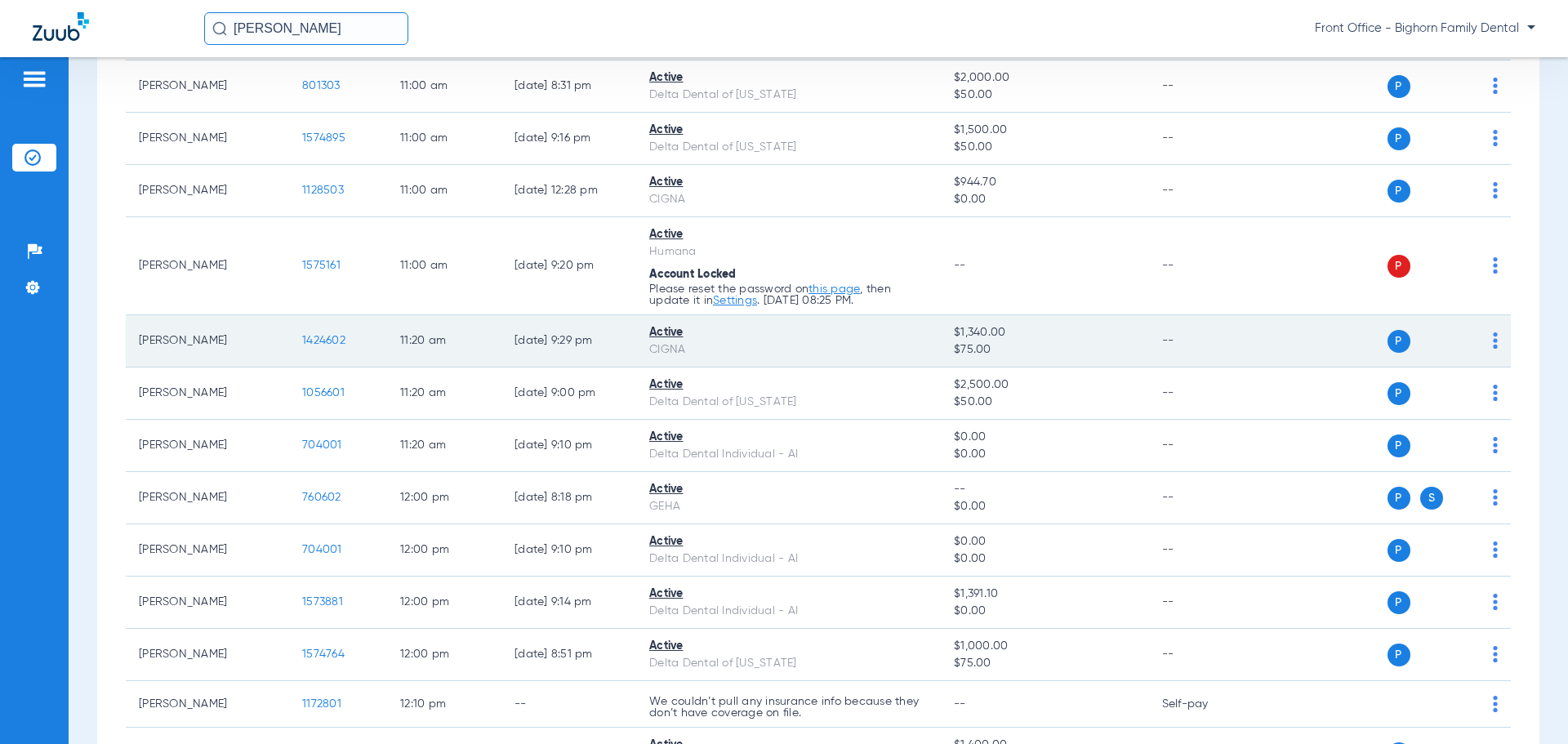
click at [304, 341] on span "1424602" at bounding box center [323, 341] width 43 height 12
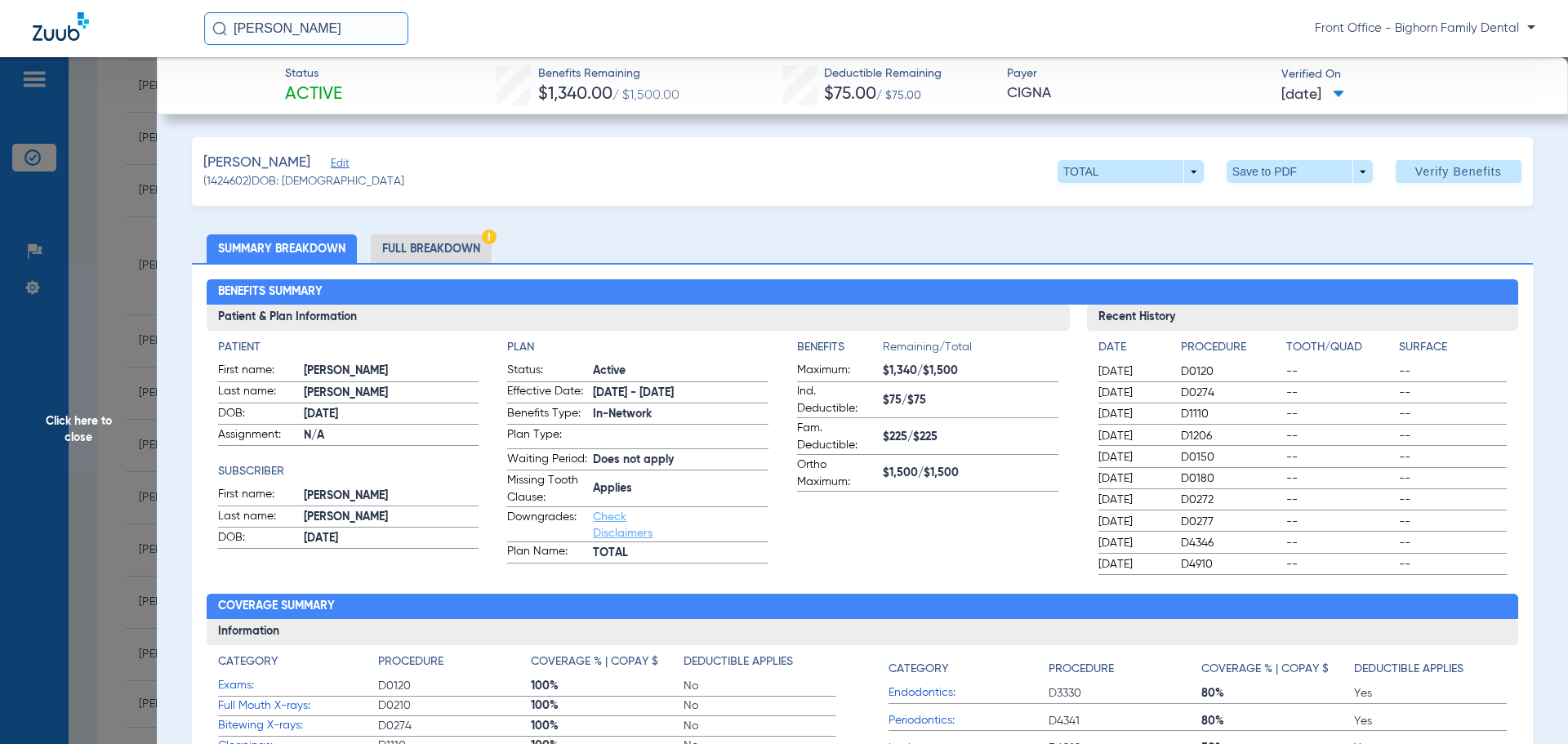
drag, startPoint x: 430, startPoint y: 255, endPoint x: 454, endPoint y: 261, distance: 24.7
click at [431, 255] on li "Full Breakdown" at bounding box center [431, 249] width 121 height 29
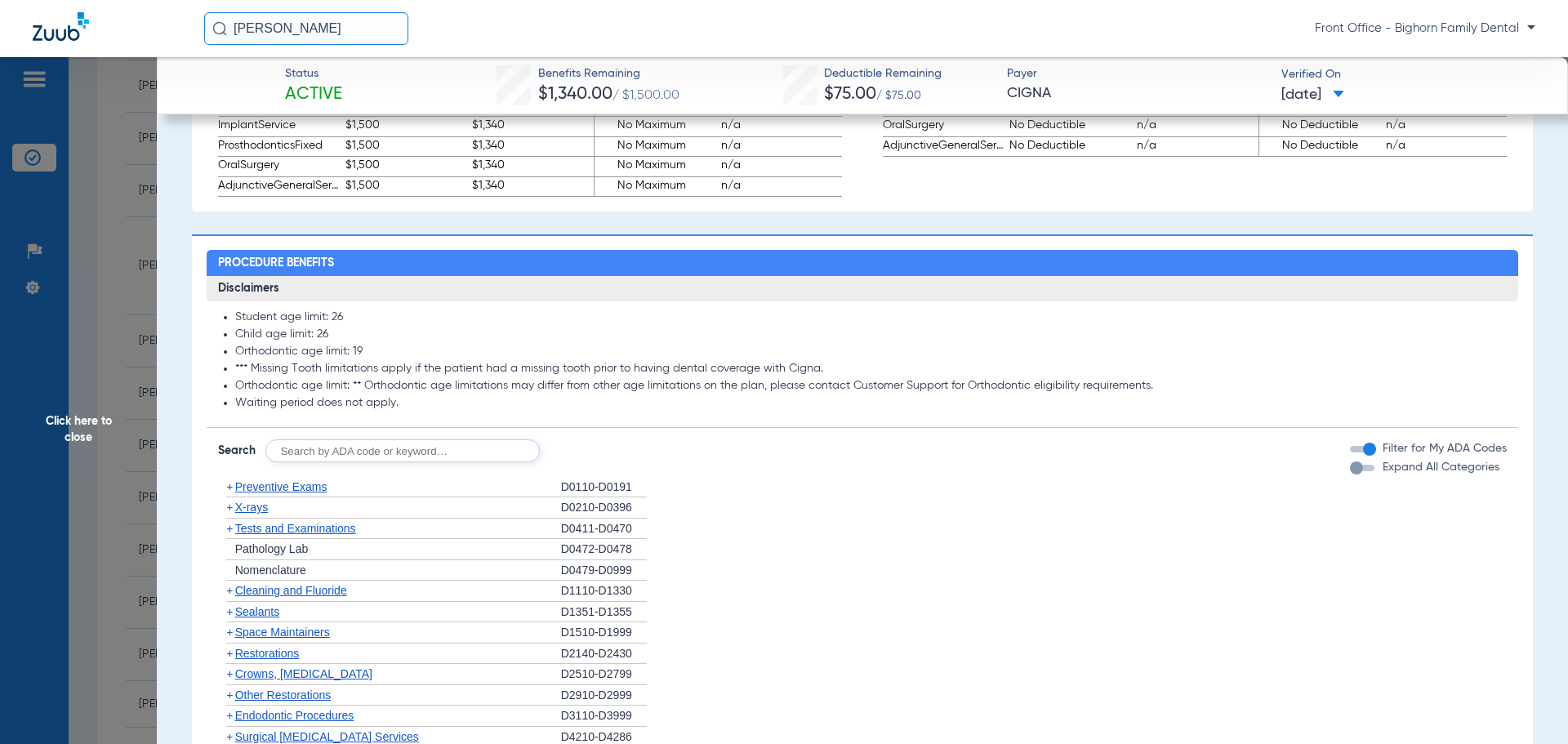
scroll to position [1226, 0]
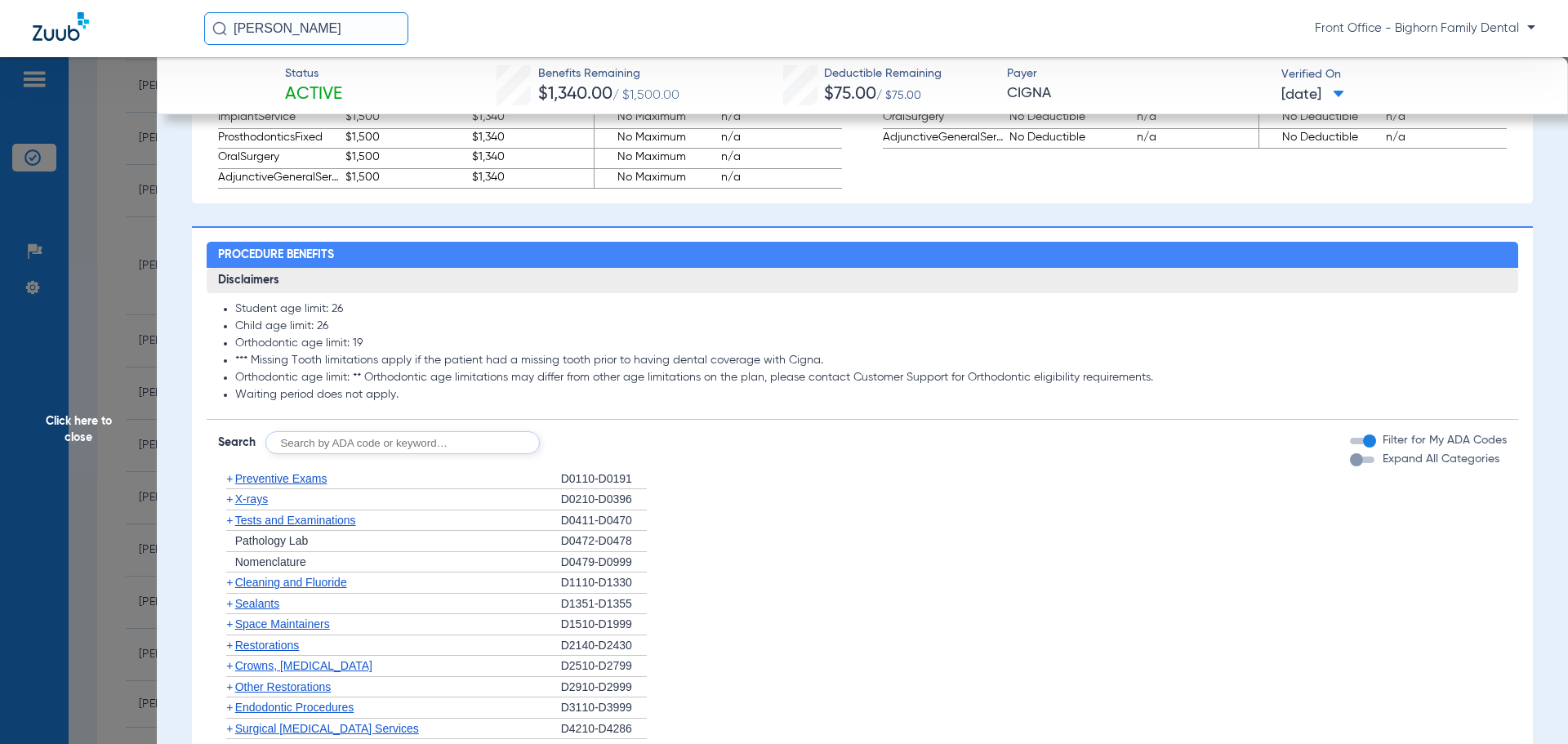
click at [1353, 485] on li "+ Preventive Exams D0110-D0191" at bounding box center [863, 480] width 1290 height 22
click at [1354, 468] on div "Expand All Categories" at bounding box center [1425, 459] width 150 height 17
click at [1351, 467] on div "button" at bounding box center [1356, 460] width 13 height 13
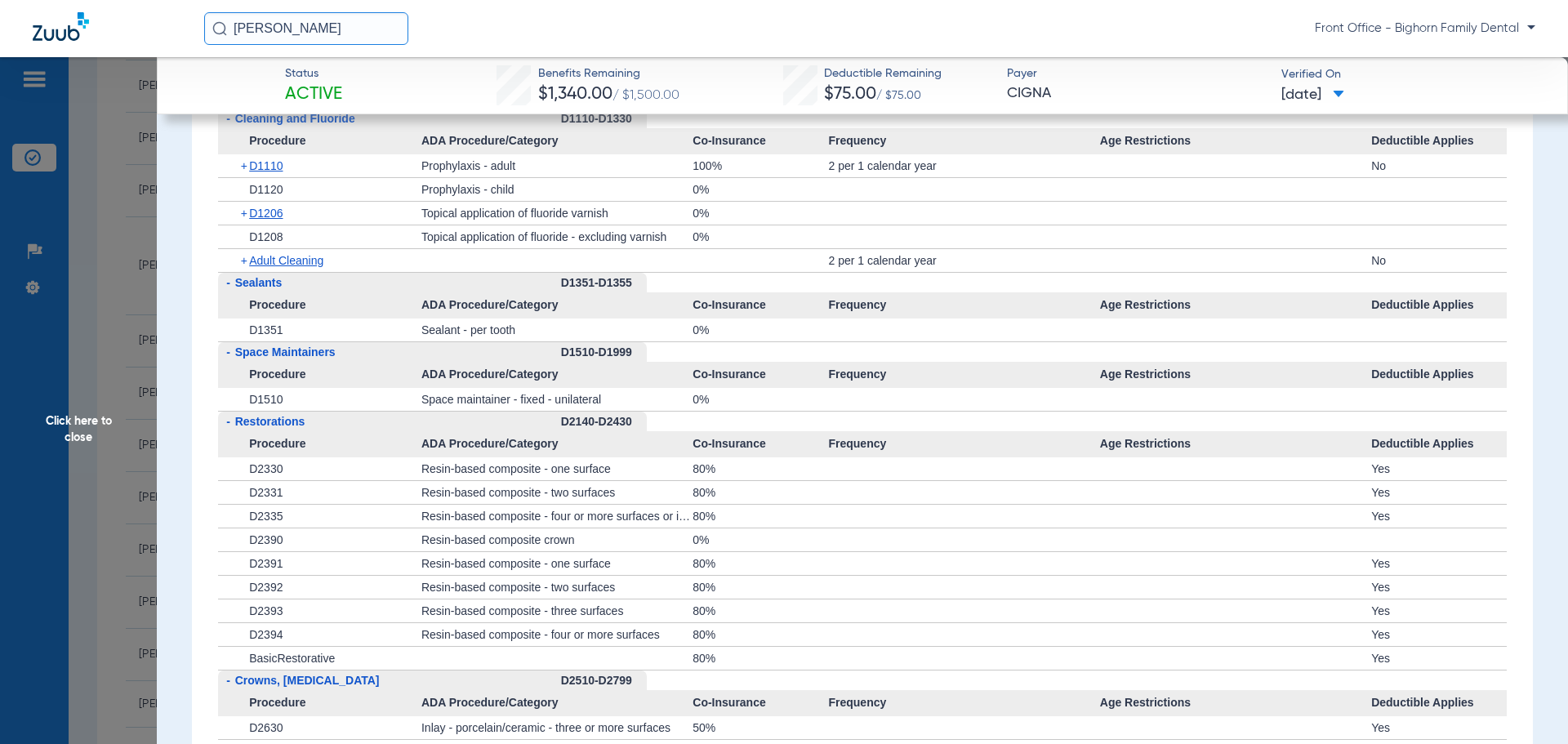
scroll to position [2124, 0]
